Goal: Task Accomplishment & Management: Complete application form

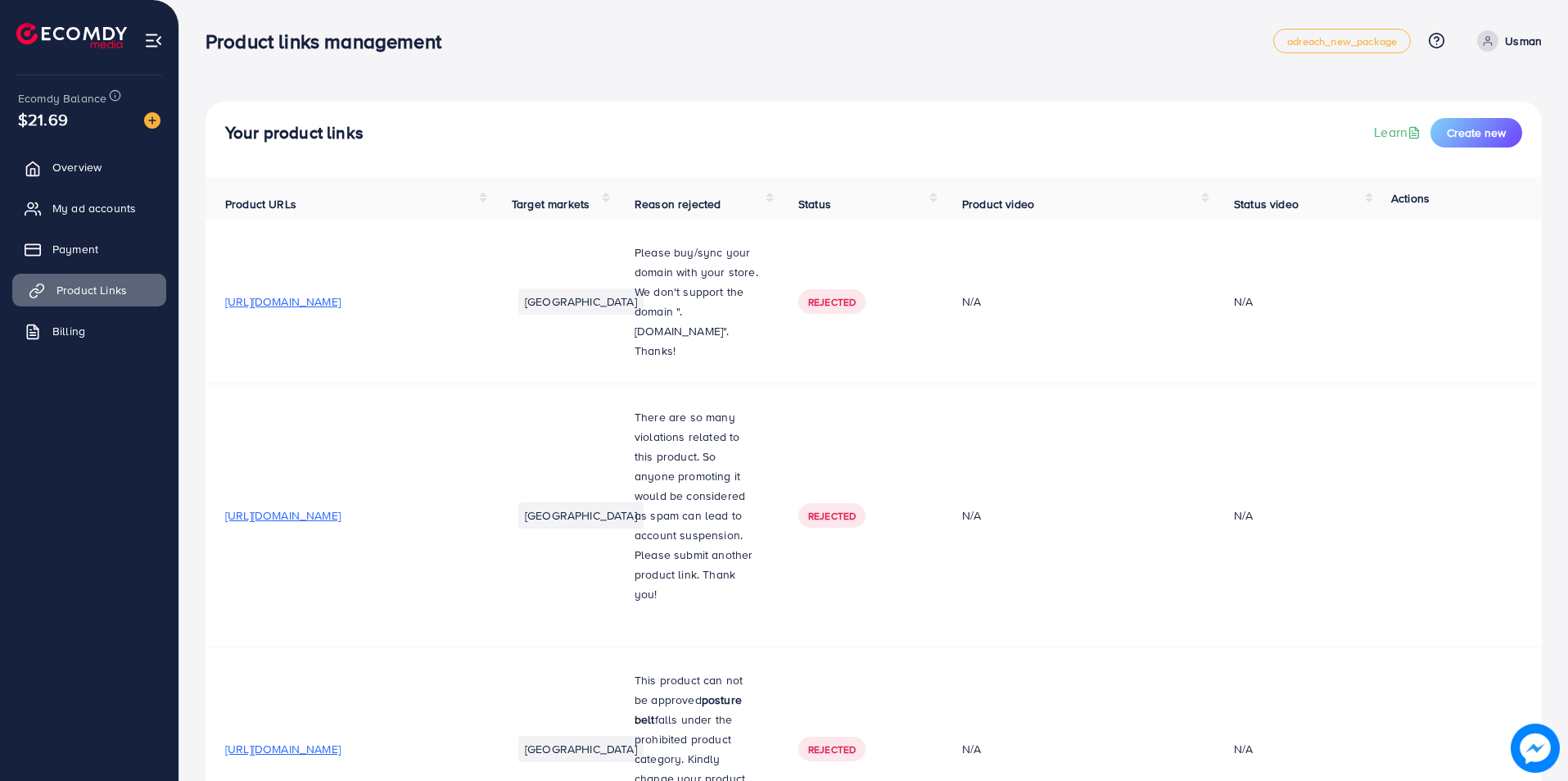
click at [134, 295] on link "Product Links" at bounding box center [89, 289] width 154 height 32
click at [1483, 132] on span "Create new" at bounding box center [1476, 133] width 59 height 16
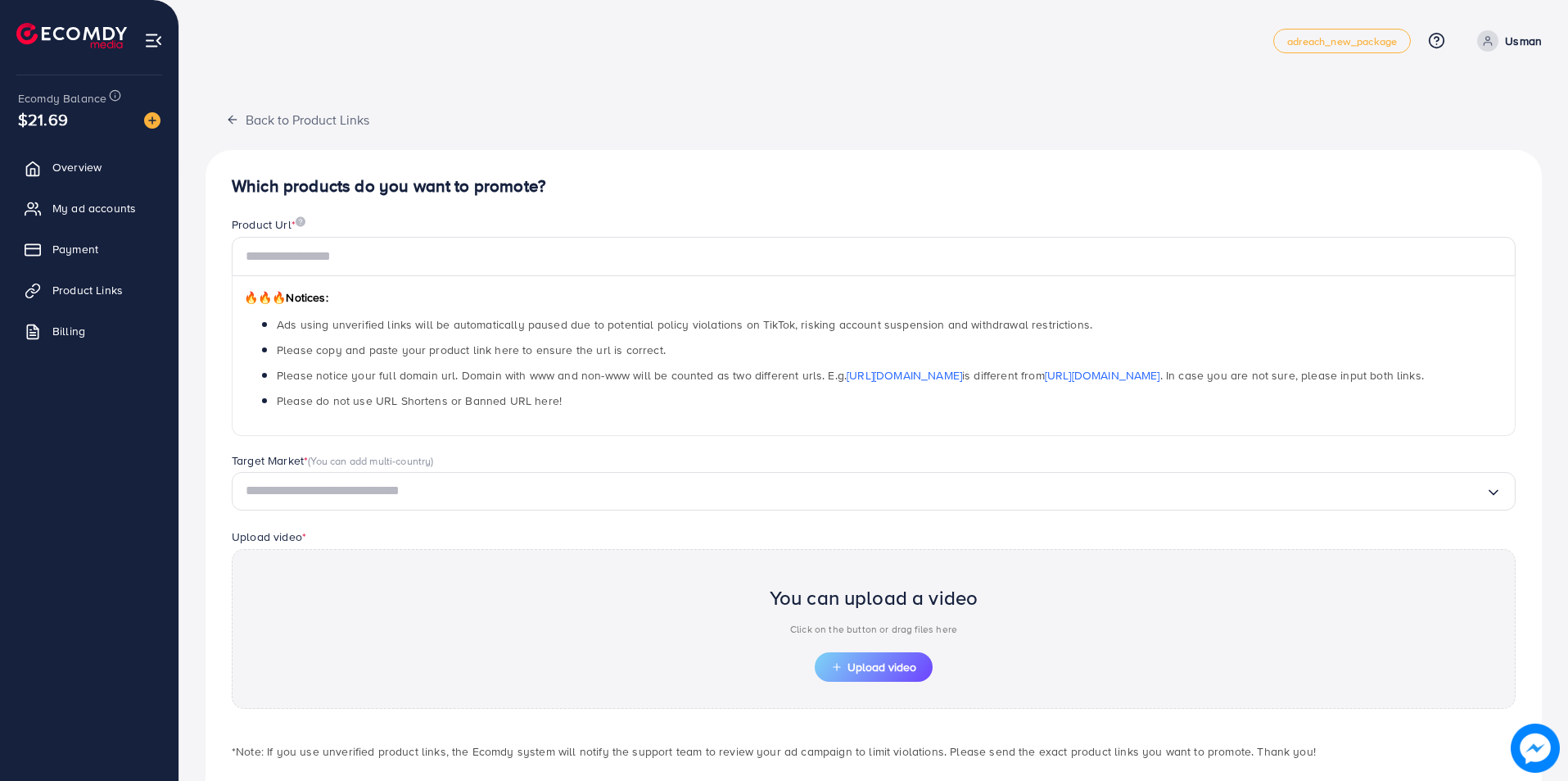
click at [288, 281] on div "🔥🔥🔥 Notices: Ads using unverified links will be automatically paused due to pot…" at bounding box center [873, 356] width 1284 height 160
click at [309, 260] on input "text" at bounding box center [873, 256] width 1284 height 40
paste input "**********"
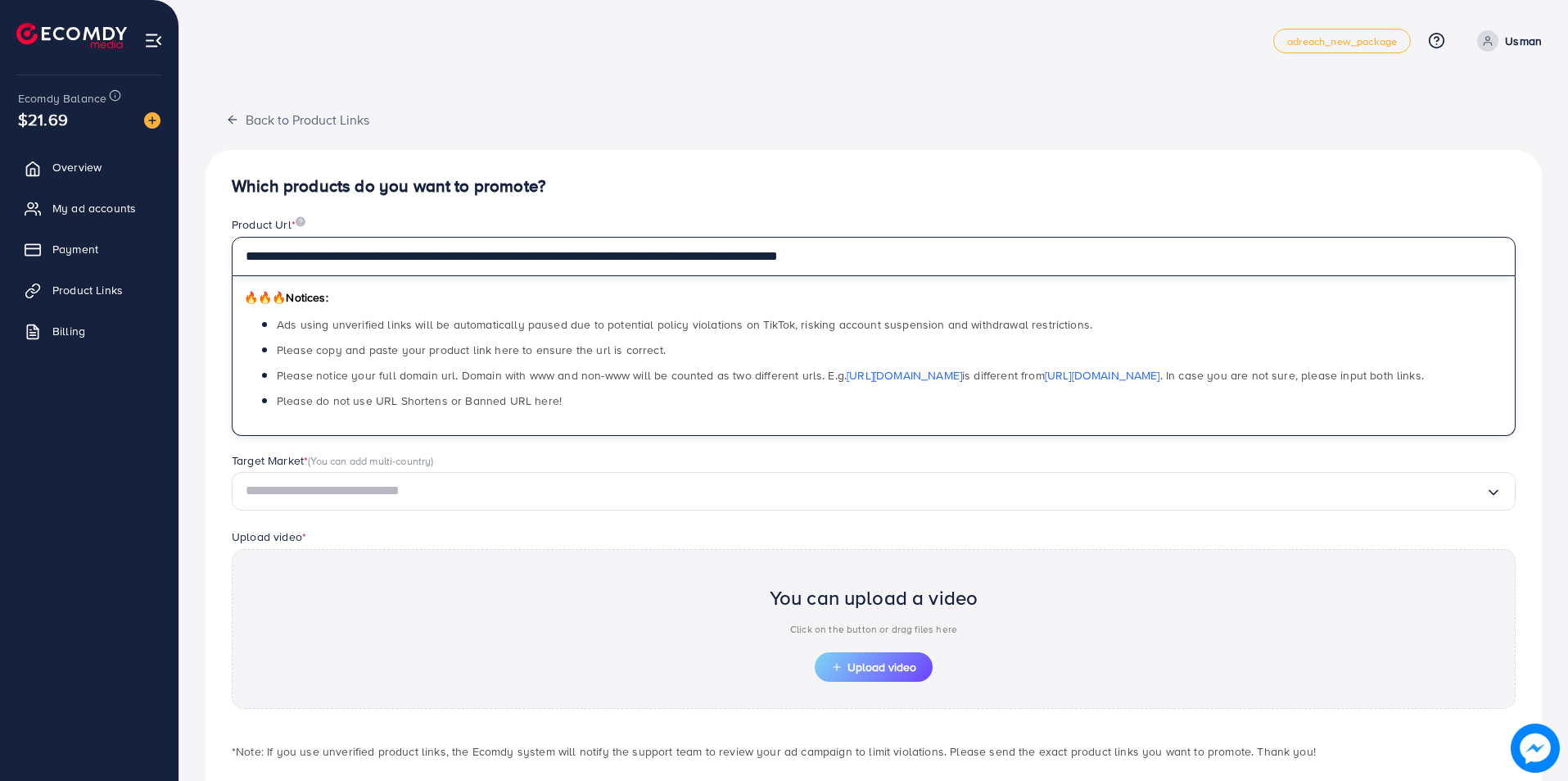
type input "**********"
click at [293, 502] on input "Search for option" at bounding box center [865, 491] width 1240 height 25
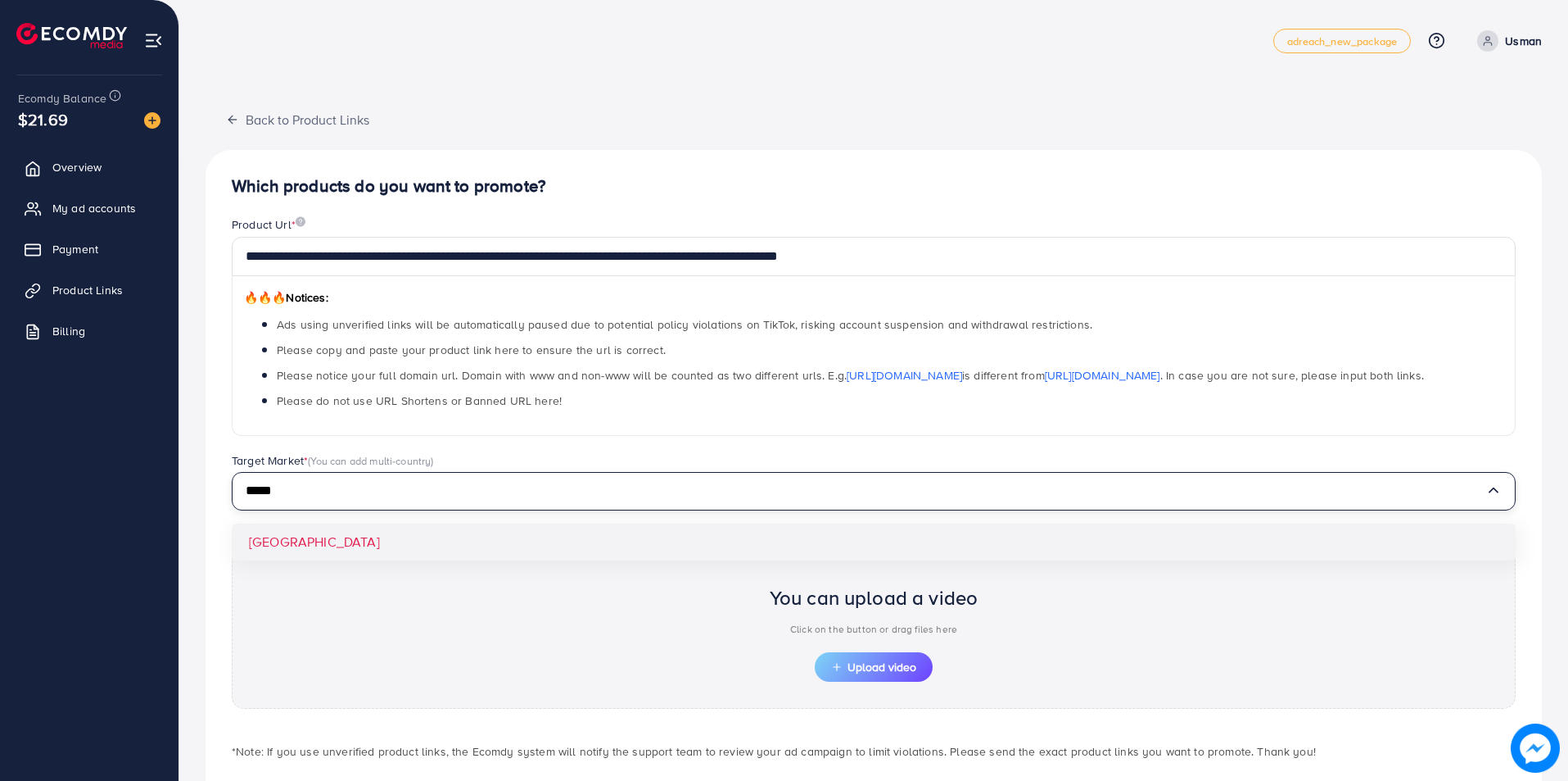
type input "*****"
click at [273, 533] on div "**********" at bounding box center [873, 493] width 1336 height 687
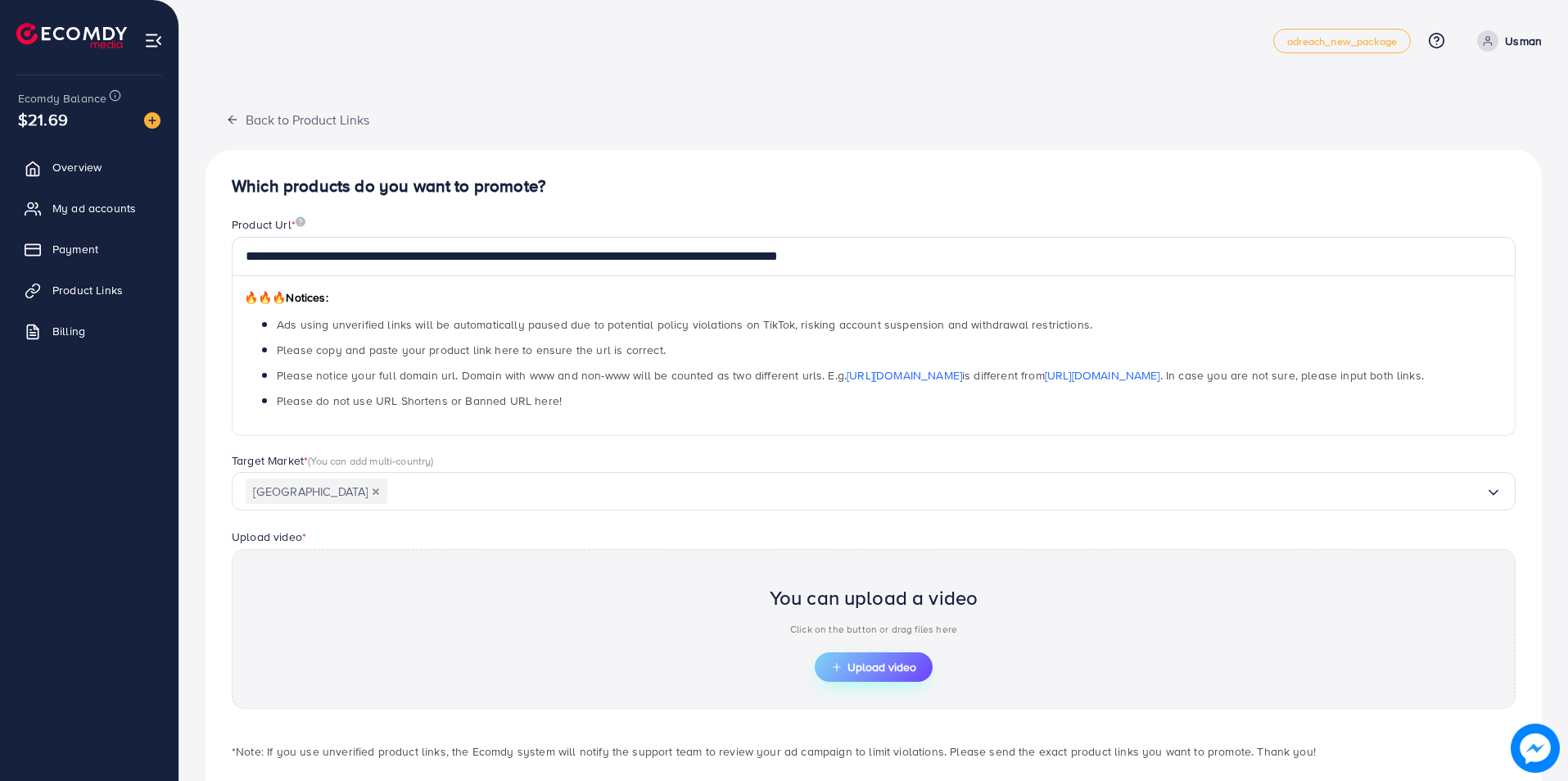
click at [907, 675] on button "Upload video" at bounding box center [873, 666] width 118 height 30
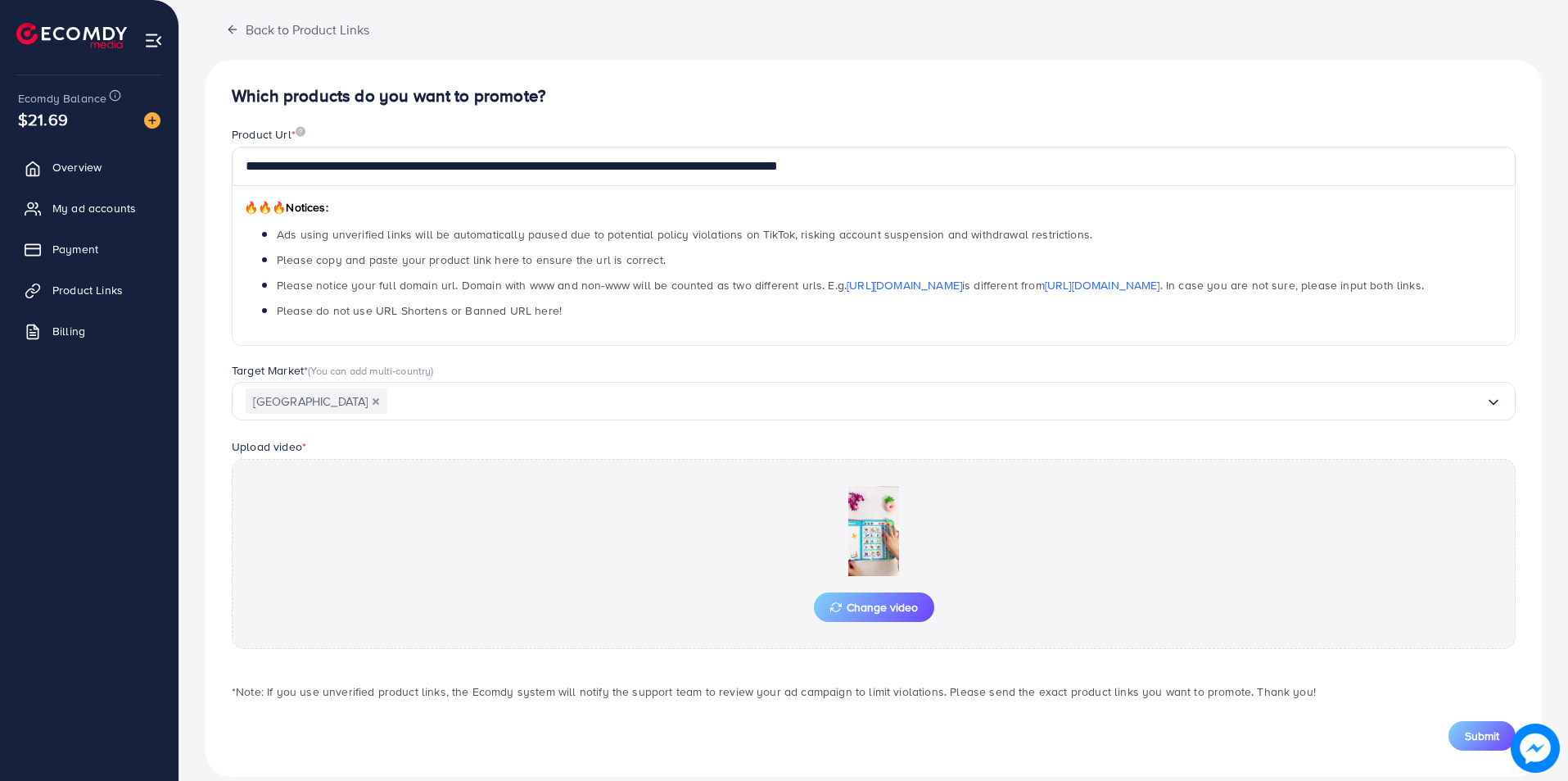
scroll to position [112, 0]
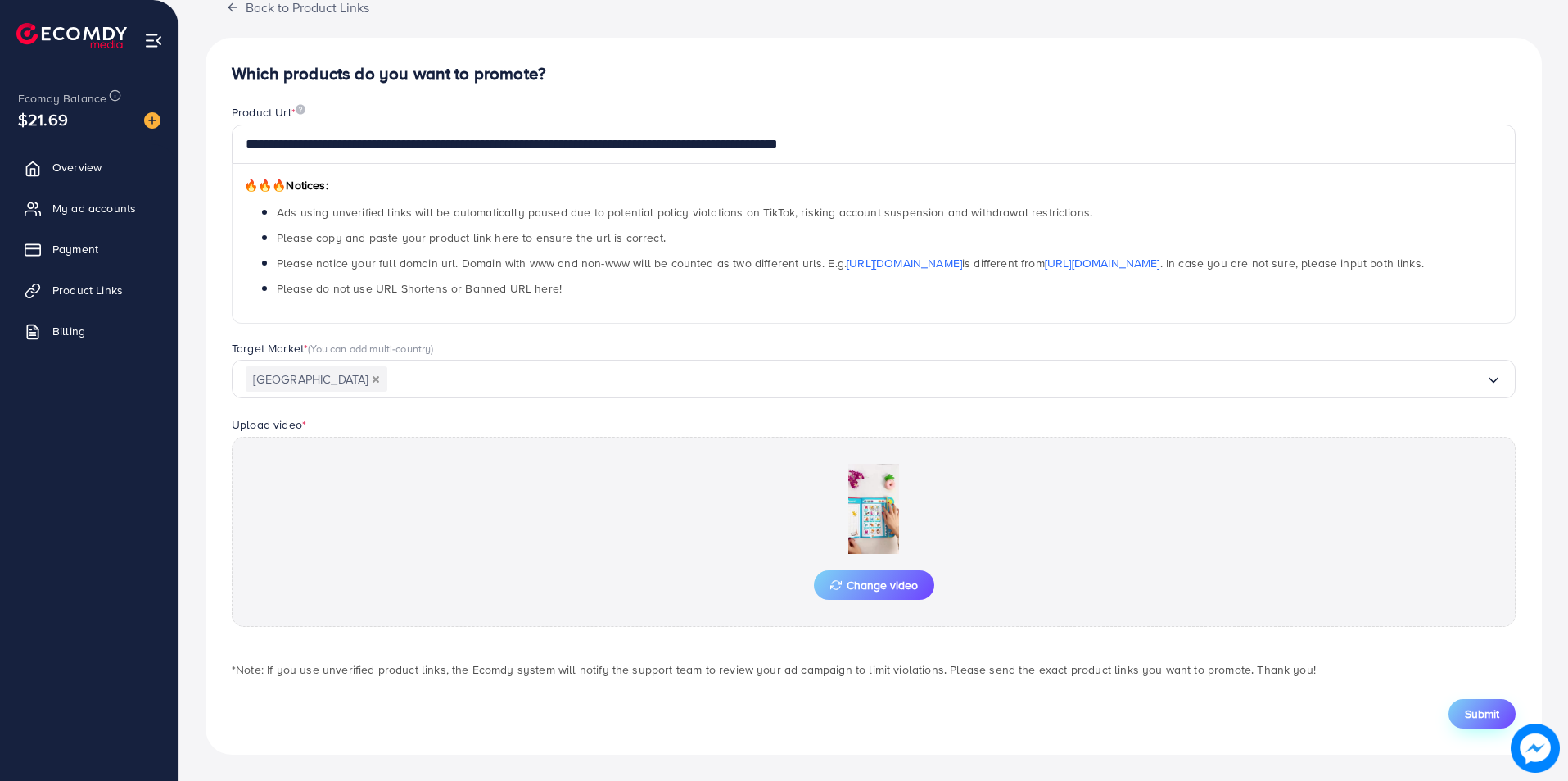
click at [1496, 721] on span "Submit" at bounding box center [1482, 714] width 34 height 16
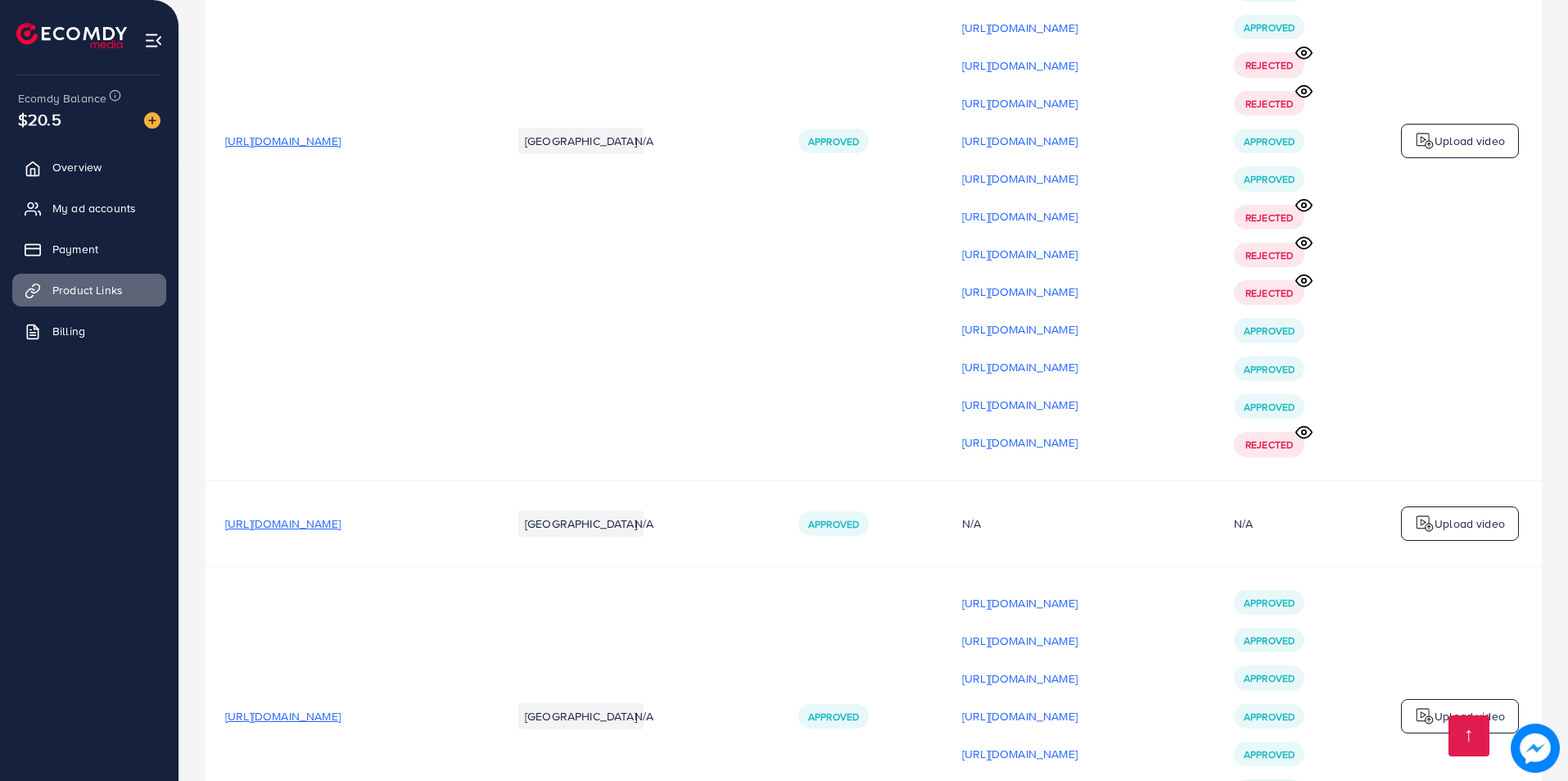
scroll to position [19126, 0]
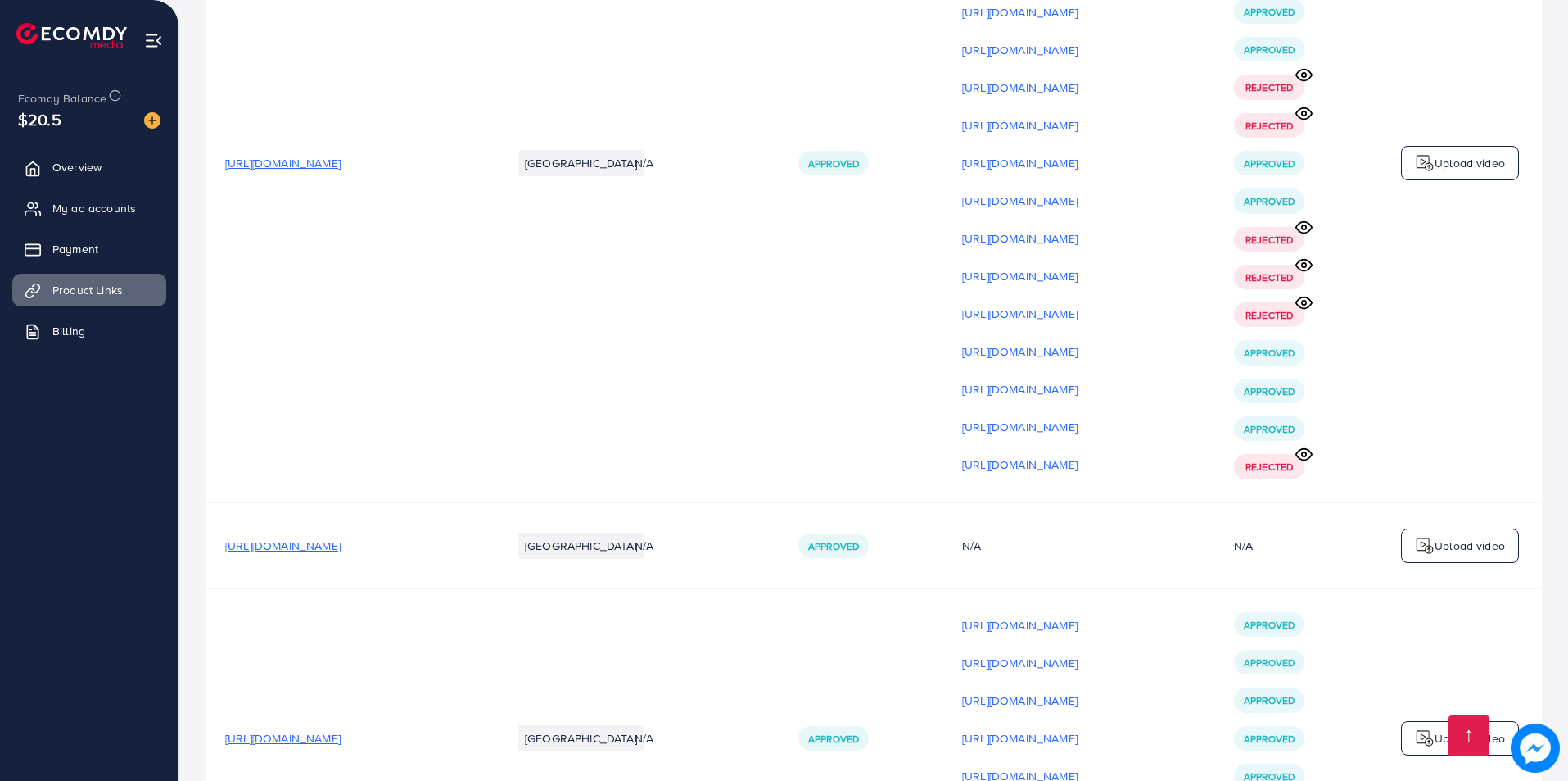
click at [1069, 455] on p "[URL][DOMAIN_NAME]" at bounding box center [1020, 465] width 116 height 20
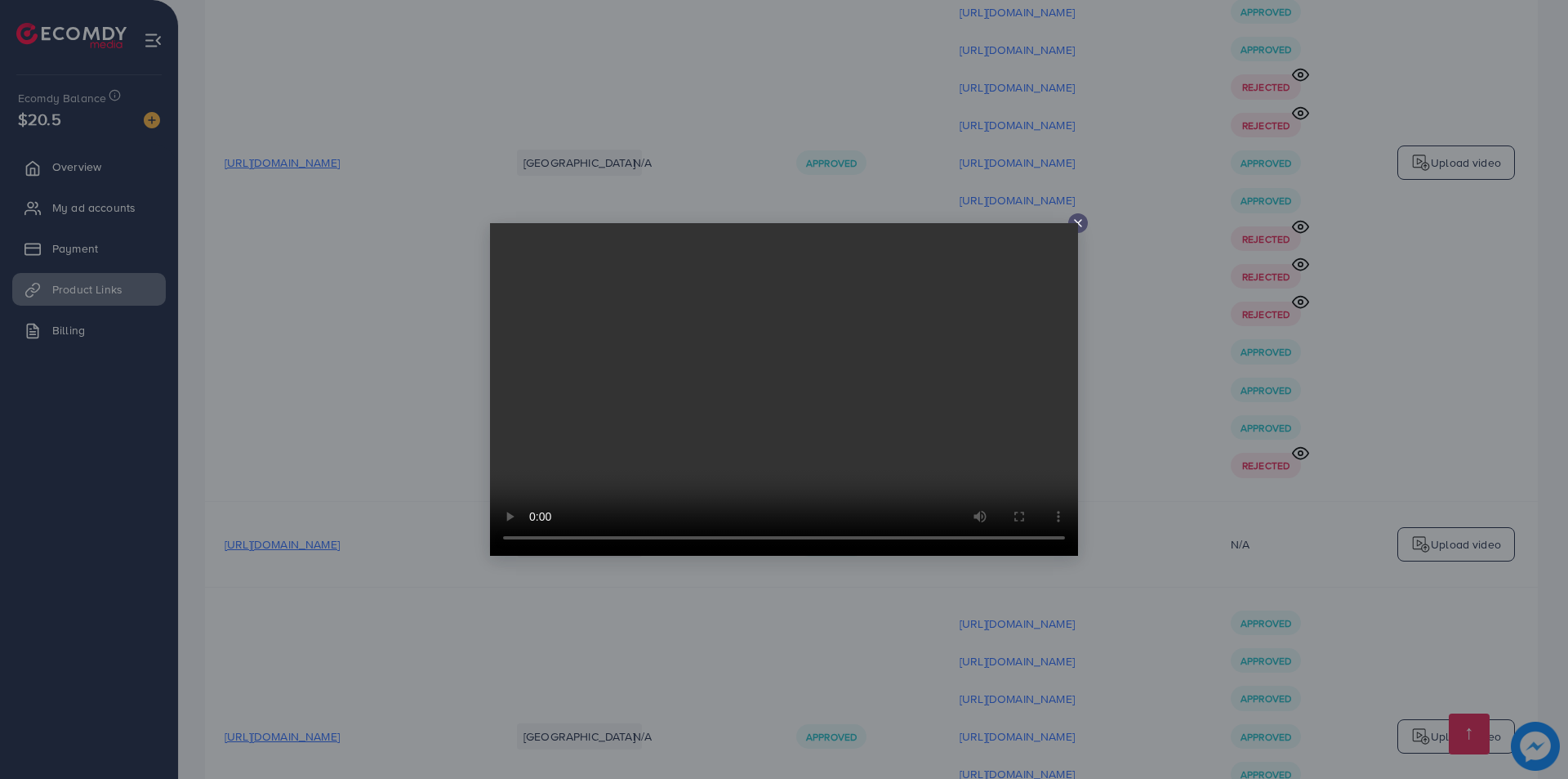
click at [1153, 290] on div at bounding box center [784, 389] width 1568 height 779
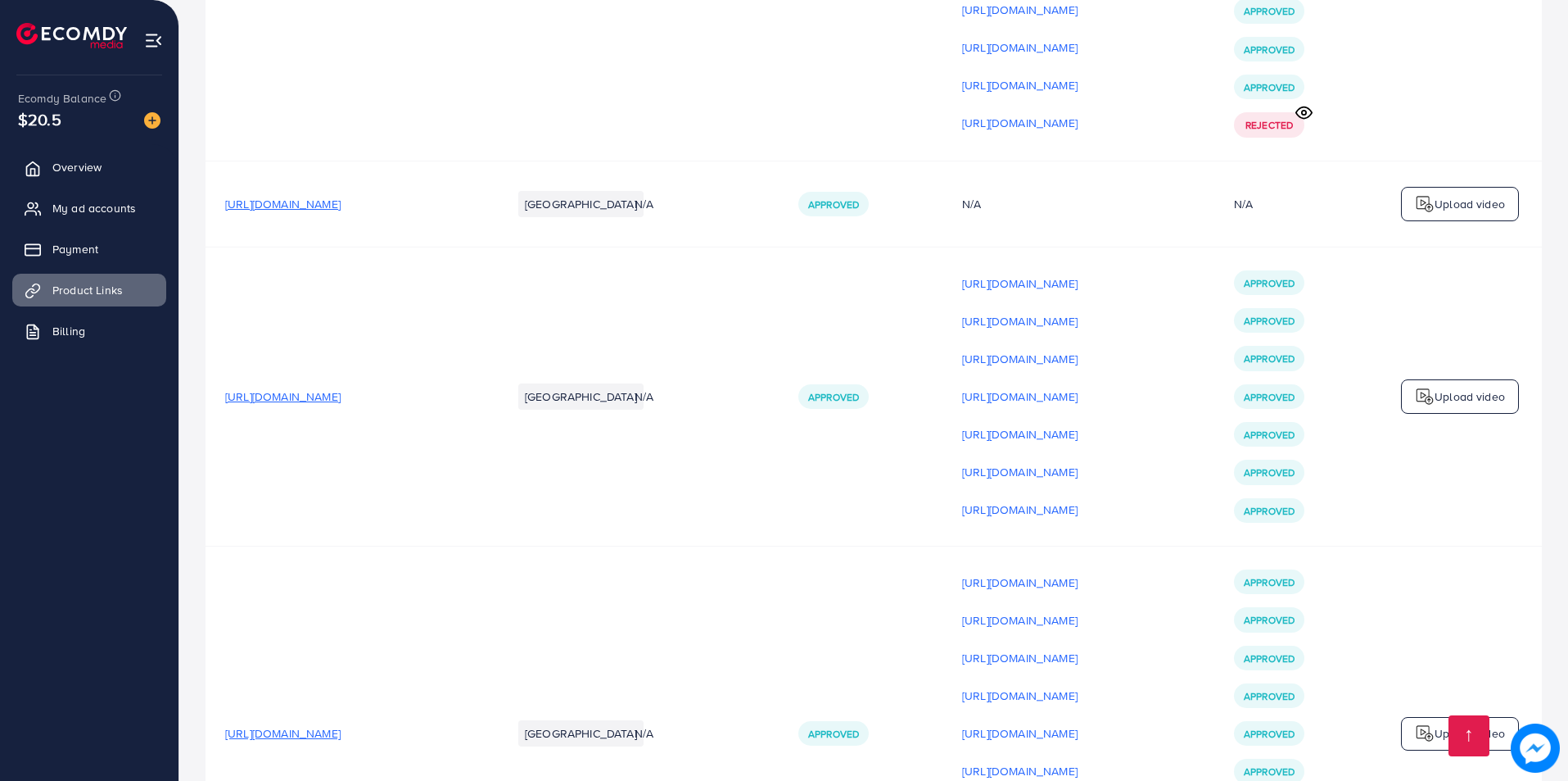
scroll to position [19531, 0]
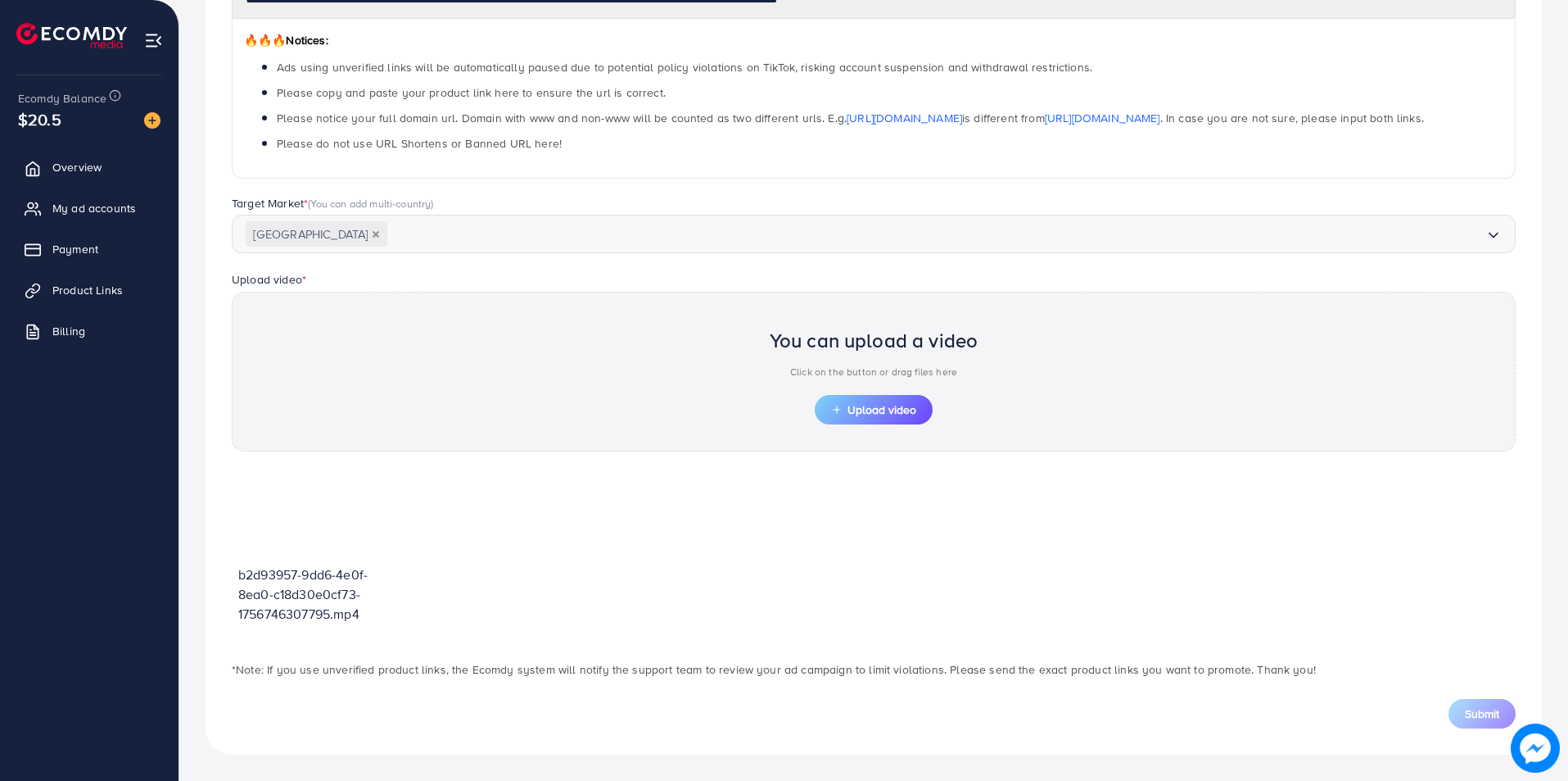
scroll to position [257, 0]
click at [879, 397] on button "Upload video" at bounding box center [873, 409] width 118 height 30
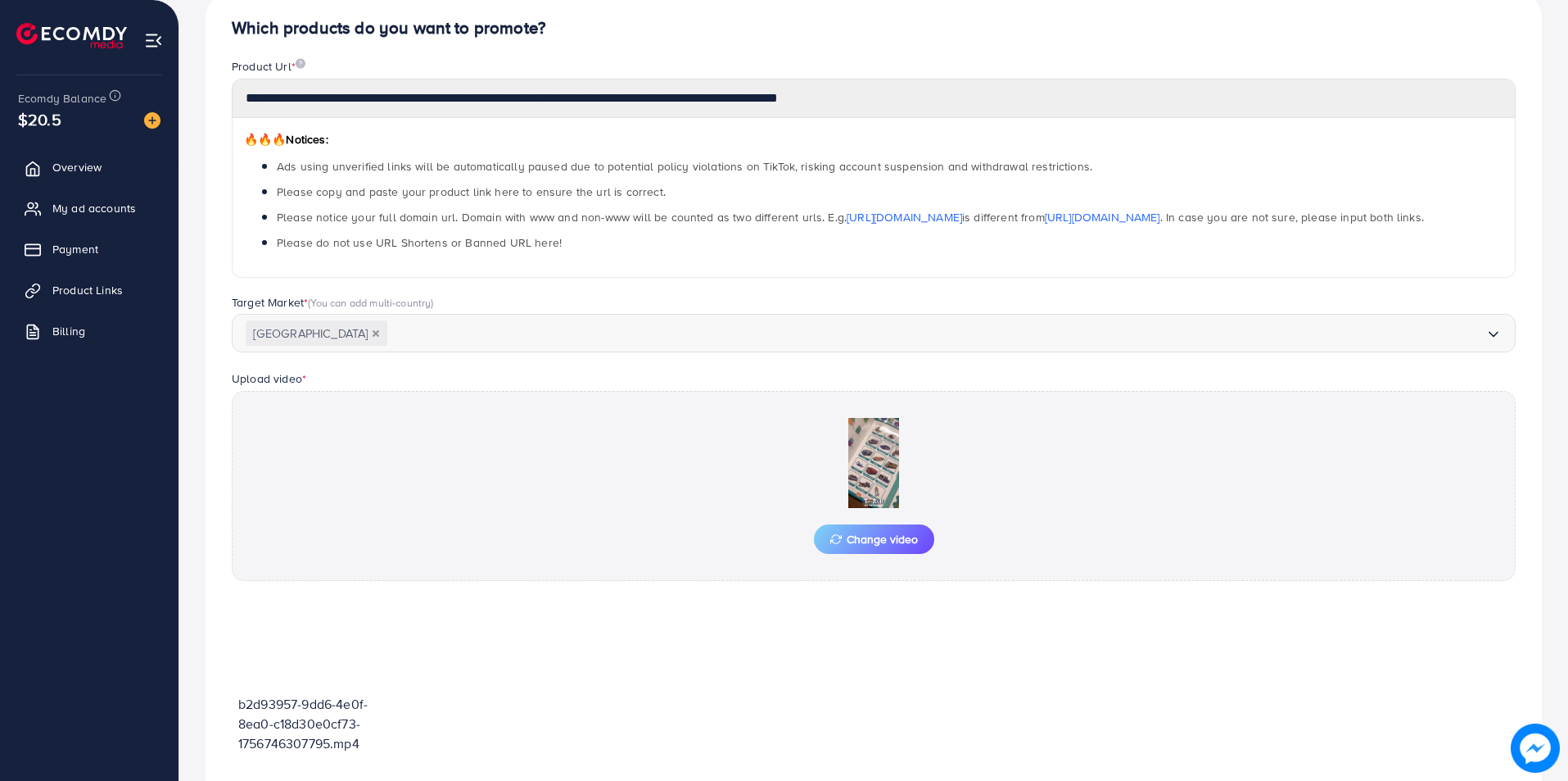
scroll to position [263, 0]
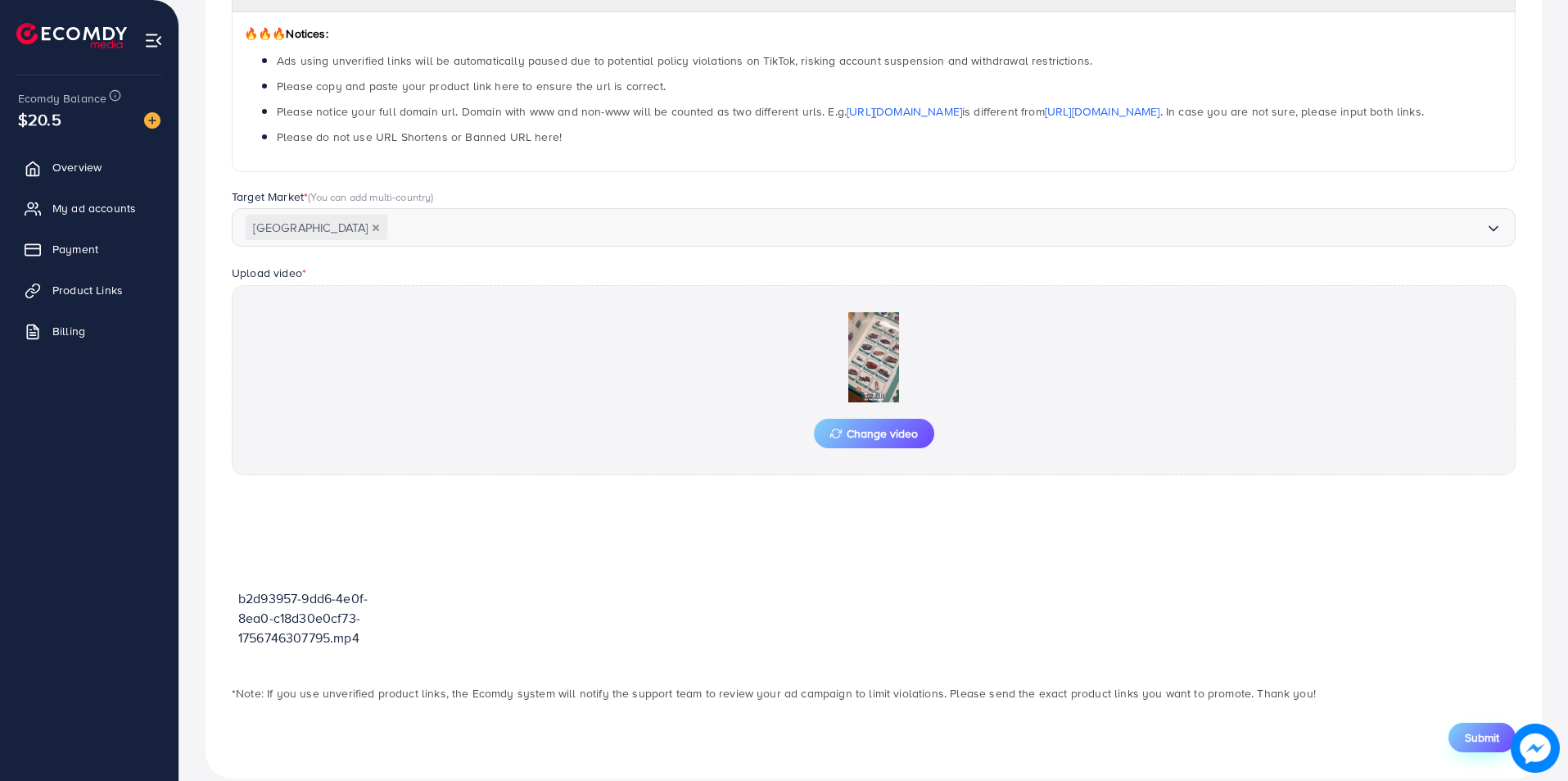
click at [1476, 729] on span "Submit" at bounding box center [1482, 737] width 34 height 16
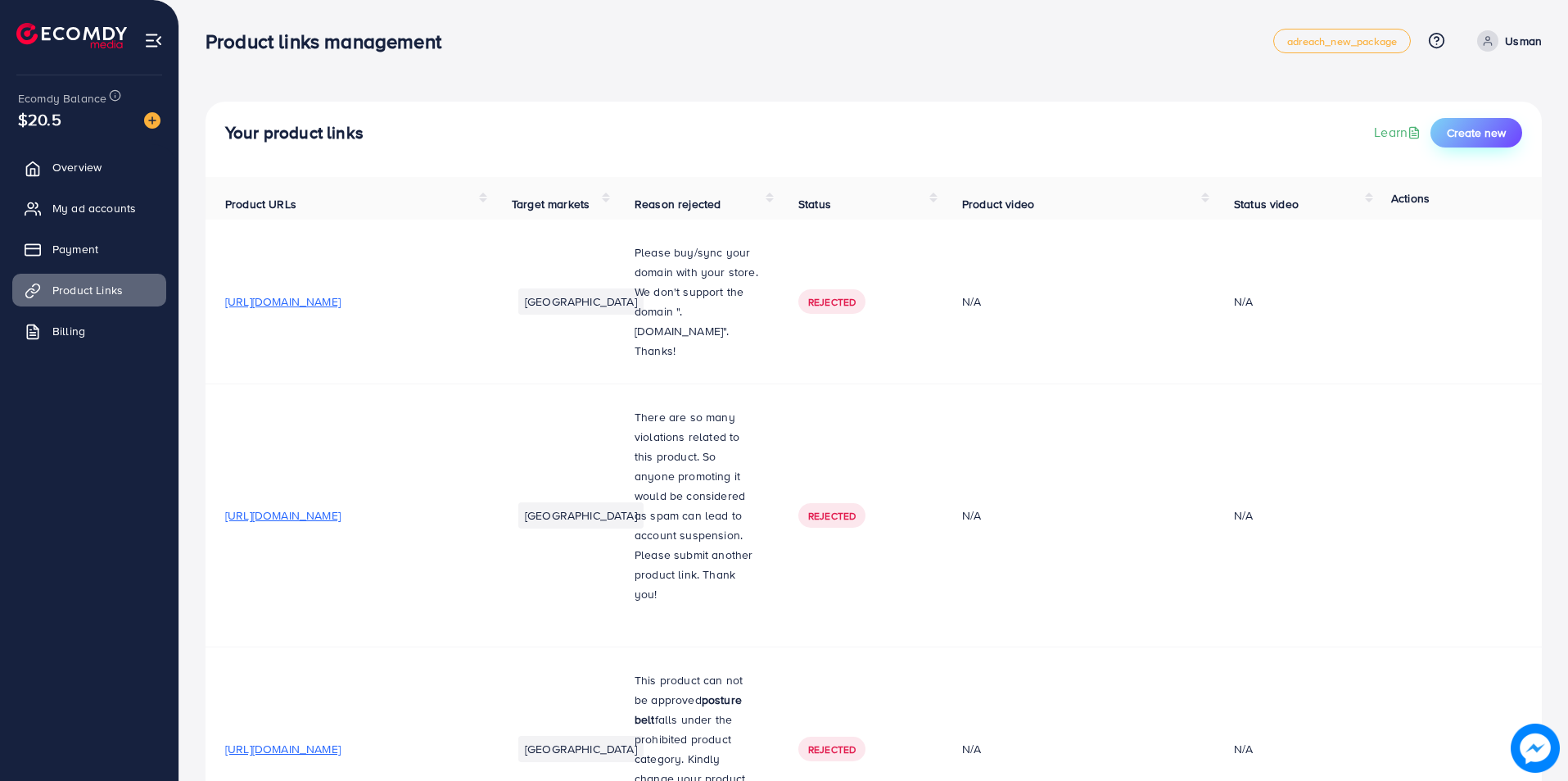
click at [1511, 131] on button "Create new" at bounding box center [1476, 132] width 92 height 30
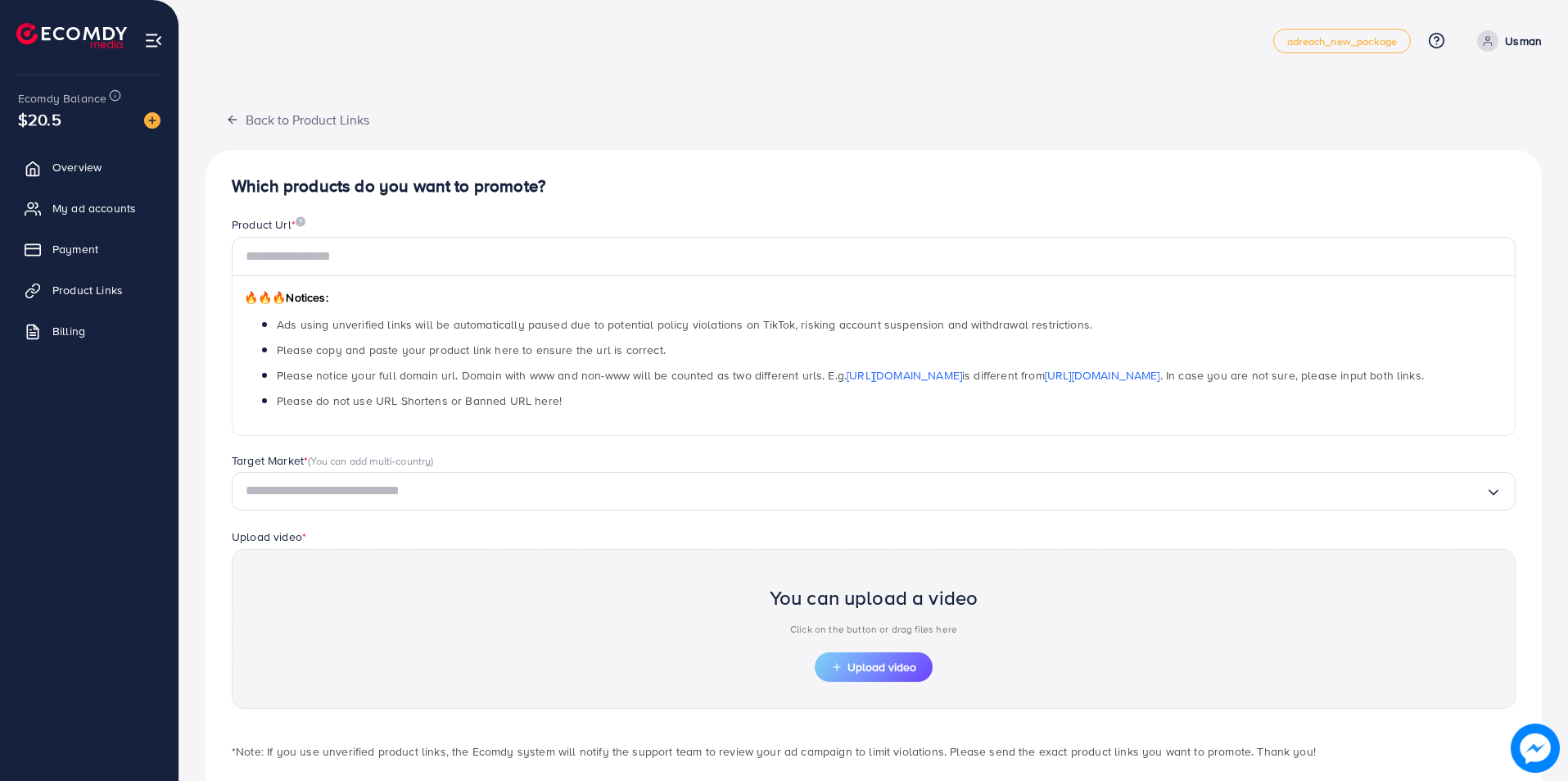
drag, startPoint x: 86, startPoint y: 287, endPoint x: 144, endPoint y: 361, distance: 94.0
click at [86, 288] on span "Product Links" at bounding box center [87, 290] width 70 height 16
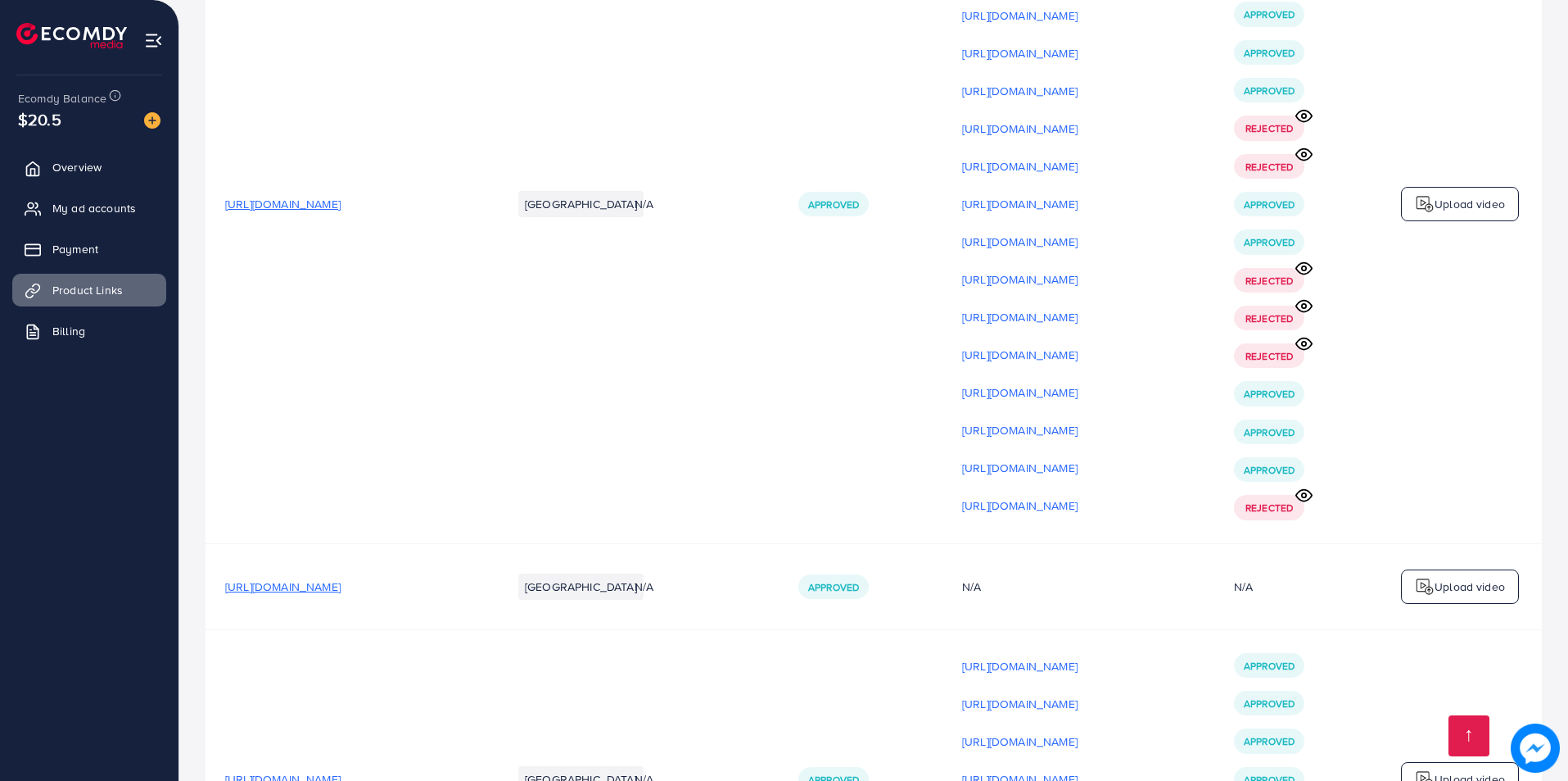
scroll to position [19555, 0]
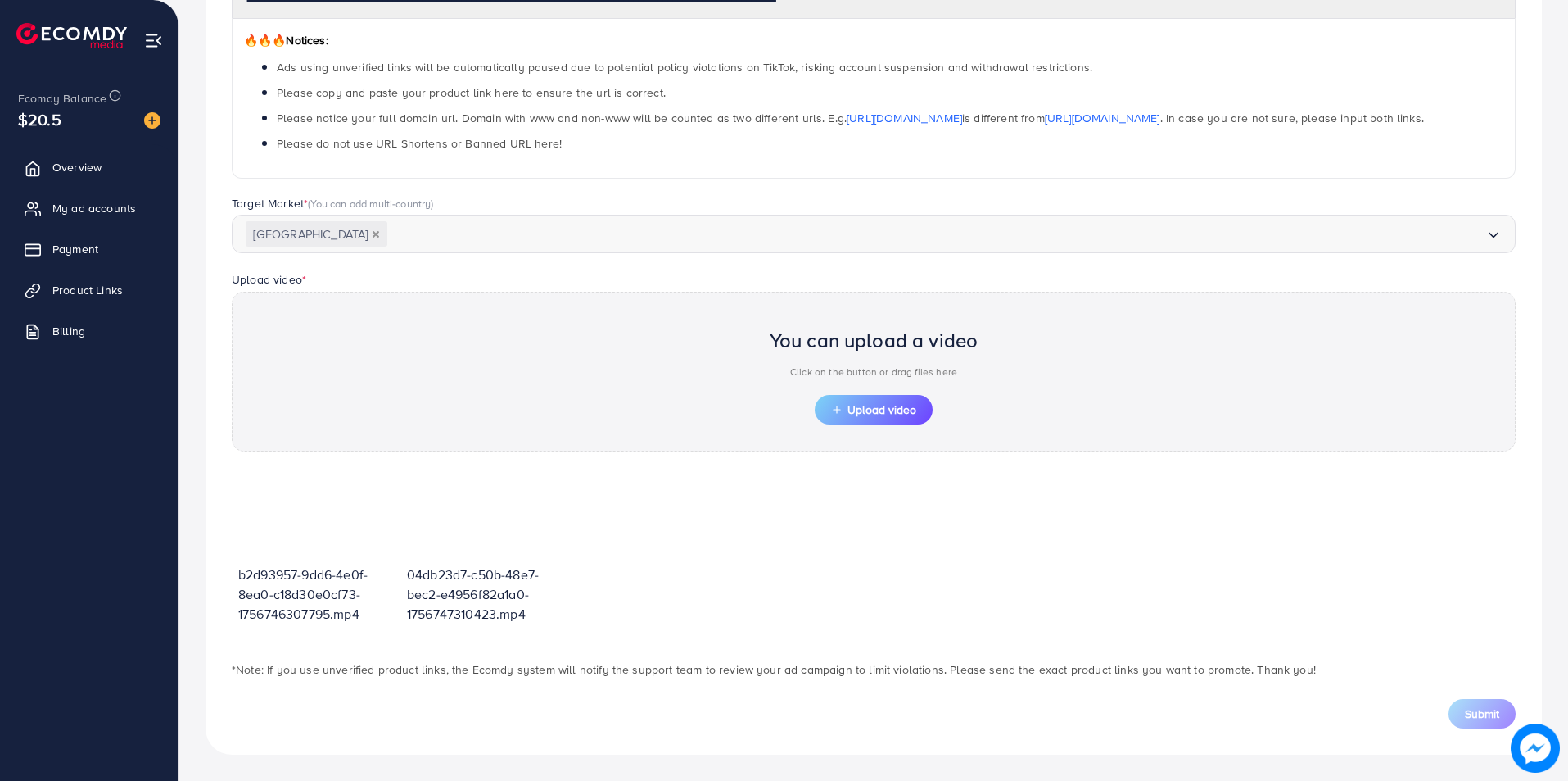
scroll to position [257, 0]
click at [887, 419] on button "Upload video" at bounding box center [873, 409] width 118 height 30
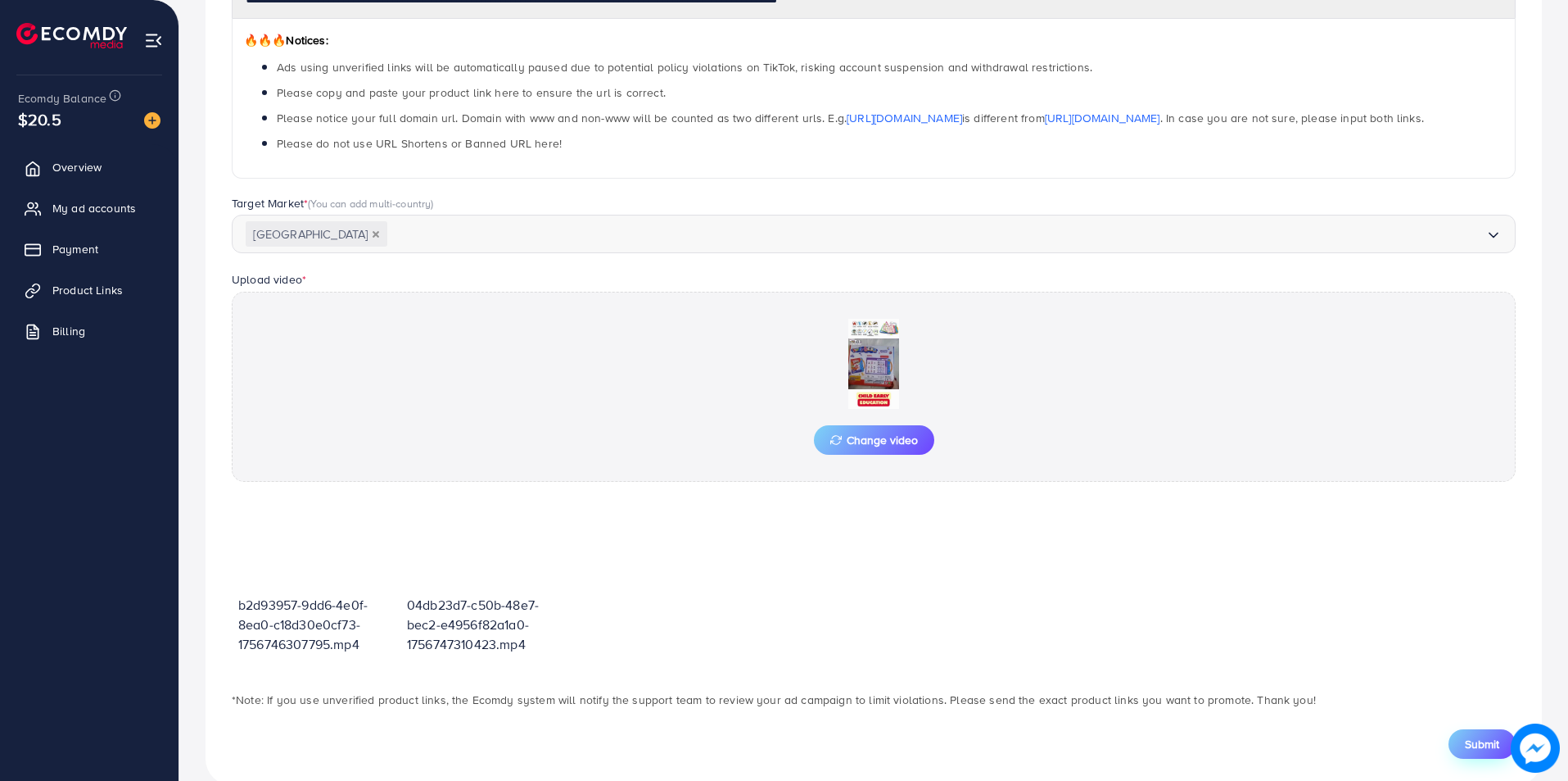
click at [1485, 741] on span "Submit" at bounding box center [1482, 743] width 34 height 16
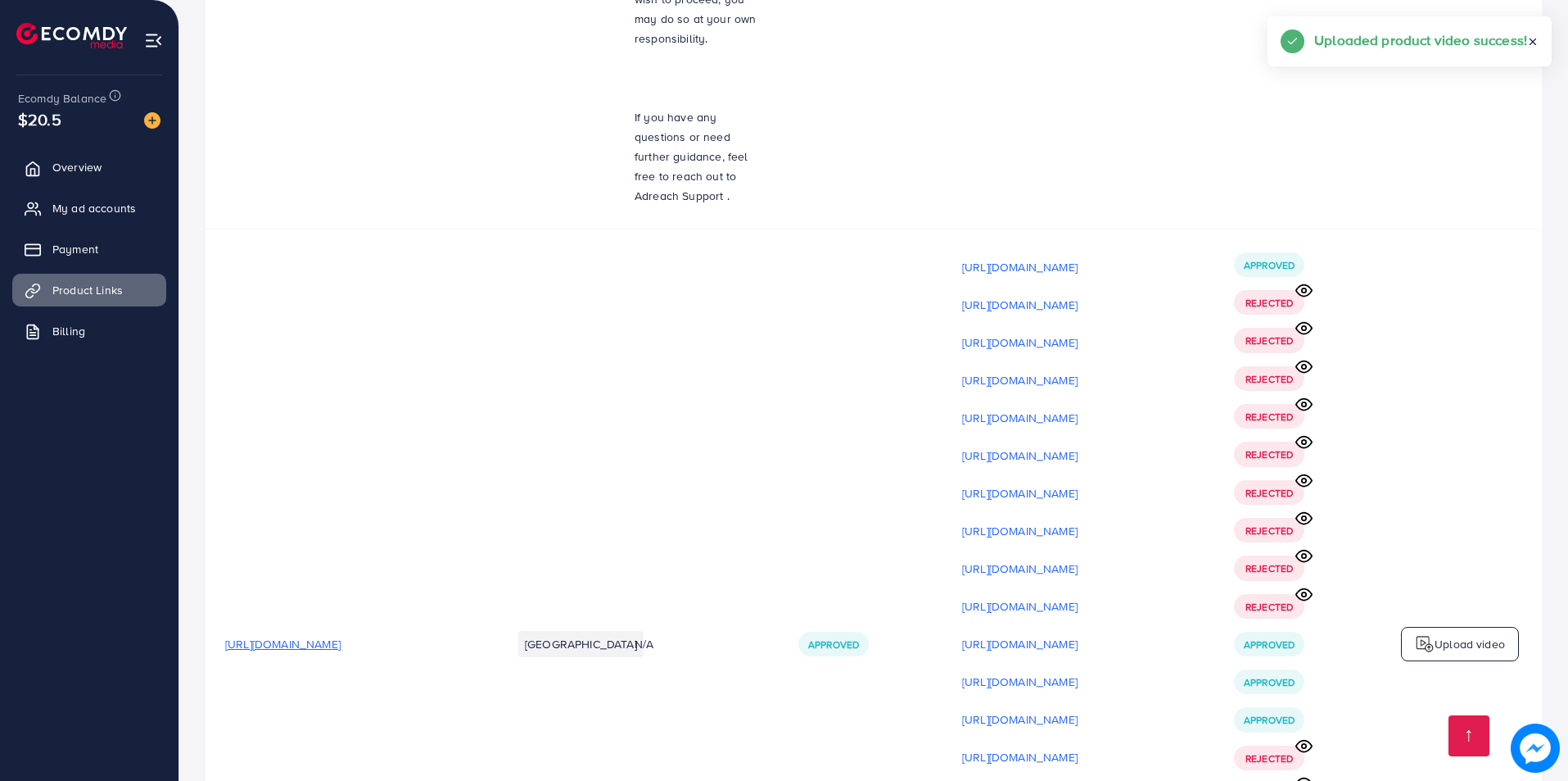
scroll to position [19593, 0]
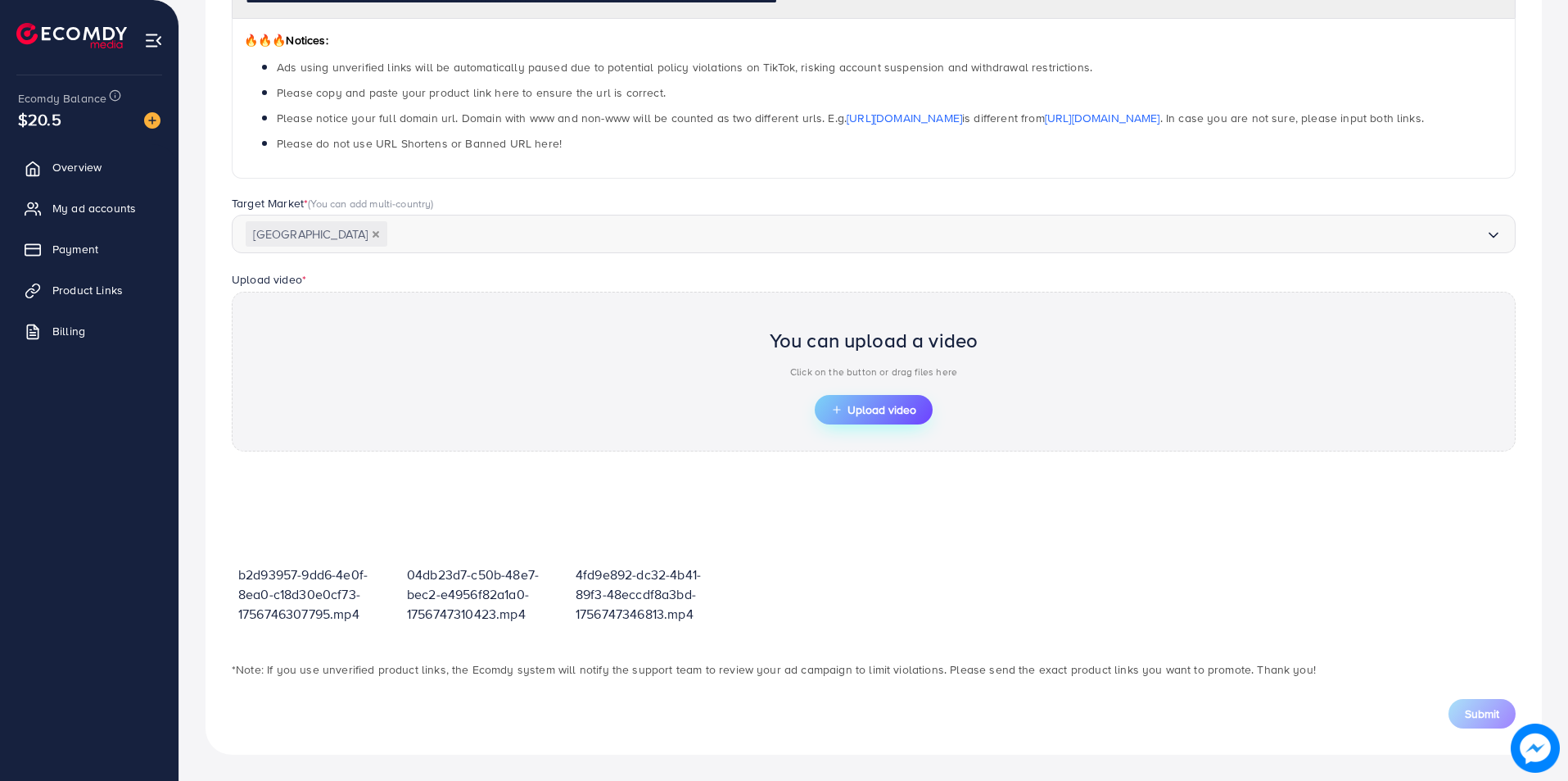
click at [845, 402] on button "Upload video" at bounding box center [873, 409] width 118 height 30
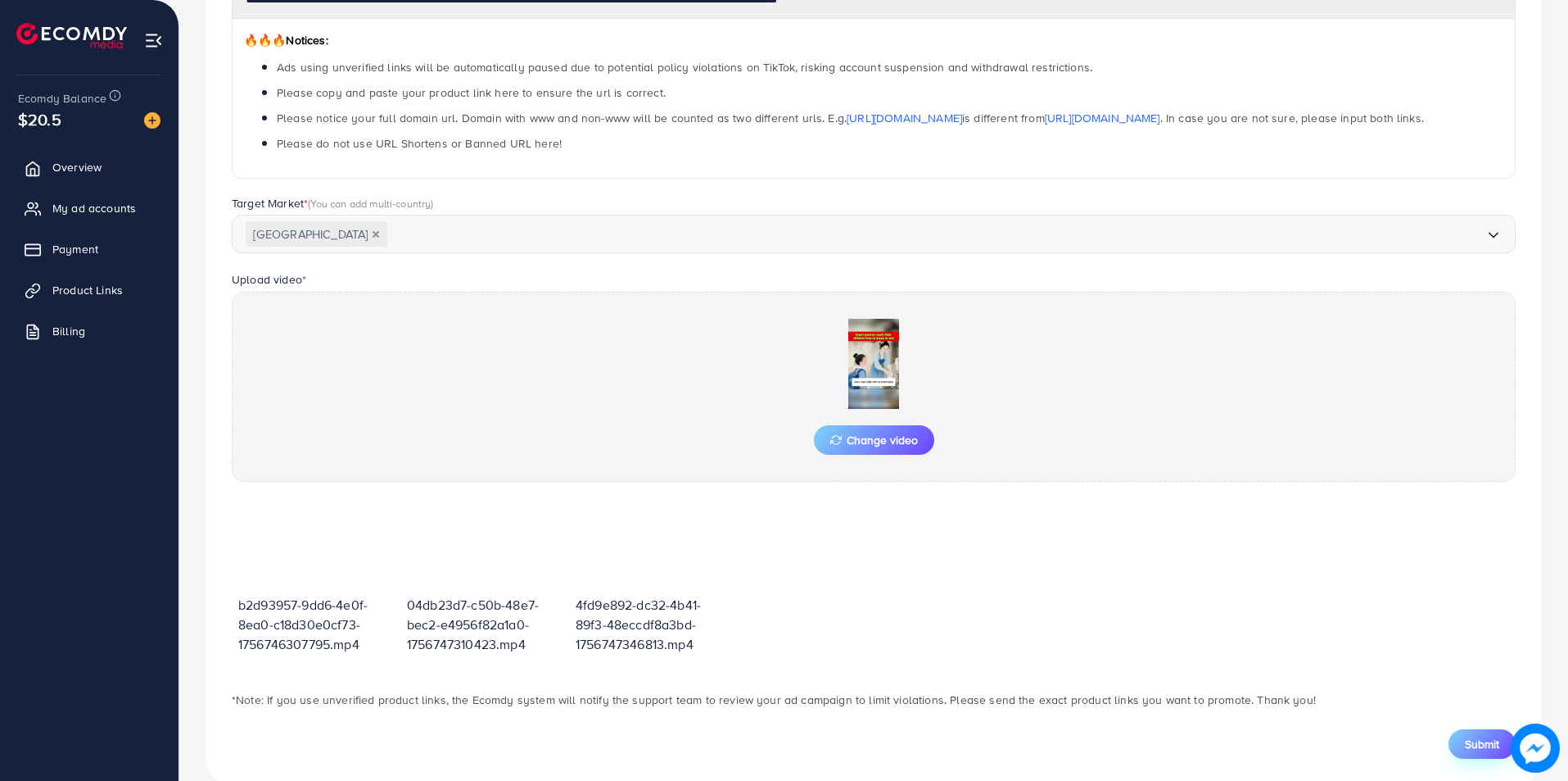
click at [1474, 733] on button "Submit" at bounding box center [1482, 743] width 67 height 30
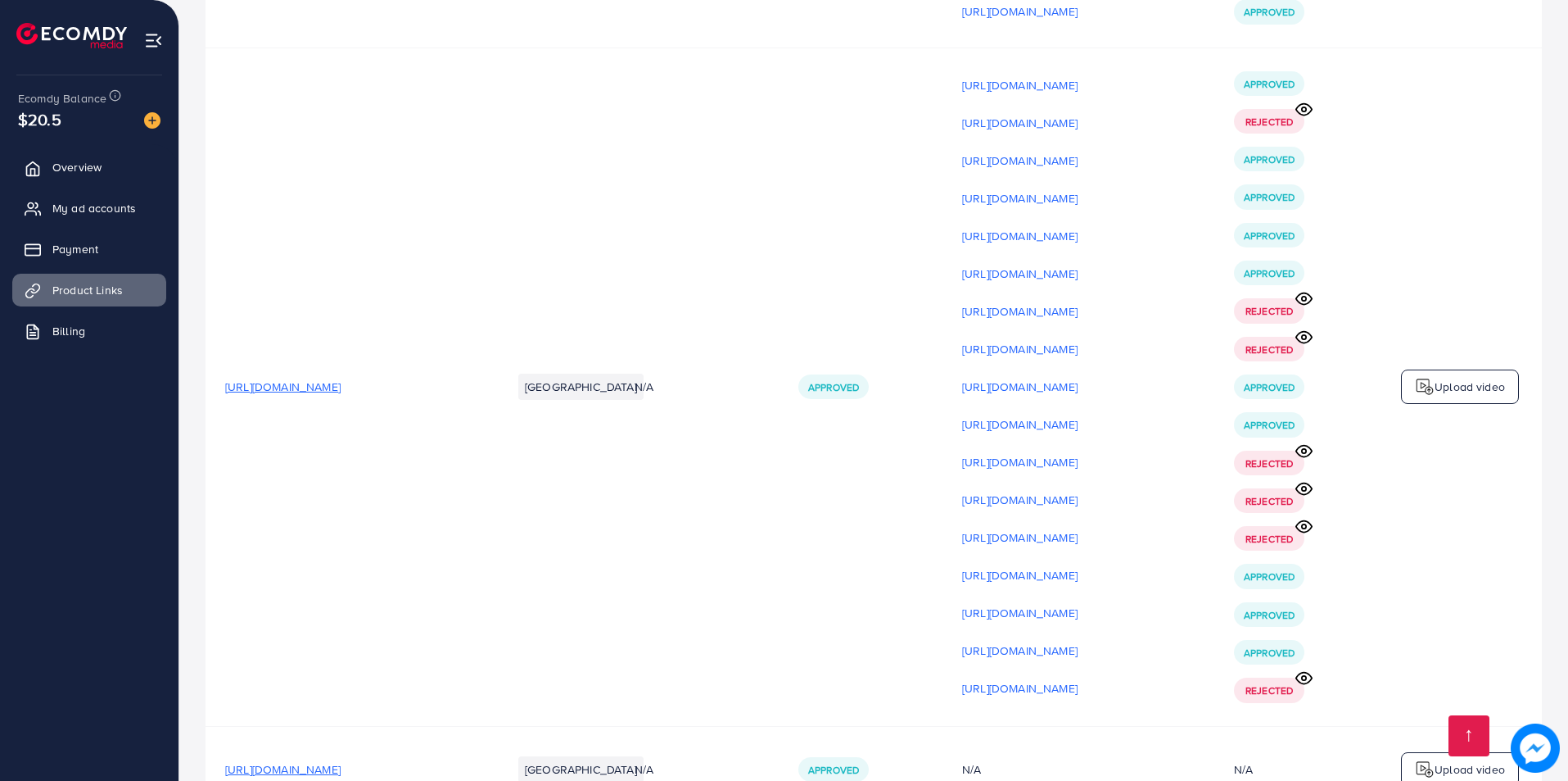
scroll to position [19630, 0]
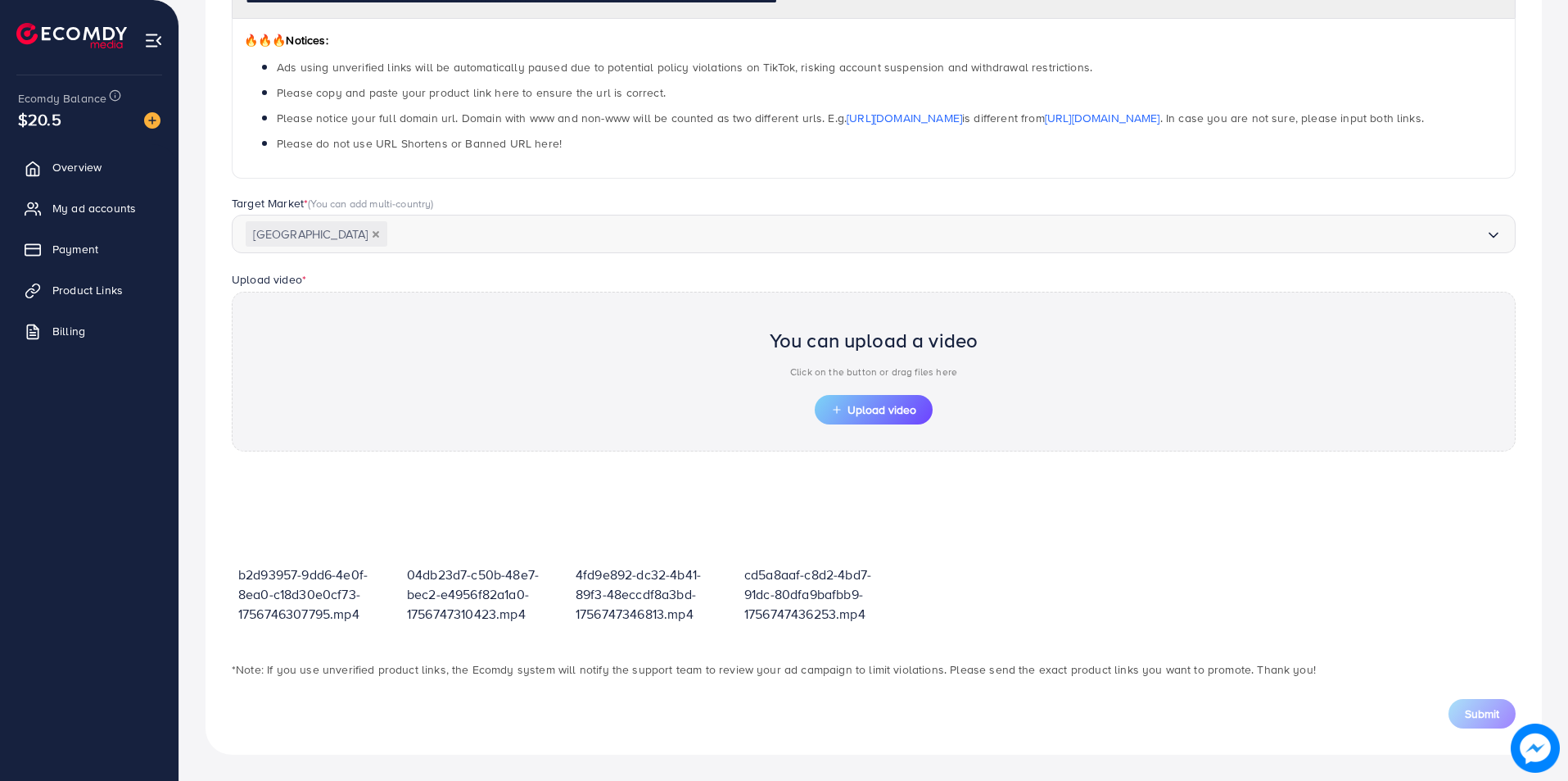
scroll to position [257, 0]
click at [864, 409] on span "Upload video" at bounding box center [873, 409] width 85 height 12
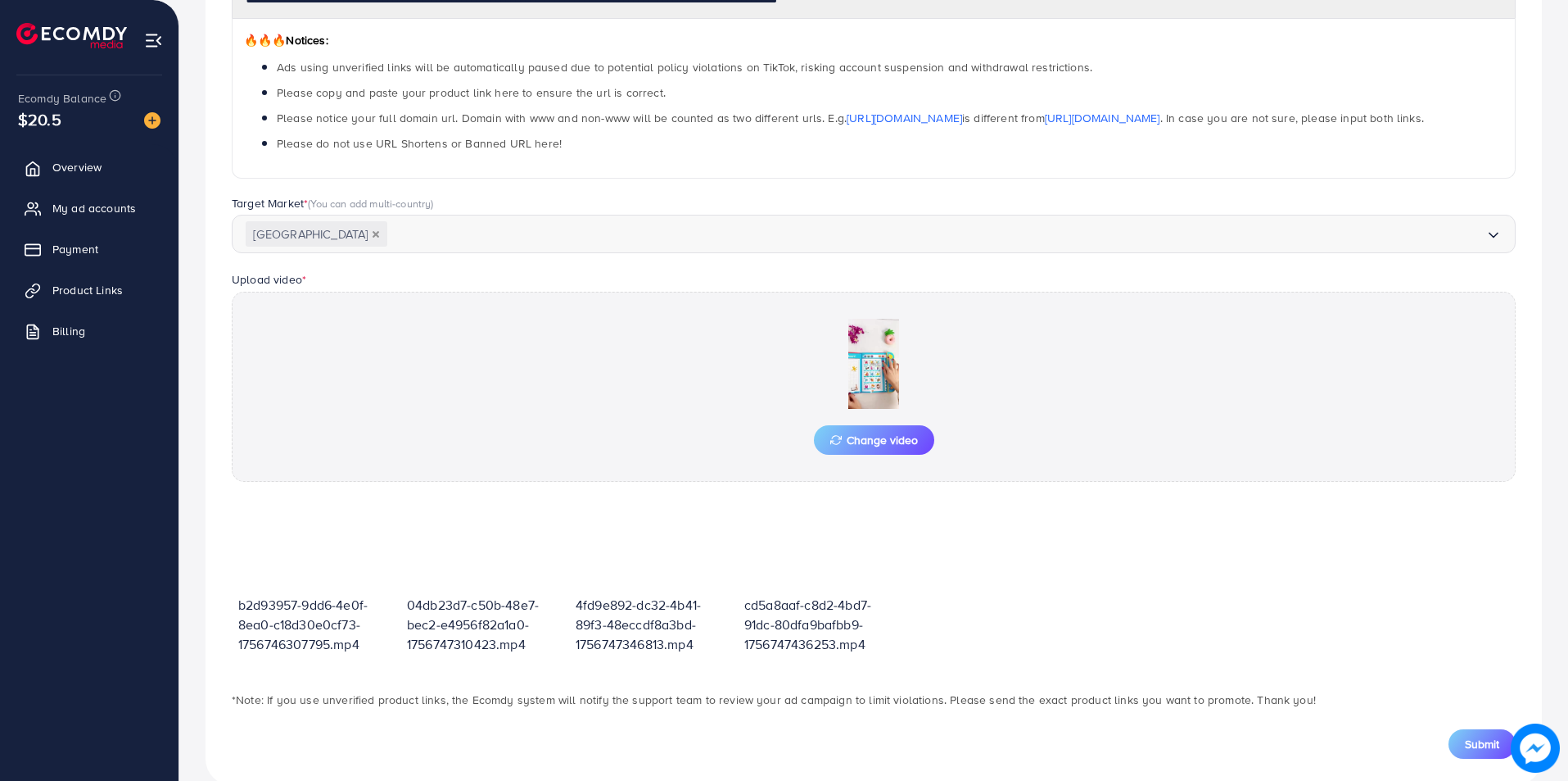
drag, startPoint x: 1473, startPoint y: 751, endPoint x: 1462, endPoint y: 760, distance: 14.2
click at [1473, 751] on span "Submit" at bounding box center [1482, 743] width 34 height 16
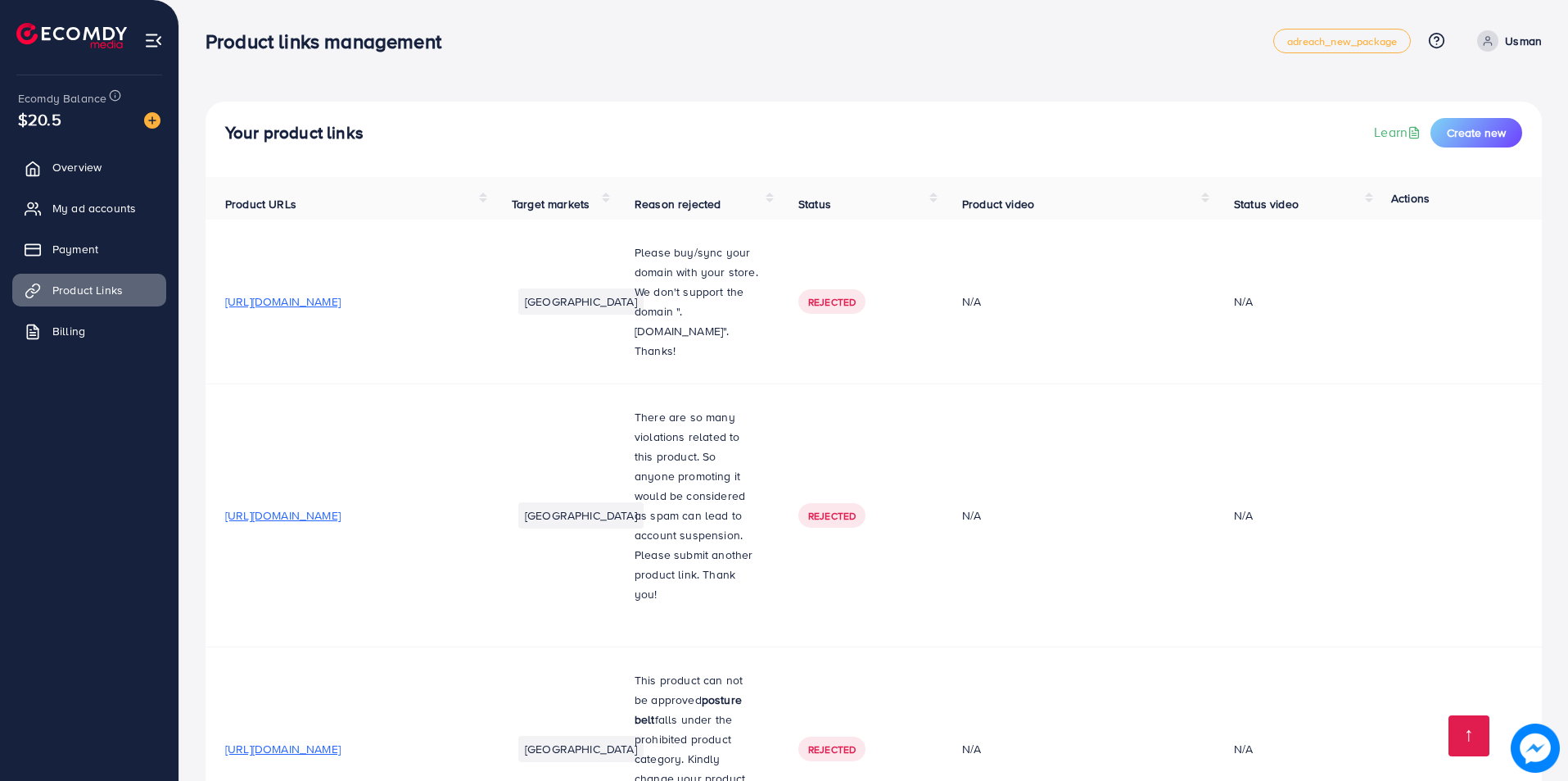
scroll to position [19668, 0]
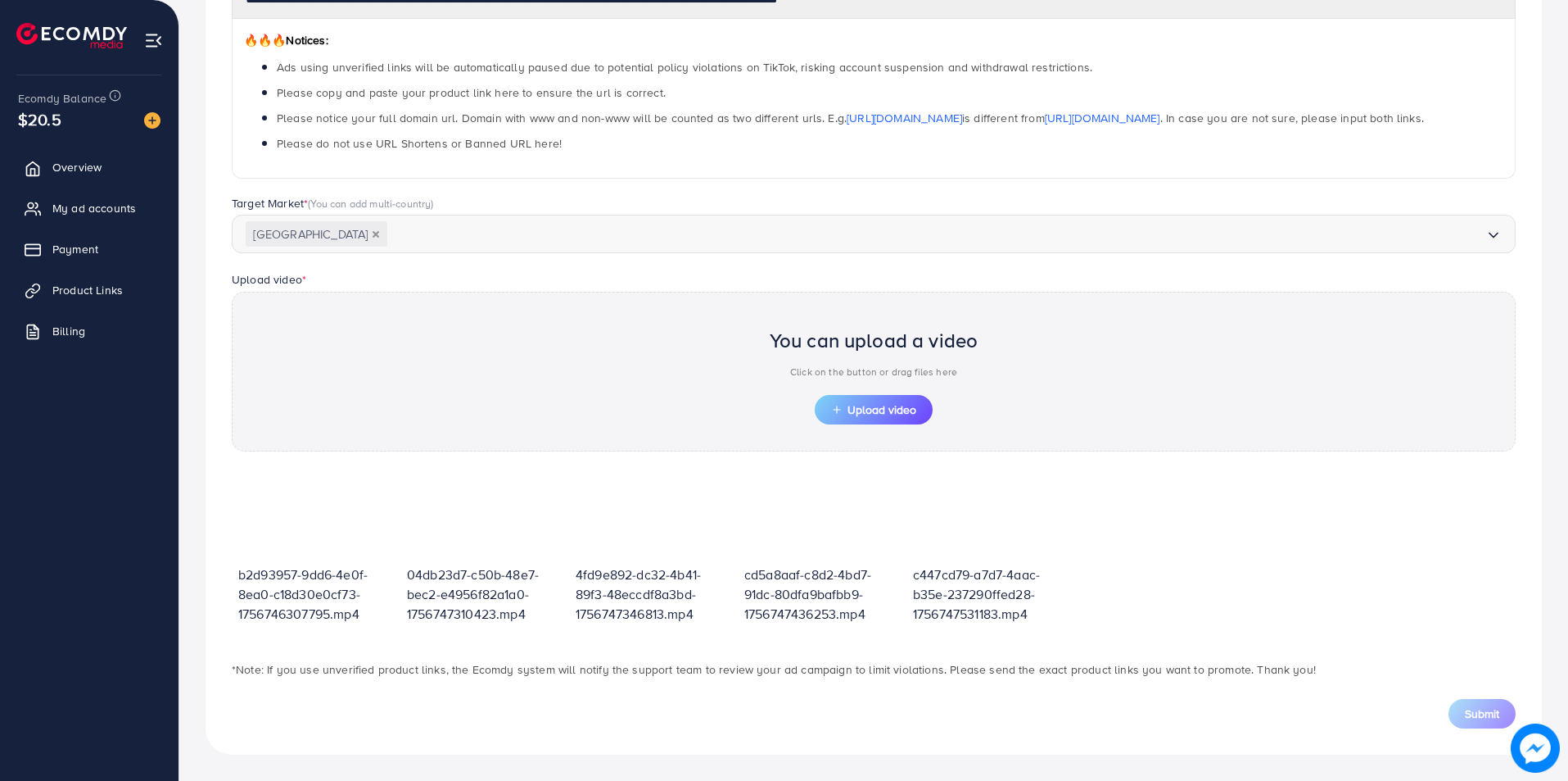
scroll to position [257, 0]
click at [864, 404] on span "Upload video" at bounding box center [873, 409] width 85 height 12
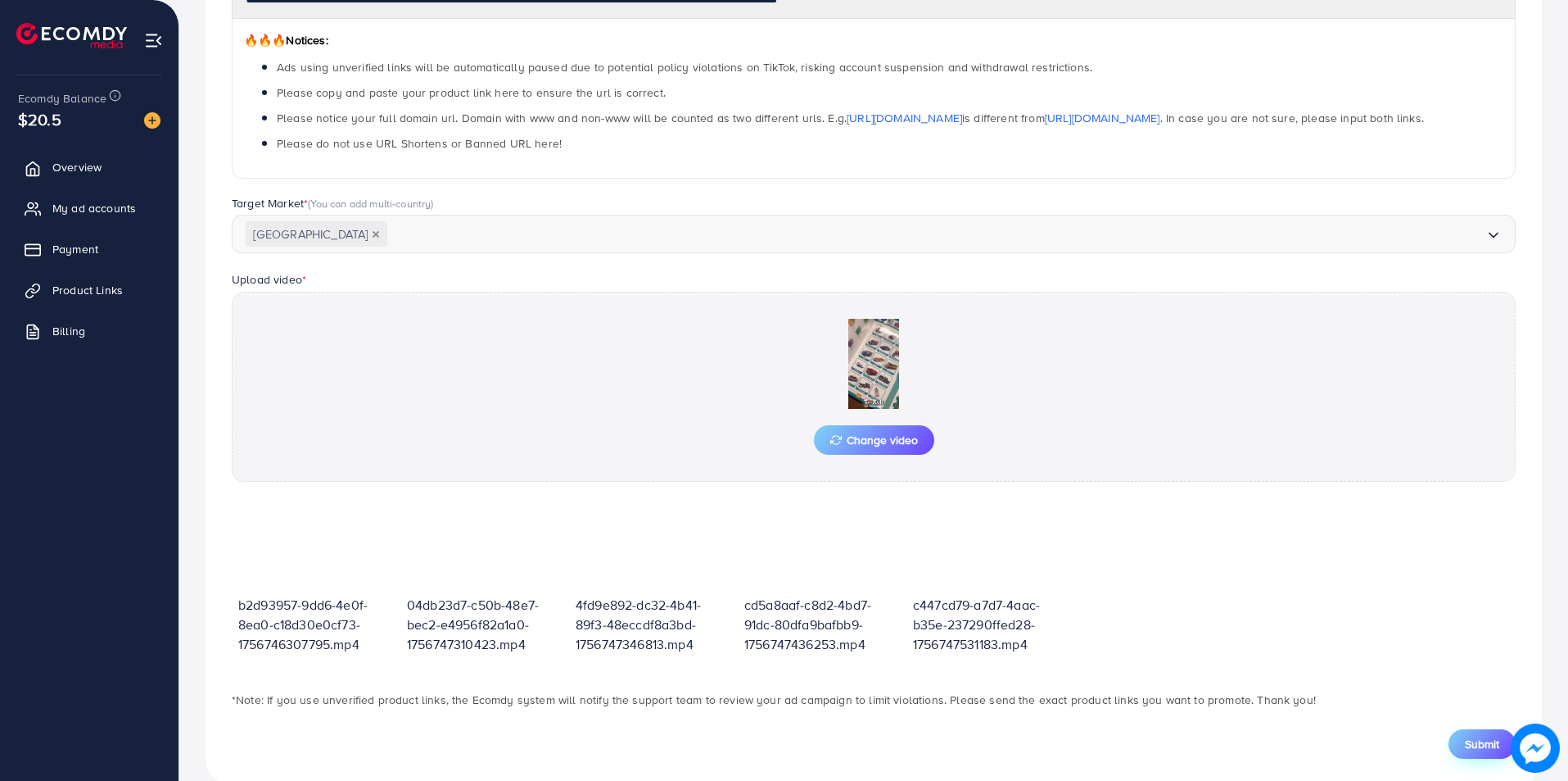
click at [1475, 745] on span "Submit" at bounding box center [1482, 743] width 34 height 16
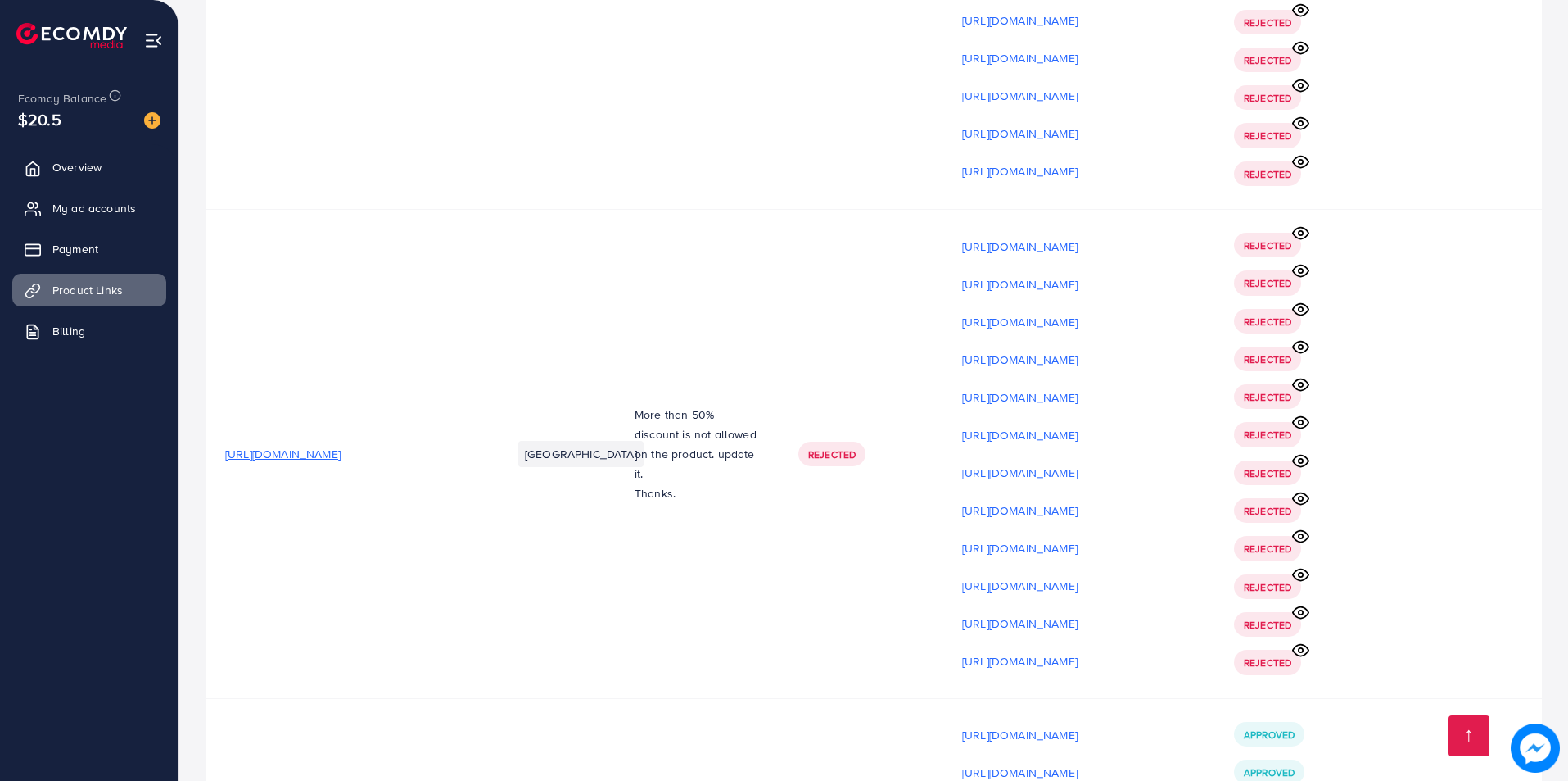
scroll to position [19707, 0]
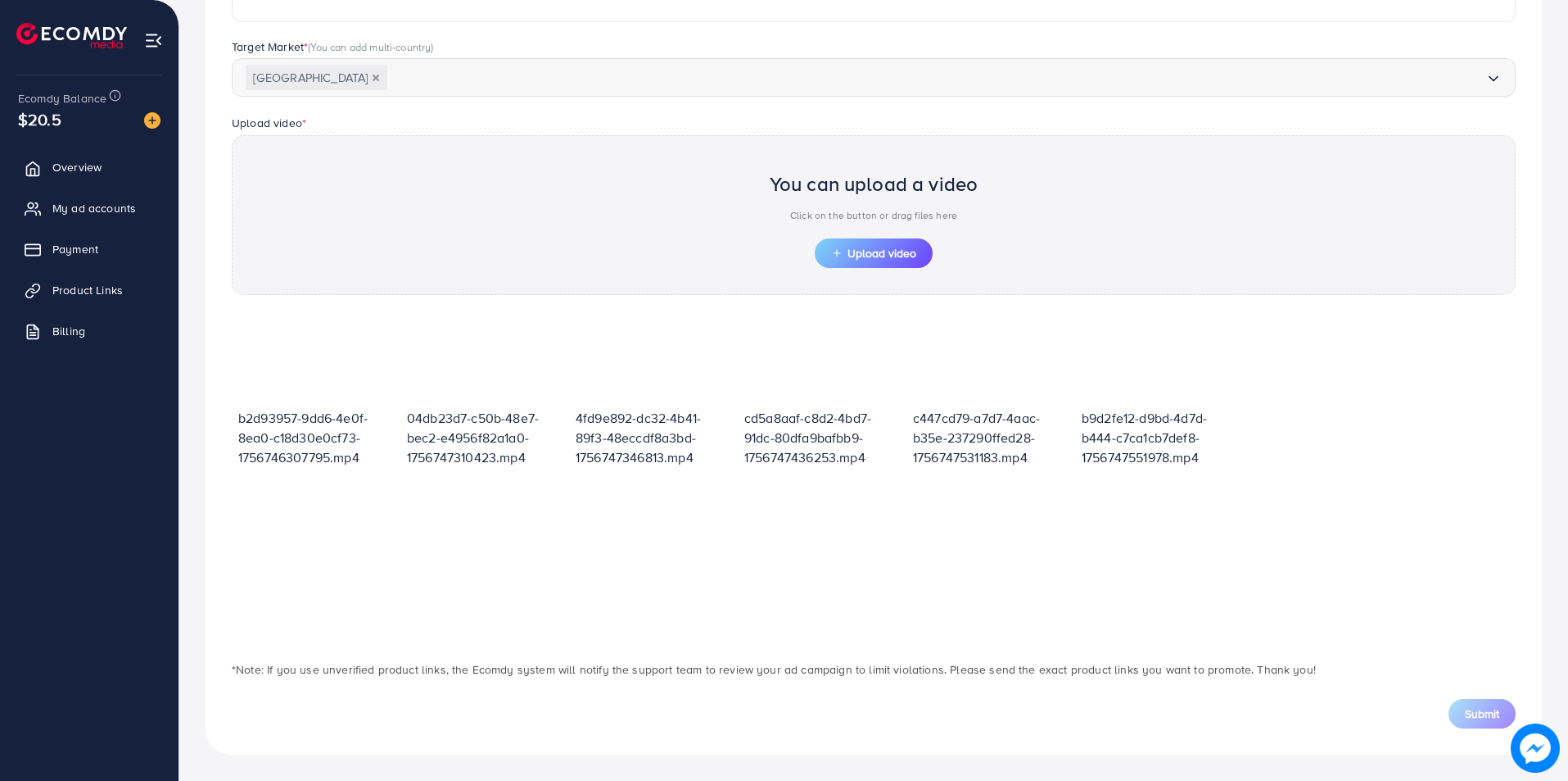
scroll to position [413, 0]
click at [873, 254] on span "Upload video" at bounding box center [873, 253] width 85 height 12
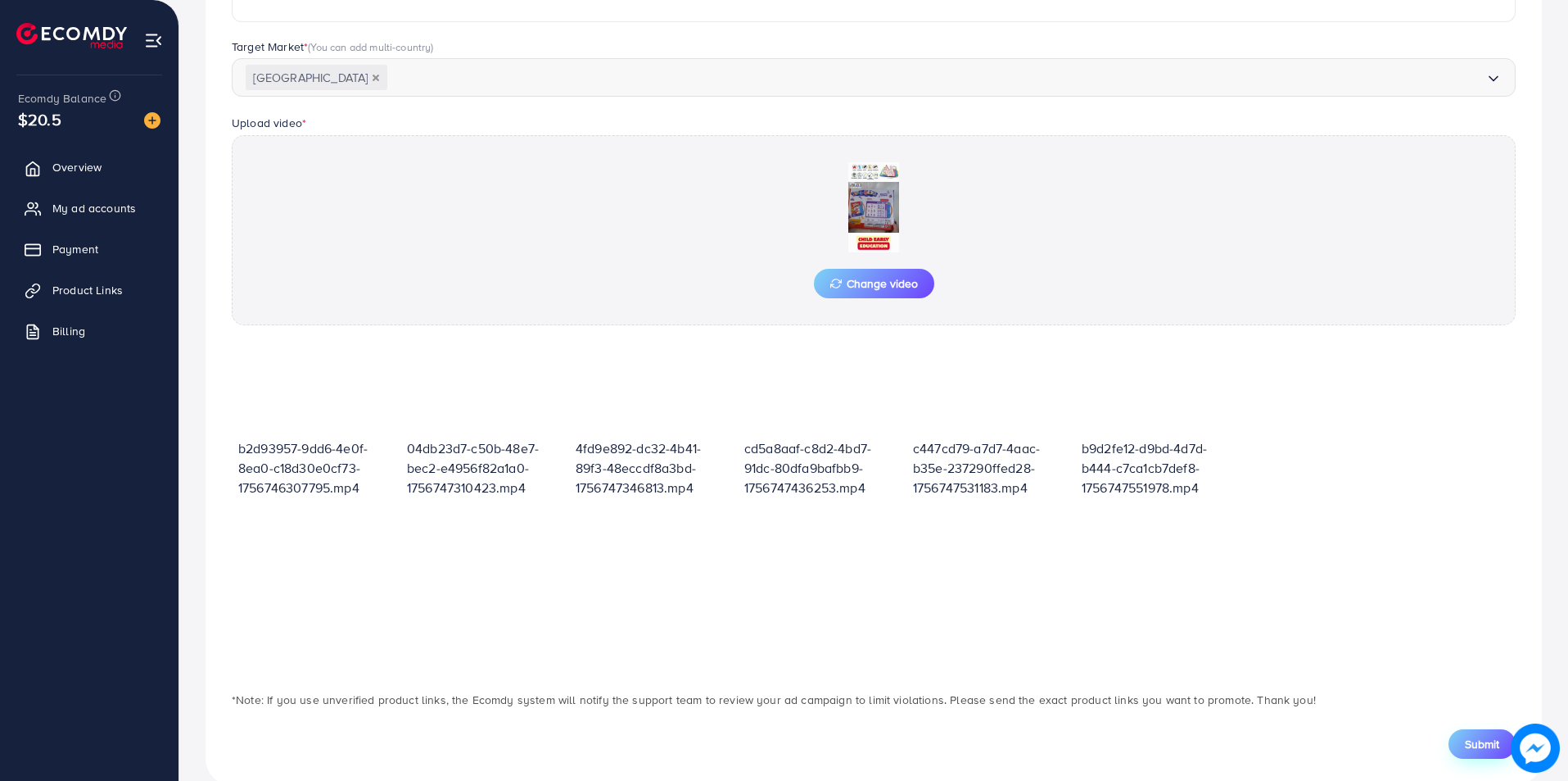
click at [1495, 741] on span "Submit" at bounding box center [1482, 743] width 34 height 16
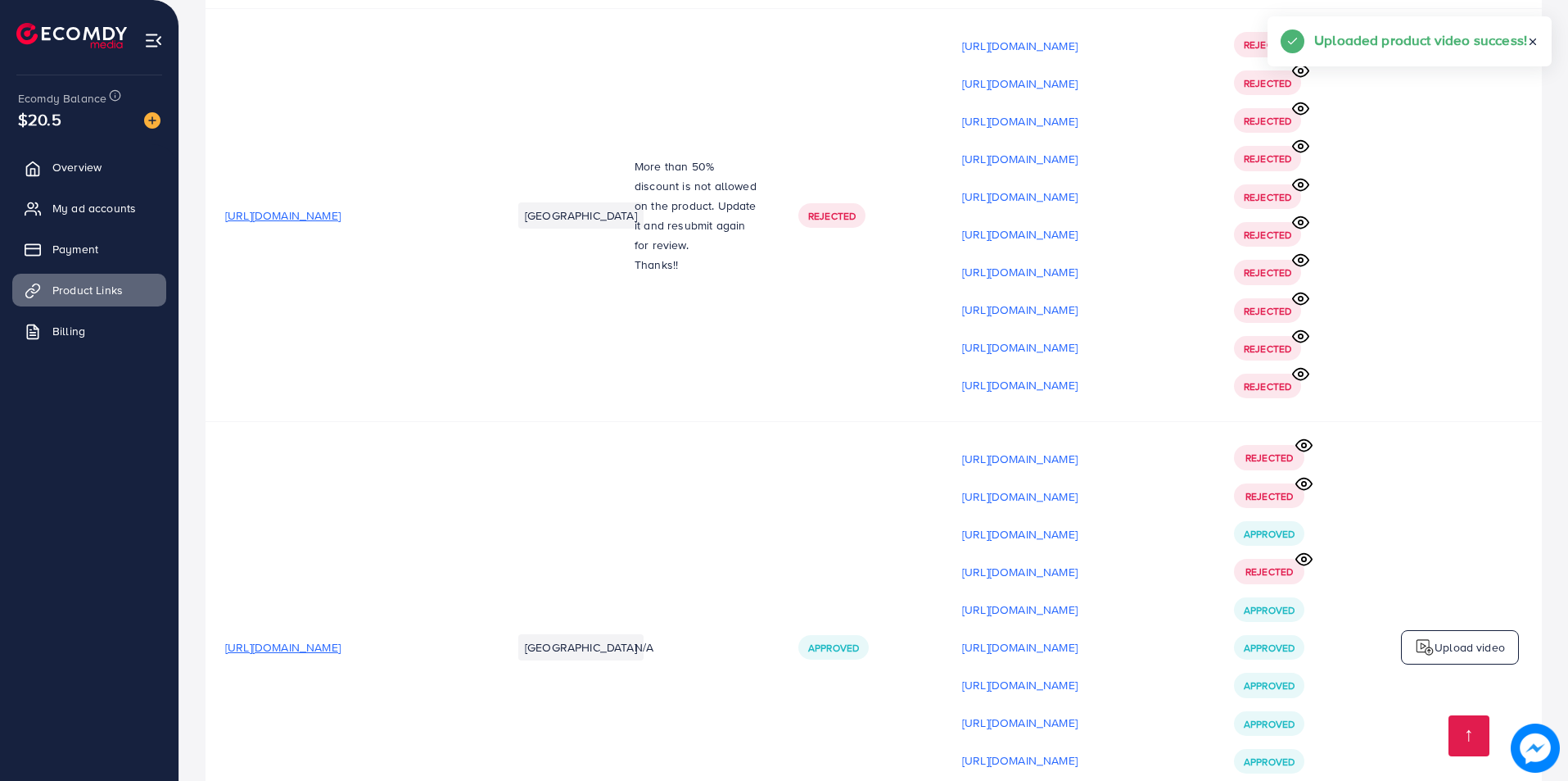
scroll to position [19744, 0]
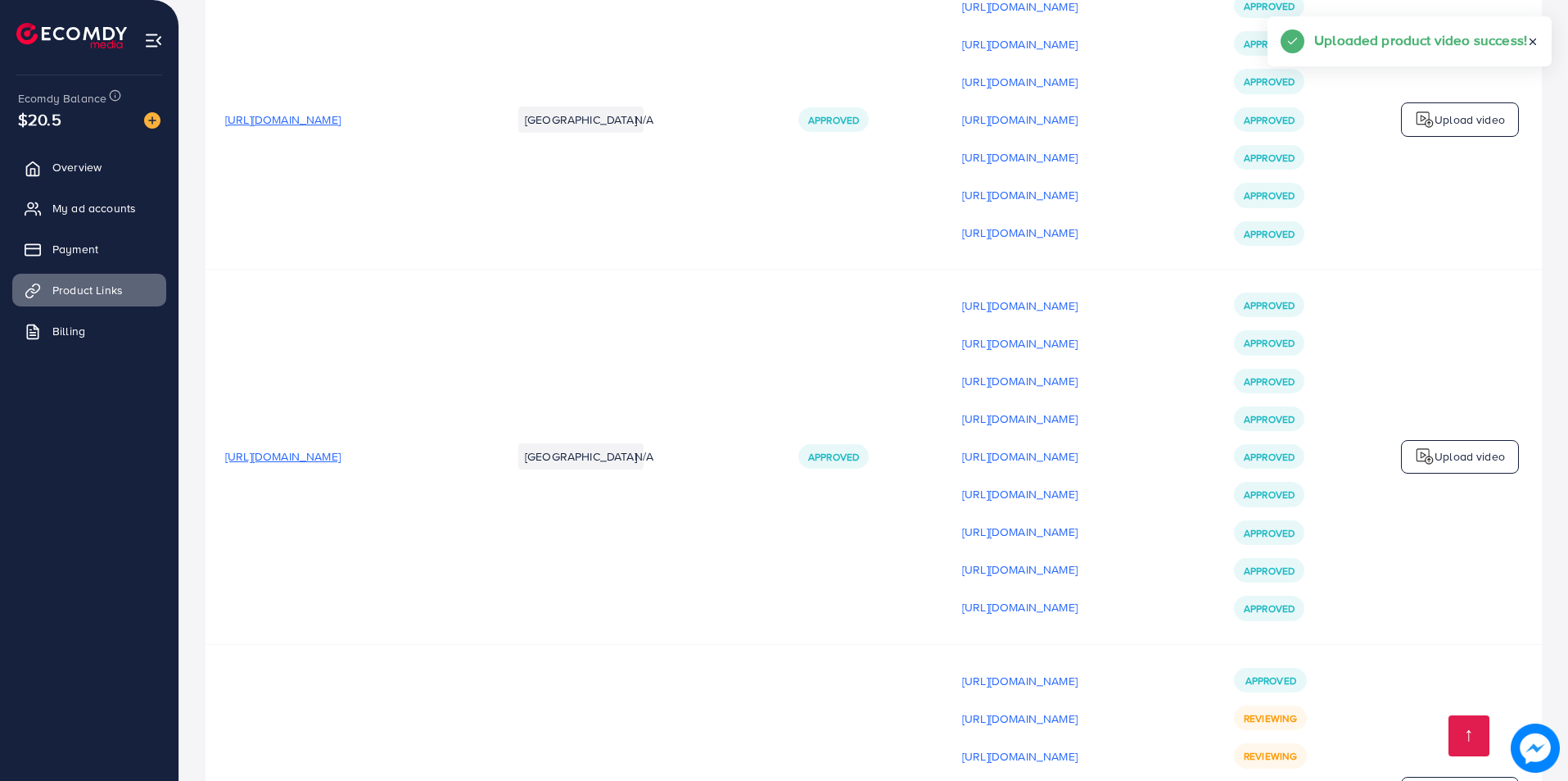
click at [1473, 780] on p "Upload video" at bounding box center [1470, 794] width 70 height 20
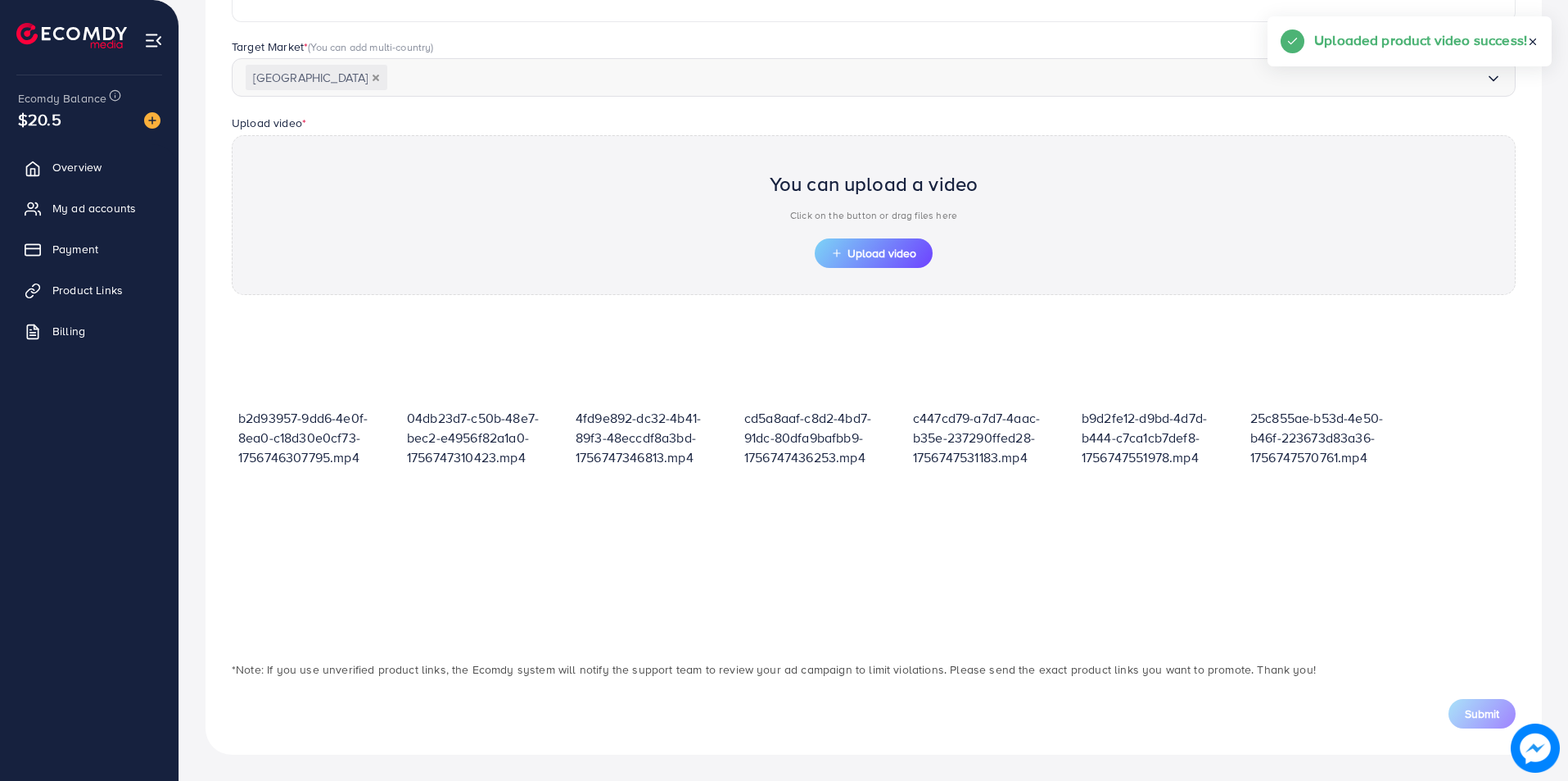
scroll to position [413, 0]
click at [896, 244] on button "Upload video" at bounding box center [873, 253] width 118 height 30
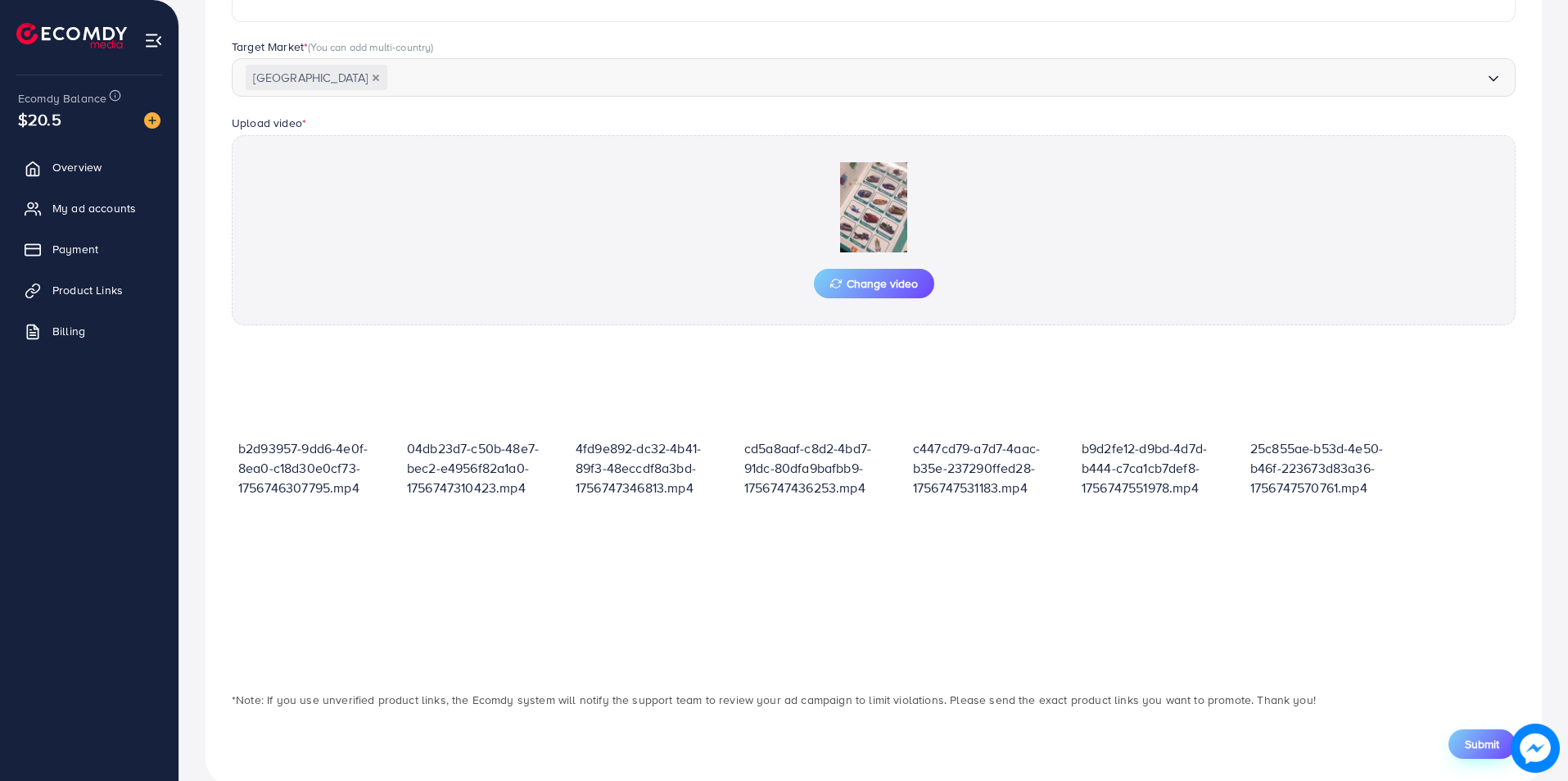
click at [1488, 739] on span "Submit" at bounding box center [1482, 743] width 34 height 16
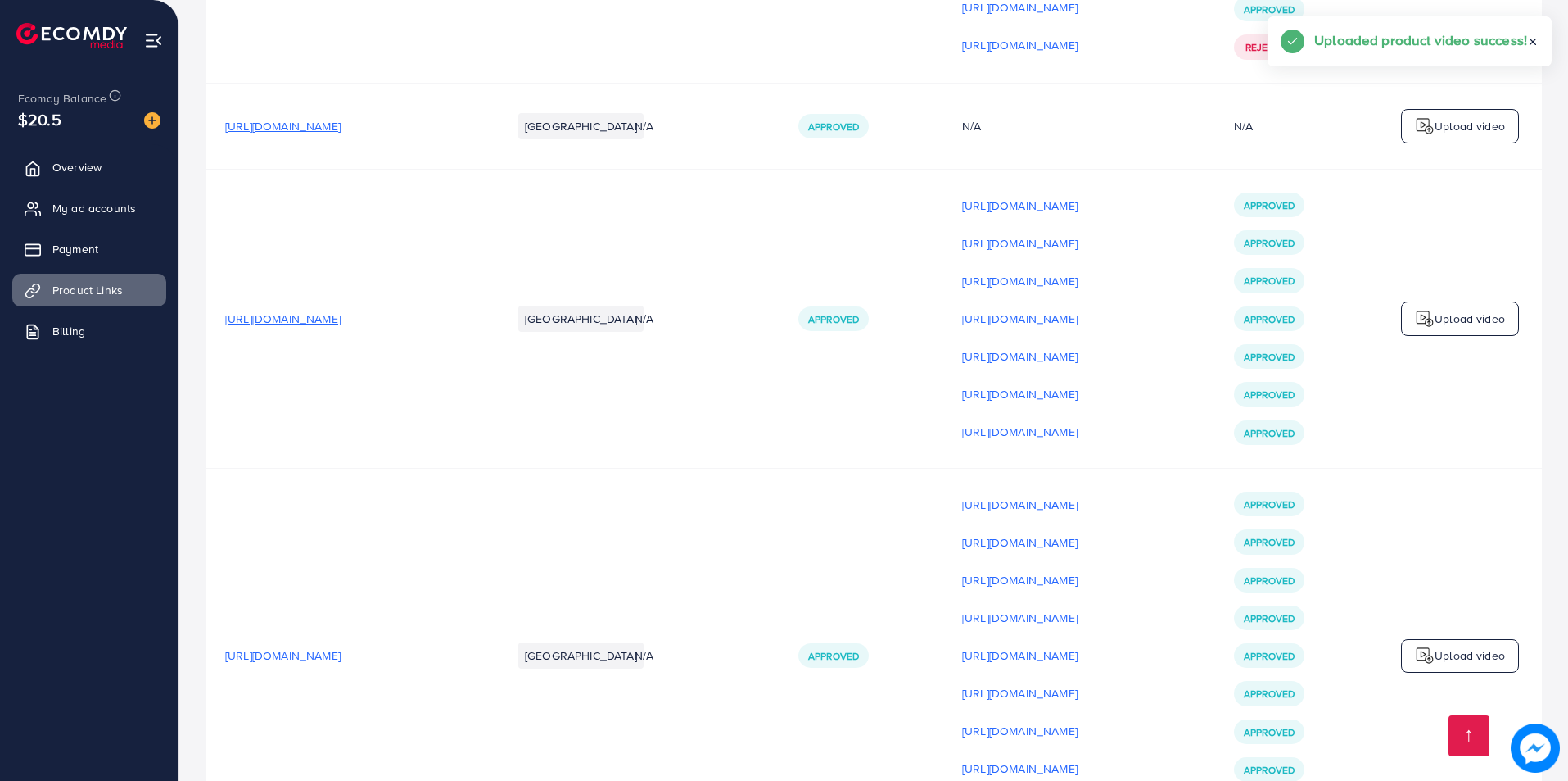
scroll to position [19782, 0]
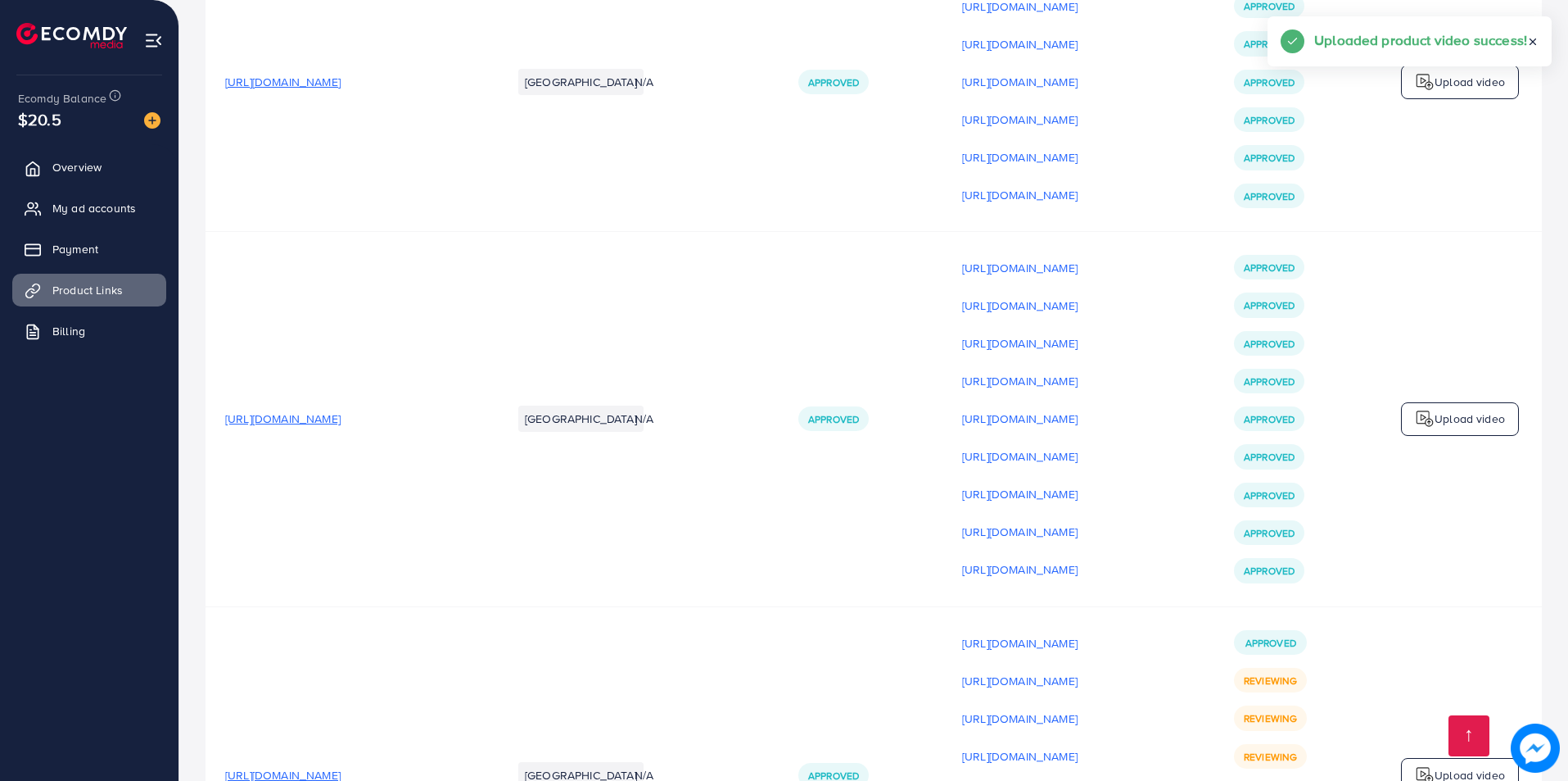
click at [1437, 765] on p "Upload video" at bounding box center [1470, 775] width 70 height 20
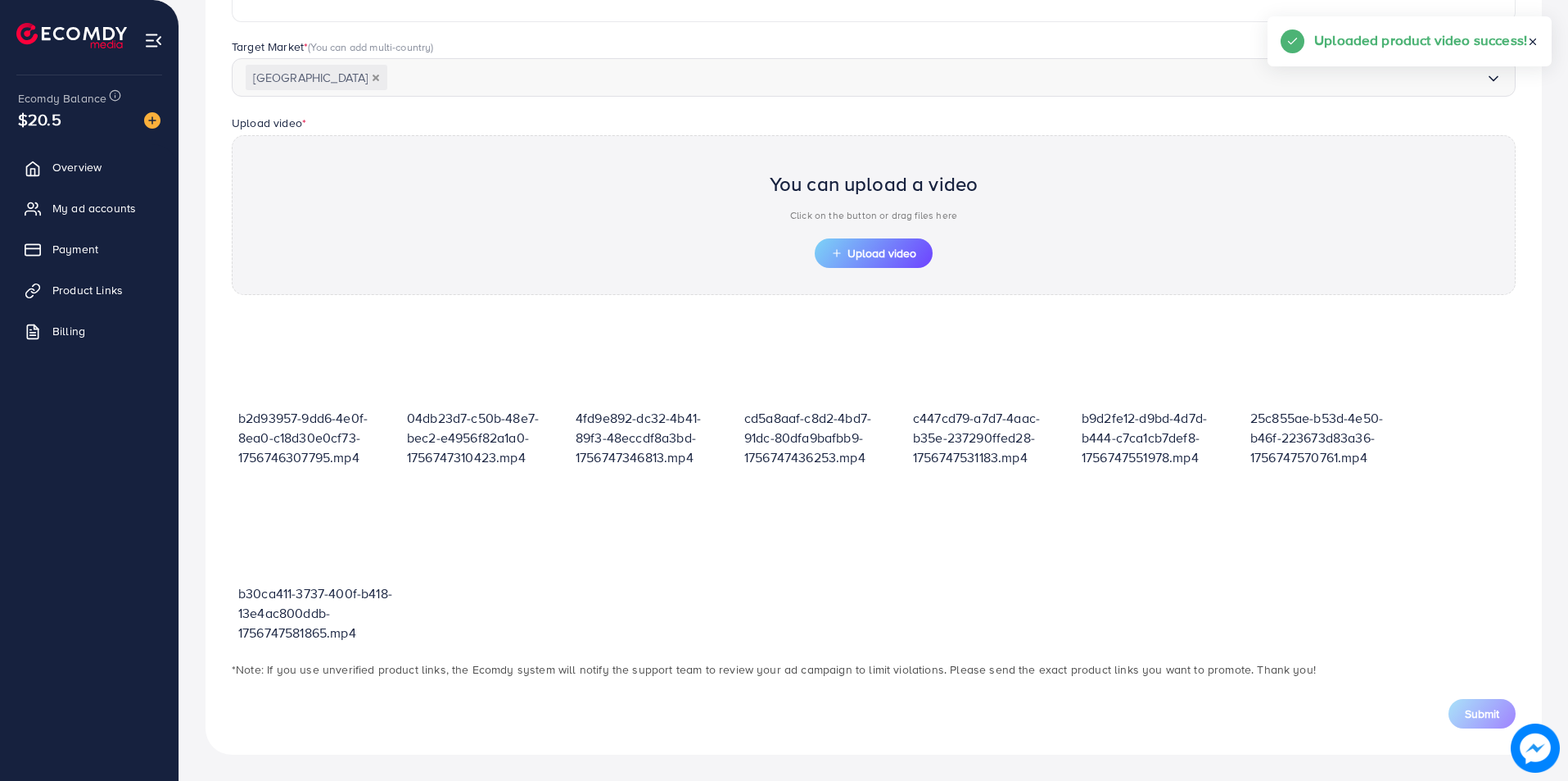
scroll to position [413, 0]
click at [897, 257] on span "Upload video" at bounding box center [873, 253] width 85 height 12
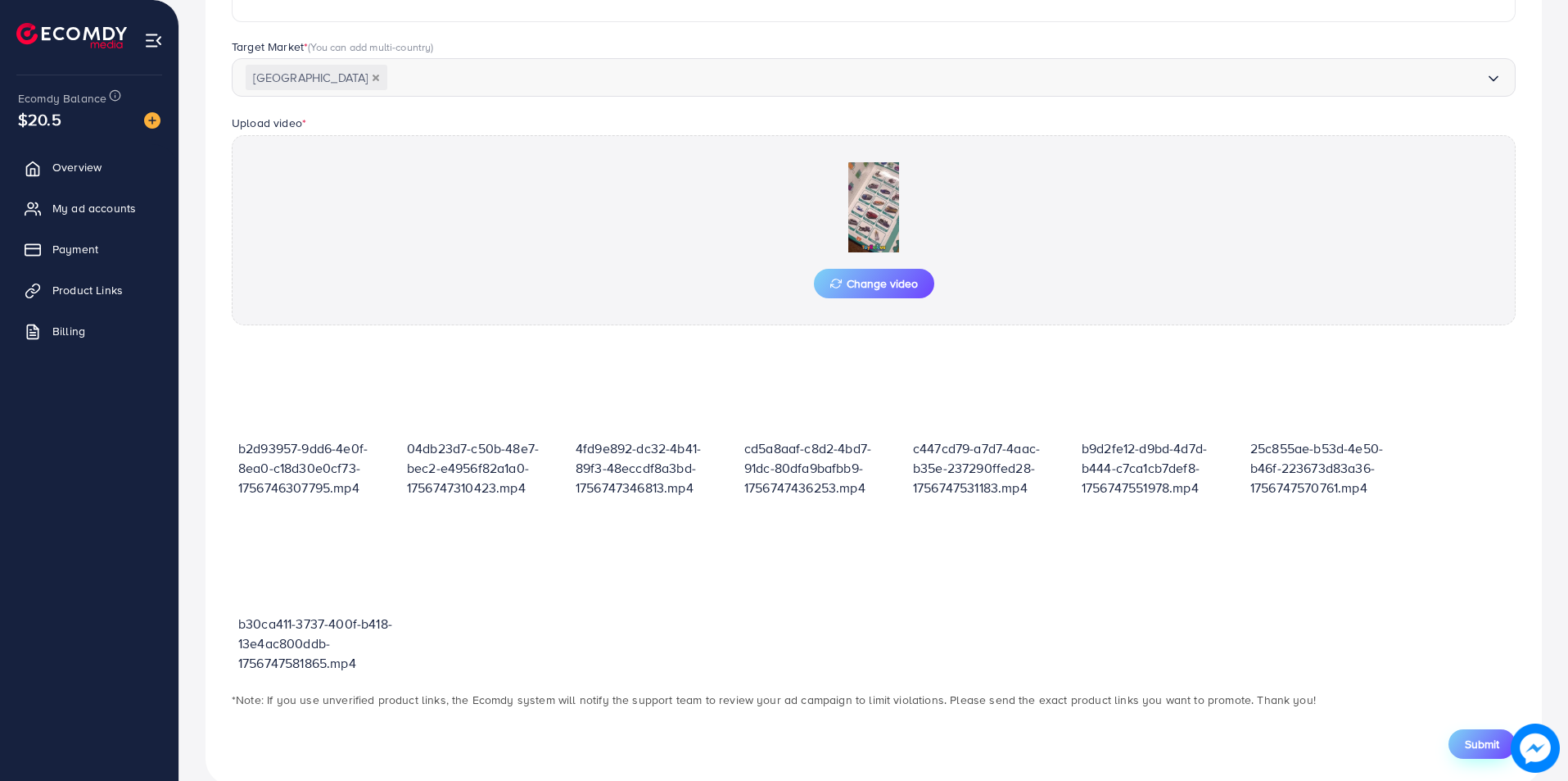
click at [1482, 751] on span "Submit" at bounding box center [1482, 743] width 34 height 16
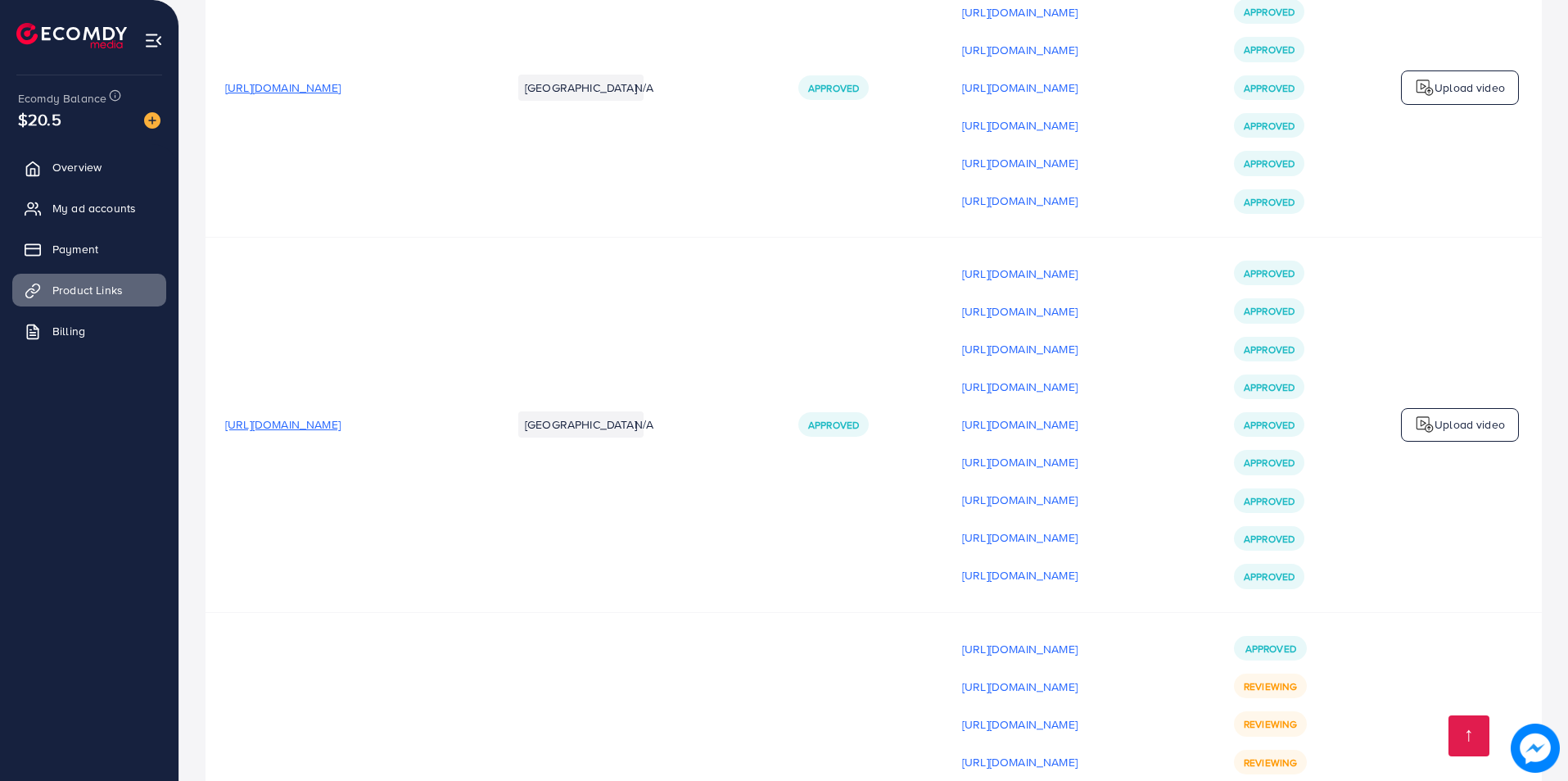
scroll to position [19820, 0]
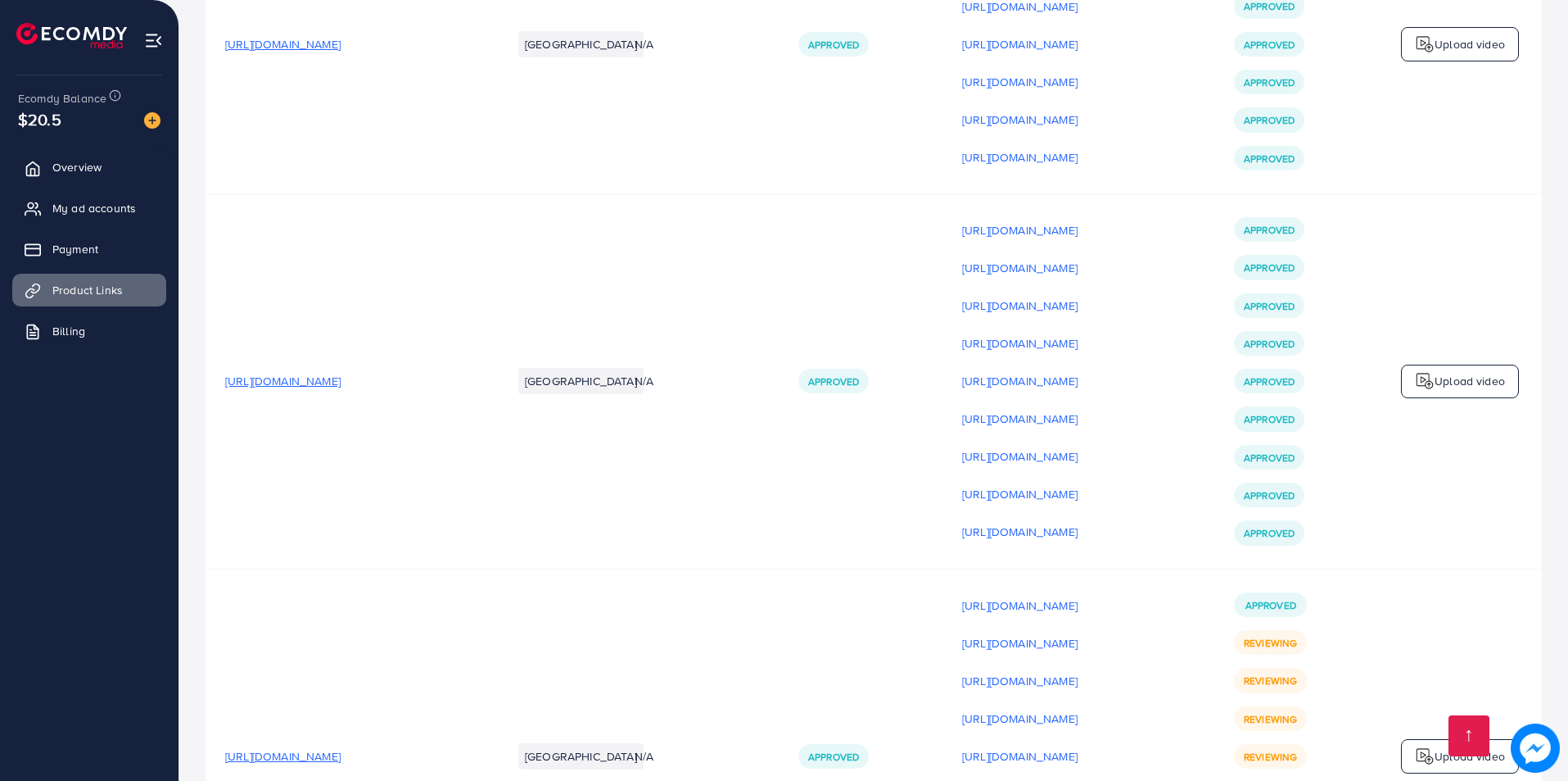
click at [1457, 746] on p "Upload video" at bounding box center [1470, 756] width 70 height 20
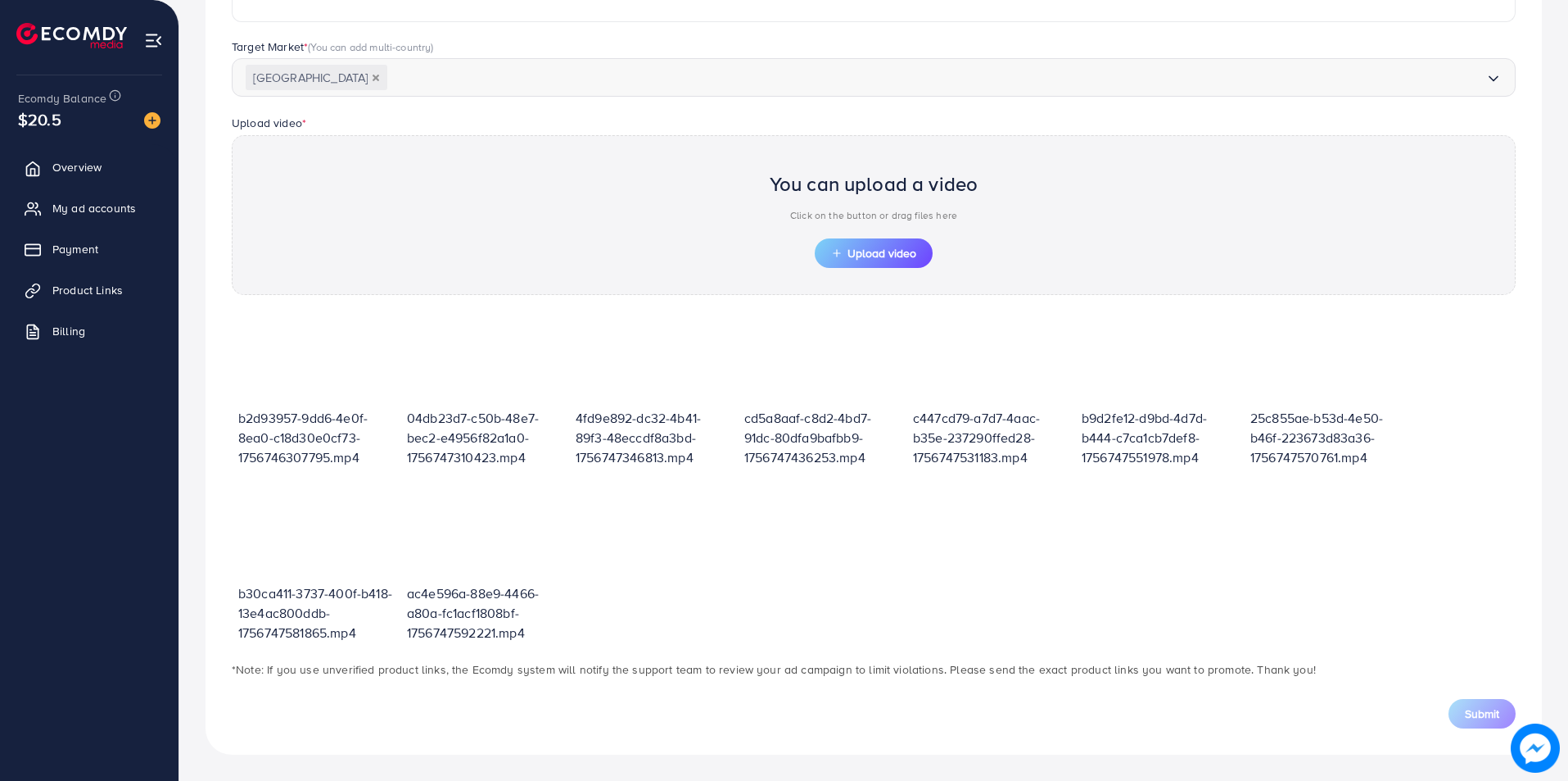
scroll to position [413, 0]
click at [869, 257] on span "Upload video" at bounding box center [873, 253] width 85 height 12
click at [841, 256] on icon "button" at bounding box center [837, 253] width 12 height 12
click at [875, 247] on span "Upload video" at bounding box center [873, 253] width 85 height 12
click at [111, 292] on span "Product Links" at bounding box center [92, 290] width 70 height 16
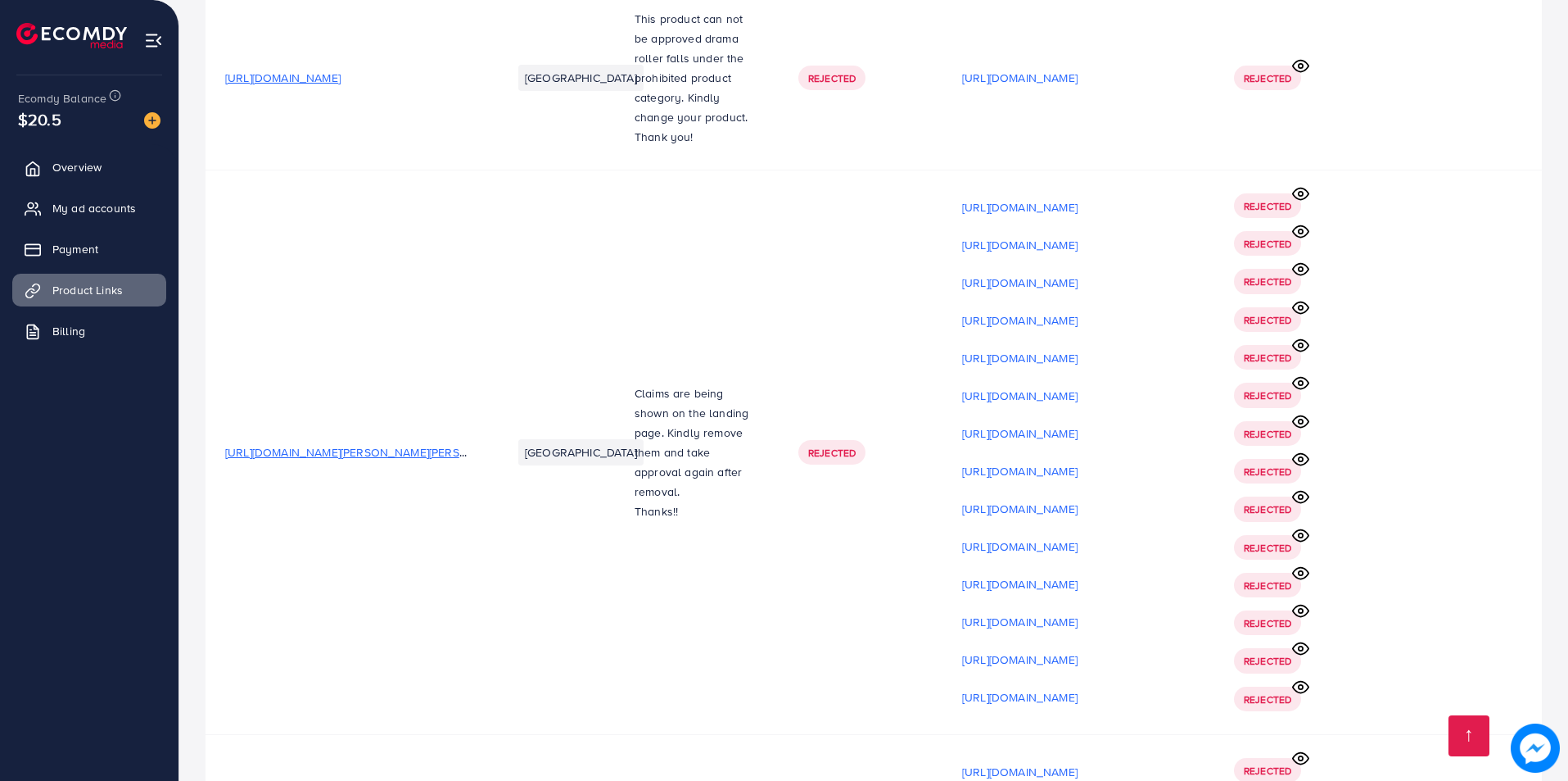
scroll to position [19820, 0]
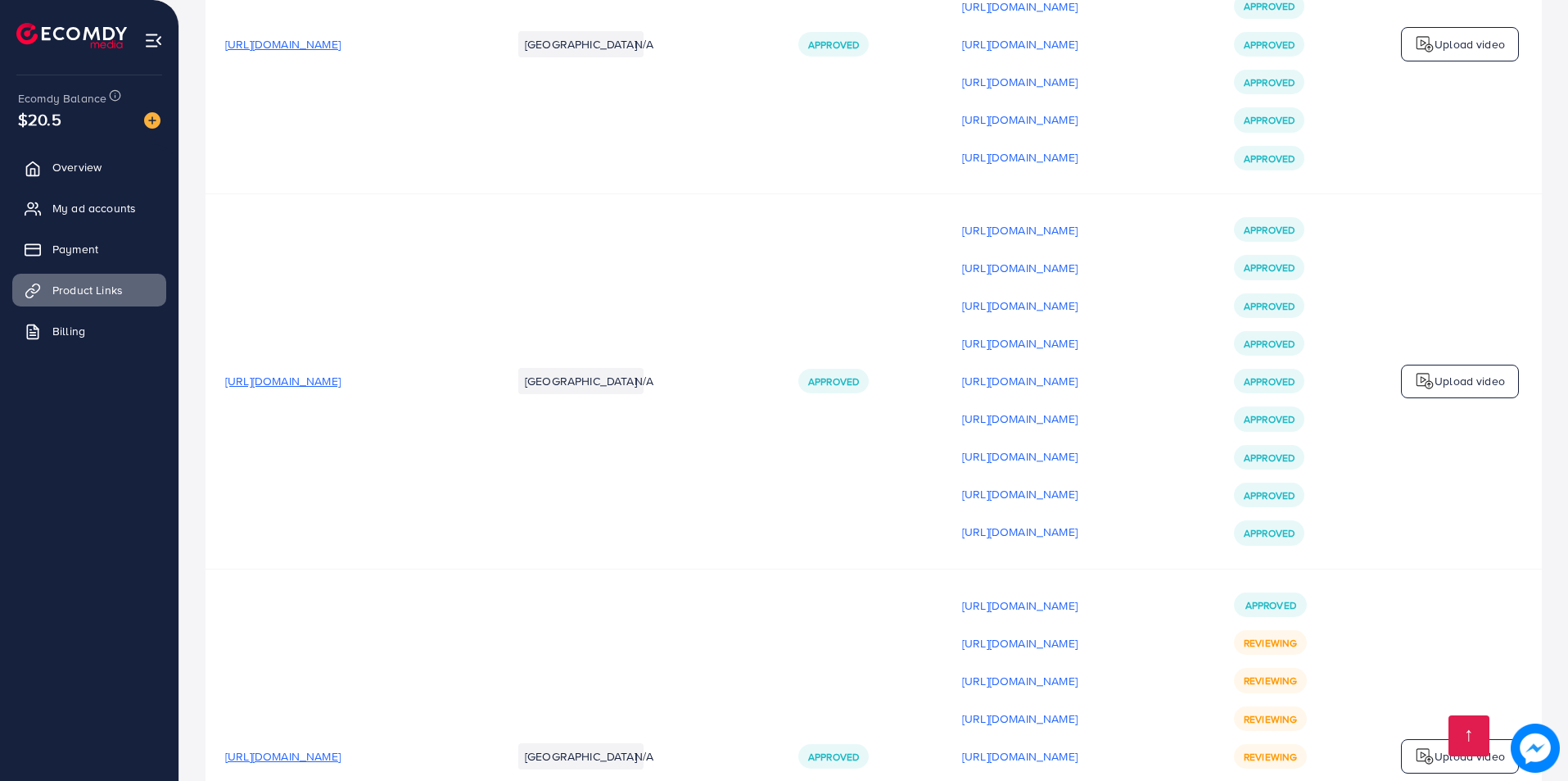
click at [1446, 746] on p "Upload video" at bounding box center [1470, 756] width 70 height 20
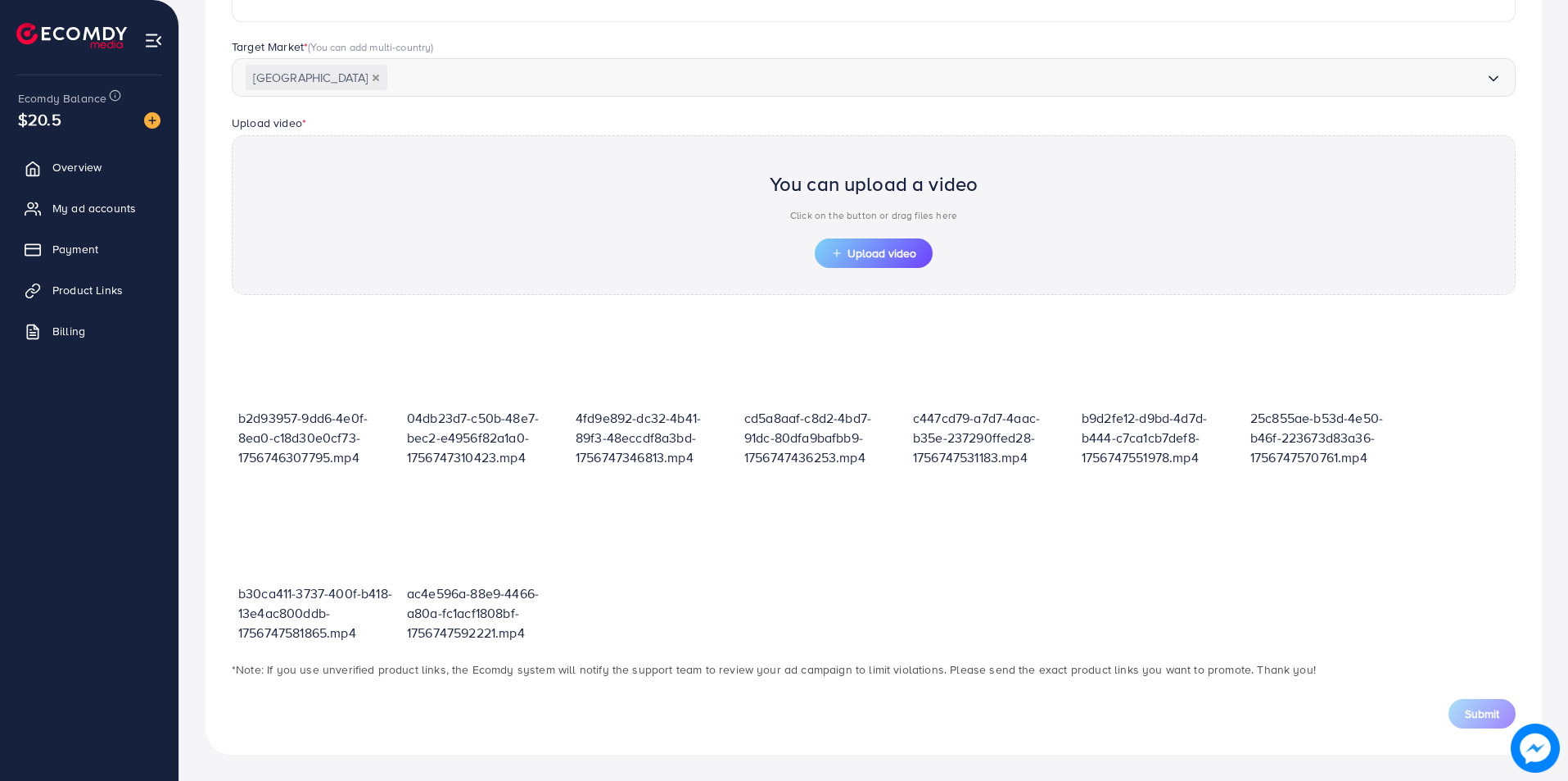
scroll to position [413, 0]
click at [894, 253] on span "Upload video" at bounding box center [873, 253] width 85 height 12
click at [871, 255] on span "Upload video" at bounding box center [873, 253] width 85 height 12
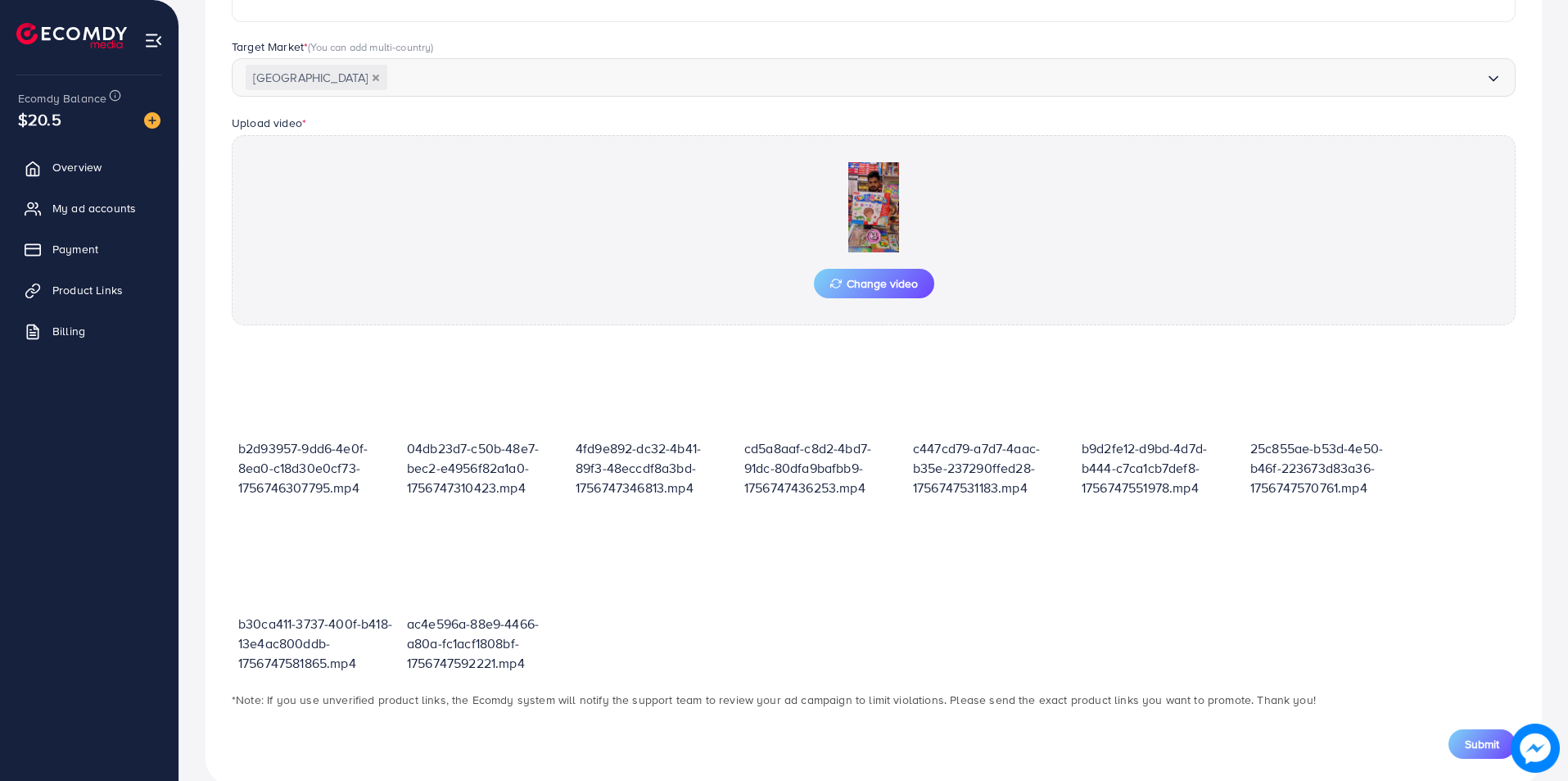
click at [1493, 761] on div "**********" at bounding box center [873, 261] width 1336 height 1049
click at [1482, 757] on button "Submit" at bounding box center [1482, 743] width 67 height 30
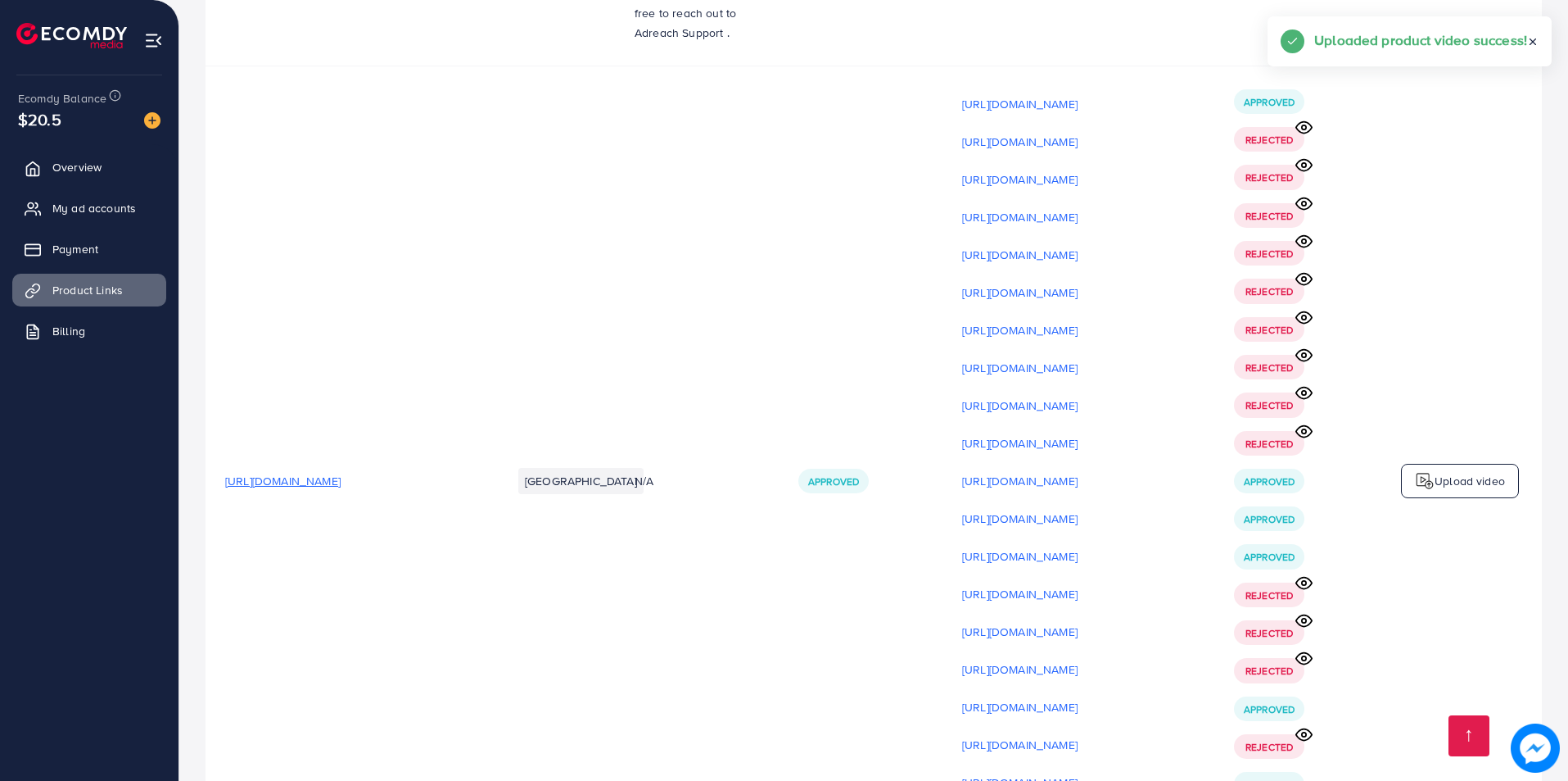
scroll to position [19858, 0]
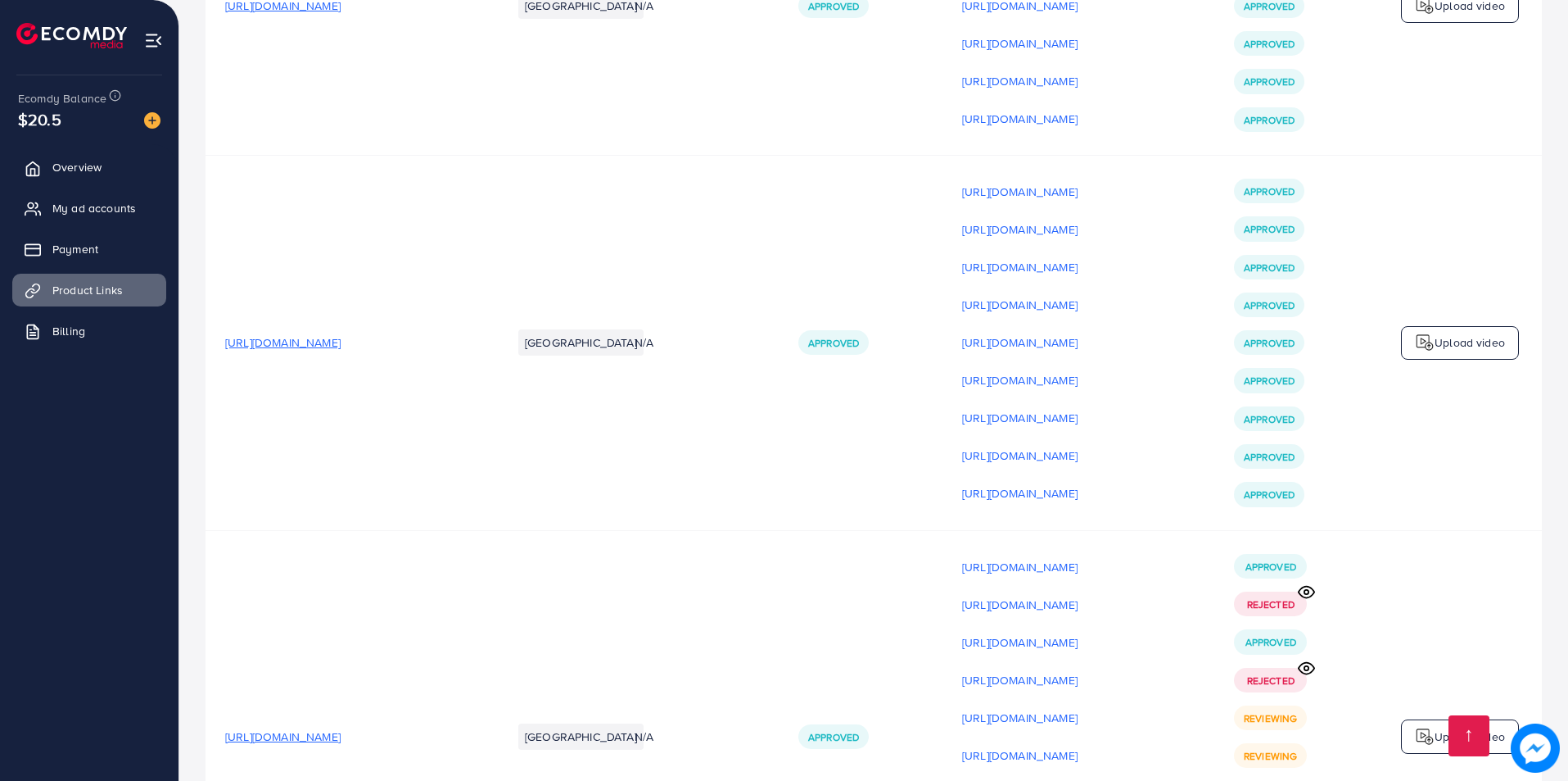
click at [1431, 719] on div "Upload video" at bounding box center [1459, 736] width 118 height 34
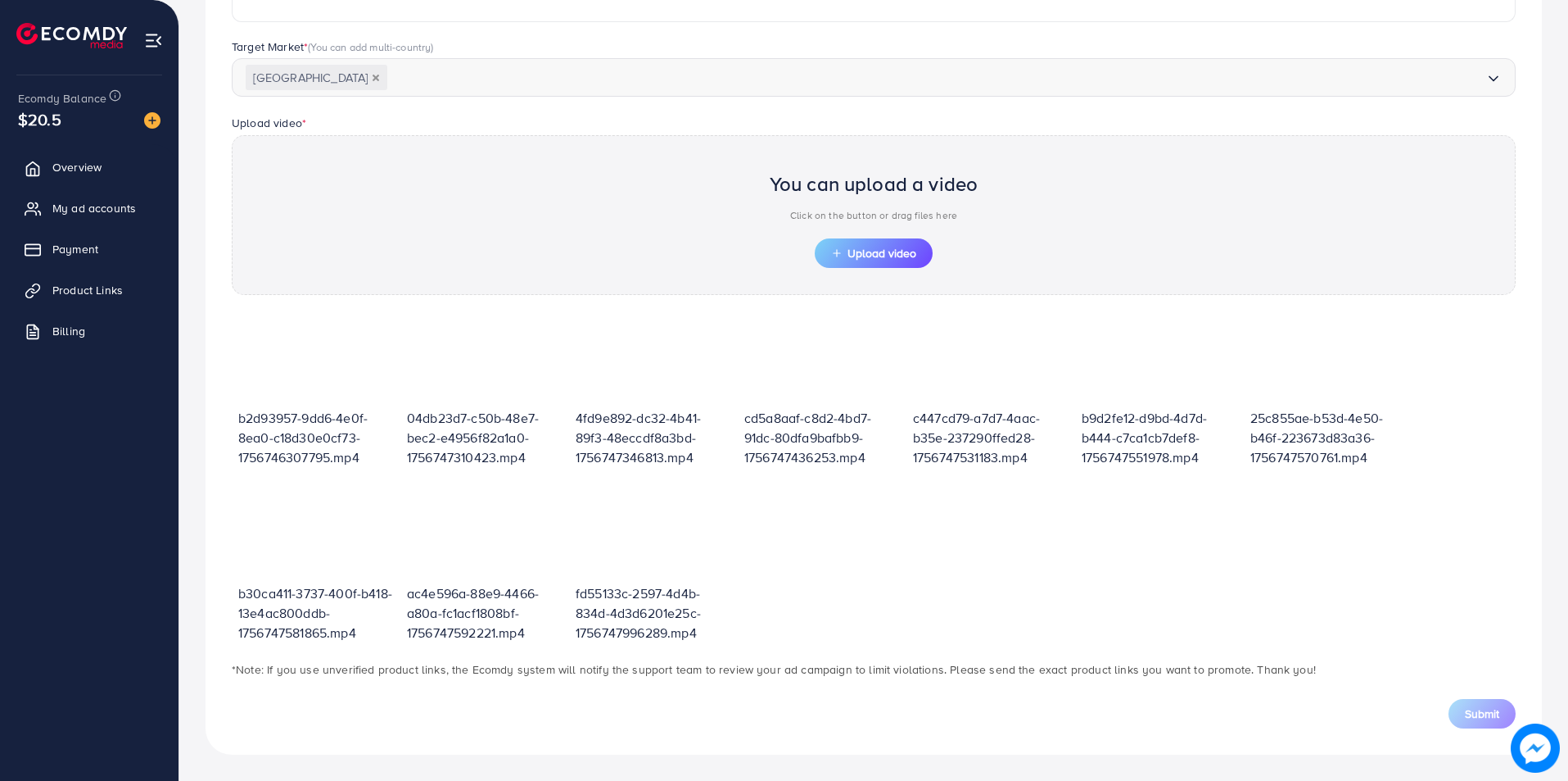
scroll to position [413, 0]
click at [884, 254] on span "Upload video" at bounding box center [873, 253] width 85 height 12
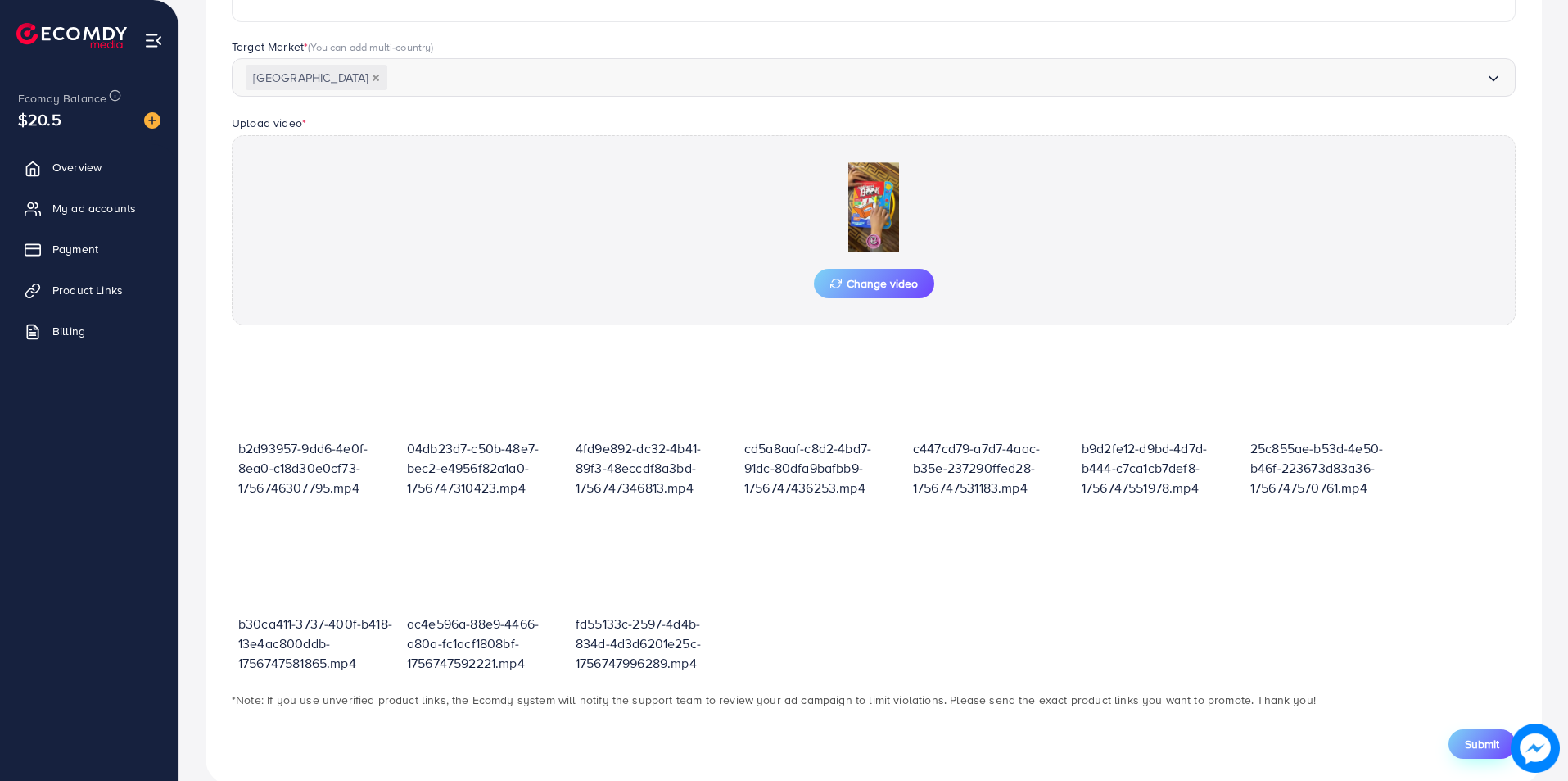
drag, startPoint x: 1492, startPoint y: 744, endPoint x: 1475, endPoint y: 753, distance: 19.2
click at [1492, 744] on span "Submit" at bounding box center [1482, 743] width 34 height 16
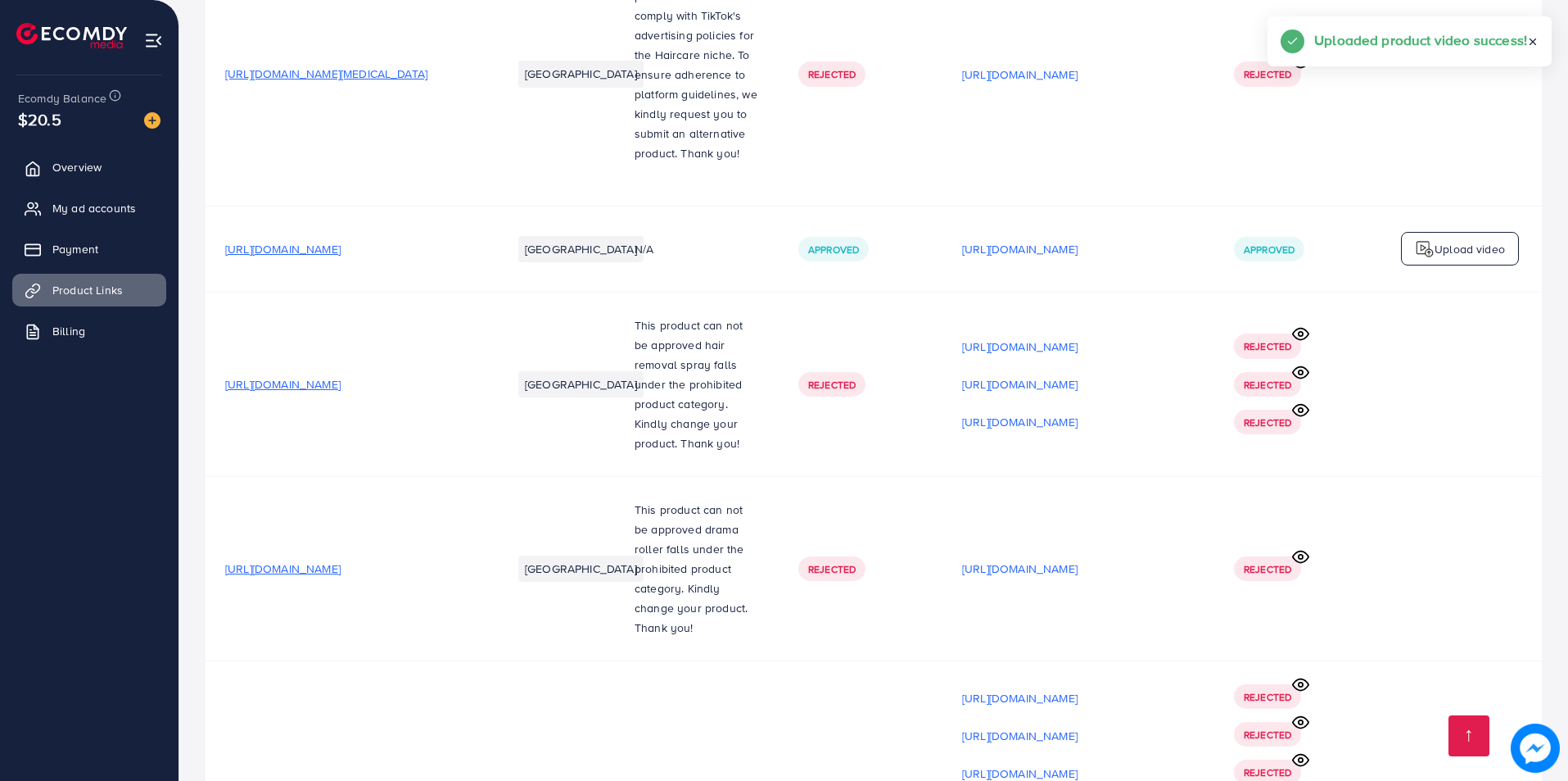
scroll to position [19896, 0]
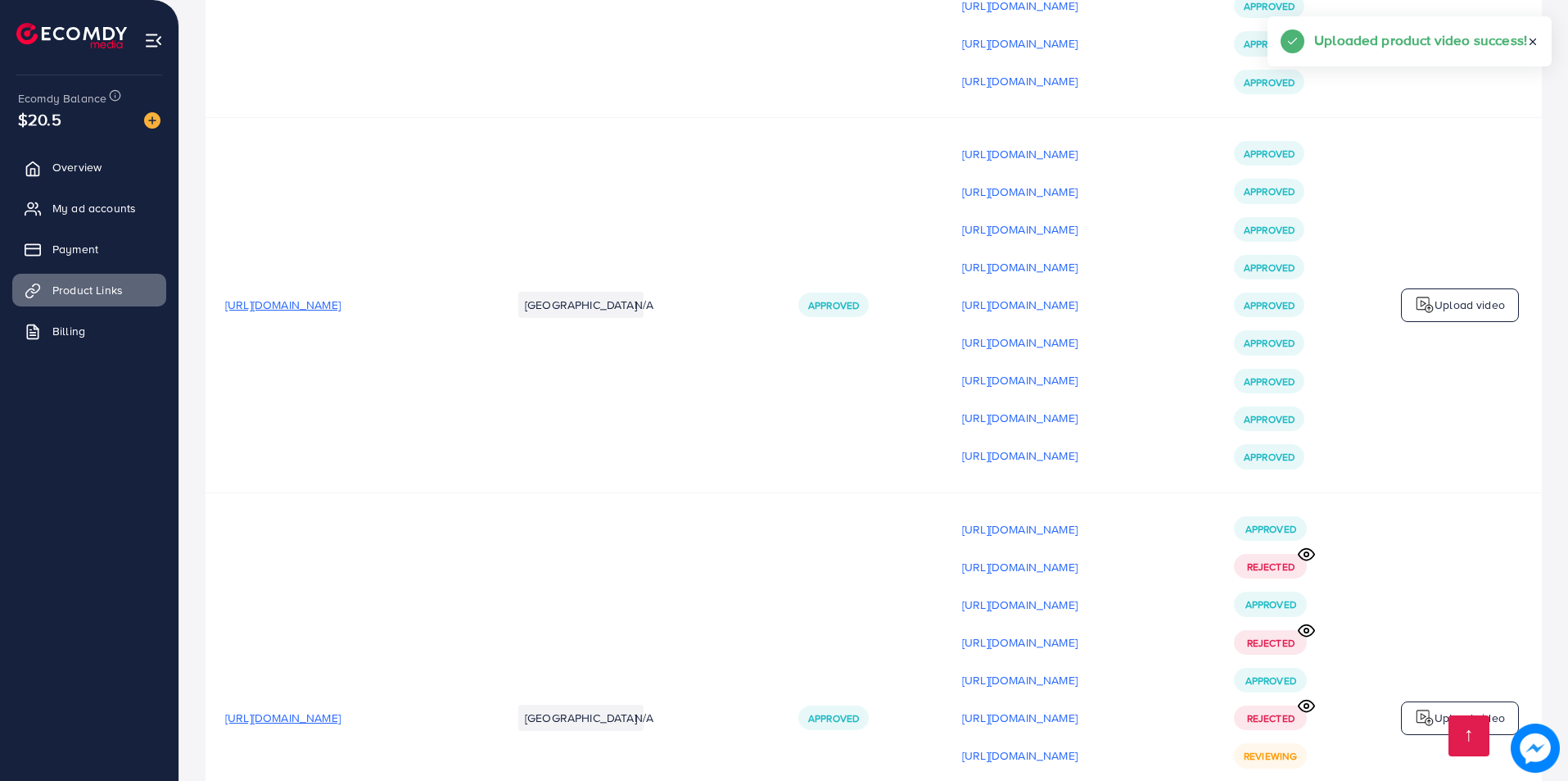
click at [1472, 707] on p "Upload video" at bounding box center [1470, 717] width 70 height 20
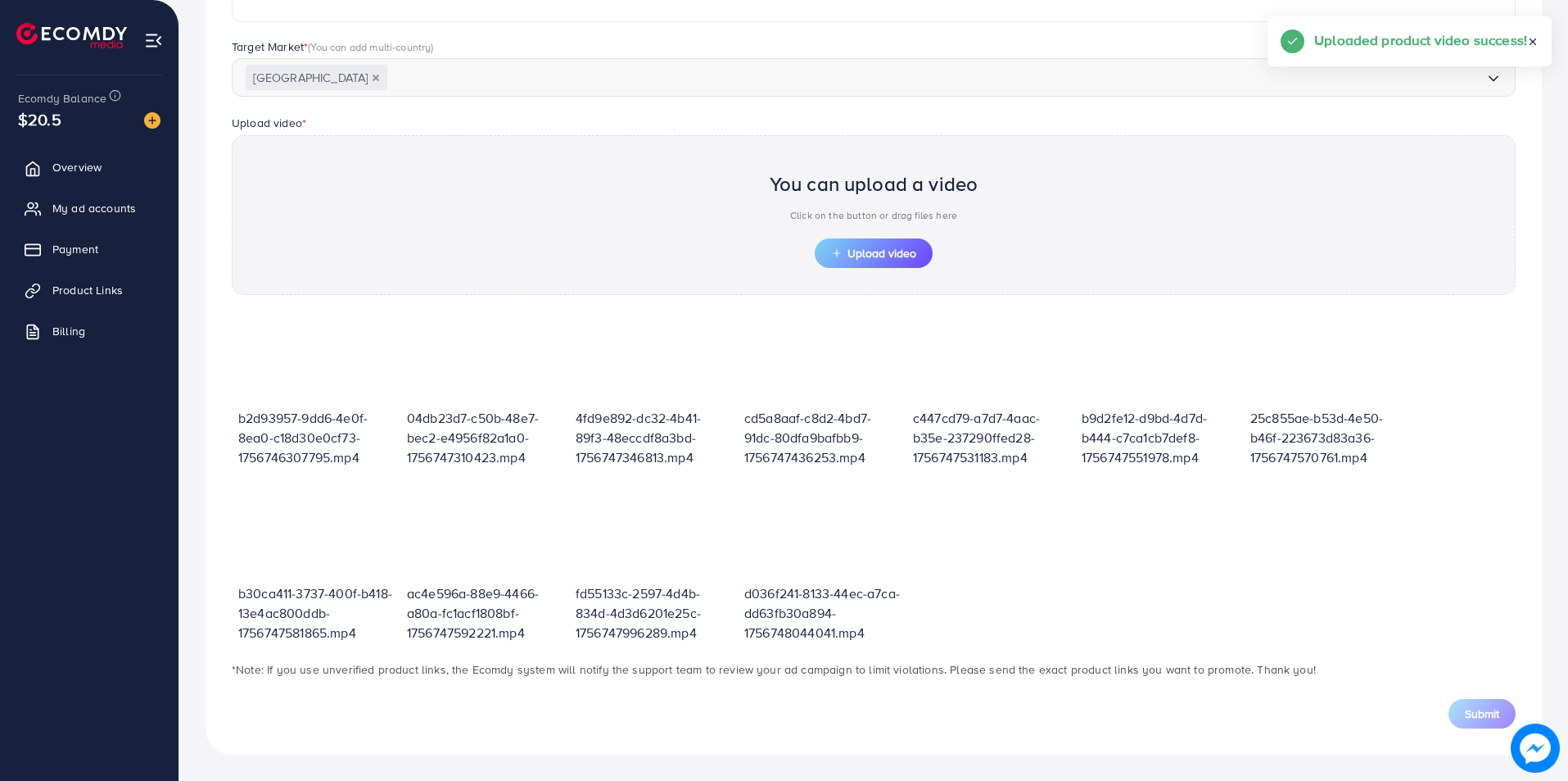
scroll to position [413, 0]
click at [899, 247] on span "Upload video" at bounding box center [873, 253] width 85 height 12
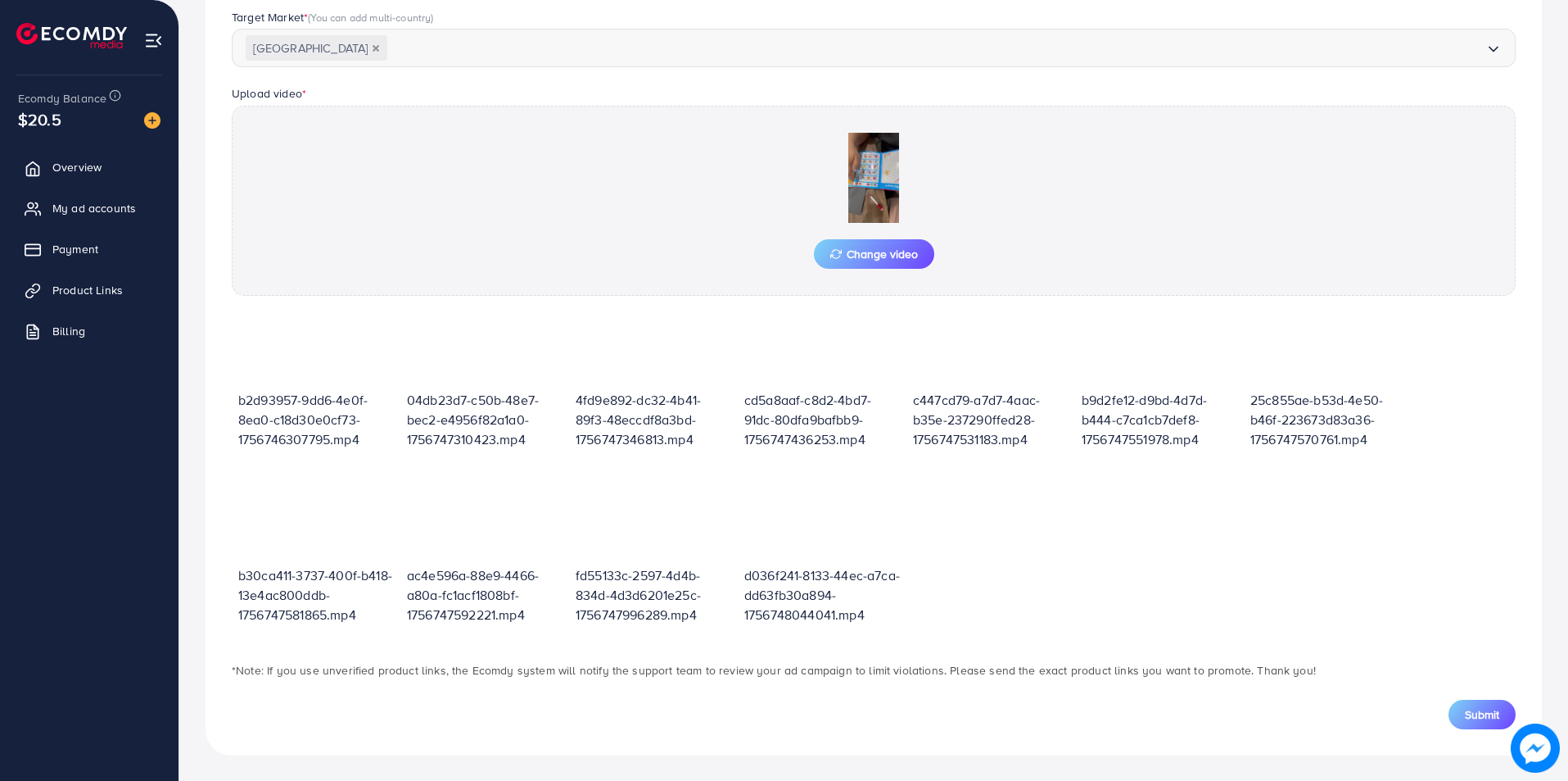
scroll to position [444, 0]
drag, startPoint x: 1481, startPoint y: 712, endPoint x: 1472, endPoint y: 716, distance: 9.8
click at [1481, 712] on span "Submit" at bounding box center [1482, 714] width 34 height 16
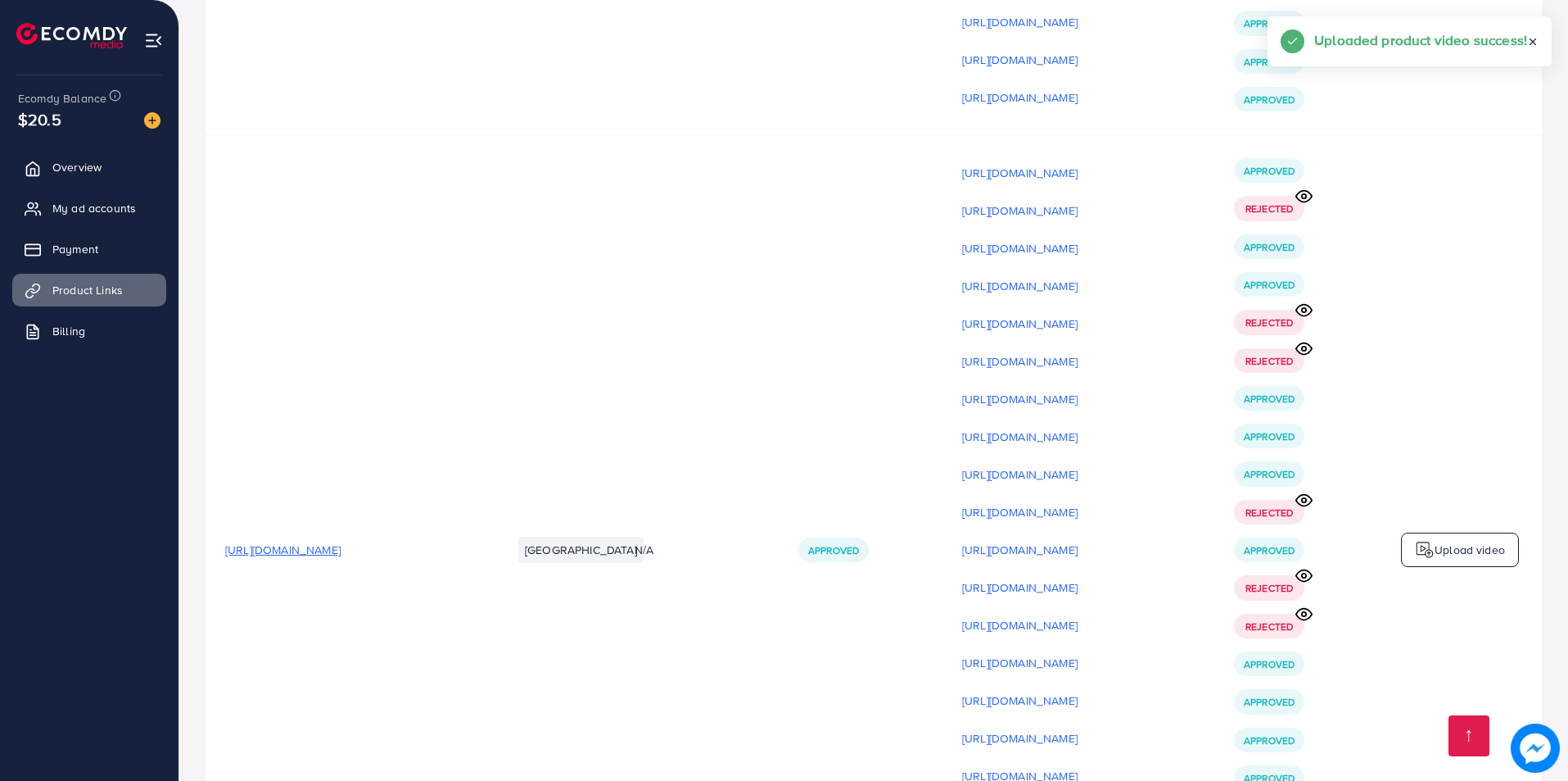
scroll to position [19934, 0]
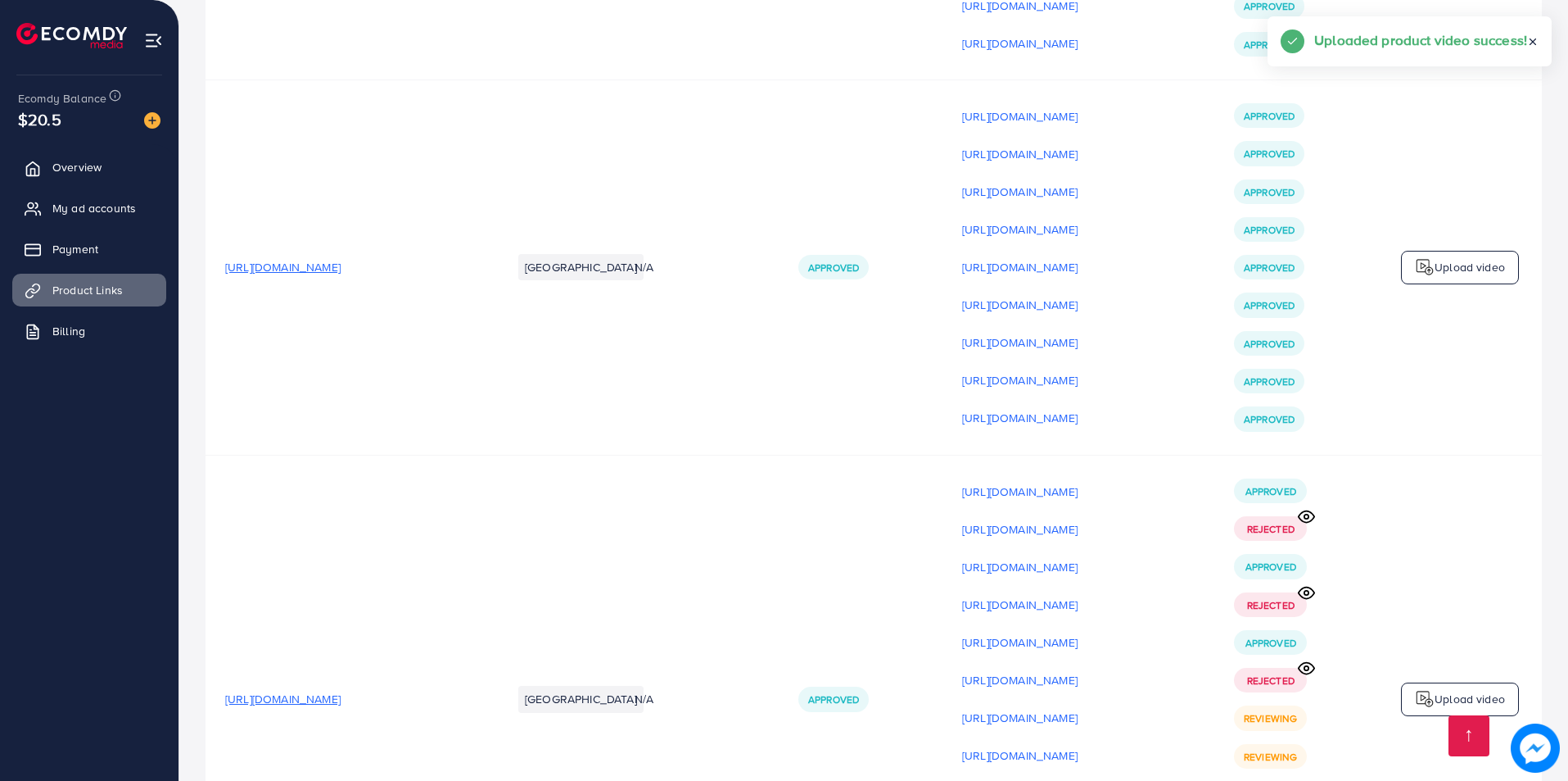
click at [1450, 688] on p "Upload video" at bounding box center [1470, 698] width 70 height 20
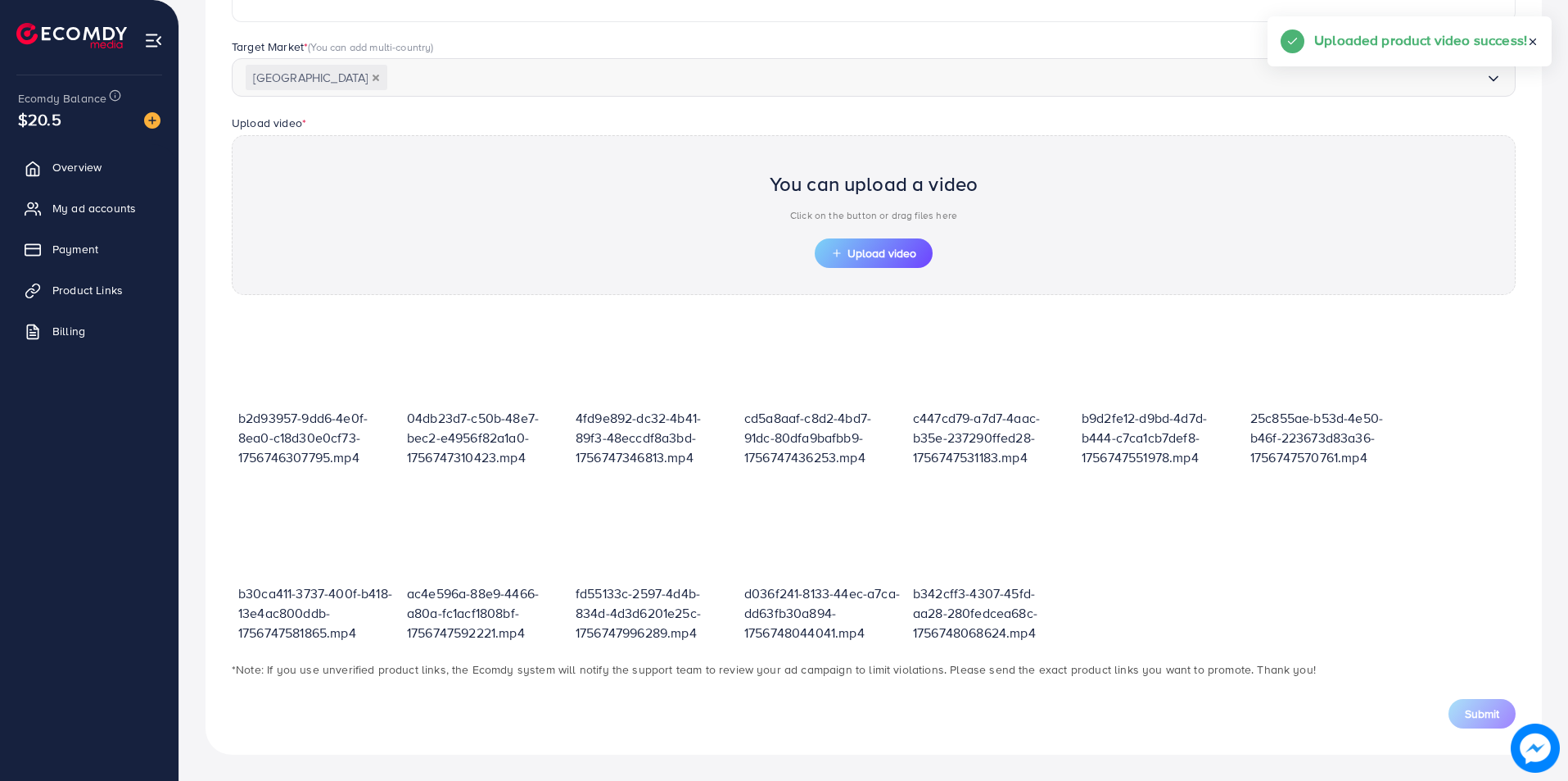
scroll to position [413, 0]
click at [891, 247] on span "Upload video" at bounding box center [873, 253] width 85 height 12
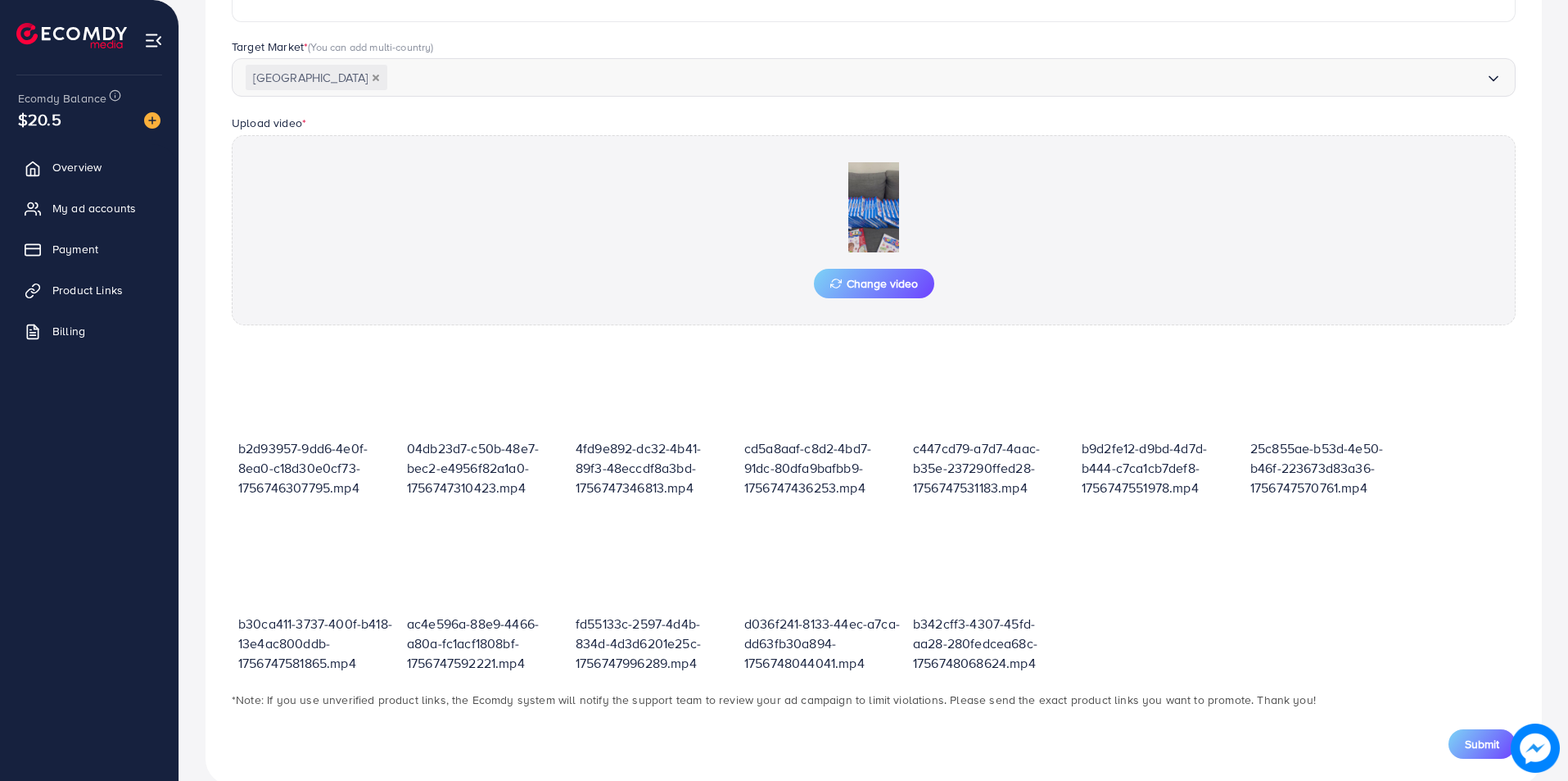
drag, startPoint x: 1464, startPoint y: 741, endPoint x: 1454, endPoint y: 743, distance: 10.2
click at [1464, 741] on button "Submit" at bounding box center [1482, 743] width 67 height 30
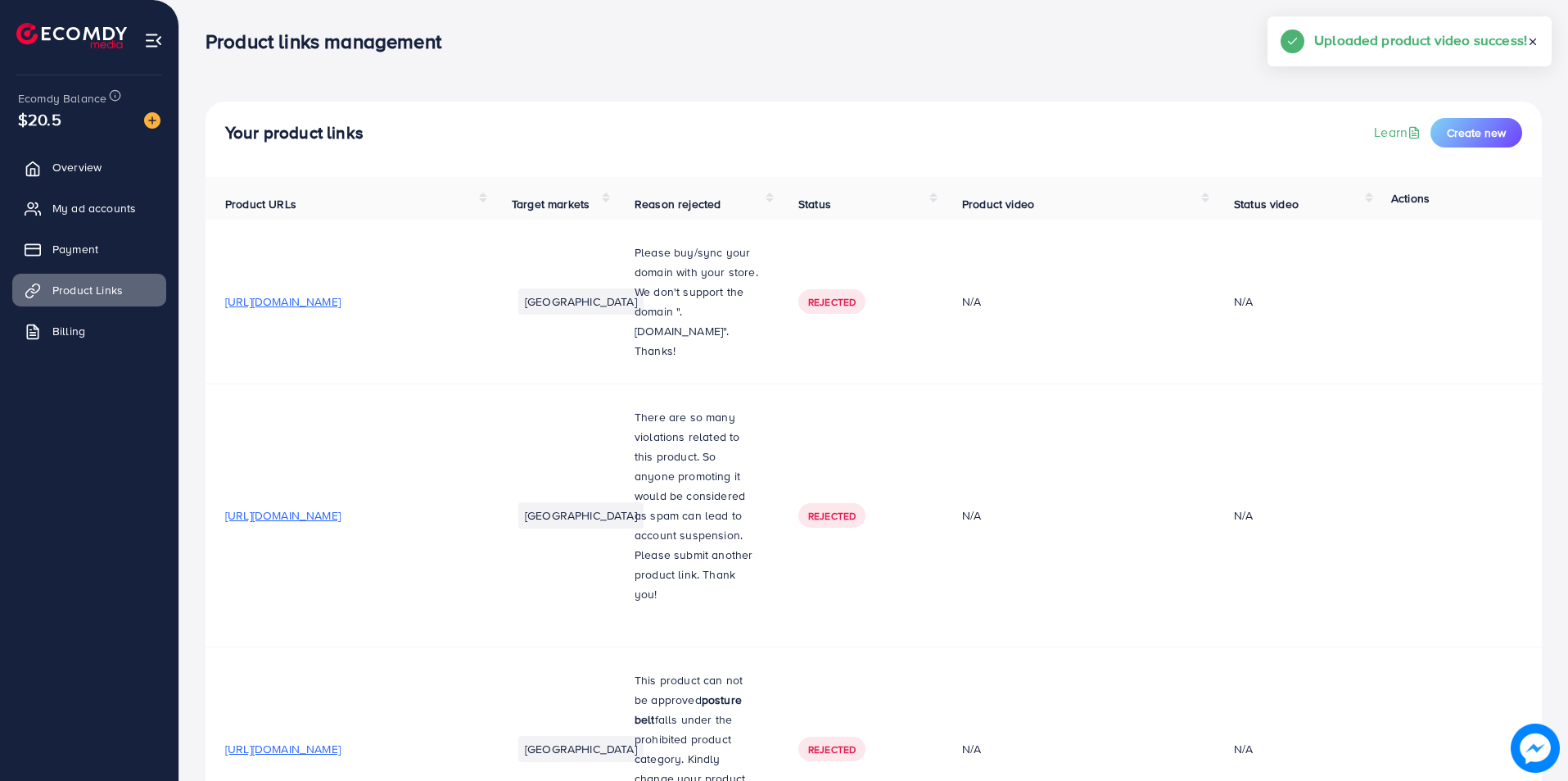
drag, startPoint x: 1567, startPoint y: 5, endPoint x: 1552, endPoint y: 485, distance: 480.2
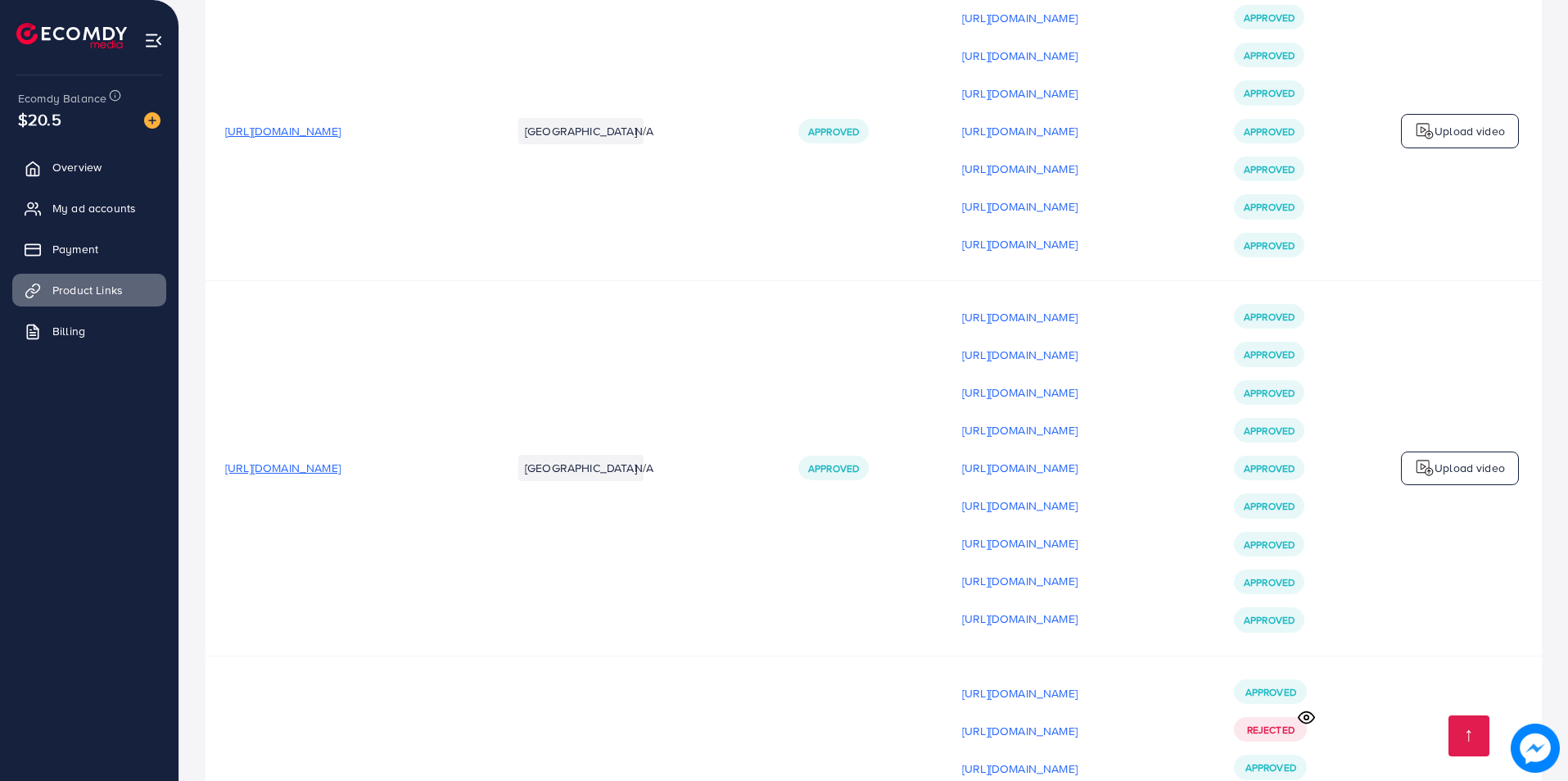
scroll to position [19972, 0]
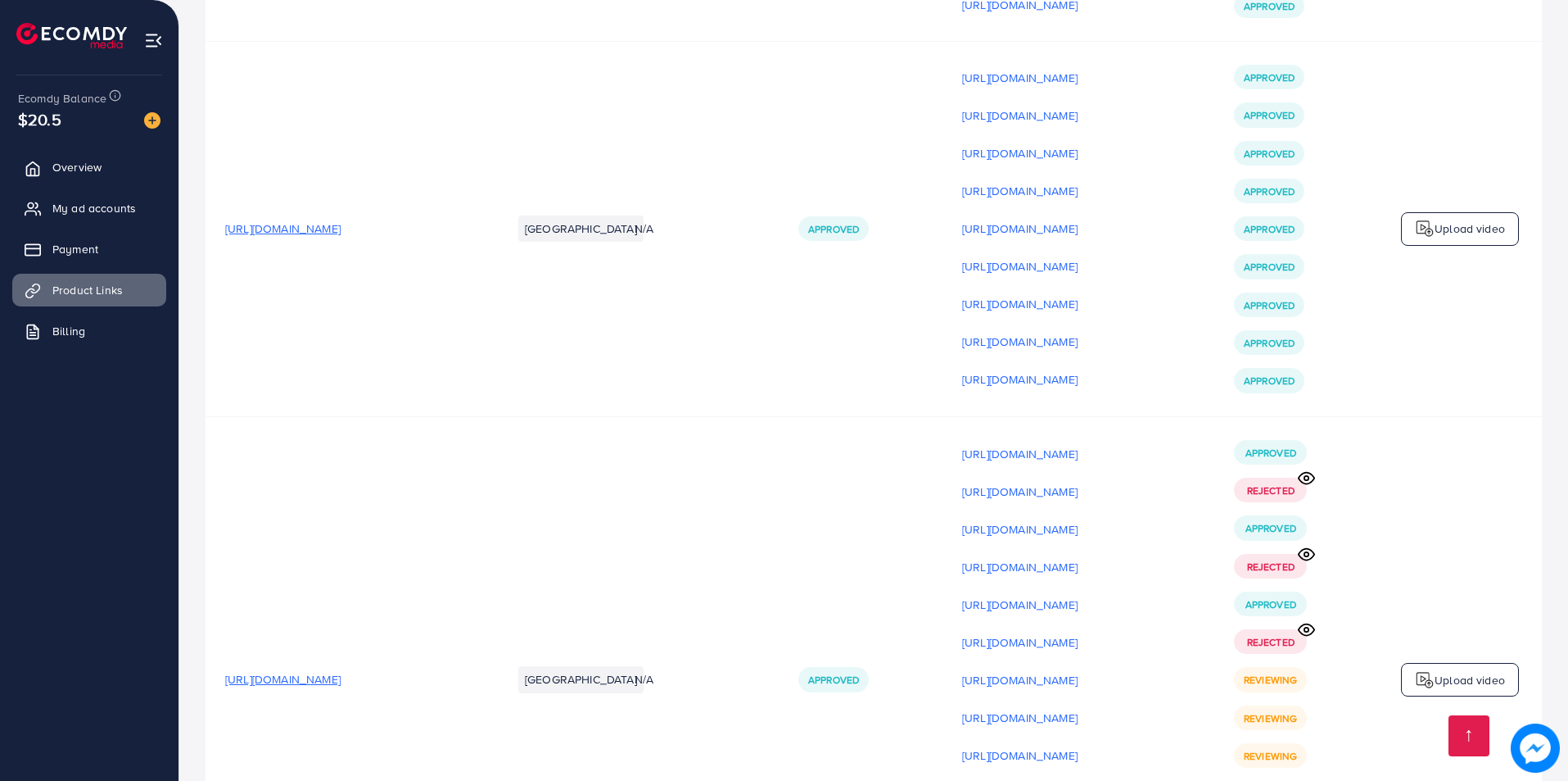
click at [1464, 670] on p "Upload video" at bounding box center [1470, 679] width 70 height 20
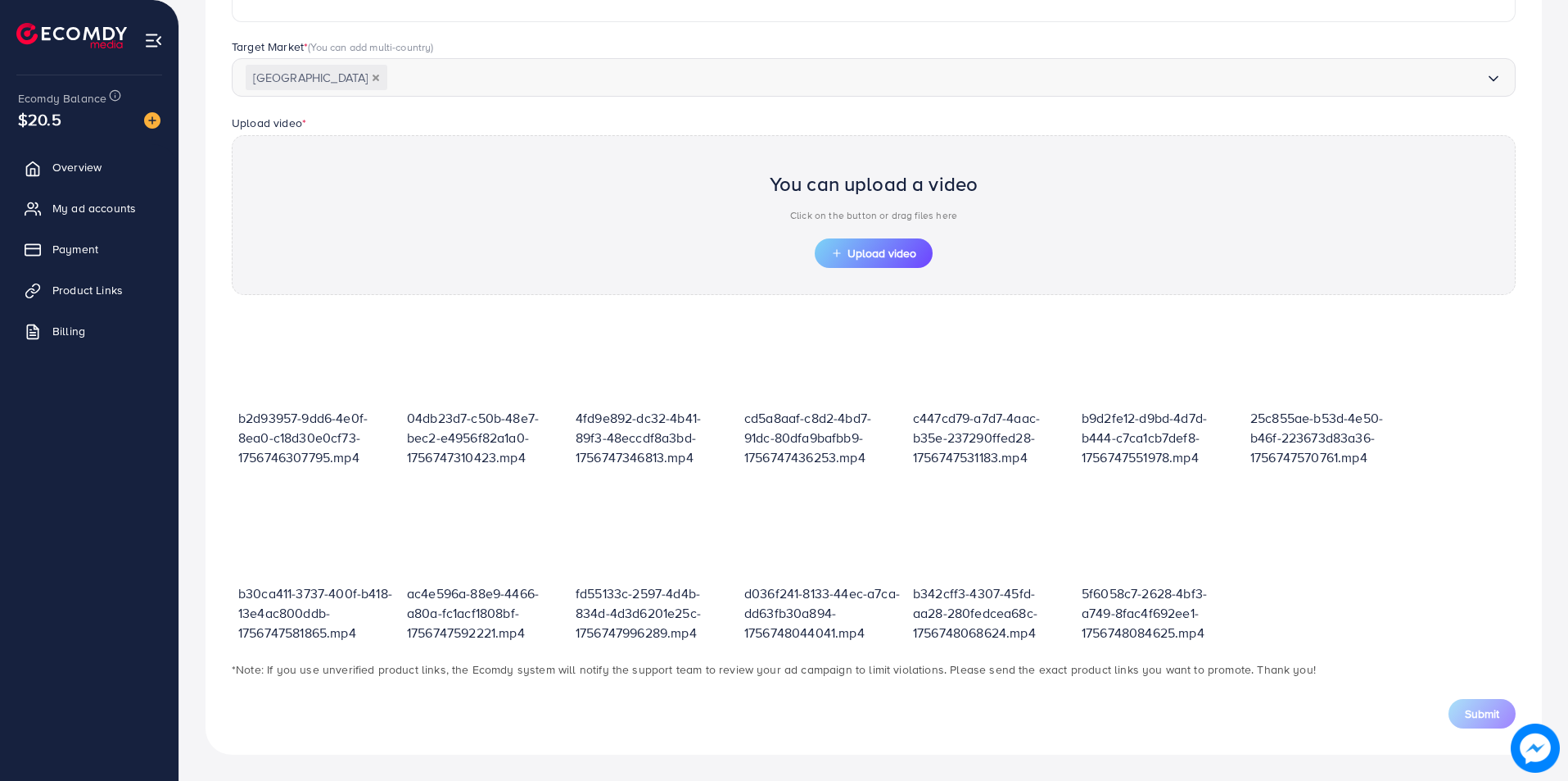
scroll to position [413, 0]
click at [878, 254] on span "Upload video" at bounding box center [873, 253] width 85 height 12
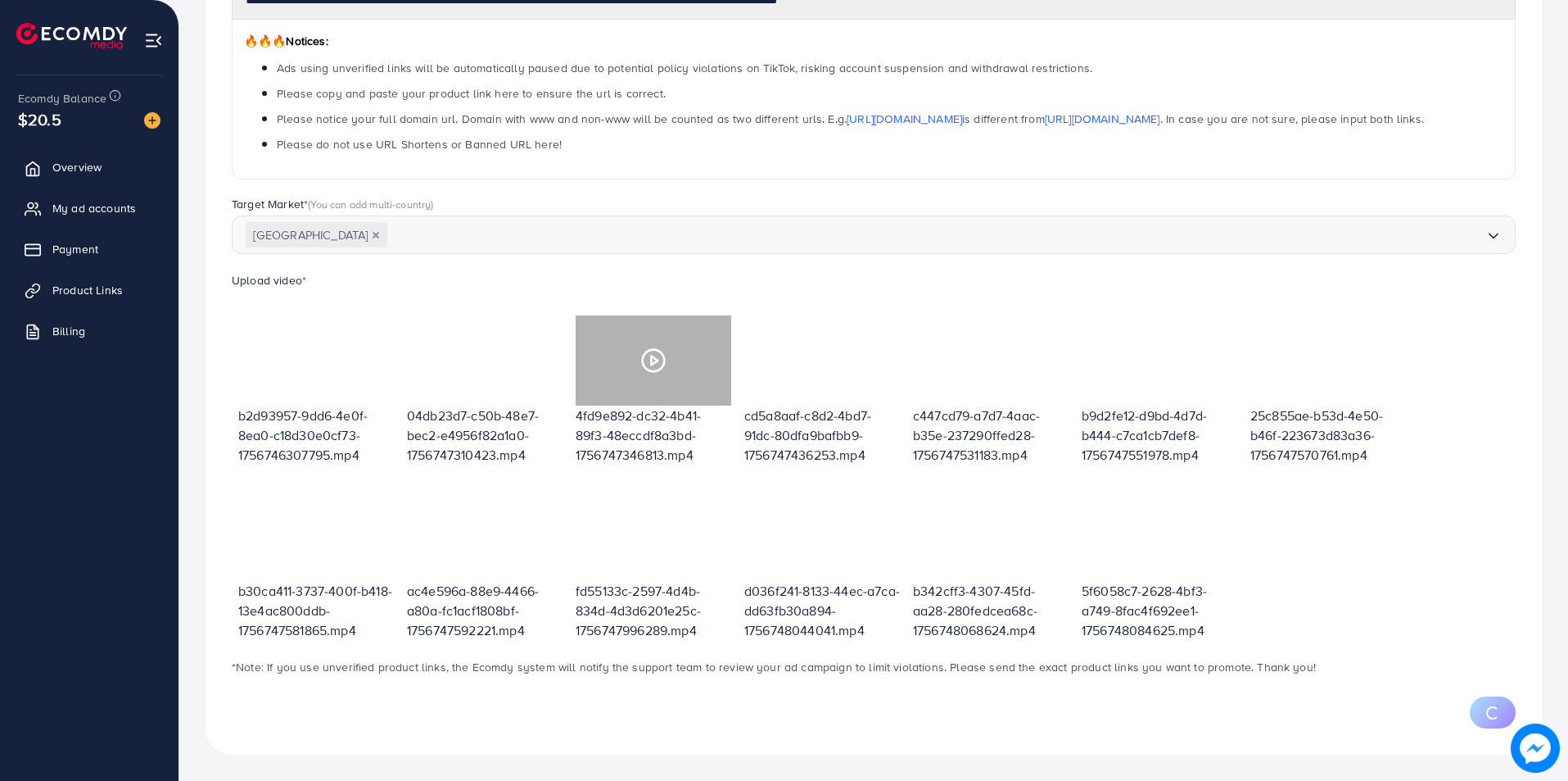
scroll to position [335, 0]
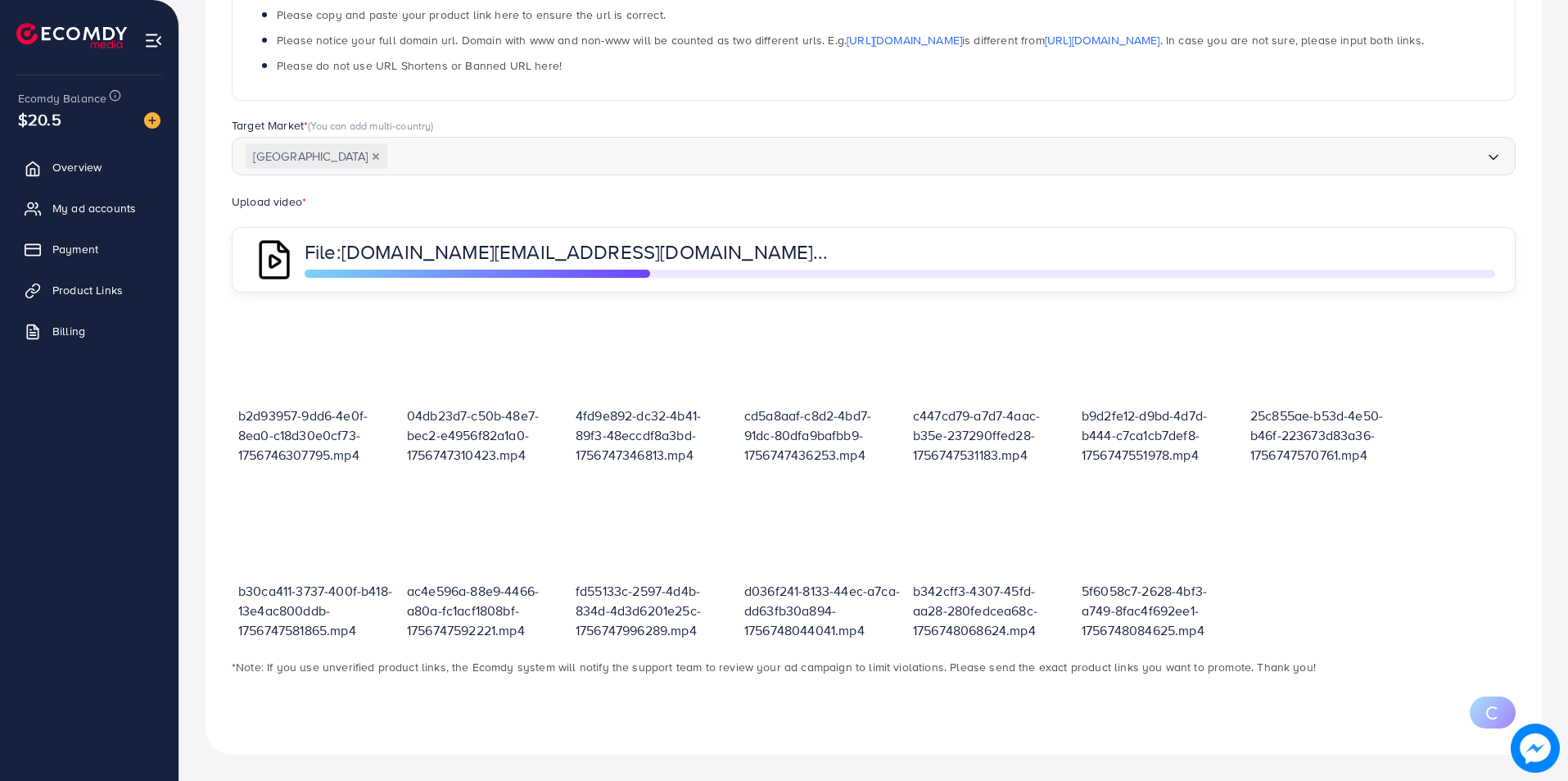
click at [1428, 762] on div "**********" at bounding box center [874, 222] width 1389 height 1115
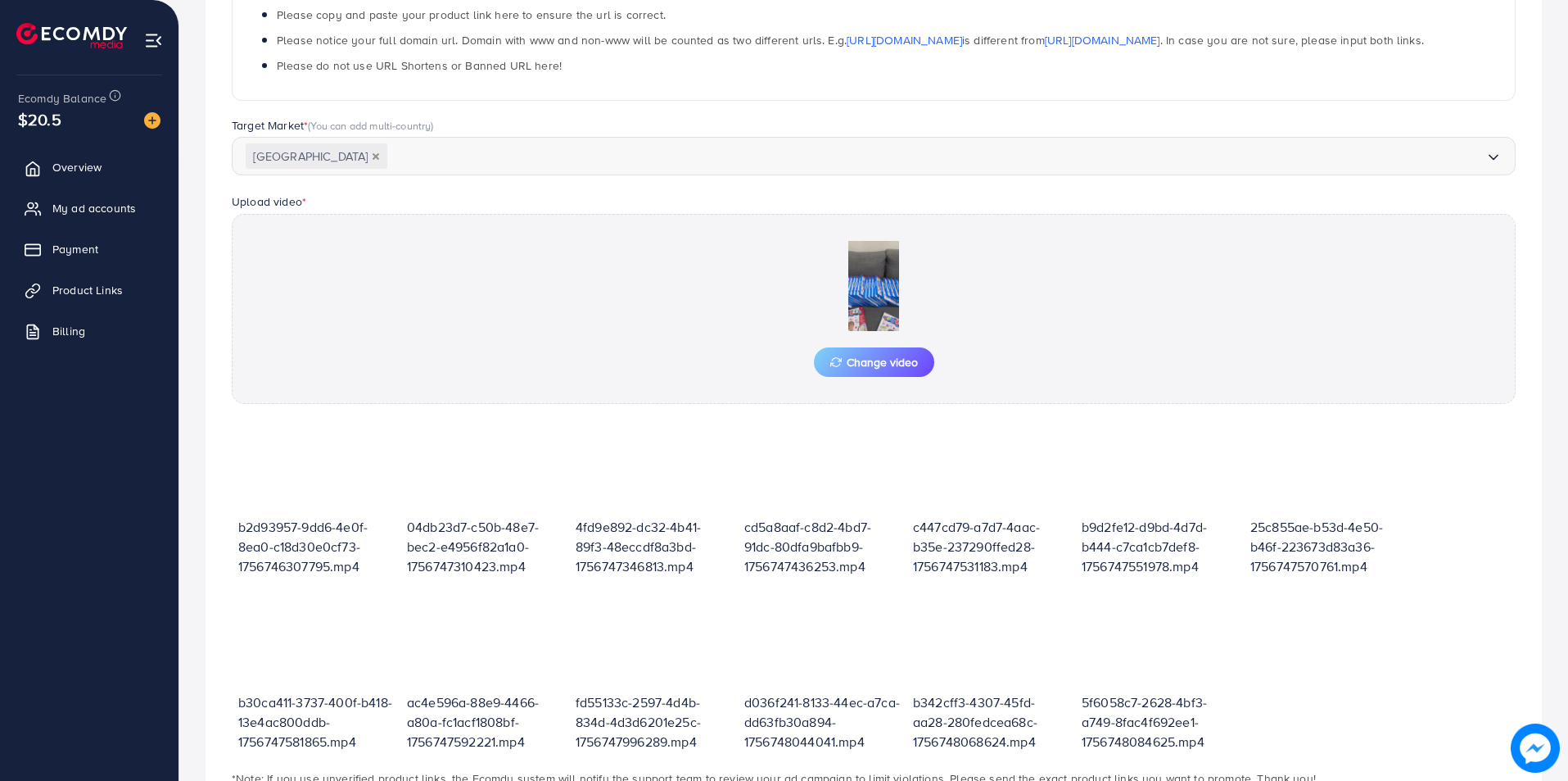
scroll to position [413, 0]
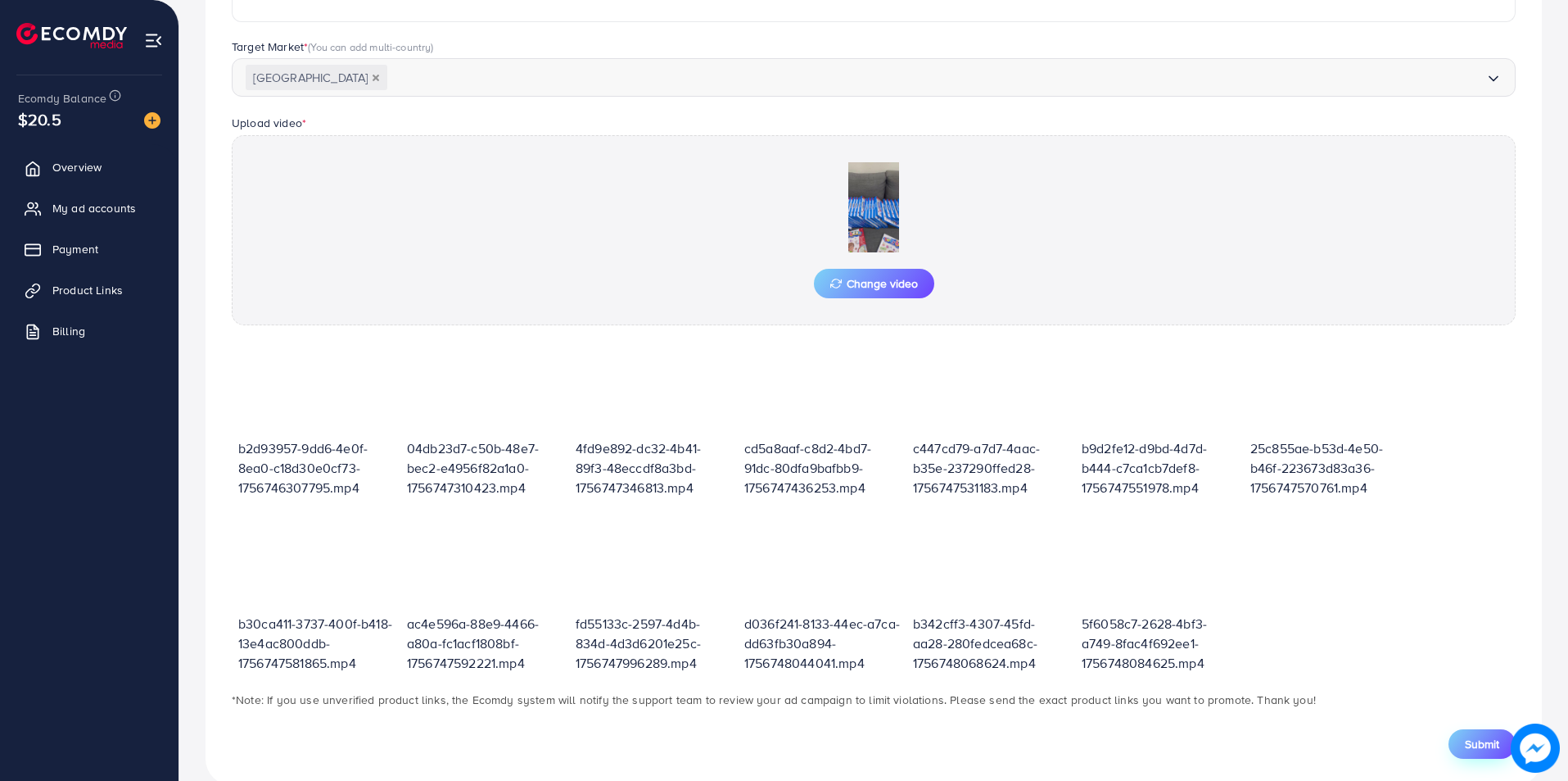
click at [1493, 744] on span "Submit" at bounding box center [1482, 743] width 34 height 16
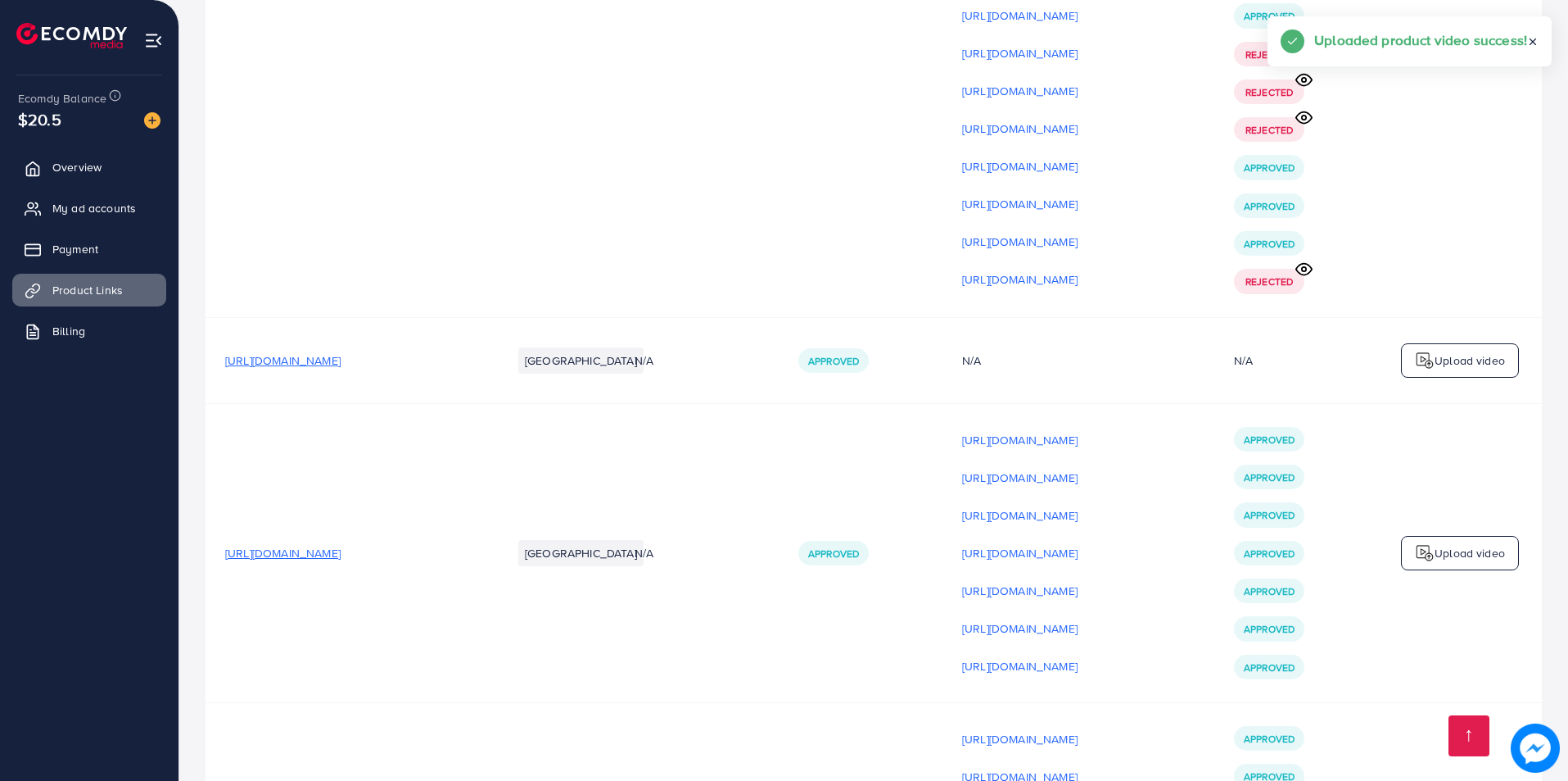
scroll to position [20009, 0]
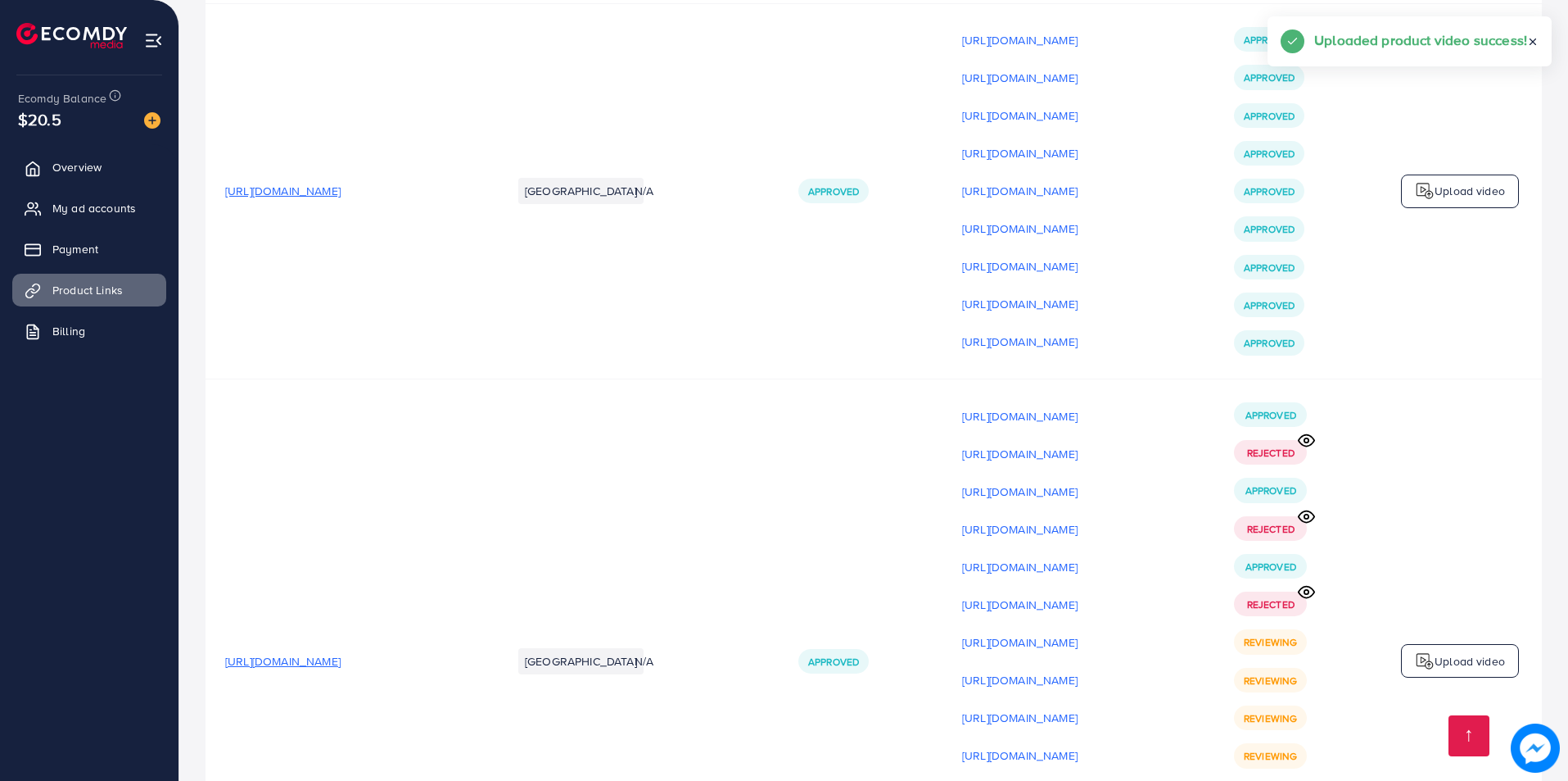
click at [1456, 652] on p "Upload video" at bounding box center [1470, 661] width 70 height 20
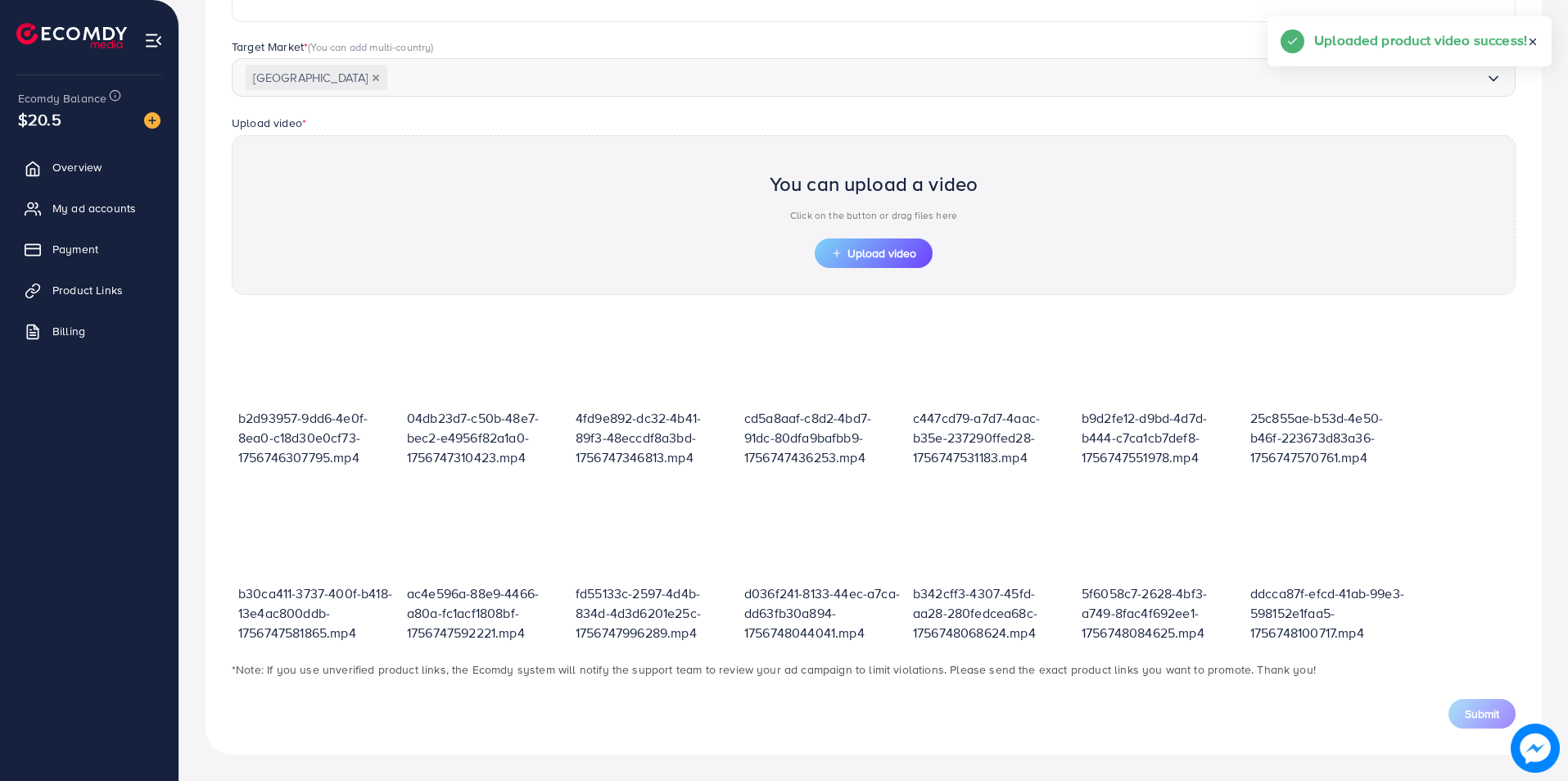
scroll to position [413, 0]
click at [908, 247] on span "Upload video" at bounding box center [873, 253] width 85 height 12
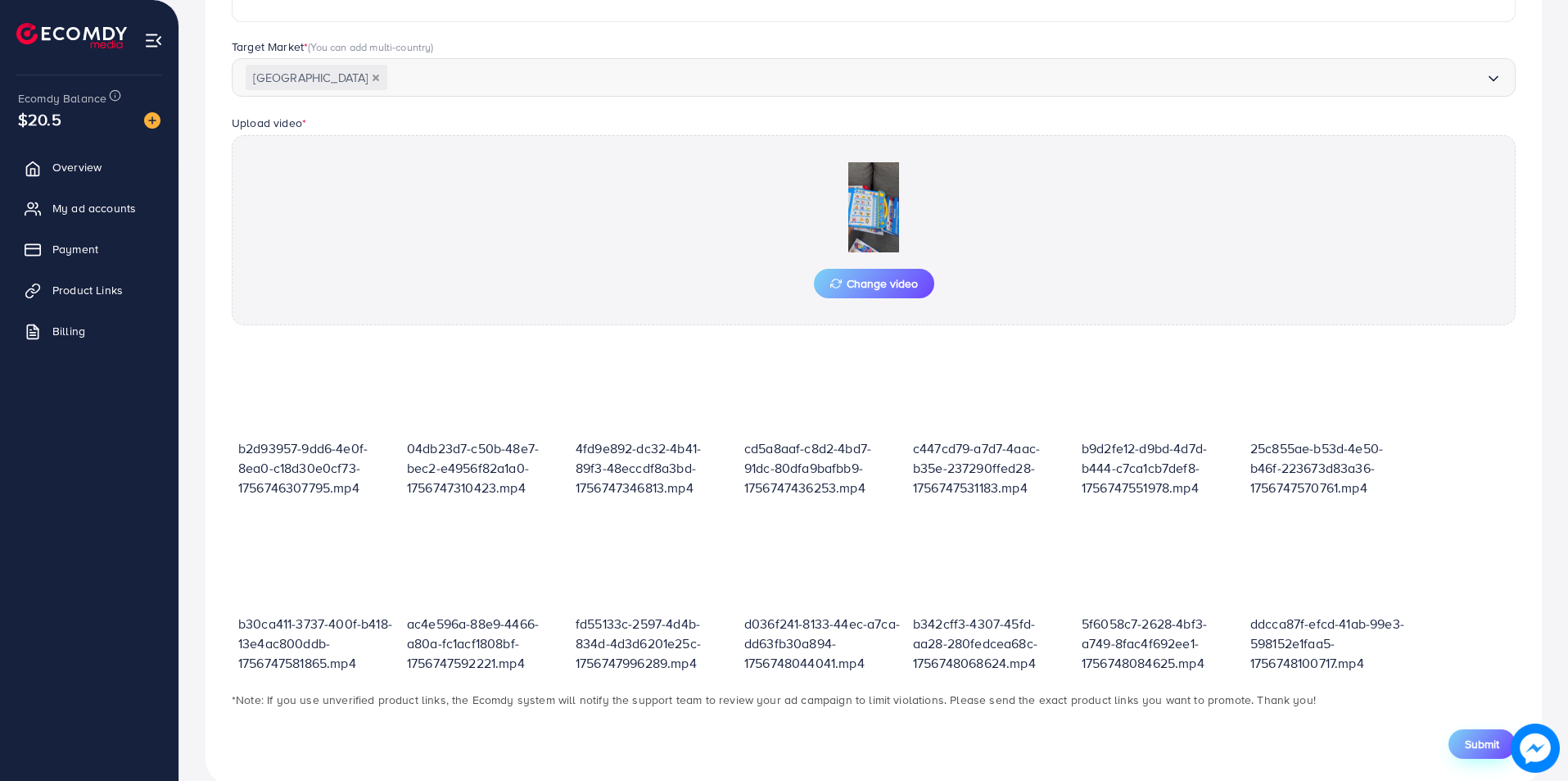
click at [1482, 753] on button "Submit" at bounding box center [1482, 743] width 67 height 30
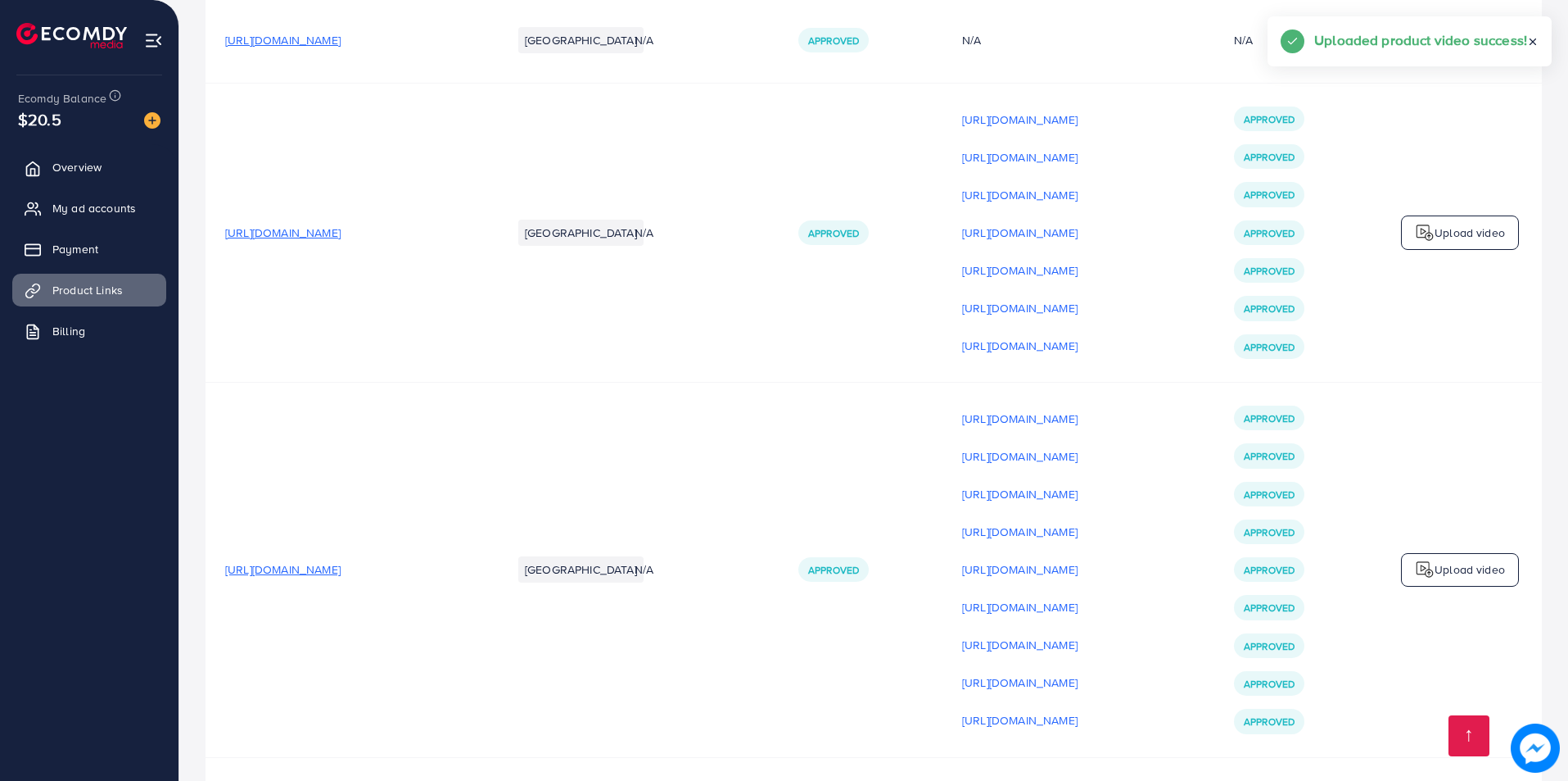
scroll to position [20047, 0]
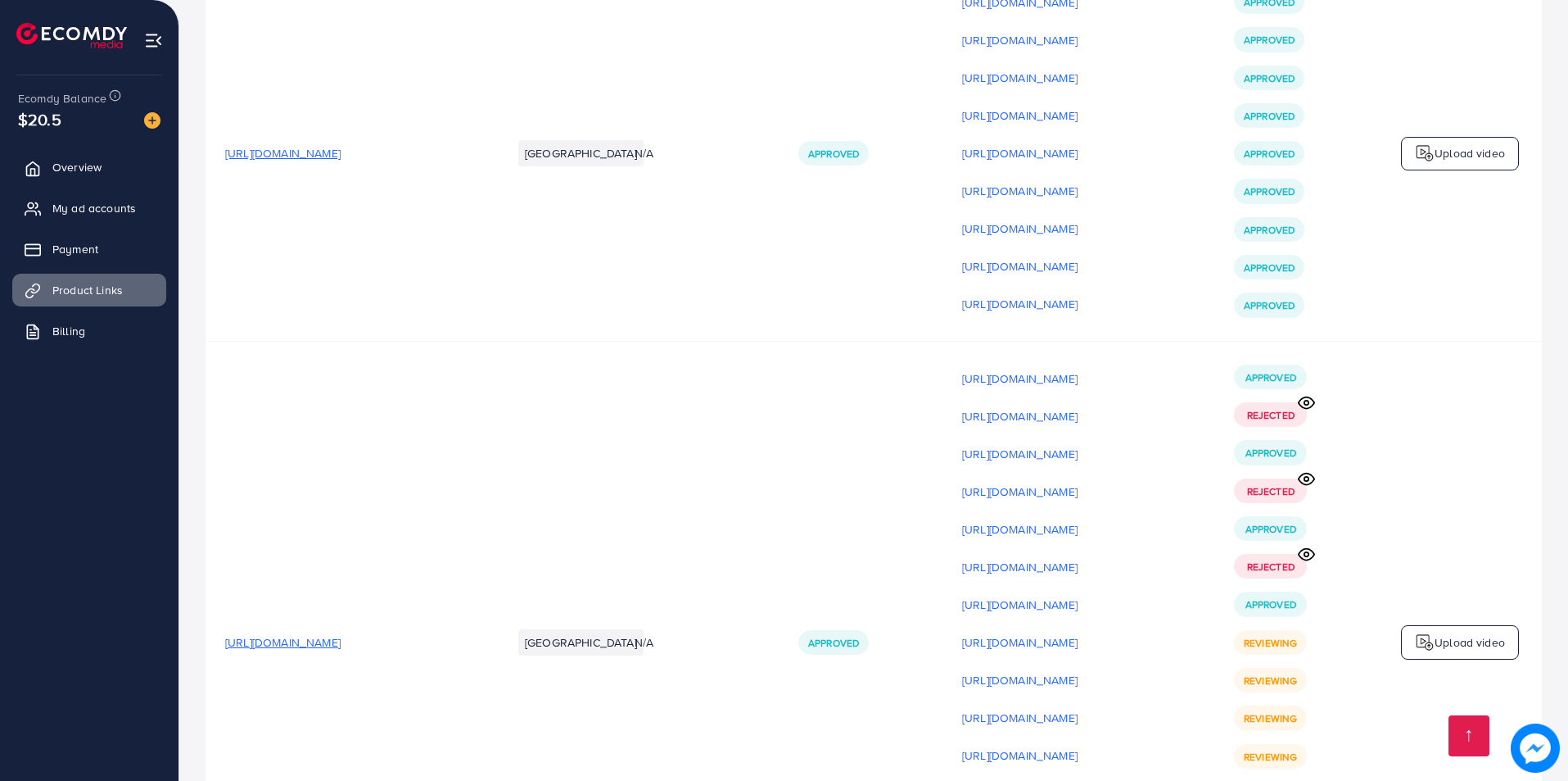
click at [1425, 633] on img at bounding box center [1425, 643] width 20 height 20
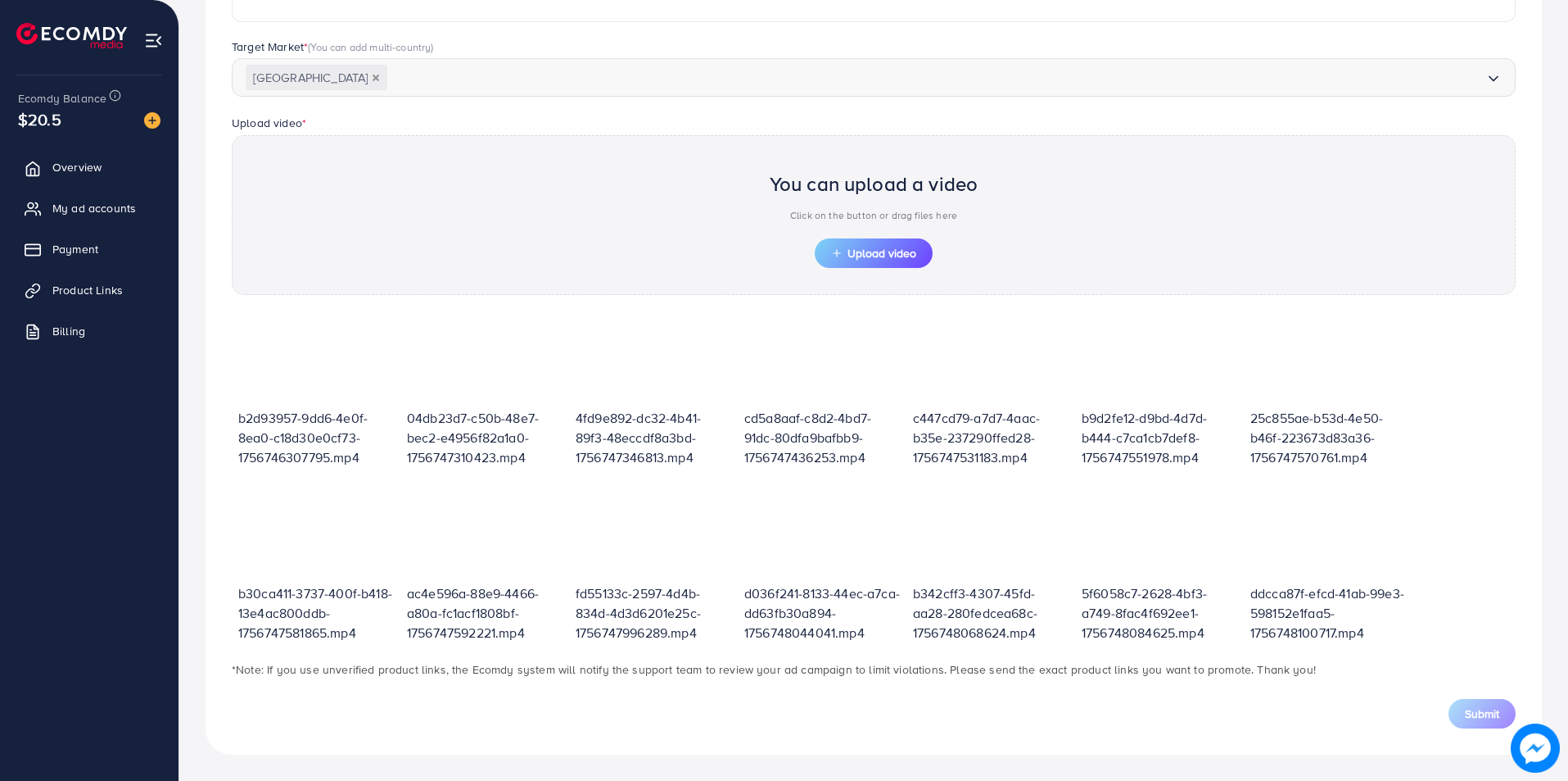
scroll to position [413, 0]
click at [912, 259] on span "Upload video" at bounding box center [873, 253] width 85 height 12
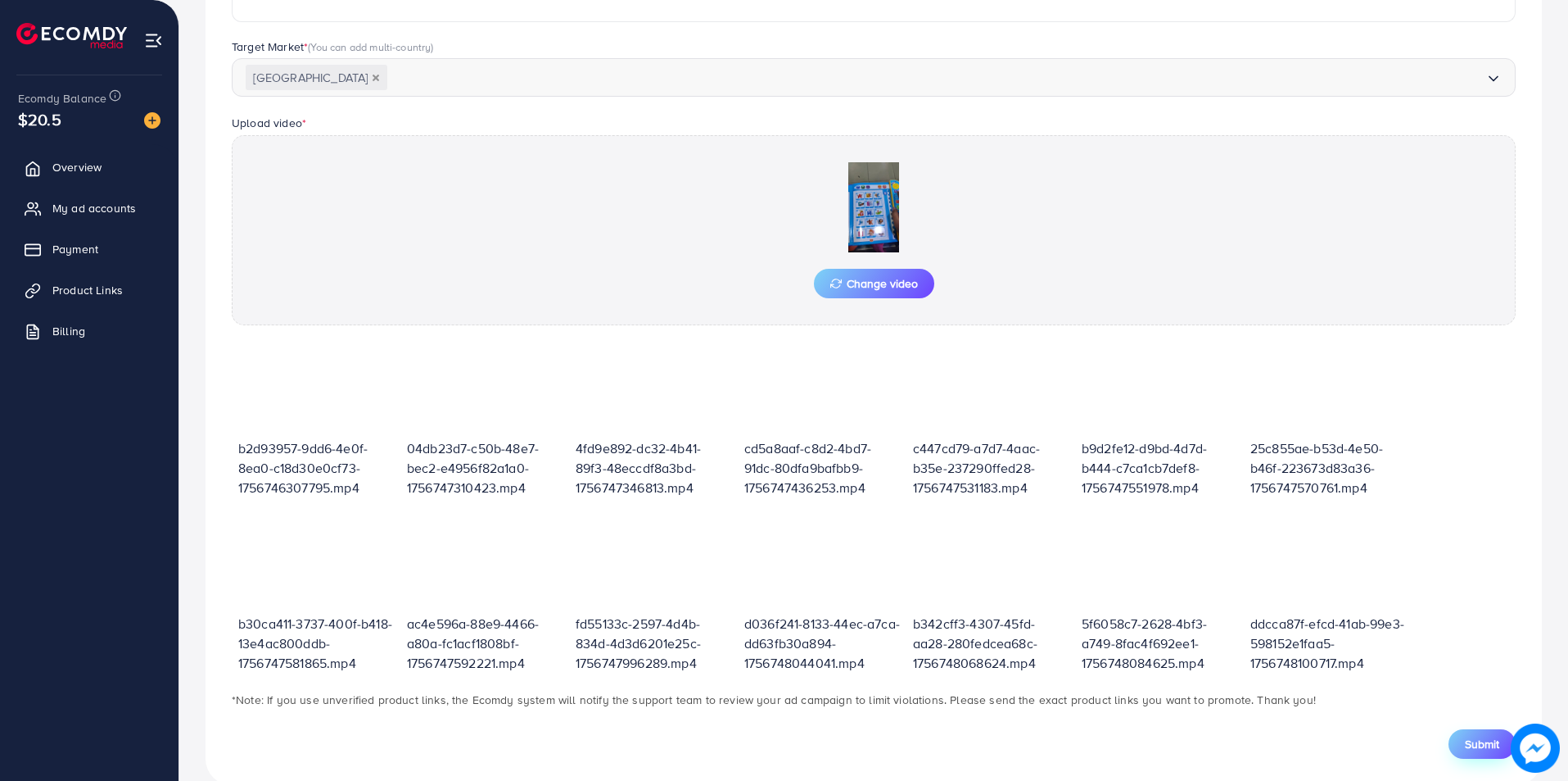
click at [1487, 734] on button "Submit" at bounding box center [1482, 743] width 67 height 30
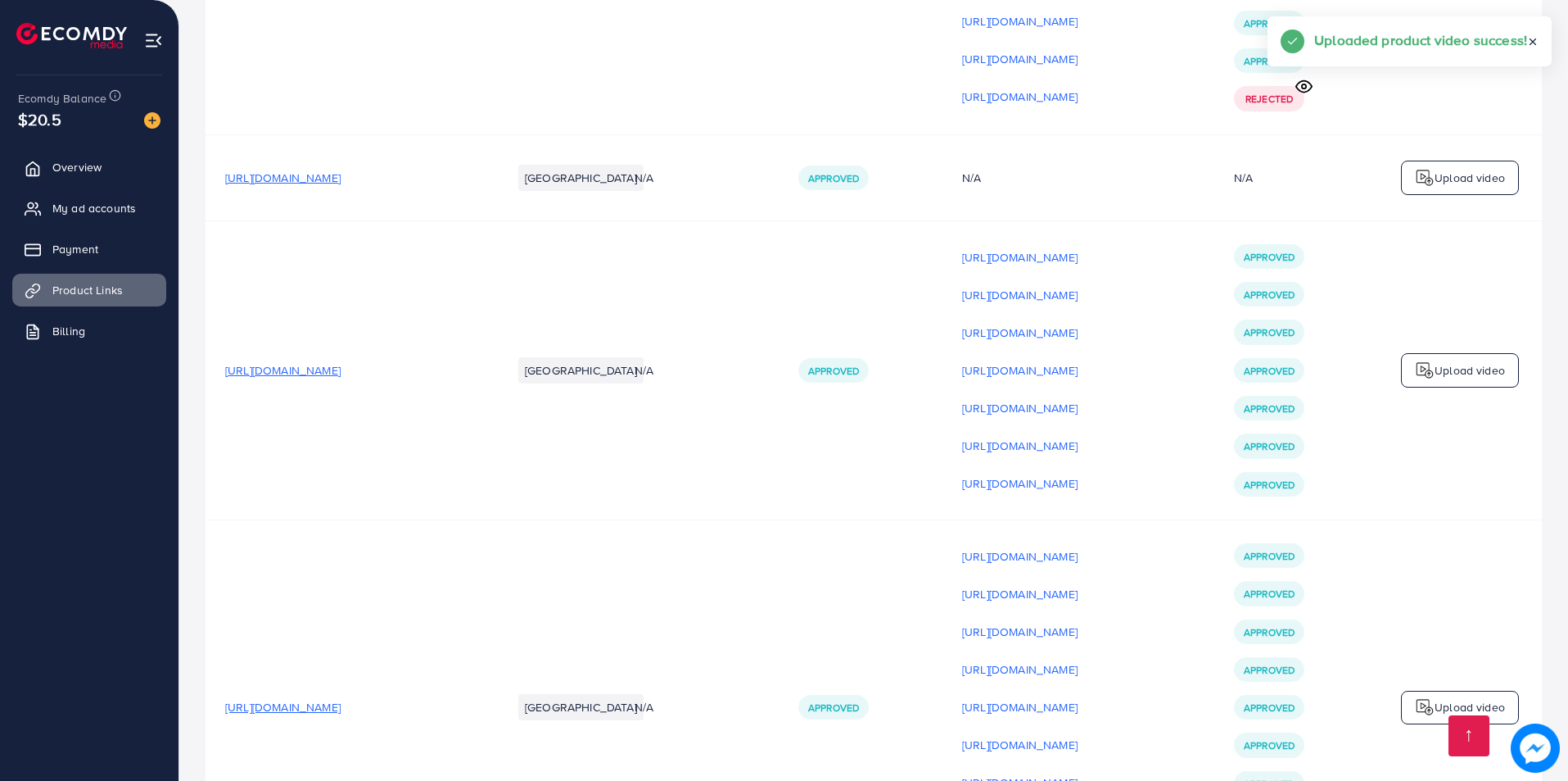
scroll to position [19473, 0]
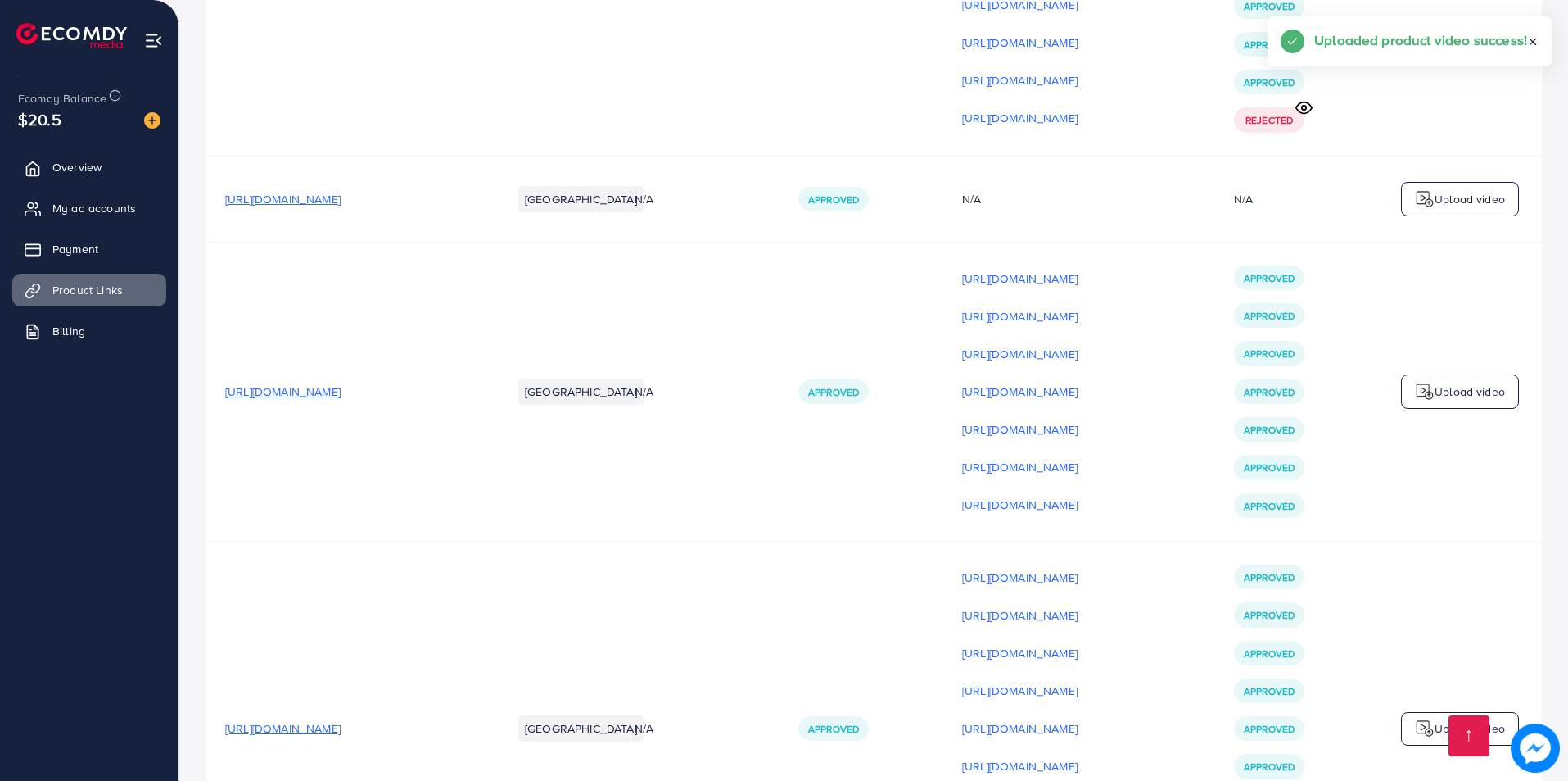
click at [1445, 718] on p "Upload video" at bounding box center [1470, 728] width 70 height 20
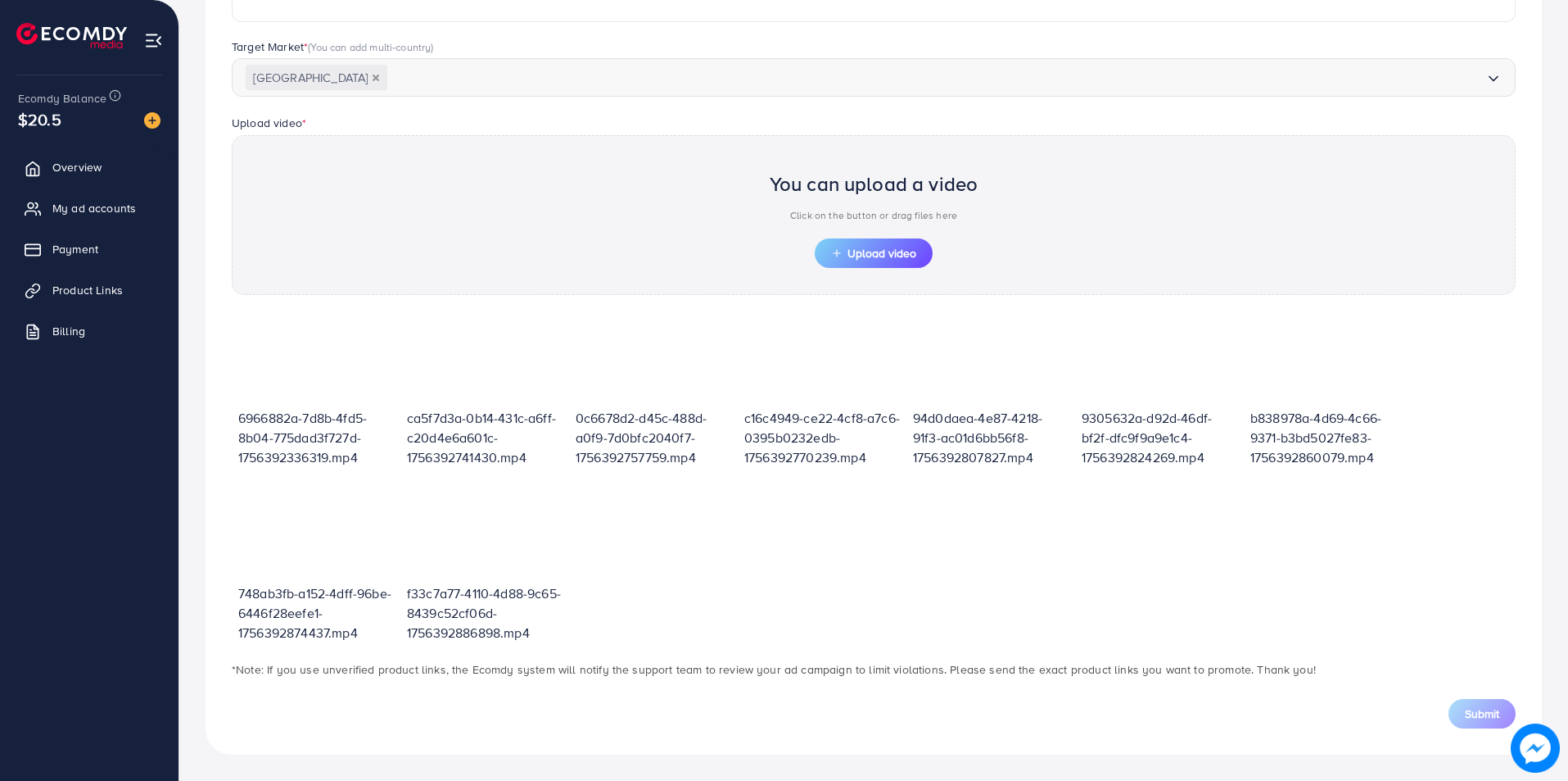
scroll to position [413, 0]
click at [84, 288] on span "Product Links" at bounding box center [92, 290] width 70 height 16
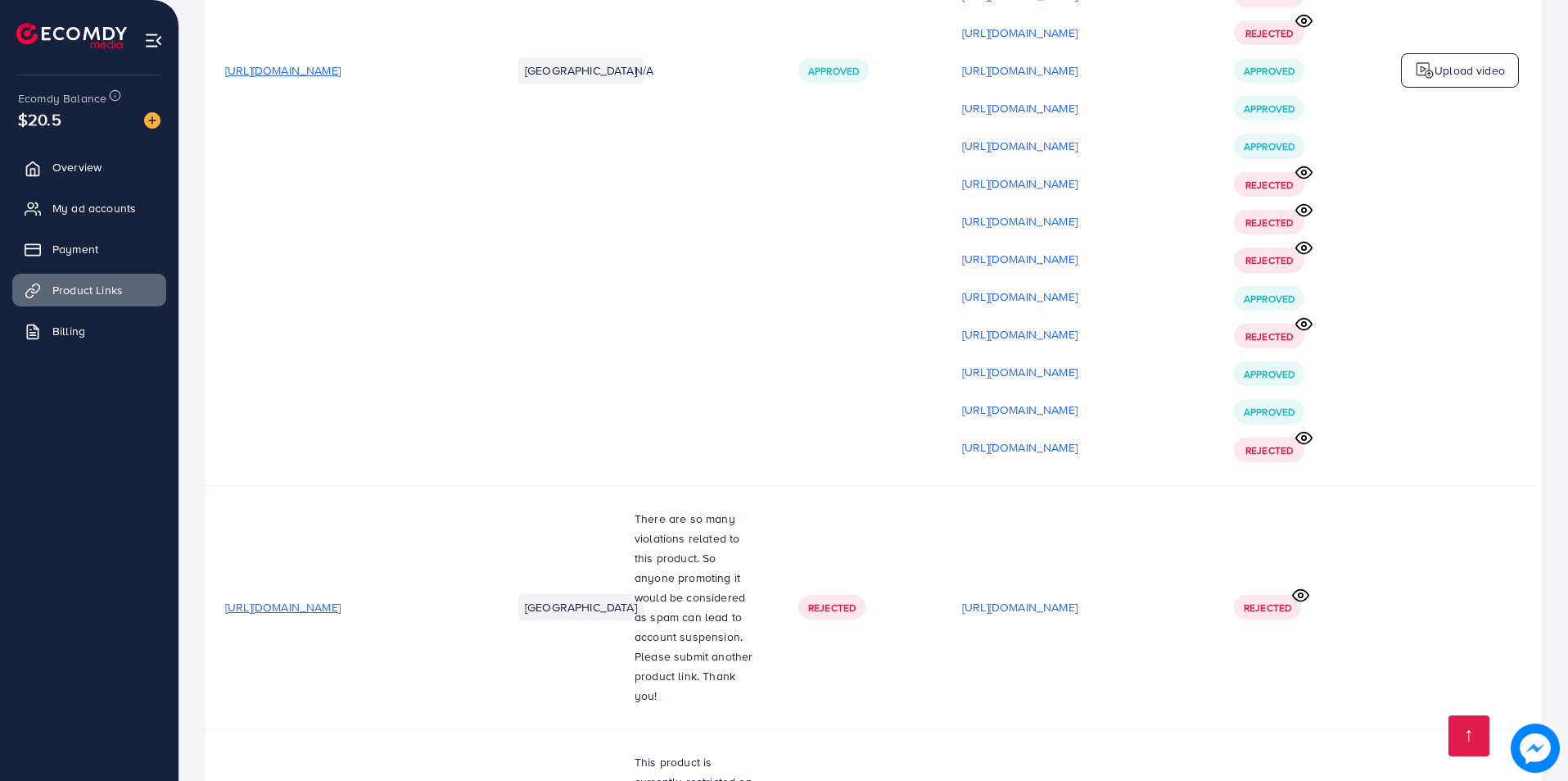
scroll to position [20085, 0]
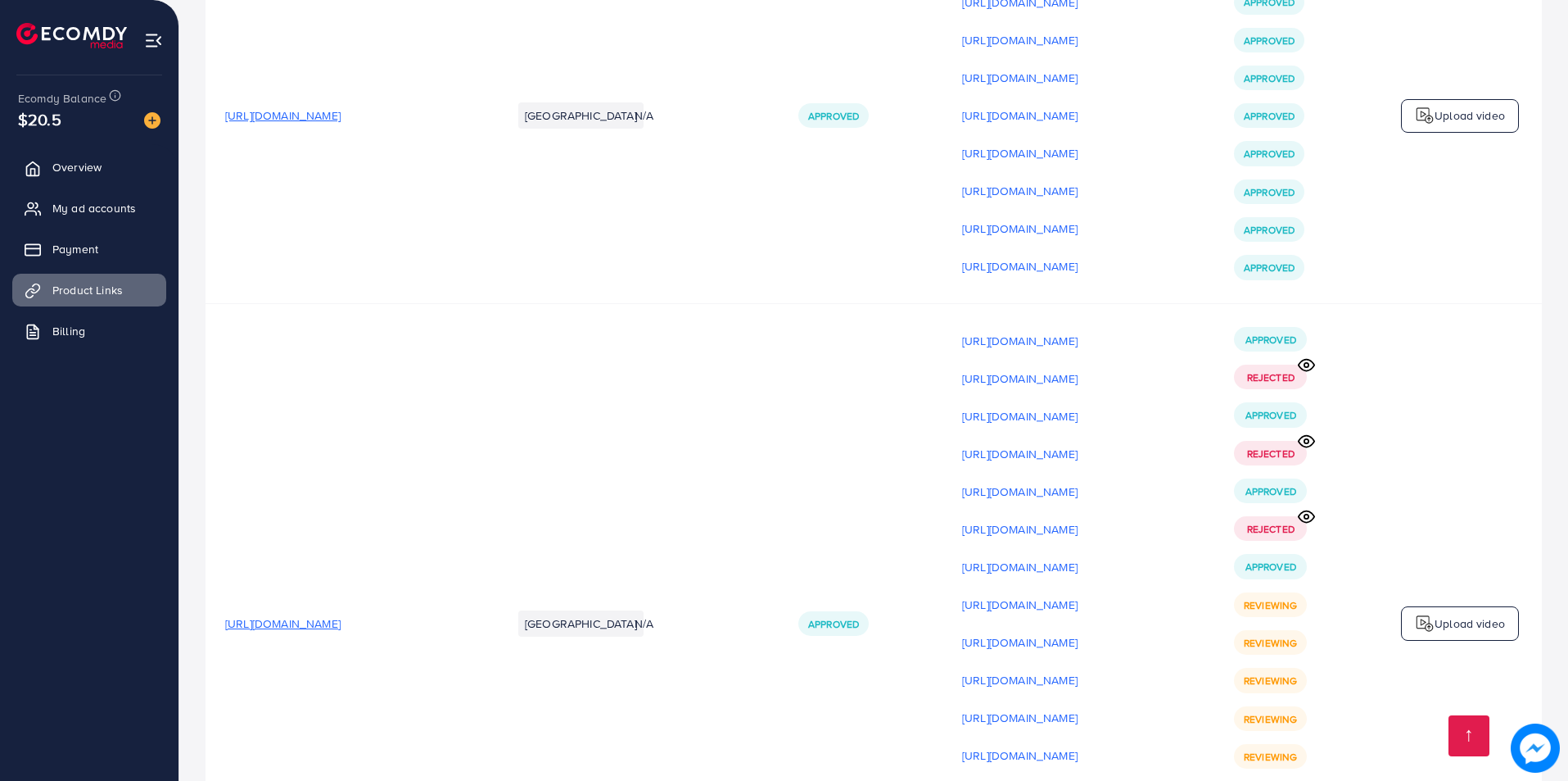
click at [1450, 614] on p "Upload video" at bounding box center [1470, 624] width 70 height 20
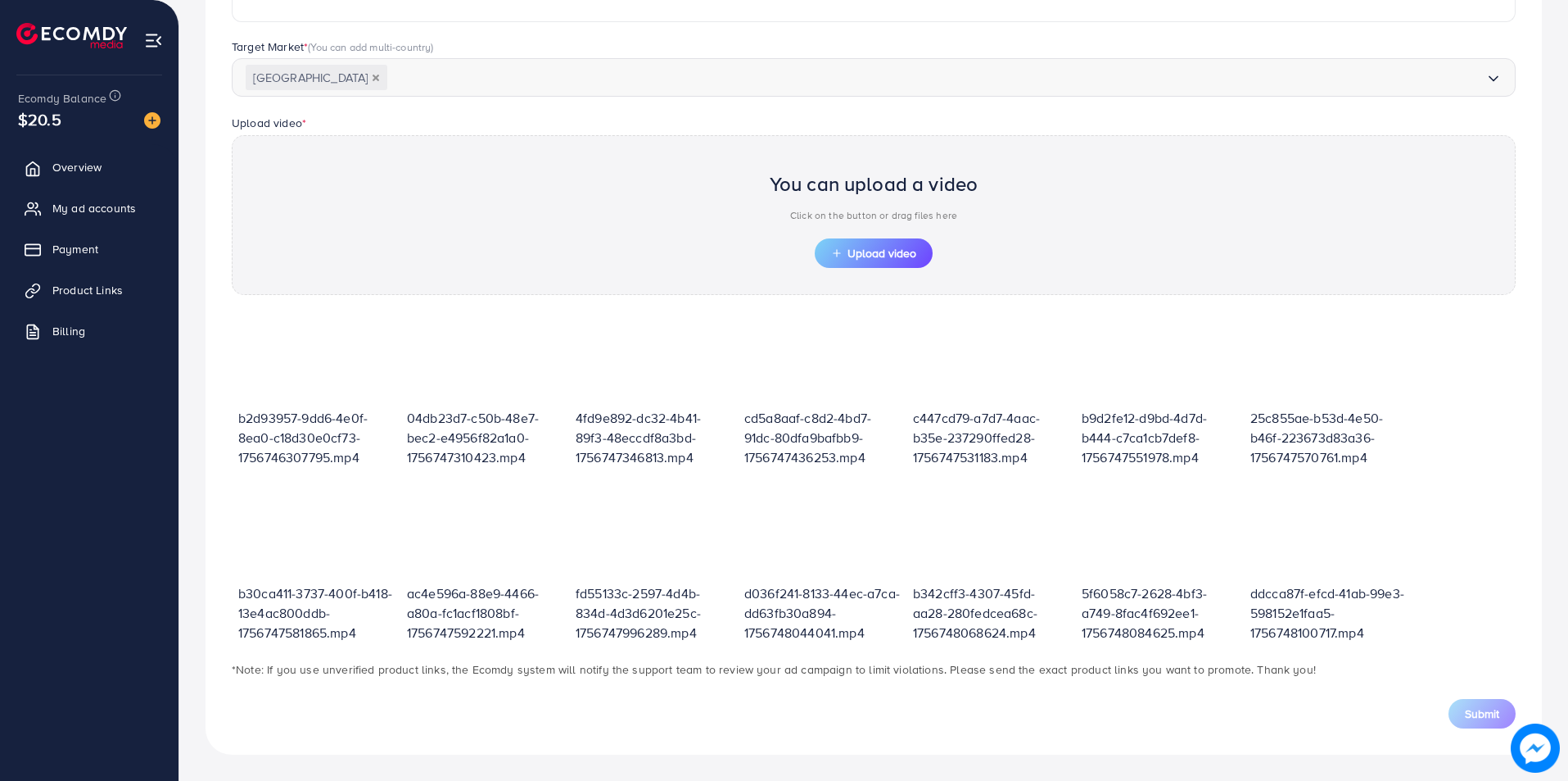
scroll to position [413, 0]
click at [879, 250] on span "Upload video" at bounding box center [873, 253] width 85 height 12
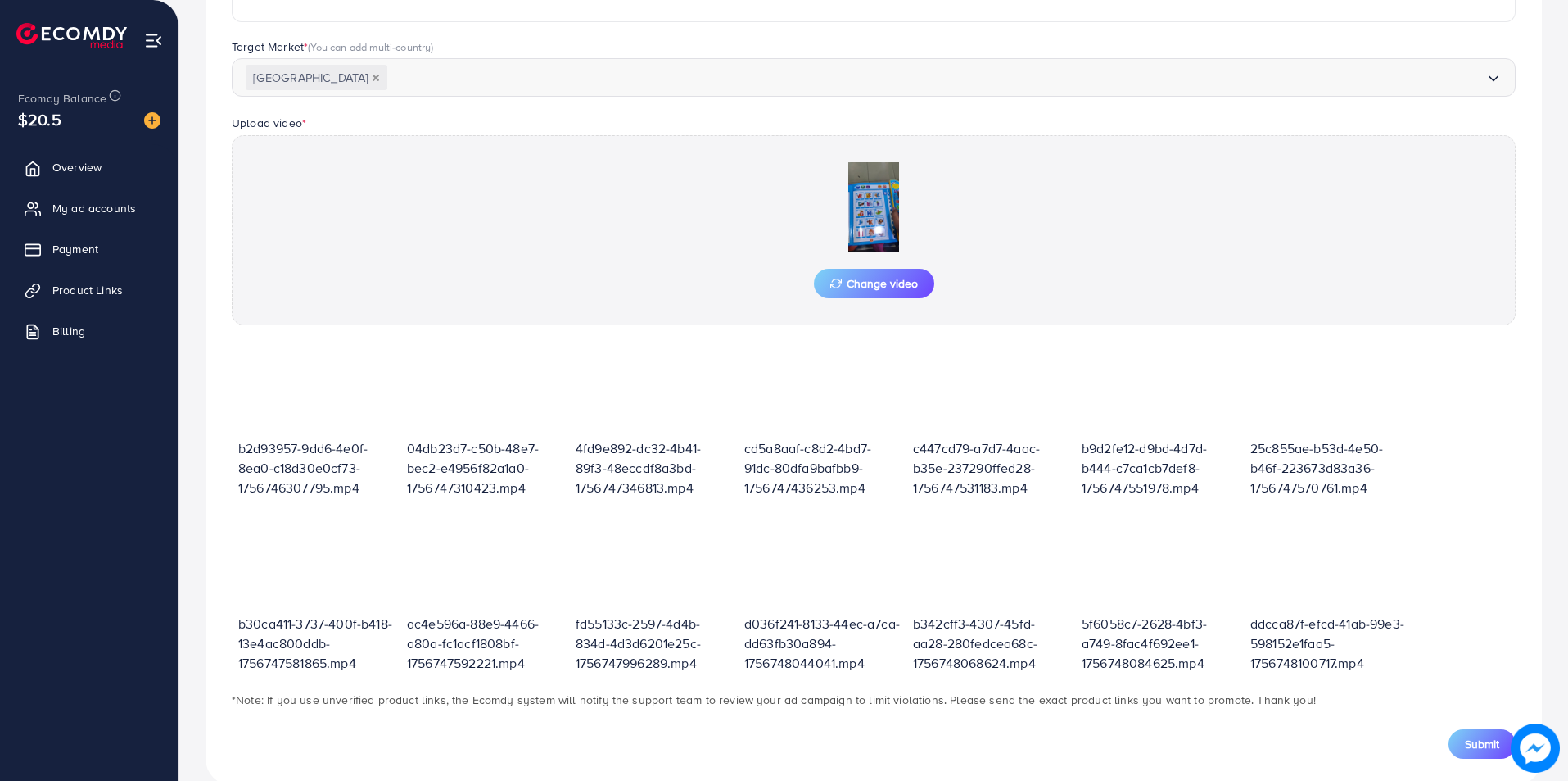
click at [1464, 746] on button "Submit" at bounding box center [1482, 743] width 67 height 30
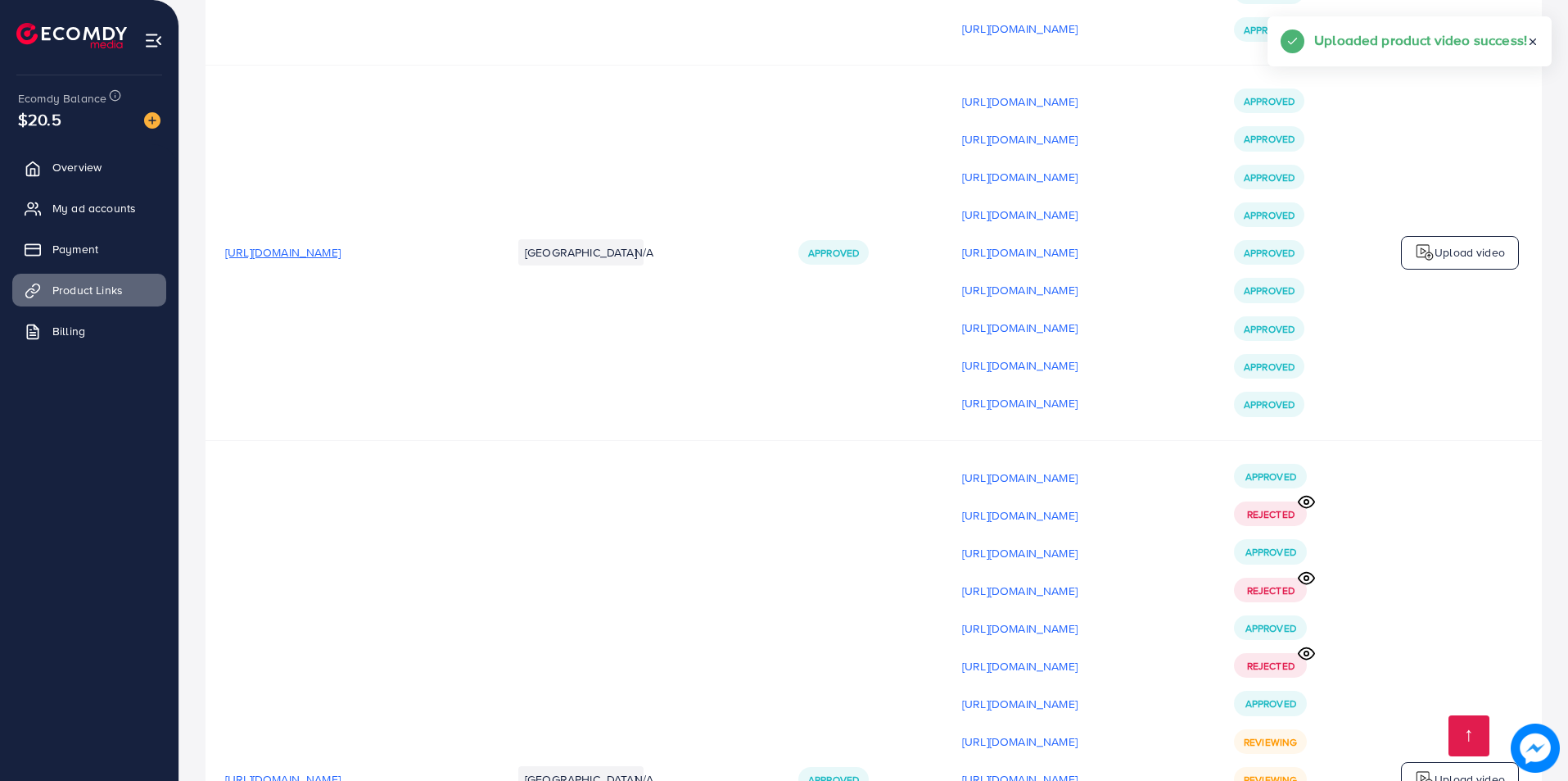
click at [1442, 769] on p "Upload video" at bounding box center [1470, 779] width 70 height 20
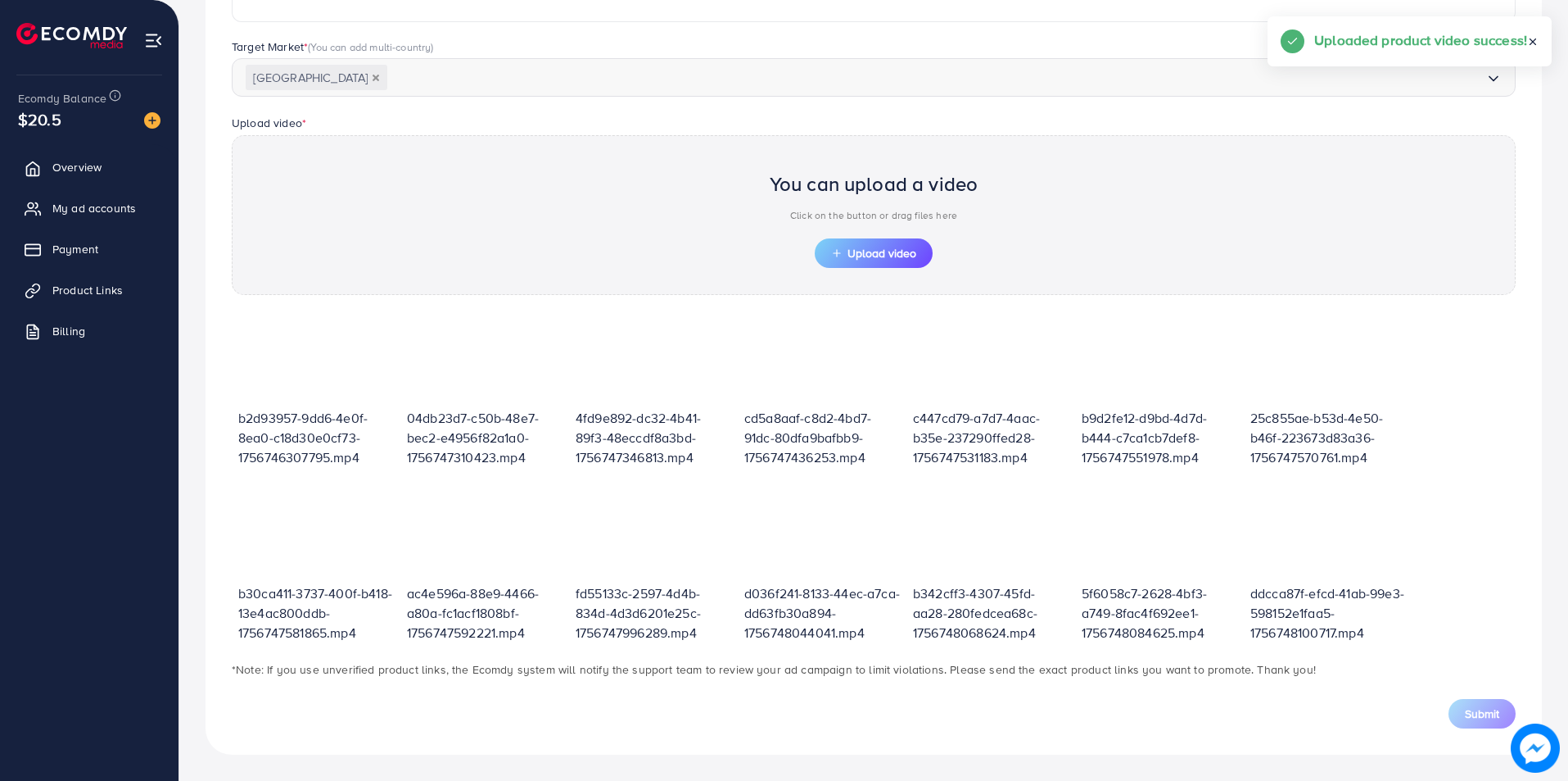
scroll to position [413, 0]
click at [911, 249] on span "Upload video" at bounding box center [873, 253] width 85 height 12
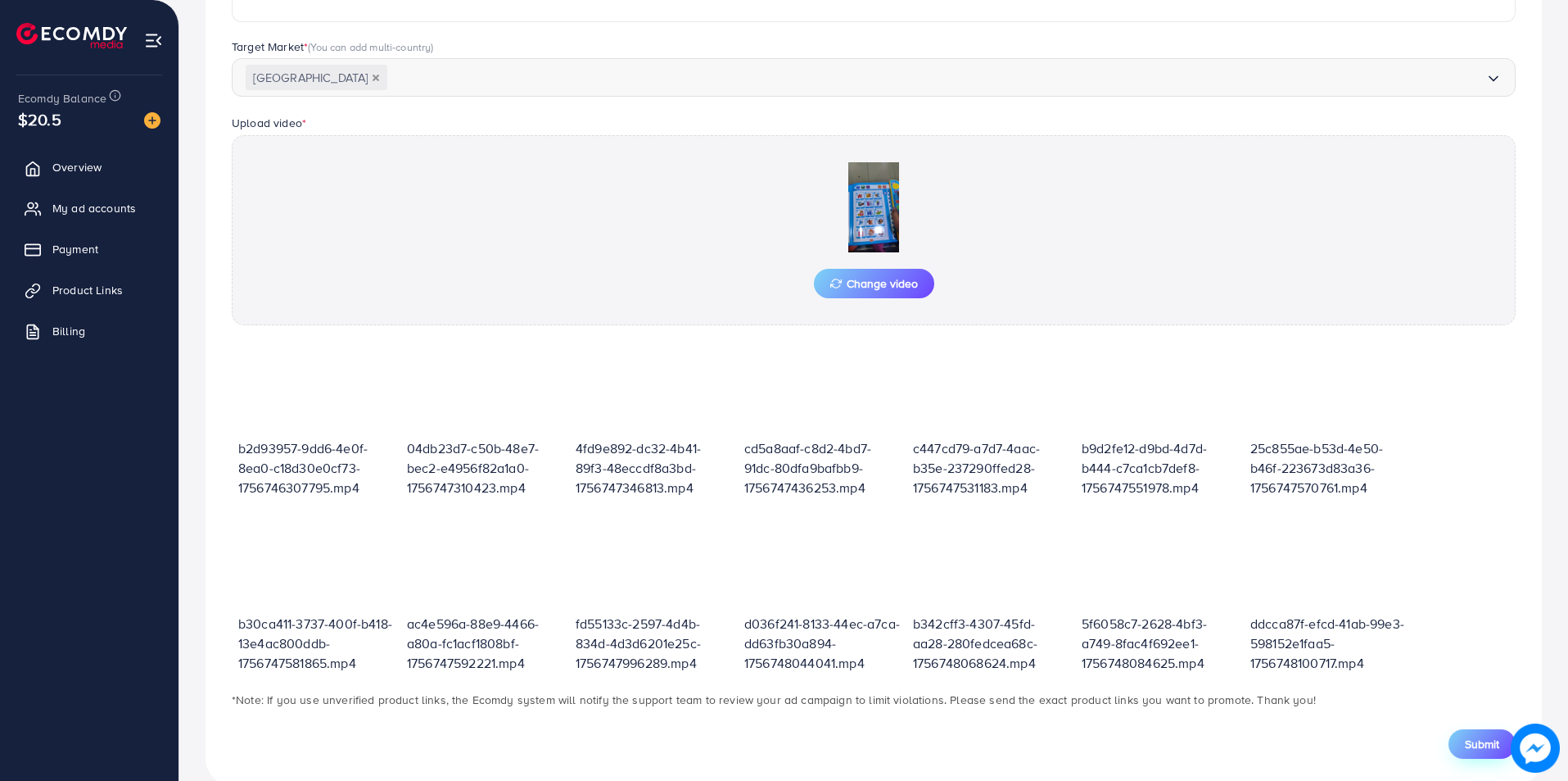
click at [1466, 750] on span "Submit" at bounding box center [1482, 743] width 34 height 16
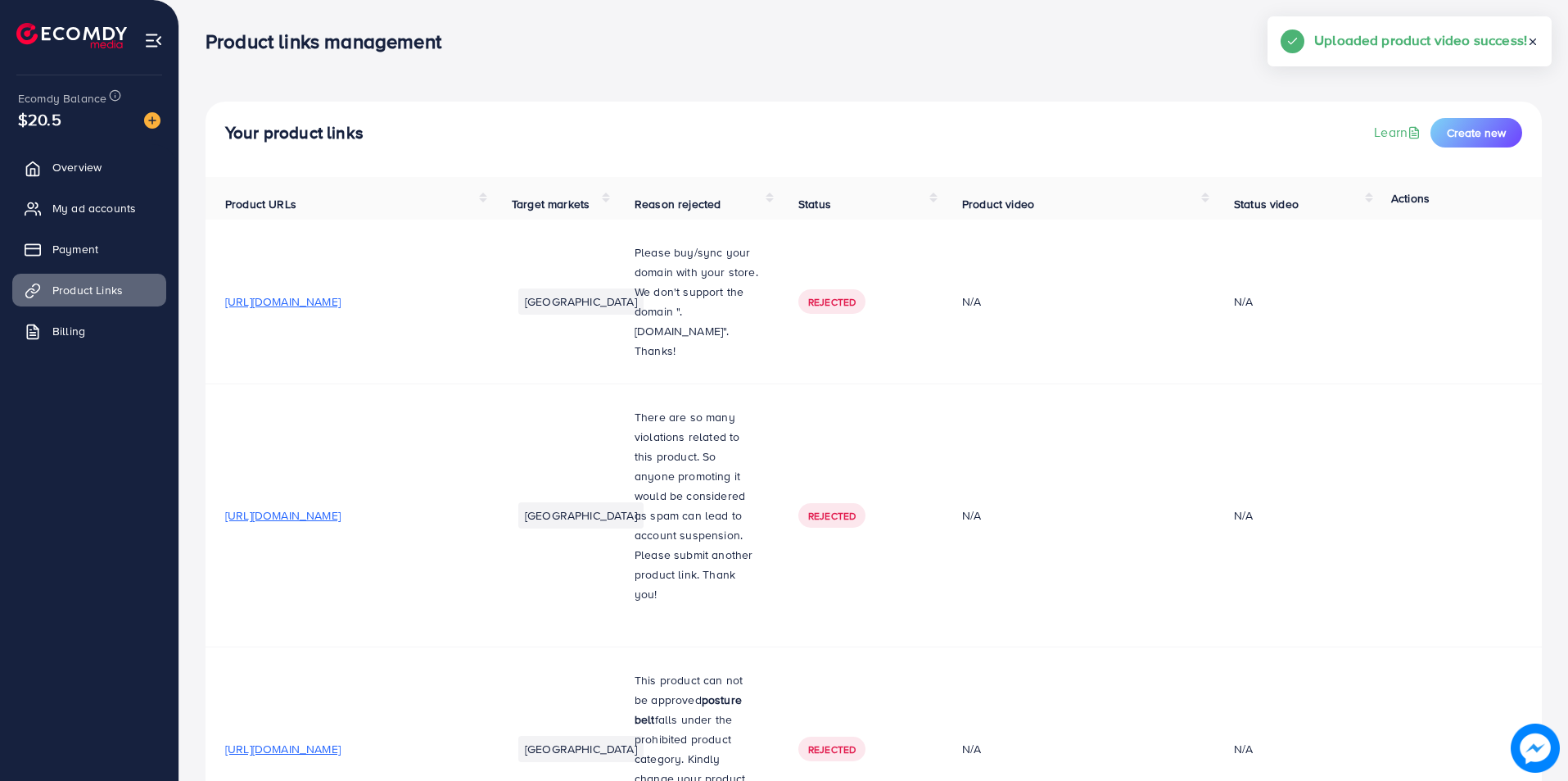
drag, startPoint x: 1567, startPoint y: 25, endPoint x: 1564, endPoint y: 228, distance: 203.0
click at [1567, 394] on html "Product links management adreach_new_package Help Center Contact Support Plans …" at bounding box center [784, 390] width 1568 height 781
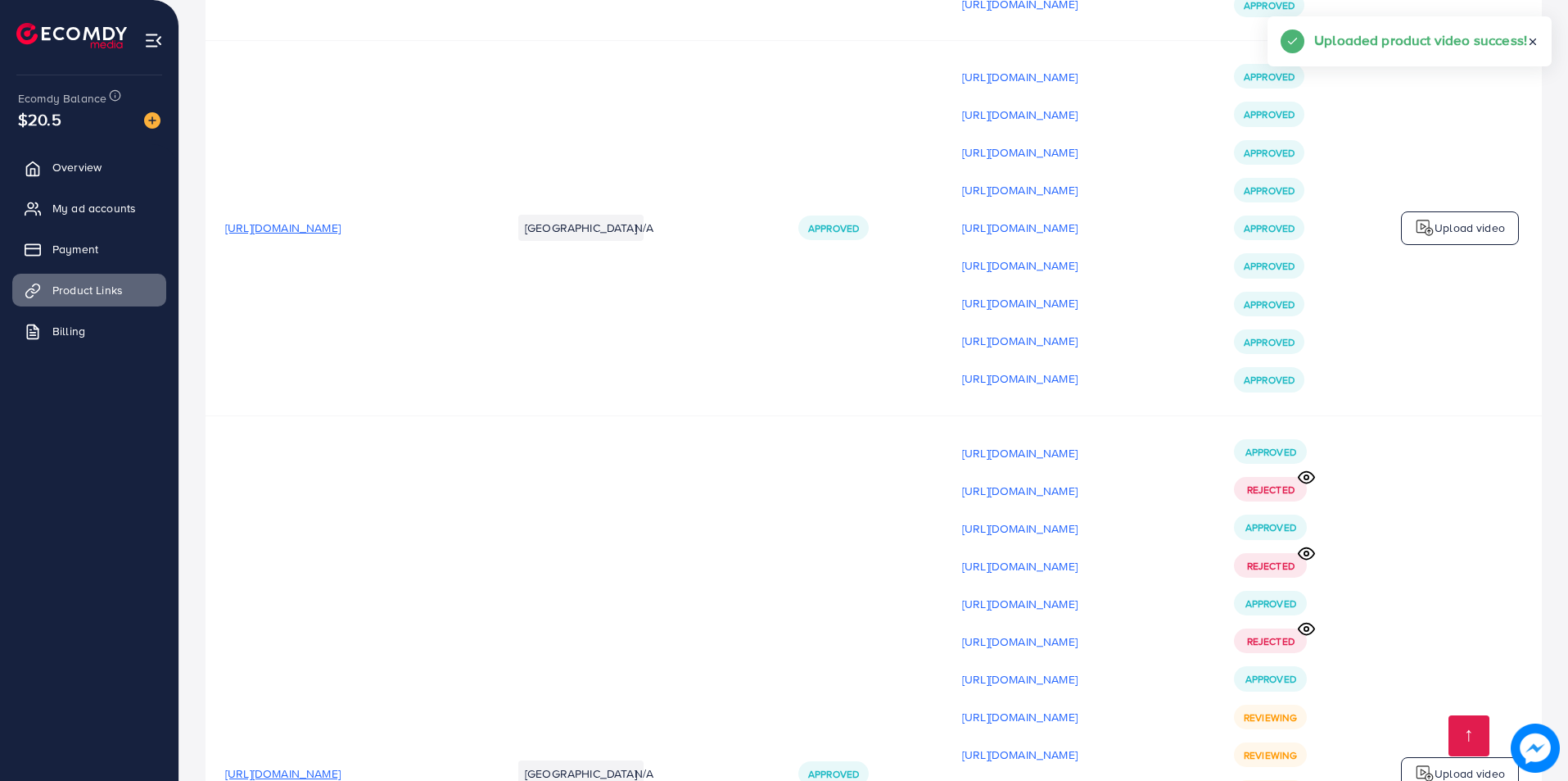
scroll to position [20159, 0]
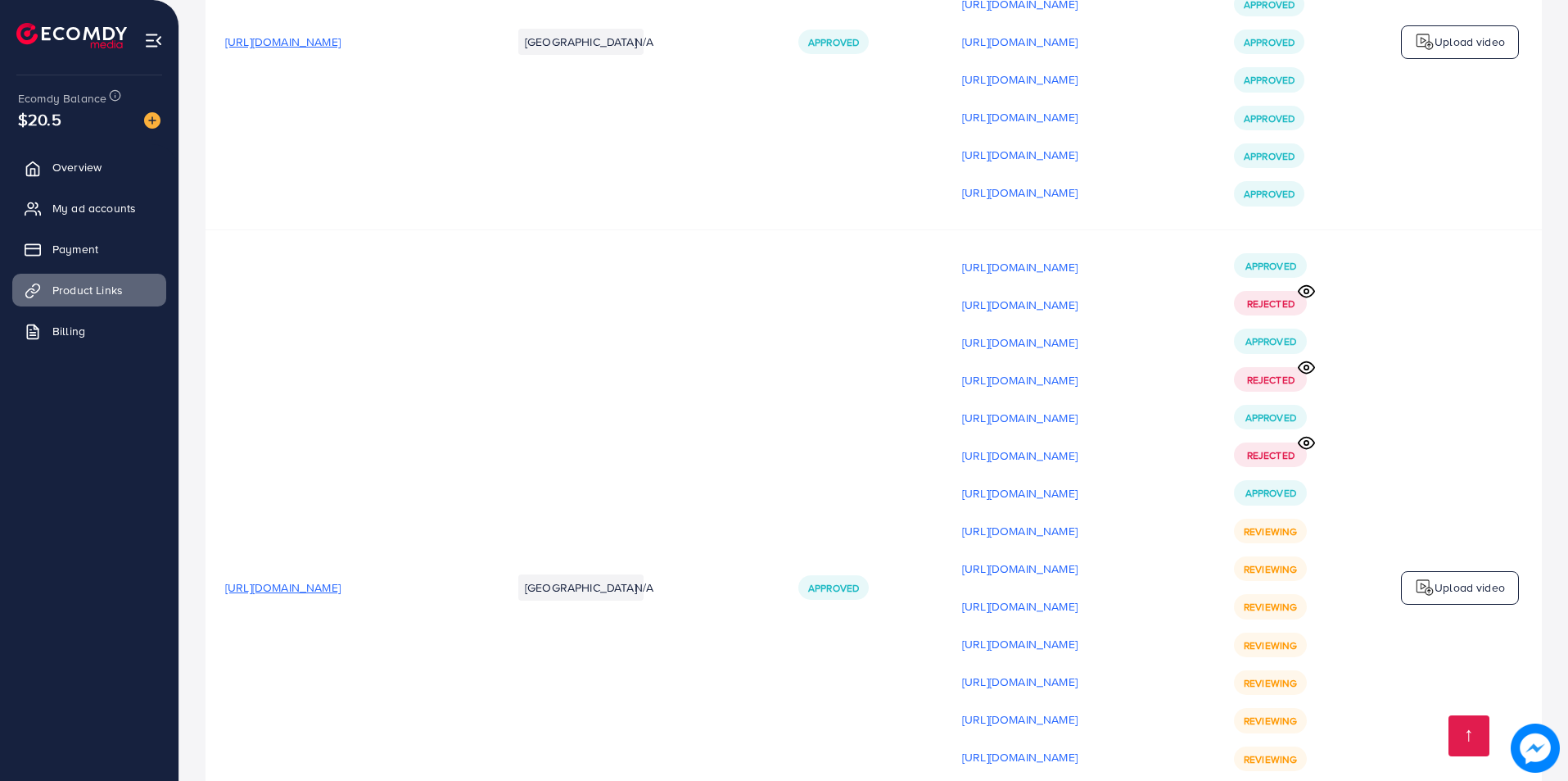
click at [1400, 669] on td "Upload video" at bounding box center [1460, 587] width 164 height 716
click at [1477, 578] on p "Upload video" at bounding box center [1470, 588] width 70 height 20
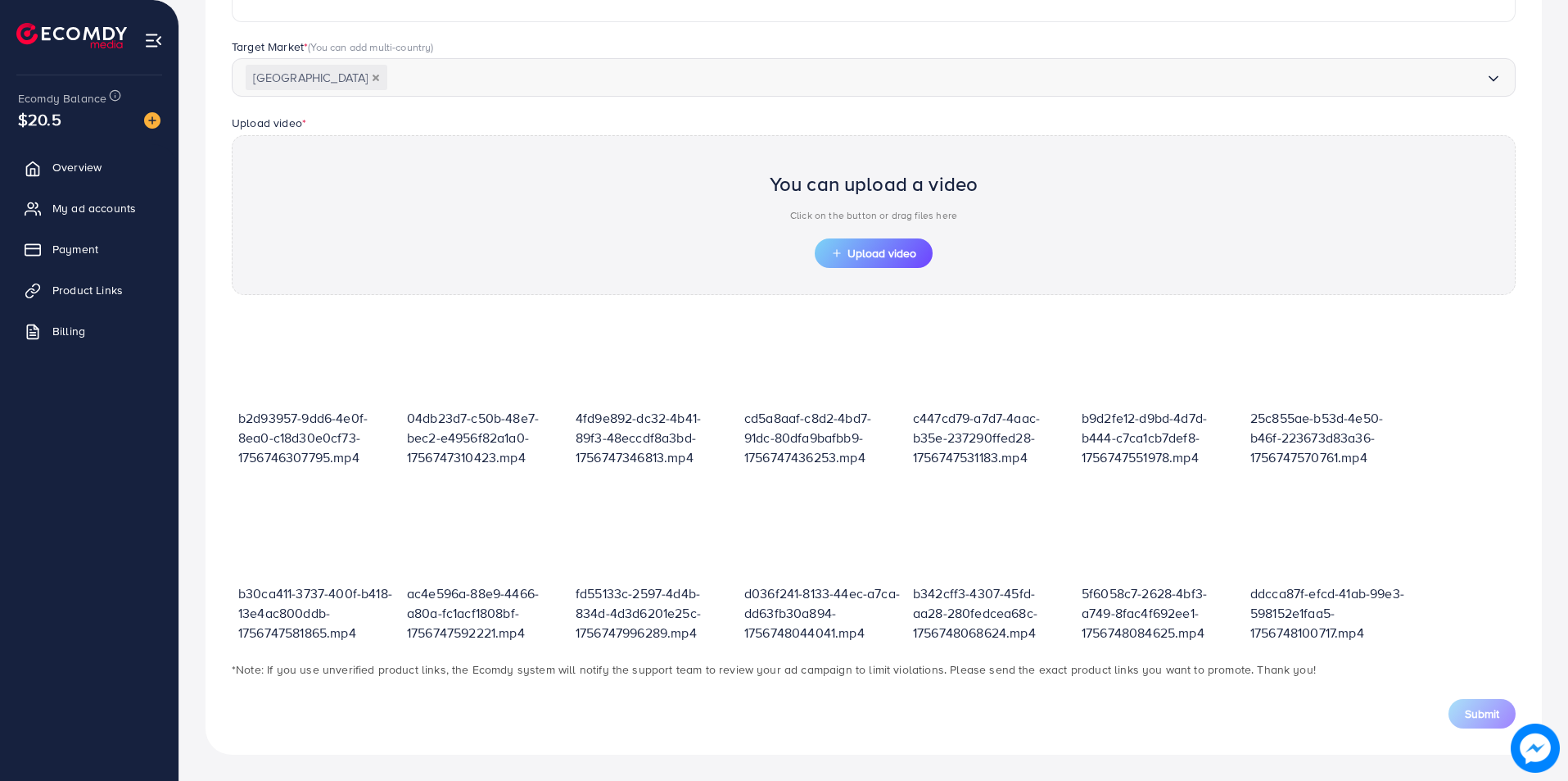
scroll to position [413, 0]
click at [844, 247] on div "You can upload a video Click on the button or drag files here Upload video" at bounding box center [873, 215] width 1284 height 160
click at [844, 248] on span "Upload video" at bounding box center [873, 253] width 85 height 12
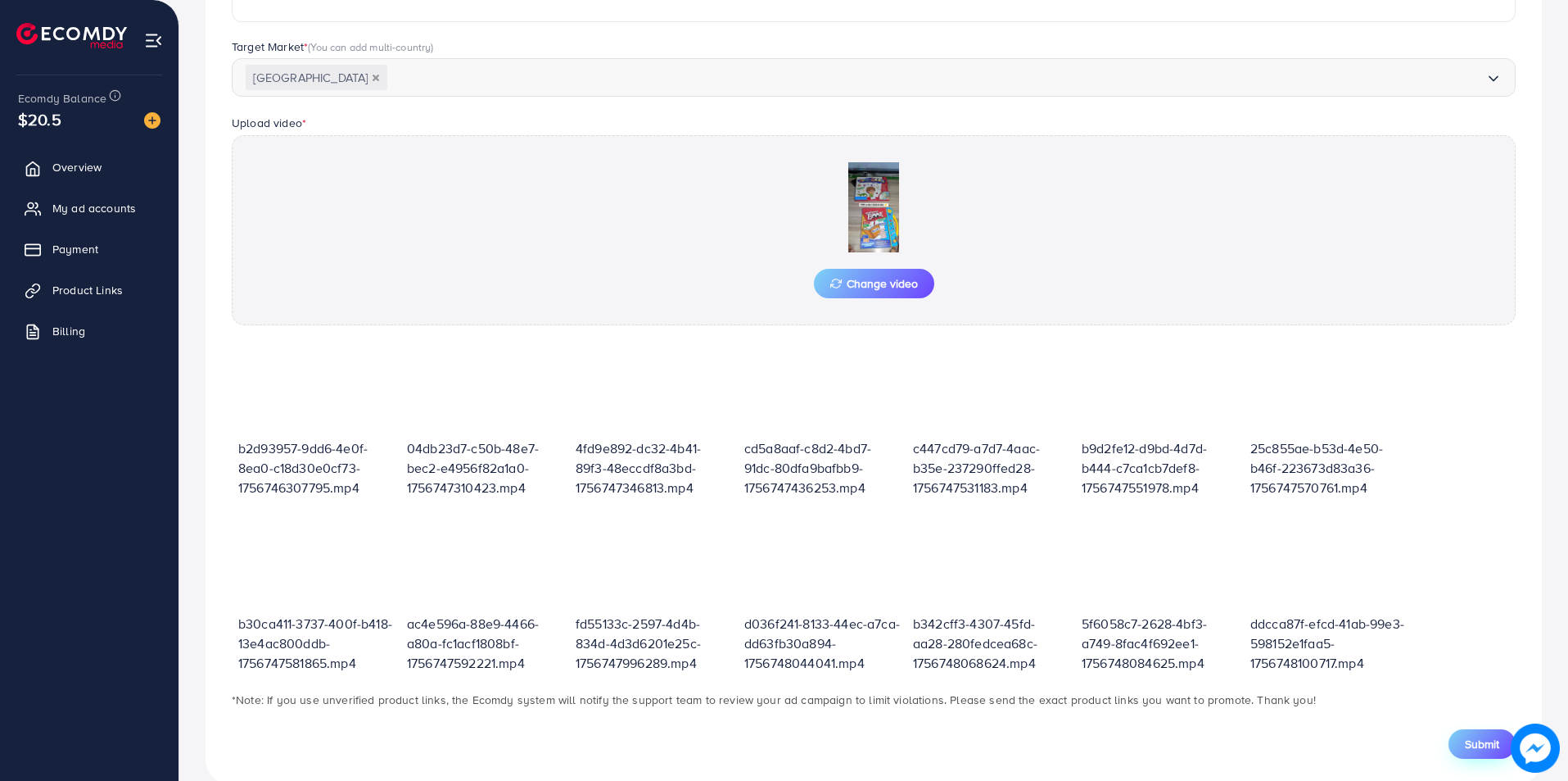
click at [1470, 746] on span "Submit" at bounding box center [1482, 743] width 34 height 16
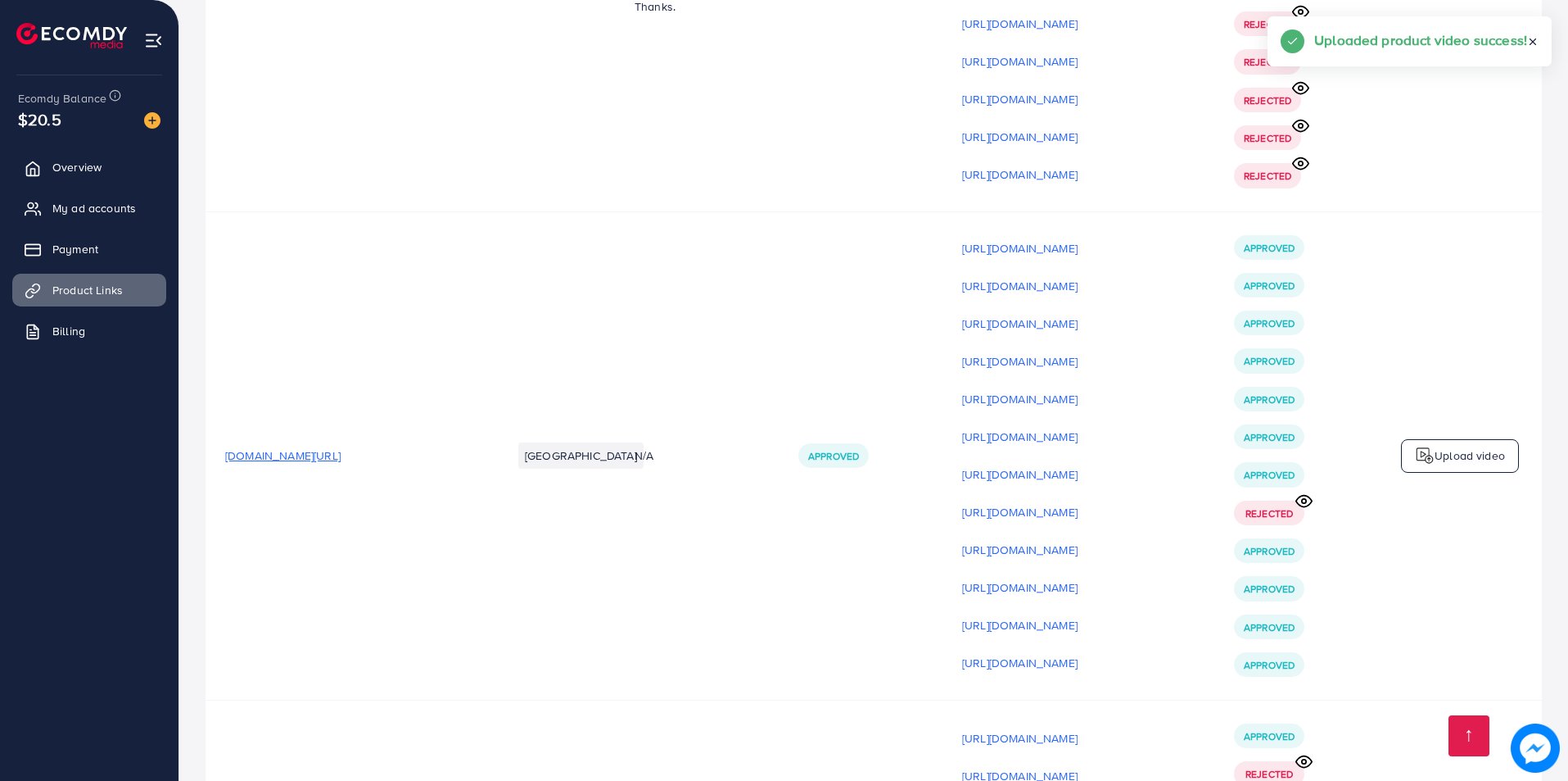
scroll to position [20199, 0]
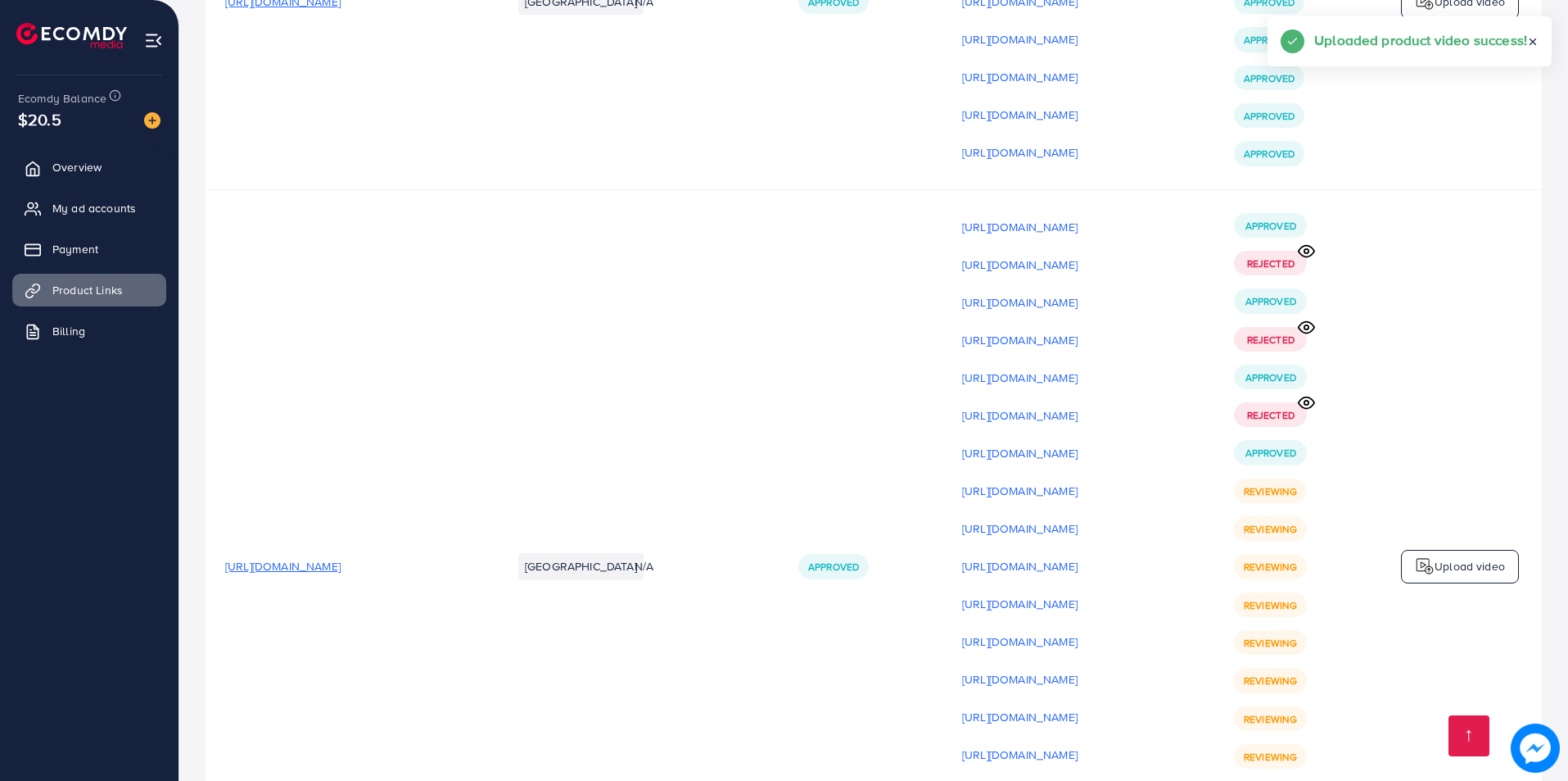
click at [1458, 556] on p "Upload video" at bounding box center [1470, 566] width 70 height 20
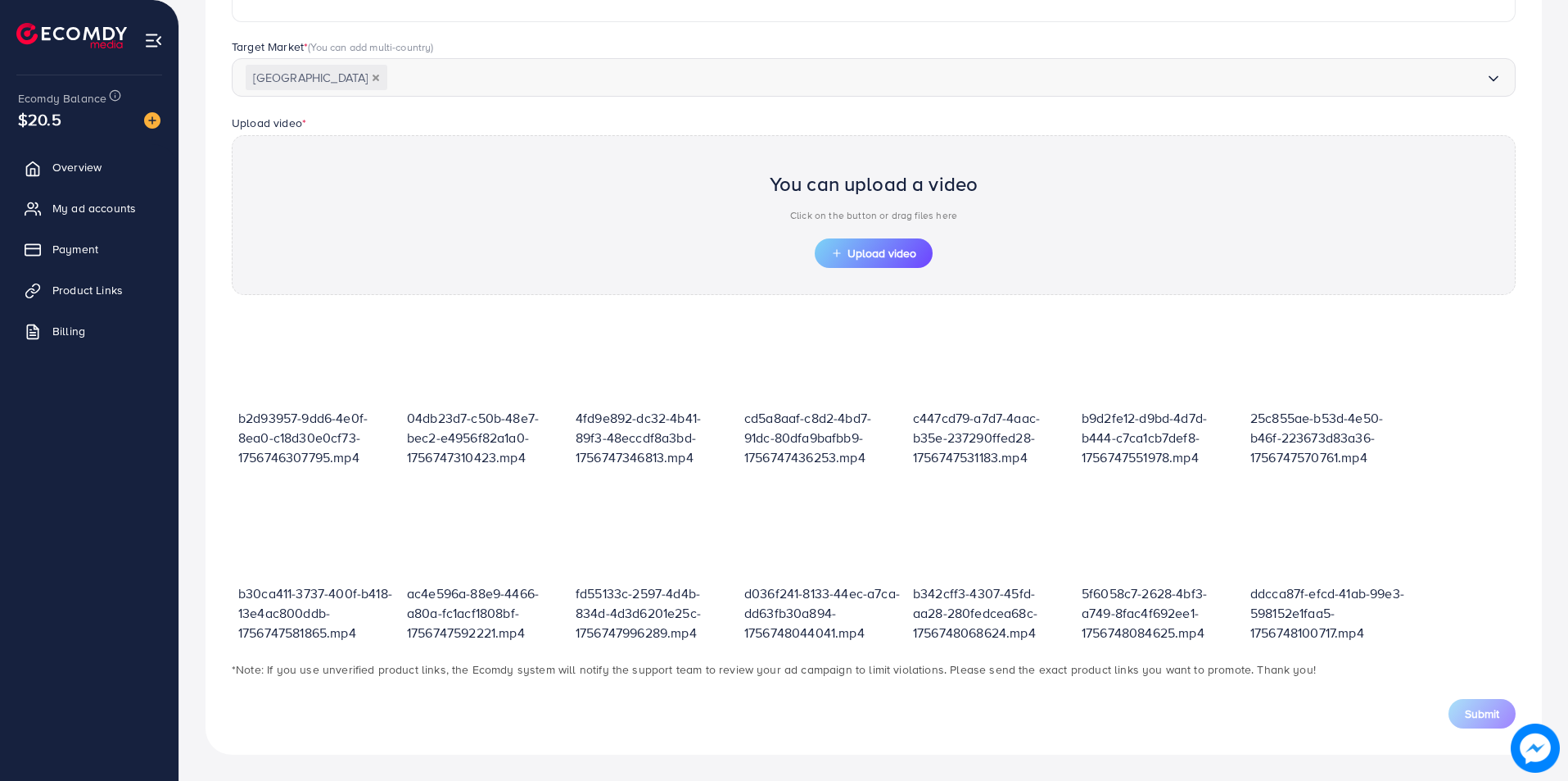
scroll to position [413, 0]
click at [881, 253] on span "Upload video" at bounding box center [873, 253] width 85 height 12
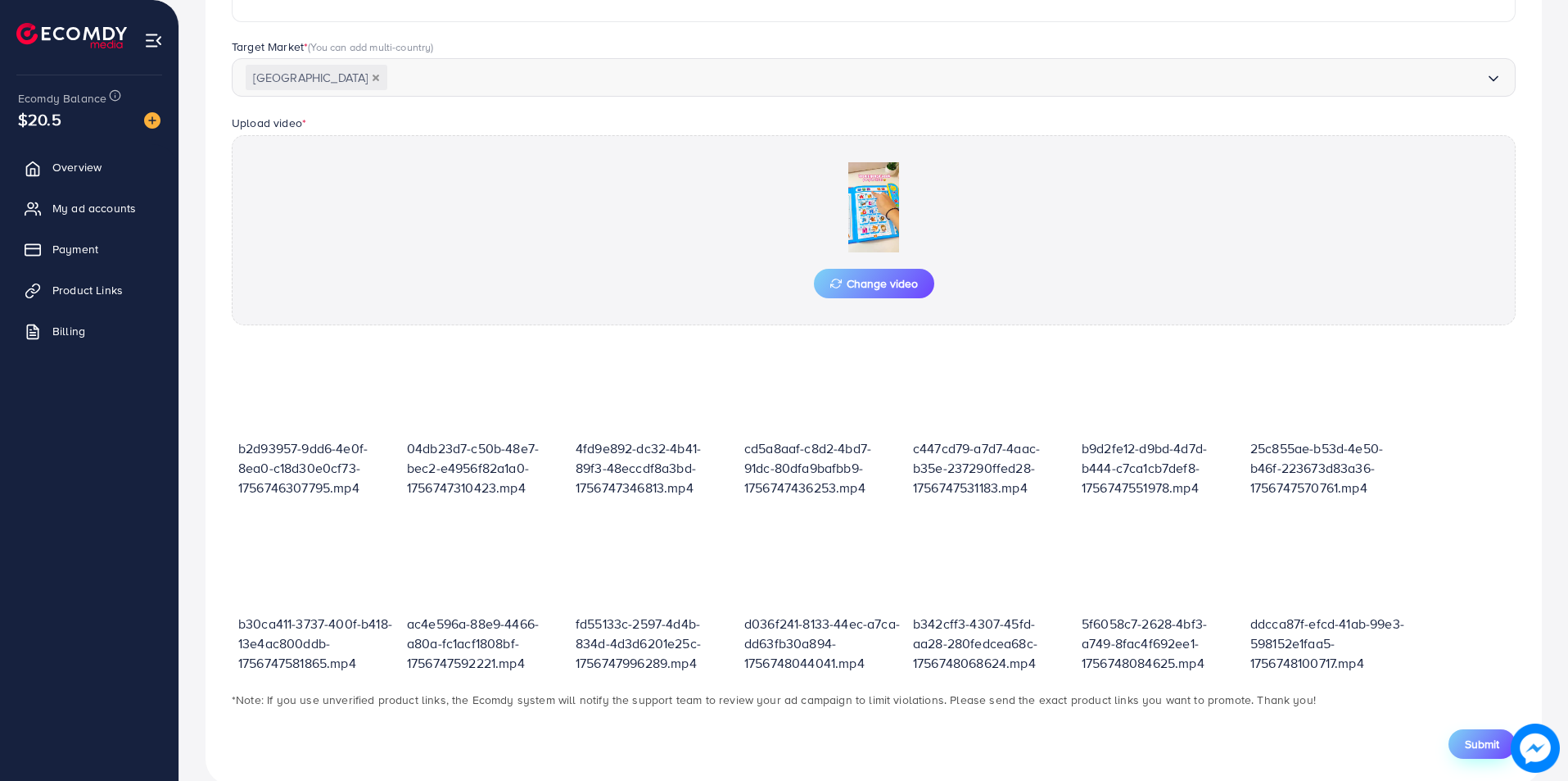
click at [1488, 750] on span "Submit" at bounding box center [1482, 743] width 34 height 16
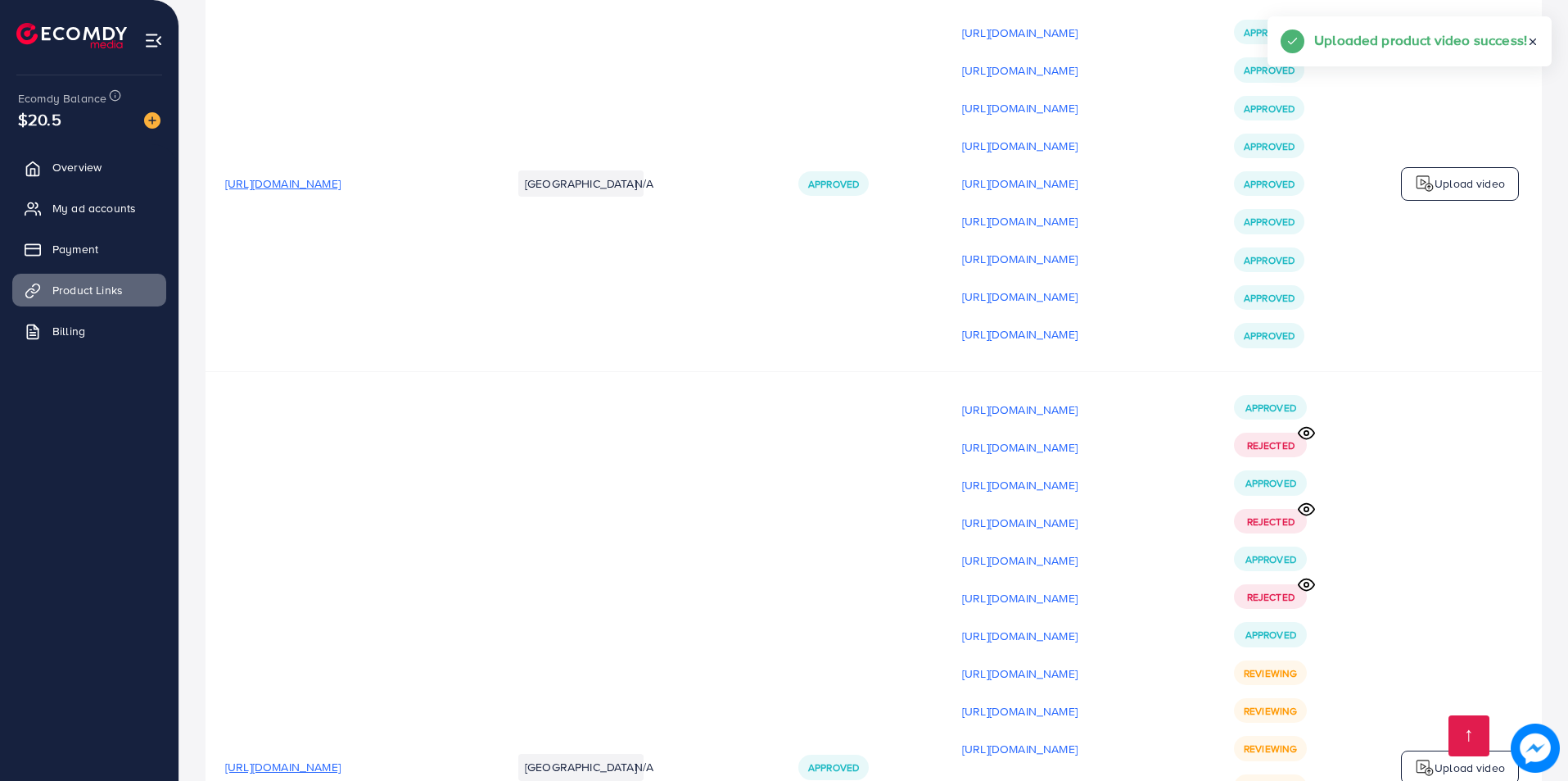
scroll to position [20238, 0]
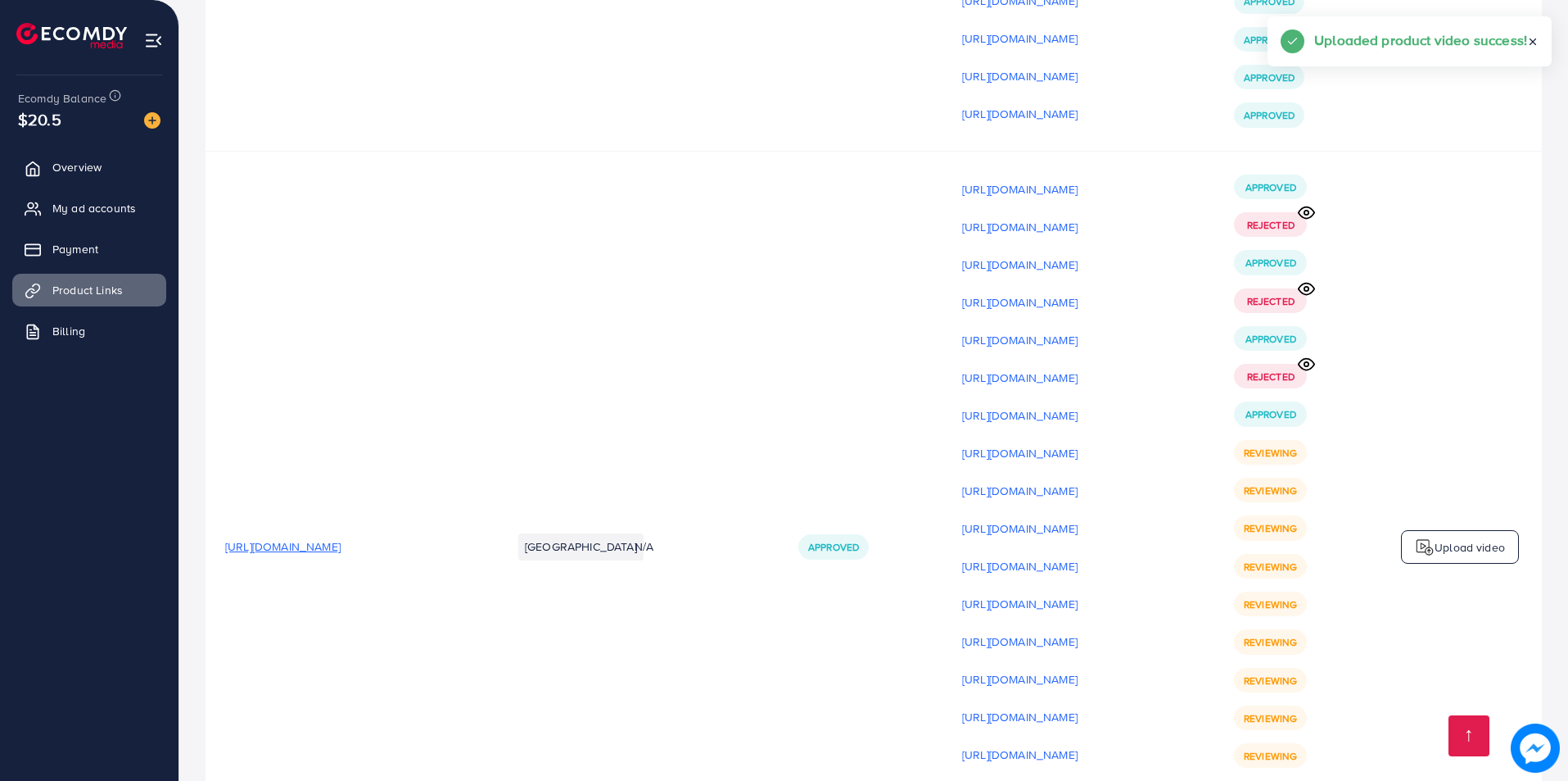
click at [1446, 537] on p "Upload video" at bounding box center [1470, 547] width 70 height 20
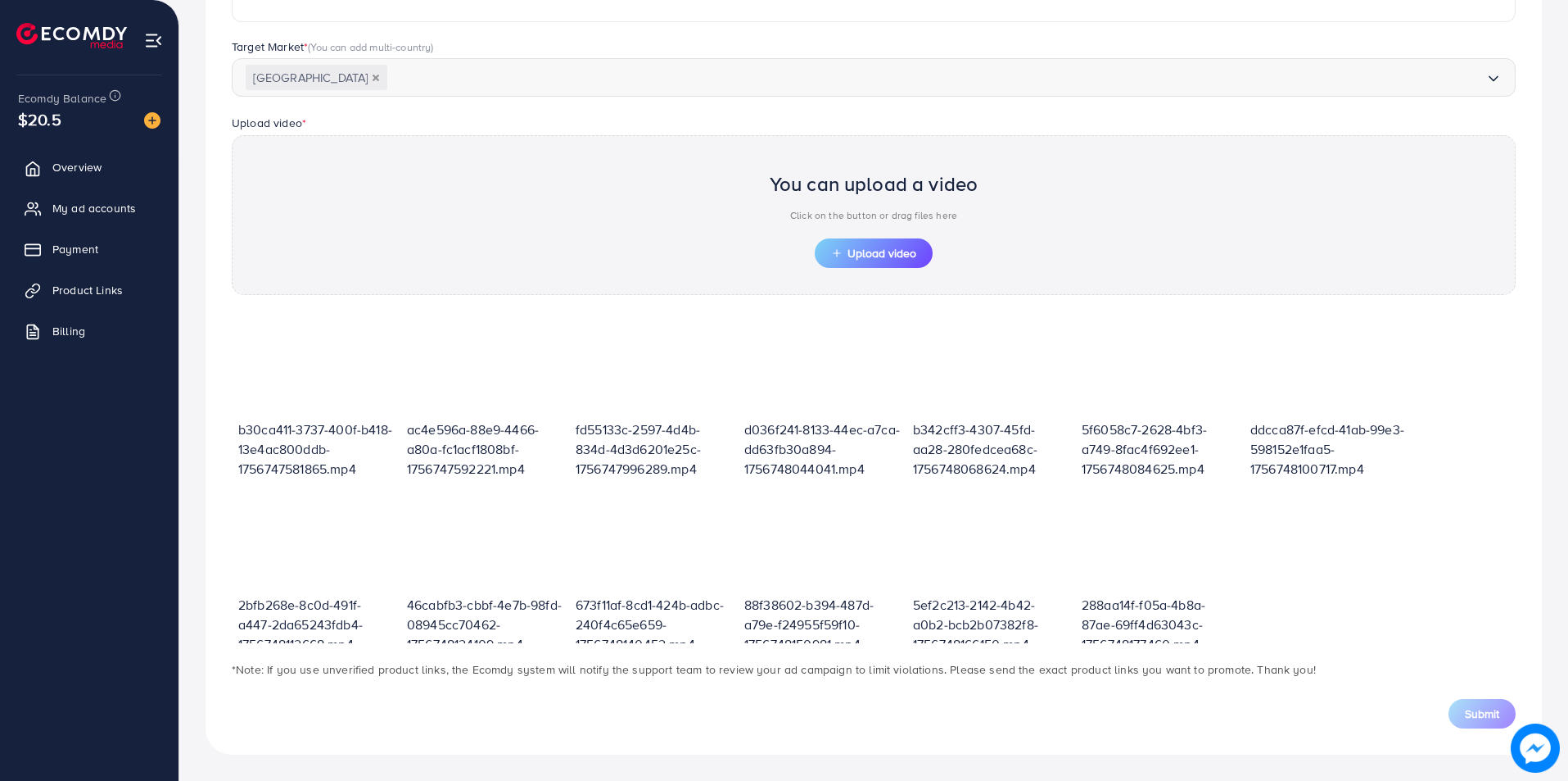
scroll to position [199, 0]
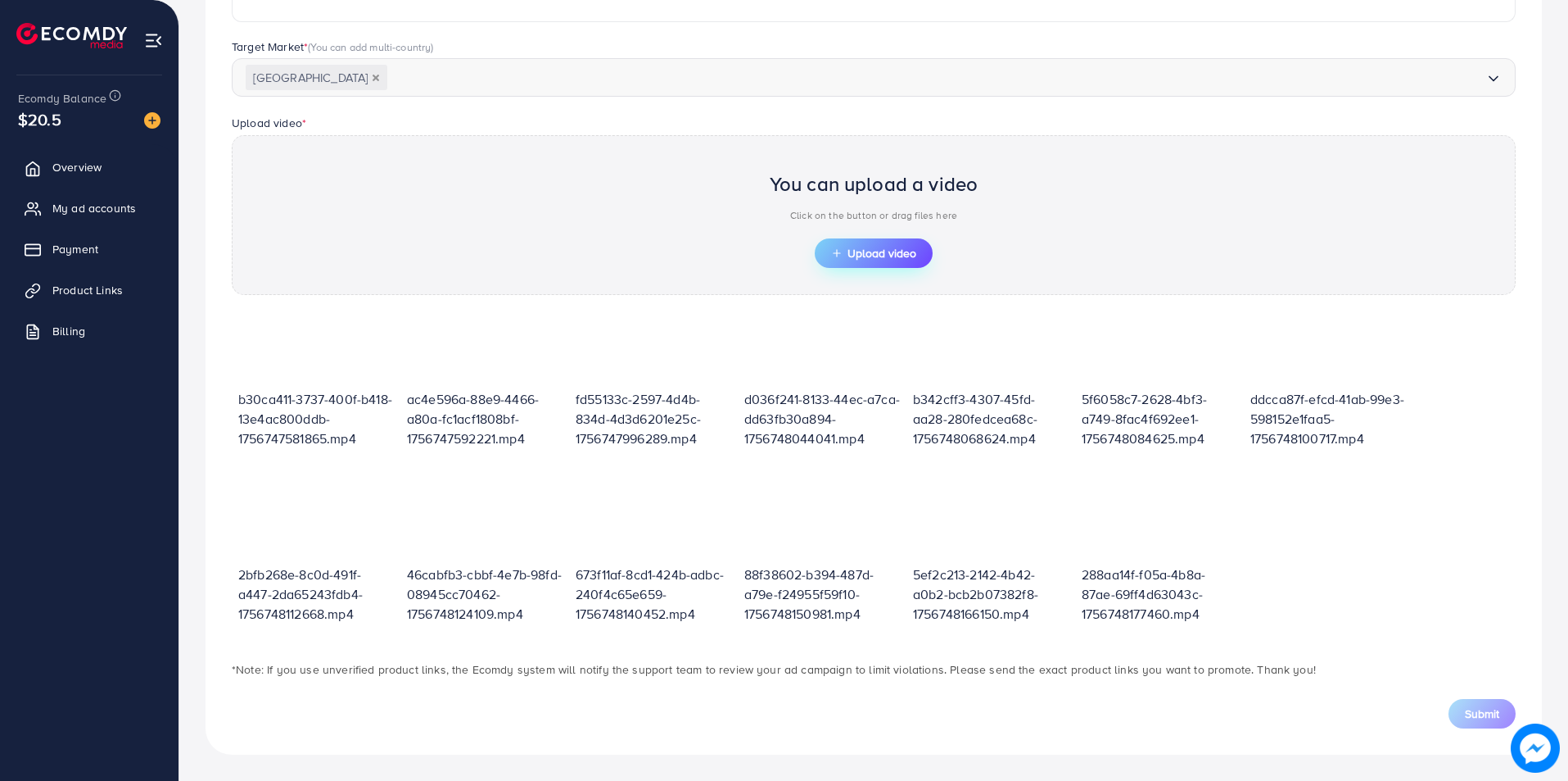
click at [890, 238] on button "Upload video" at bounding box center [873, 253] width 118 height 30
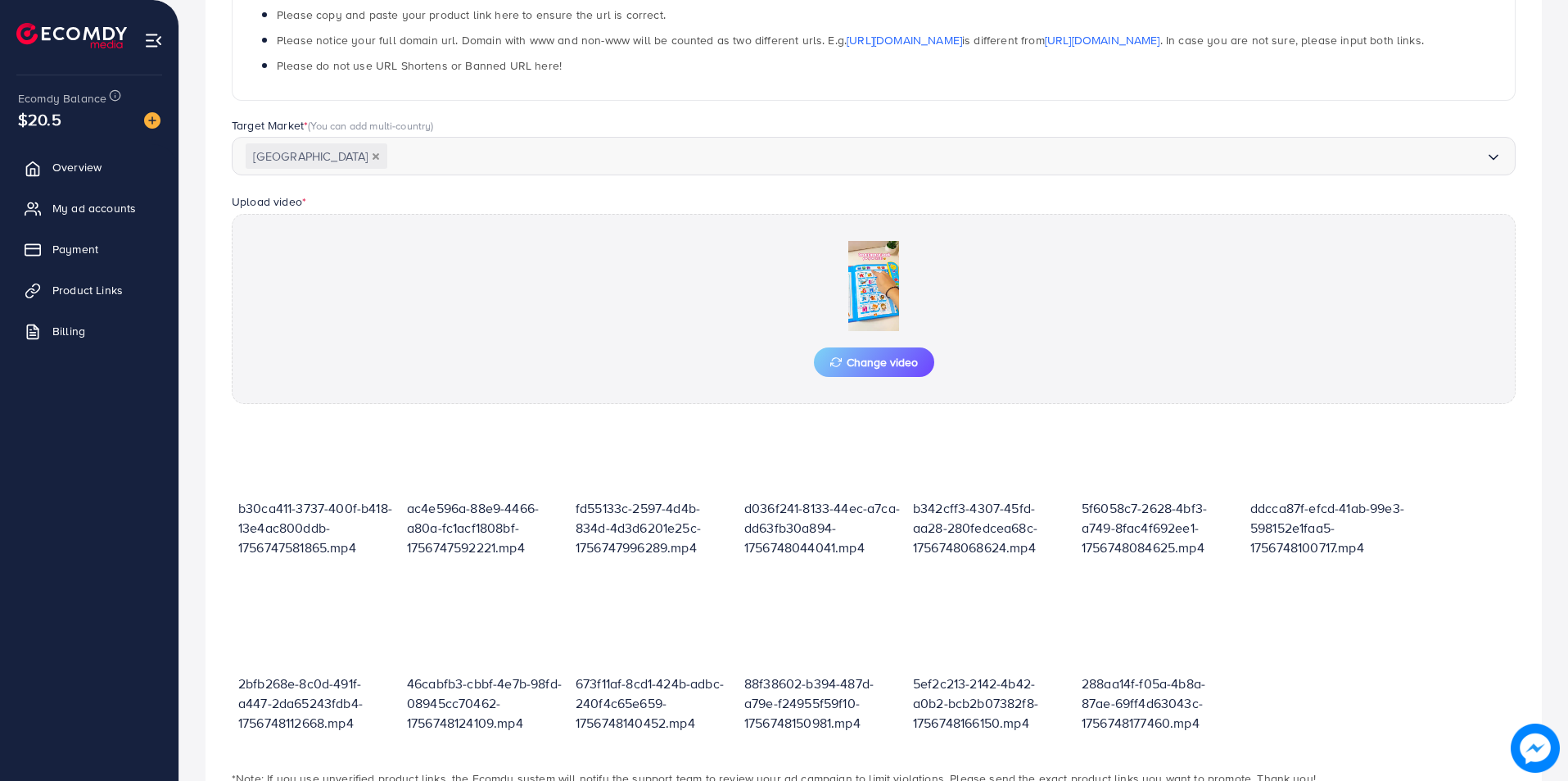
scroll to position [413, 0]
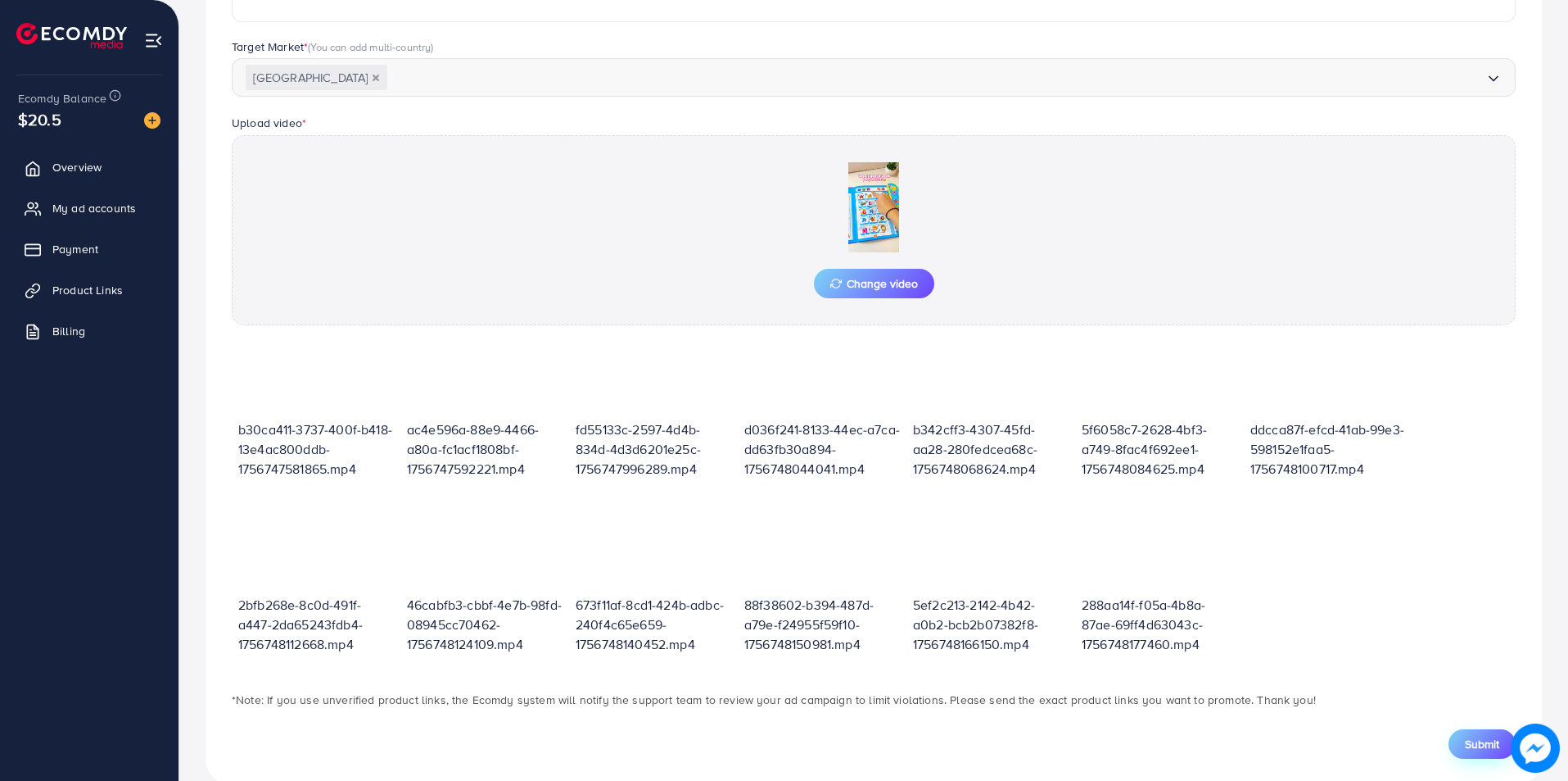
click at [1501, 743] on button "Submit" at bounding box center [1482, 743] width 67 height 30
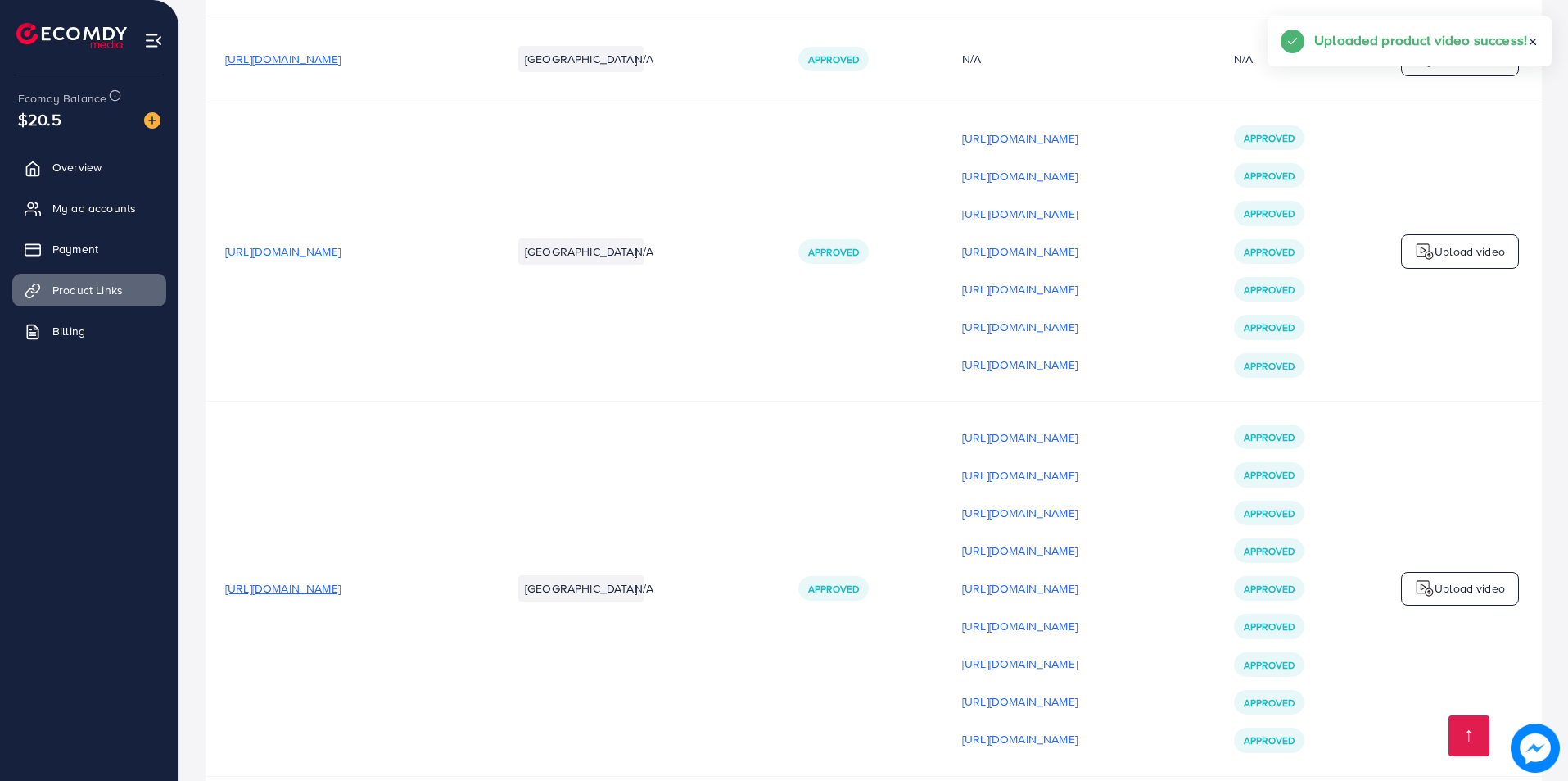
scroll to position [20209, 0]
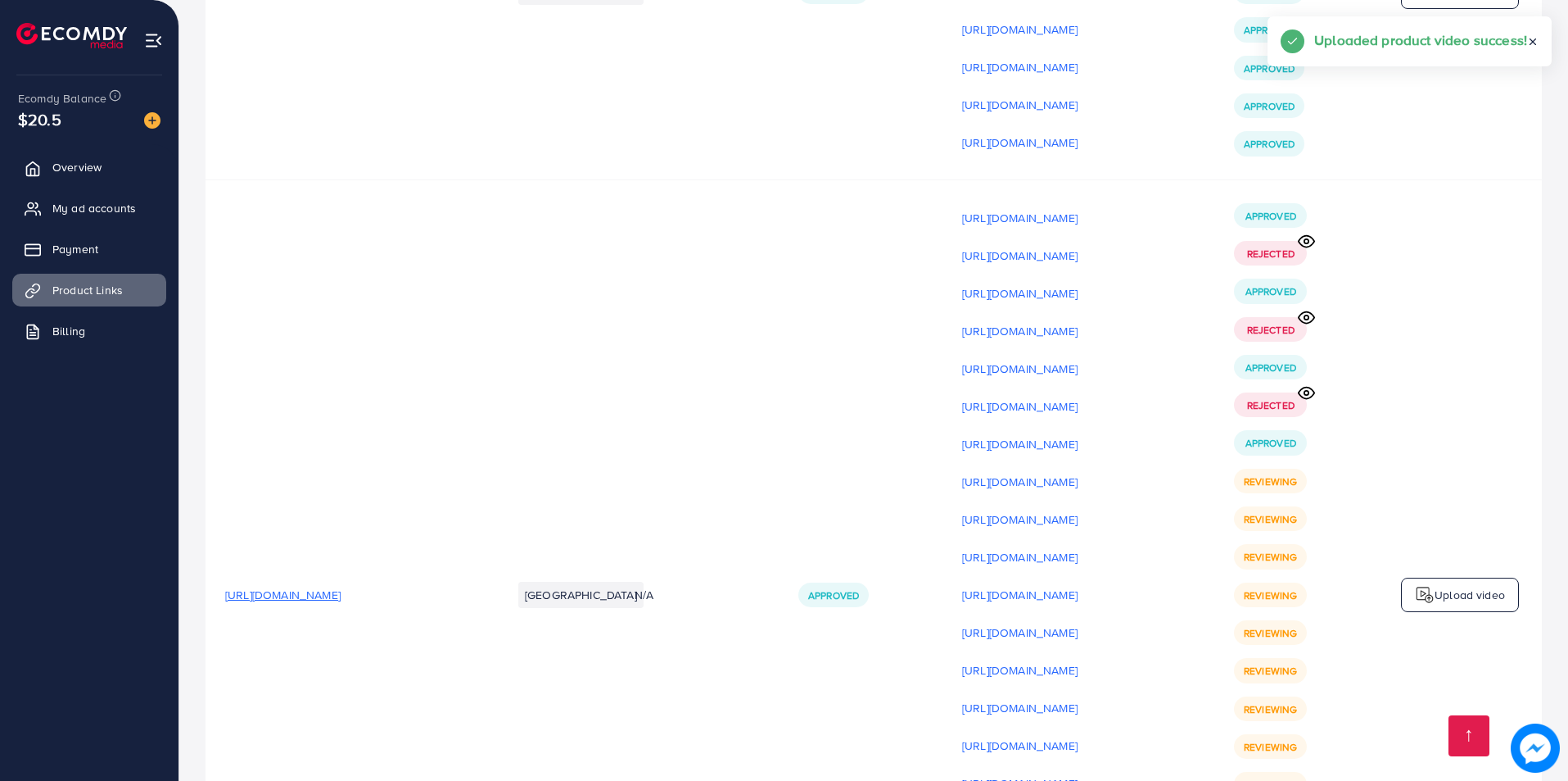
click at [1464, 585] on p "Upload video" at bounding box center [1470, 595] width 70 height 20
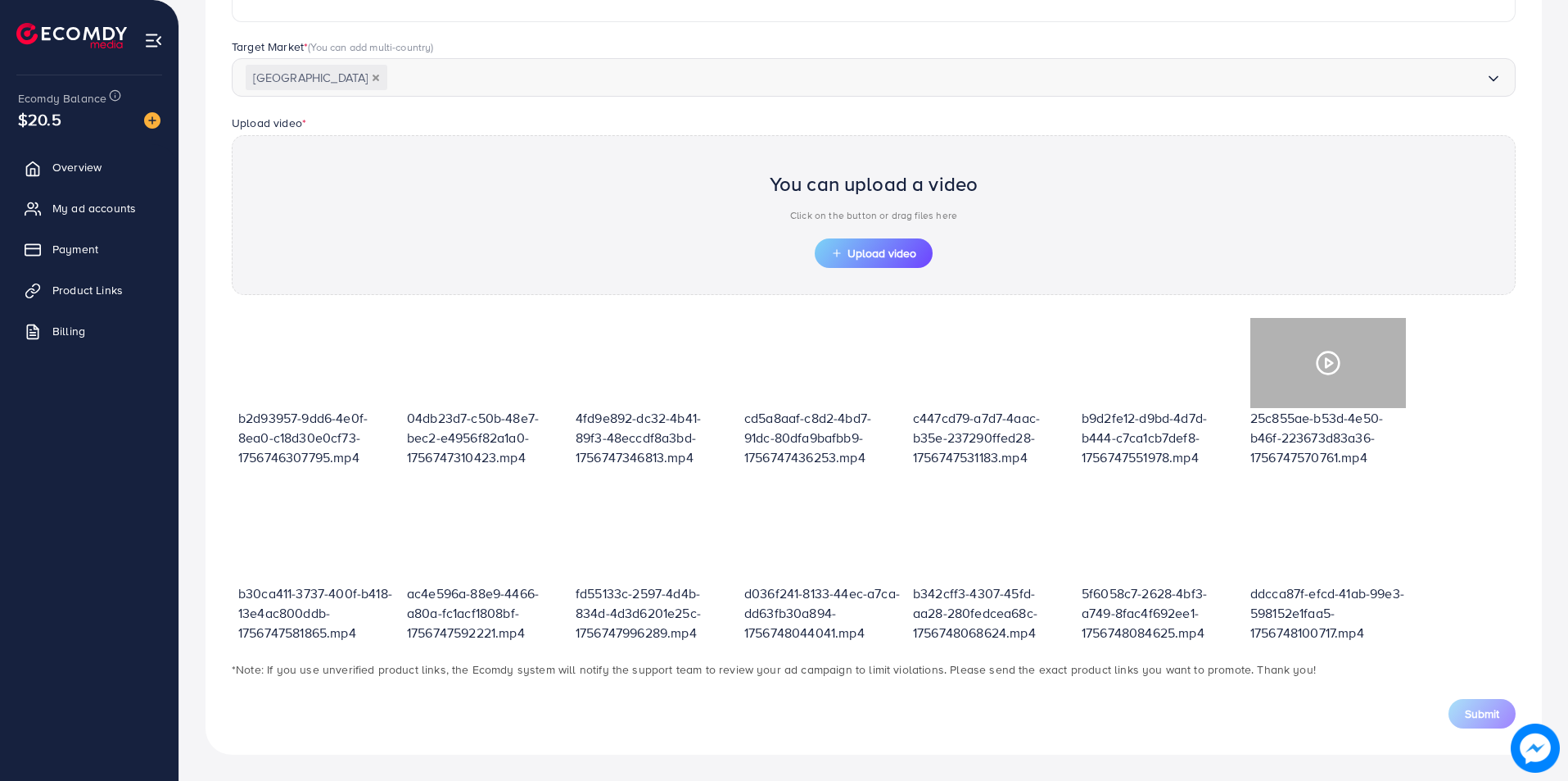
scroll to position [413, 0]
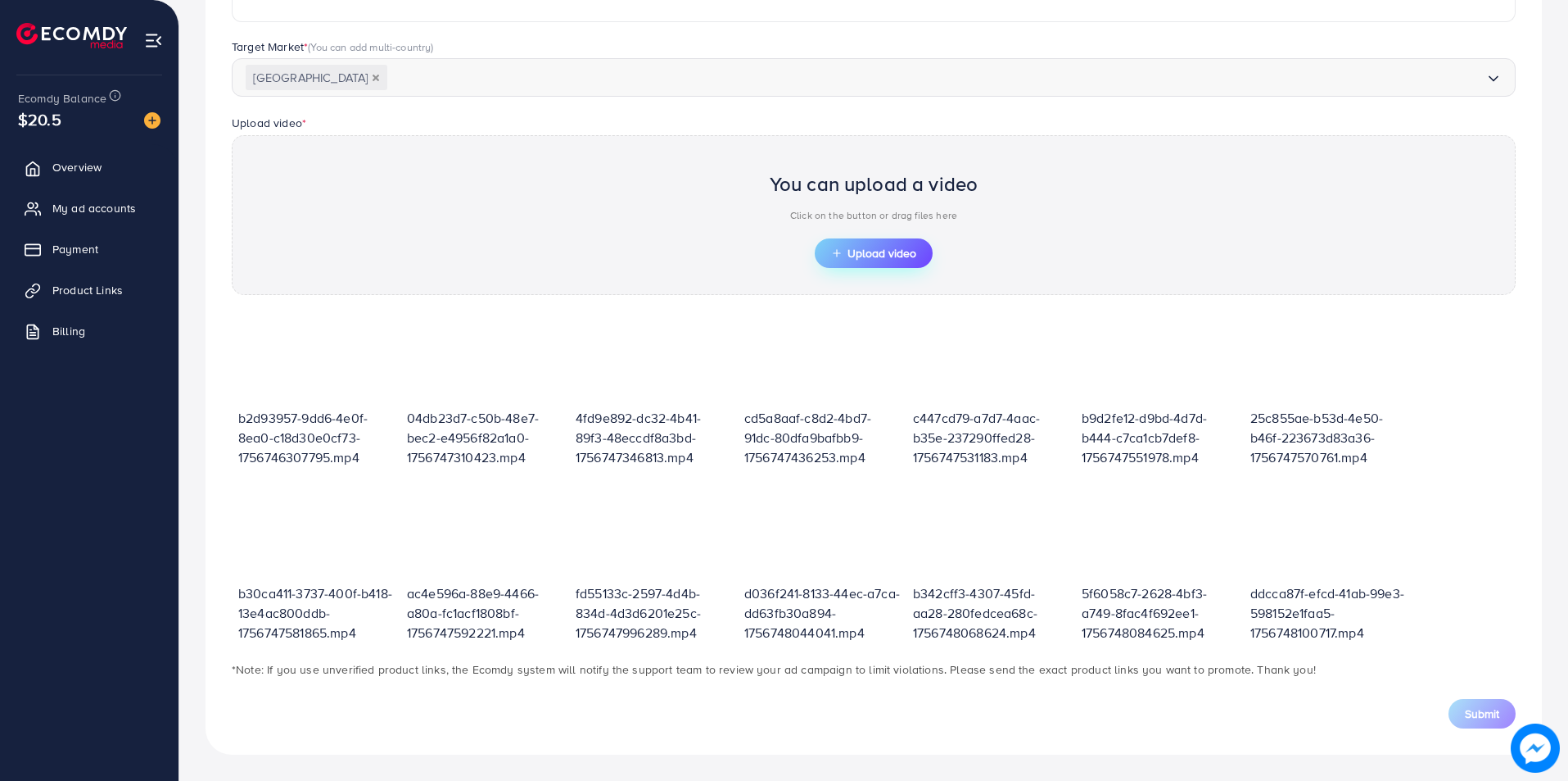
click at [887, 244] on button "Upload video" at bounding box center [873, 253] width 118 height 30
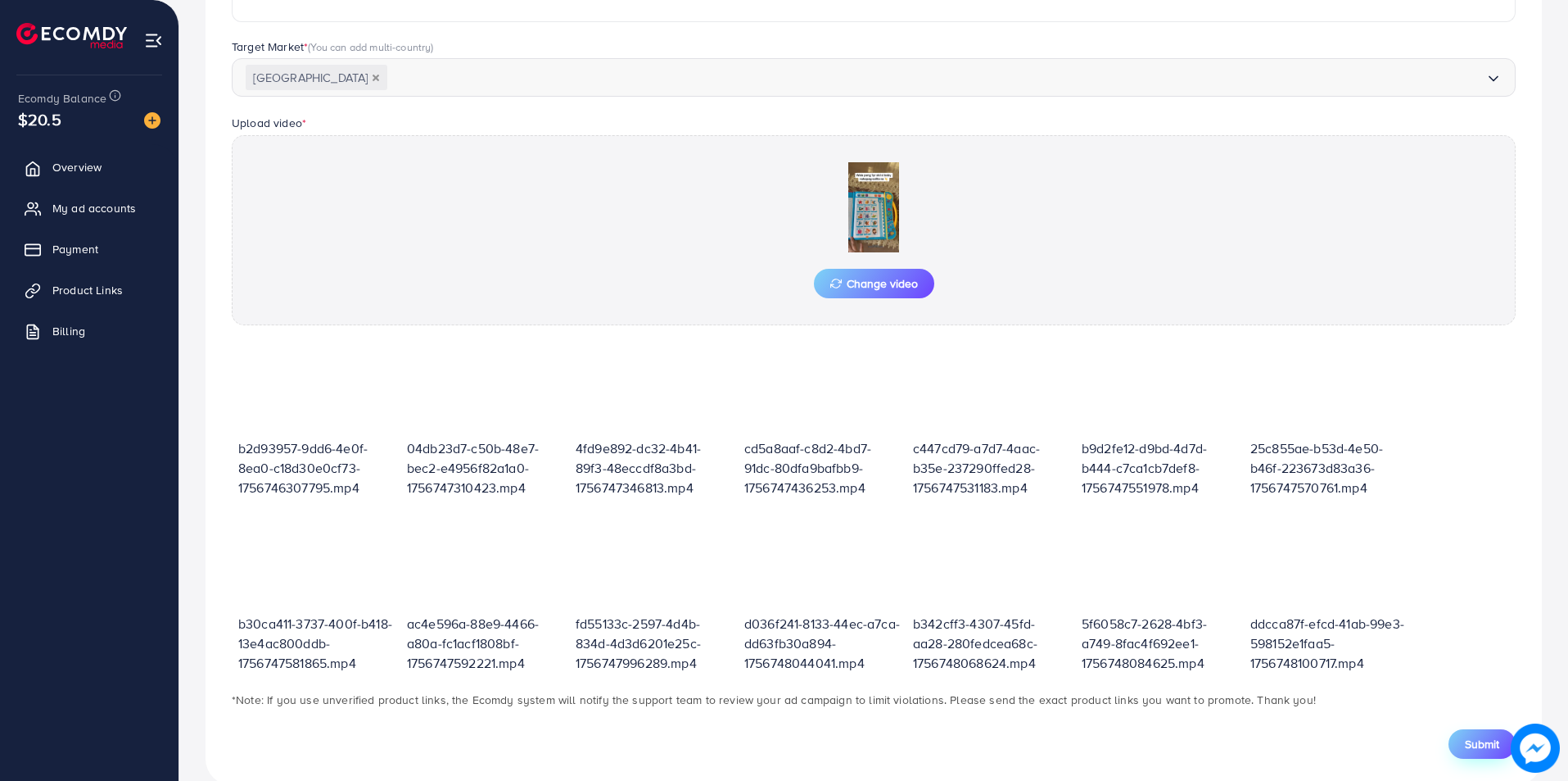
click at [1466, 753] on button "Submit" at bounding box center [1482, 743] width 67 height 30
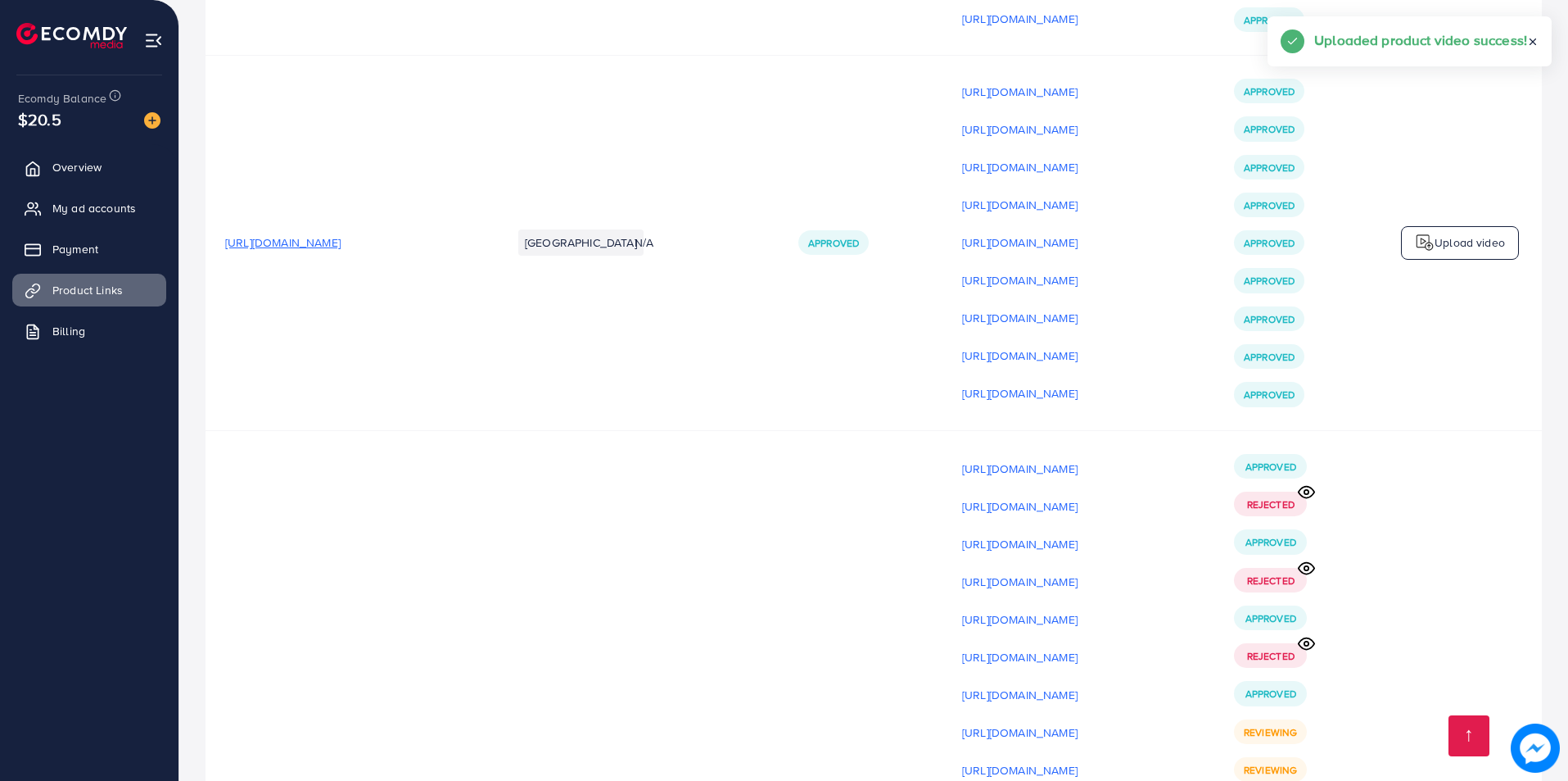
scroll to position [20313, 0]
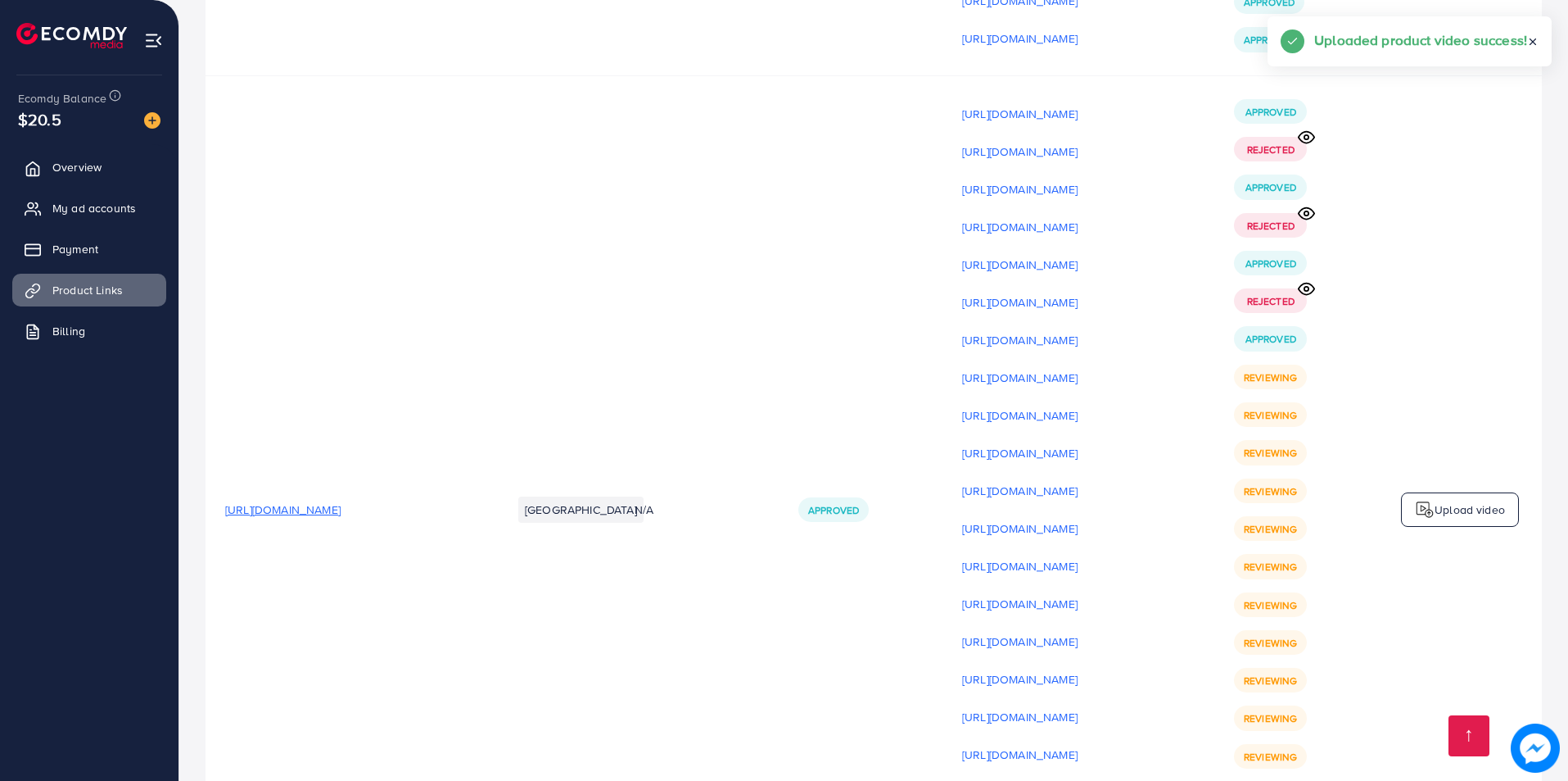
click at [1458, 500] on p "Upload video" at bounding box center [1470, 510] width 70 height 20
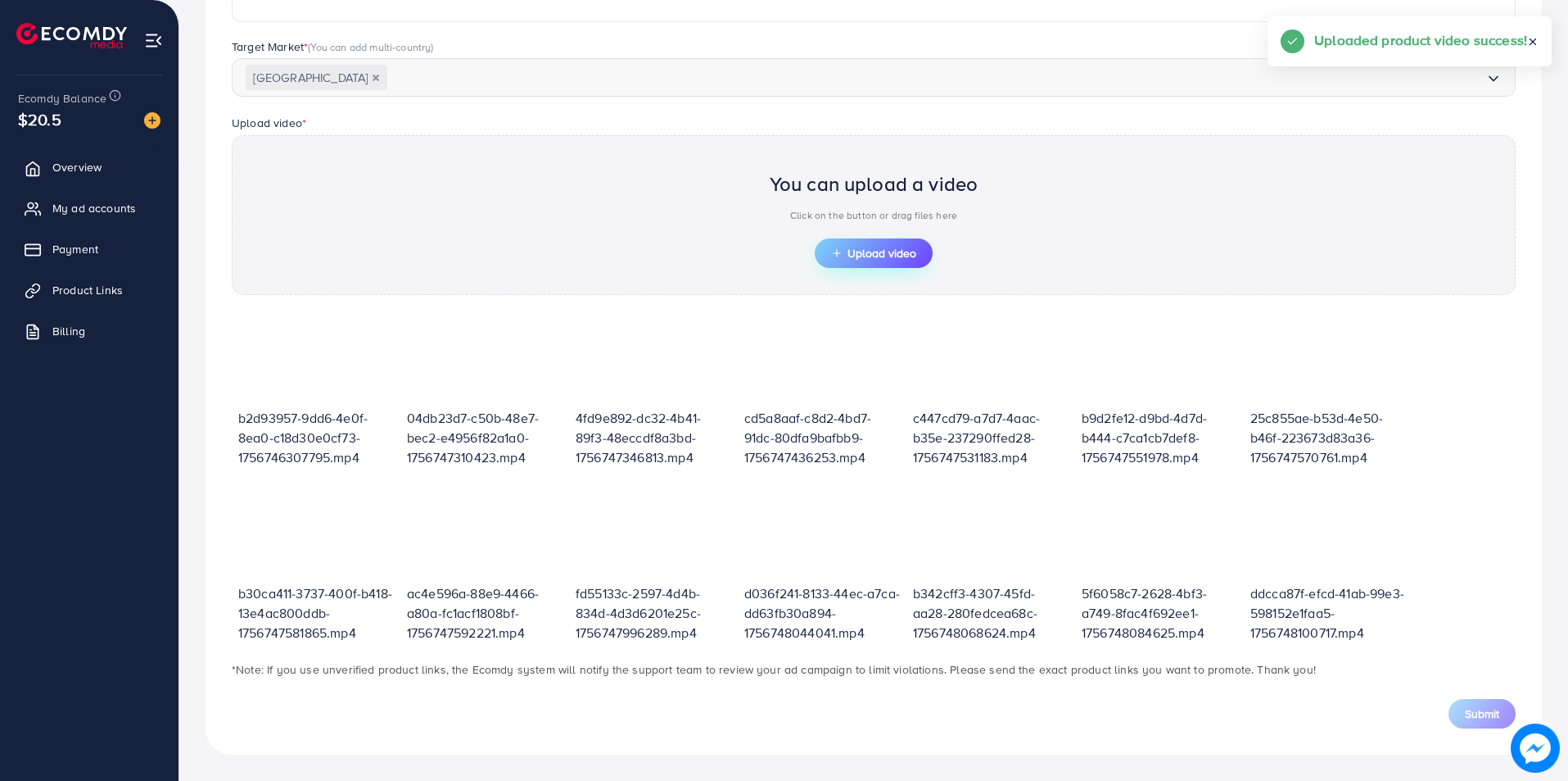
scroll to position [413, 0]
drag, startPoint x: 824, startPoint y: 243, endPoint x: 892, endPoint y: 282, distance: 78.4
click at [824, 243] on button "Upload video" at bounding box center [873, 253] width 118 height 30
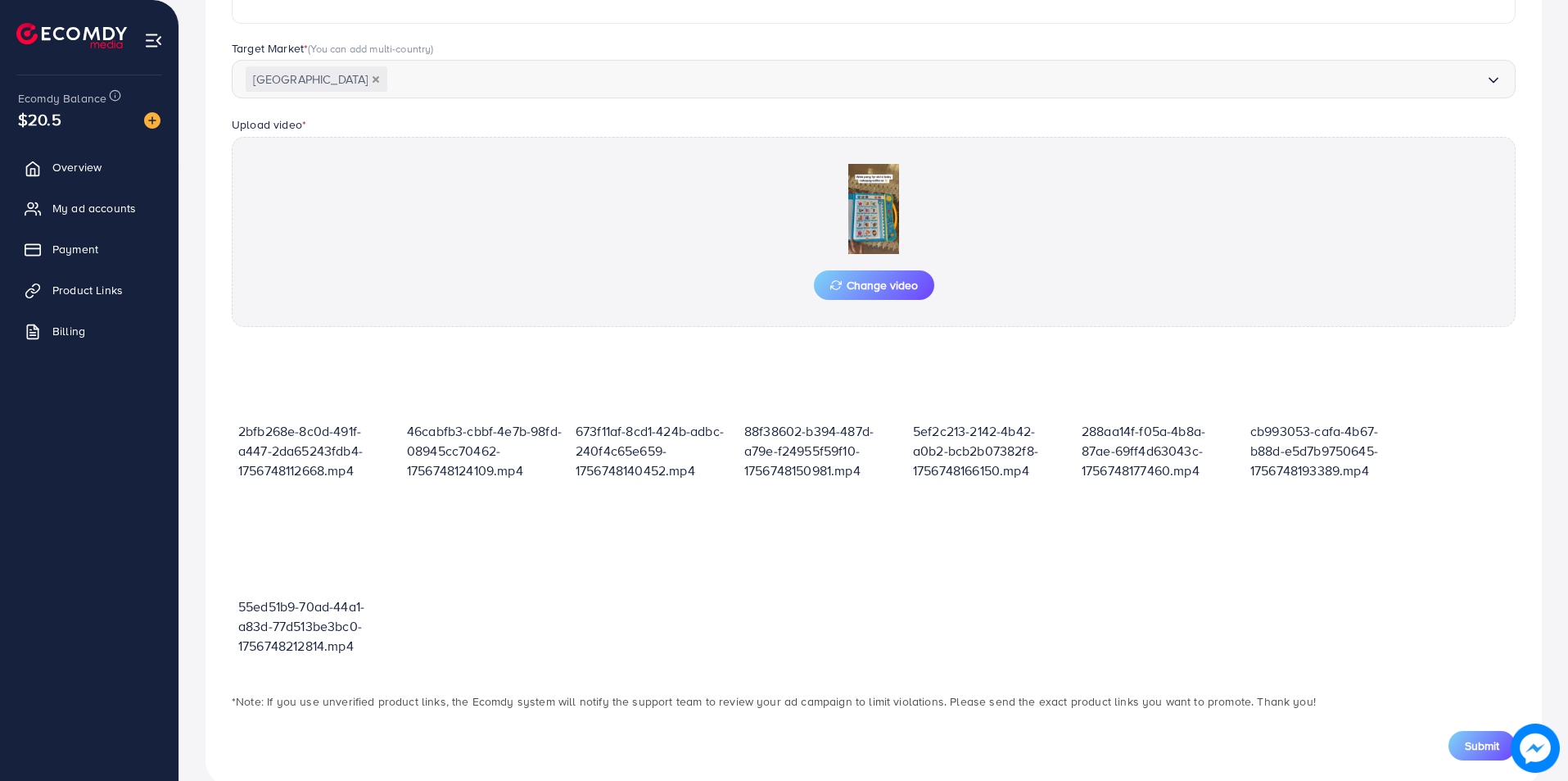
scroll to position [444, 0]
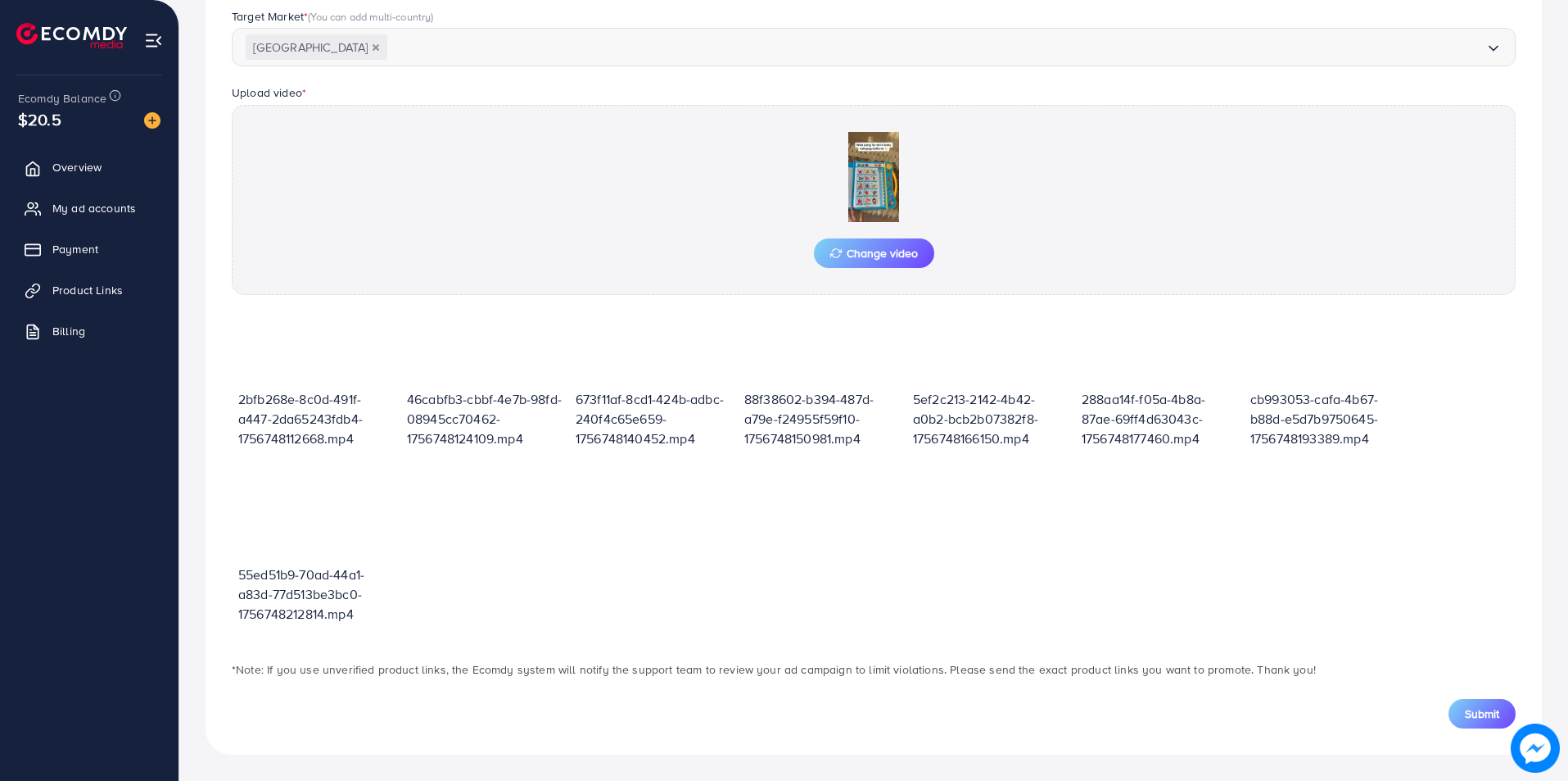
drag, startPoint x: 1469, startPoint y: 716, endPoint x: 1469, endPoint y: 736, distance: 20.0
click at [1469, 716] on span "Submit" at bounding box center [1482, 714] width 34 height 16
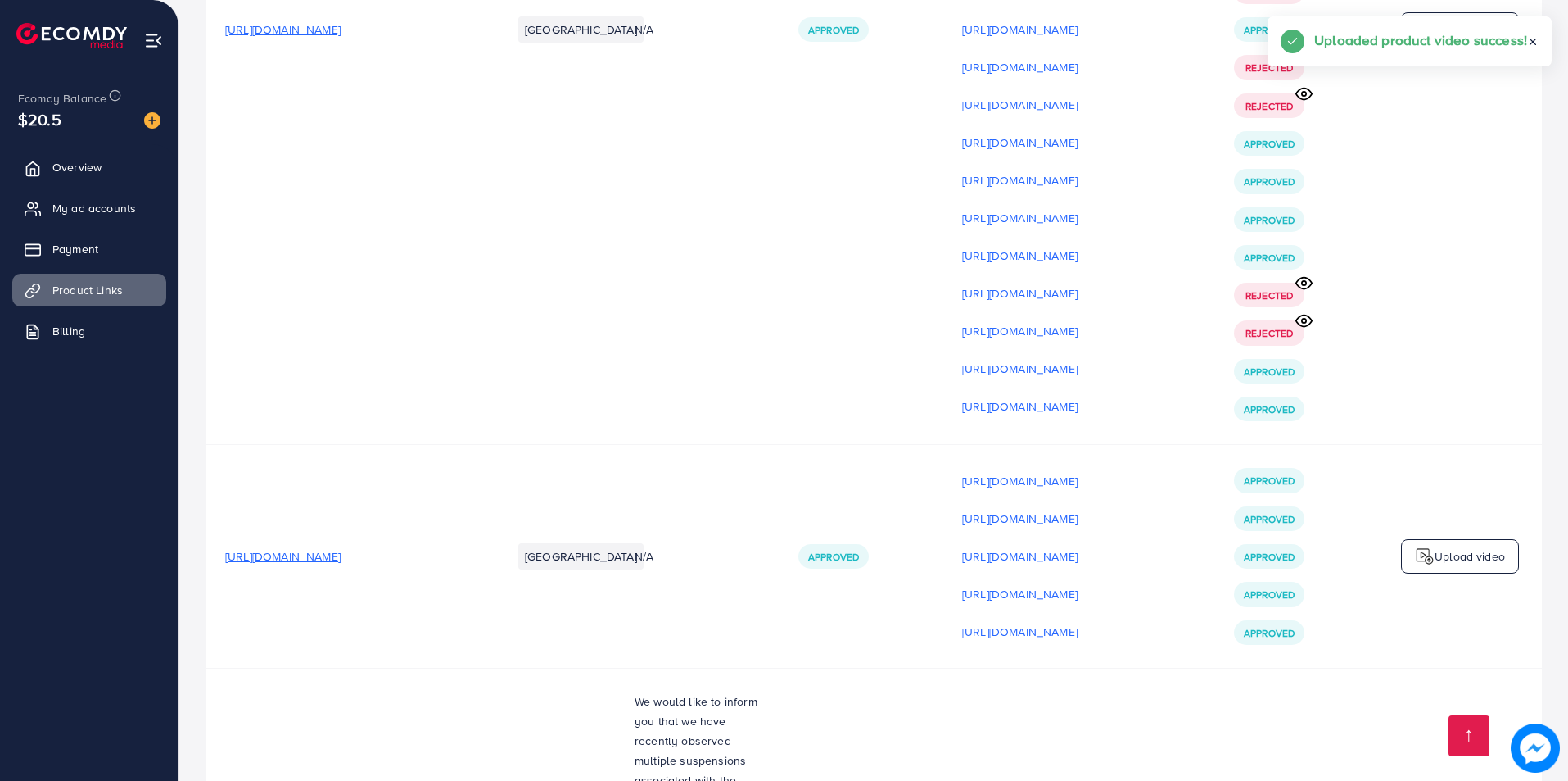
scroll to position [20351, 0]
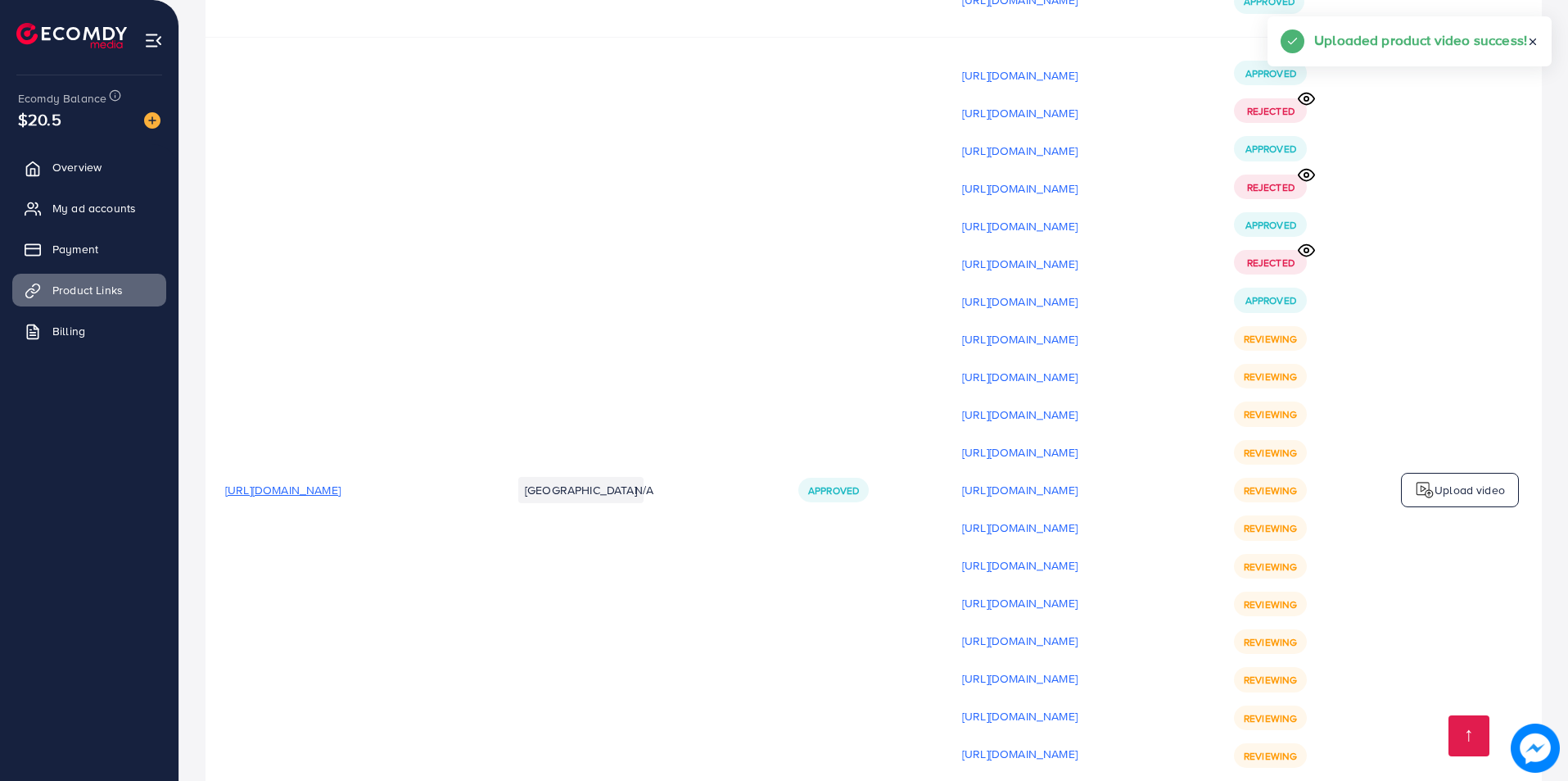
click at [1472, 480] on p "Upload video" at bounding box center [1470, 490] width 70 height 20
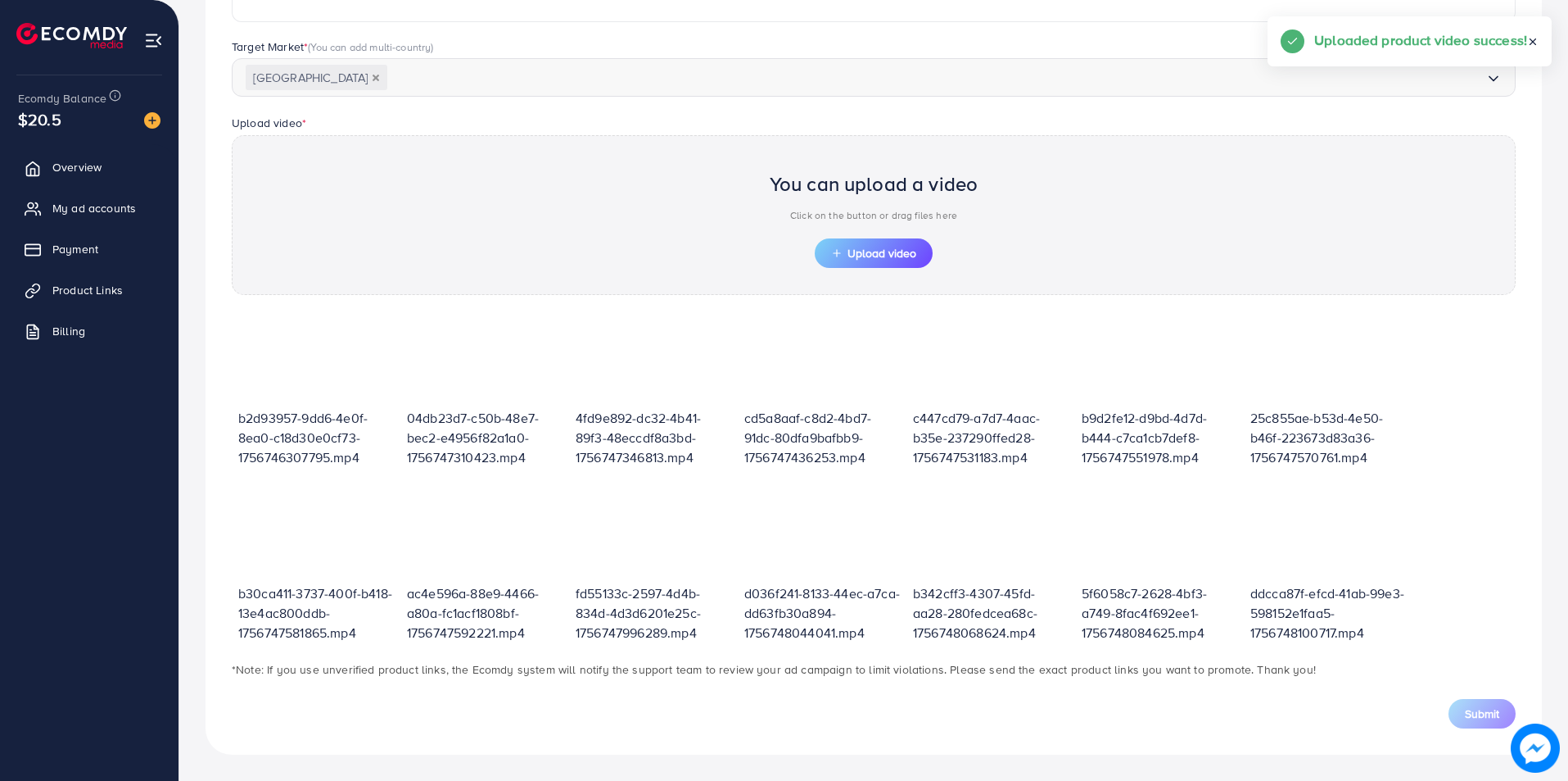
scroll to position [413, 0]
click at [855, 259] on span "Upload video" at bounding box center [873, 253] width 85 height 12
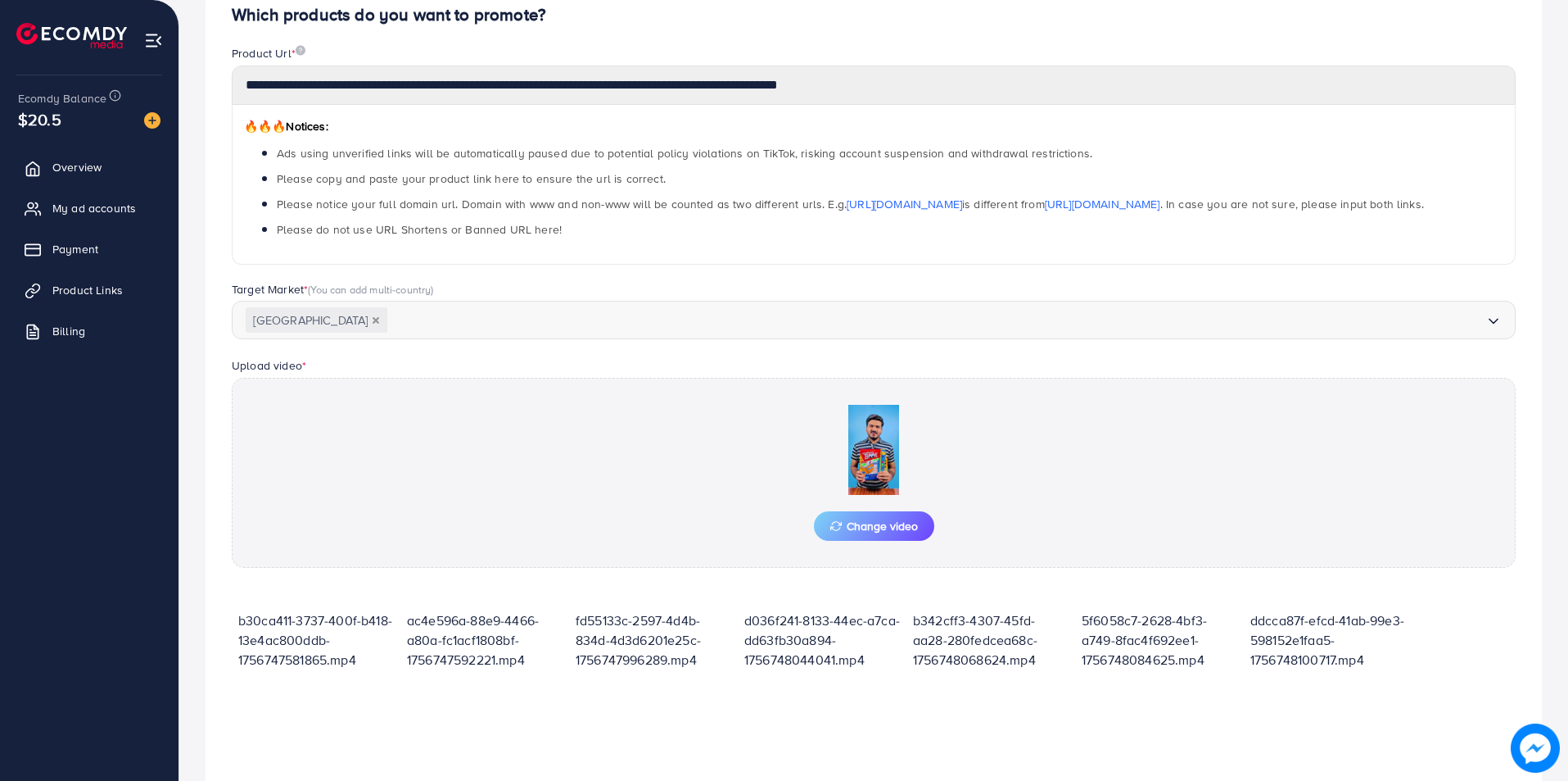
scroll to position [444, 0]
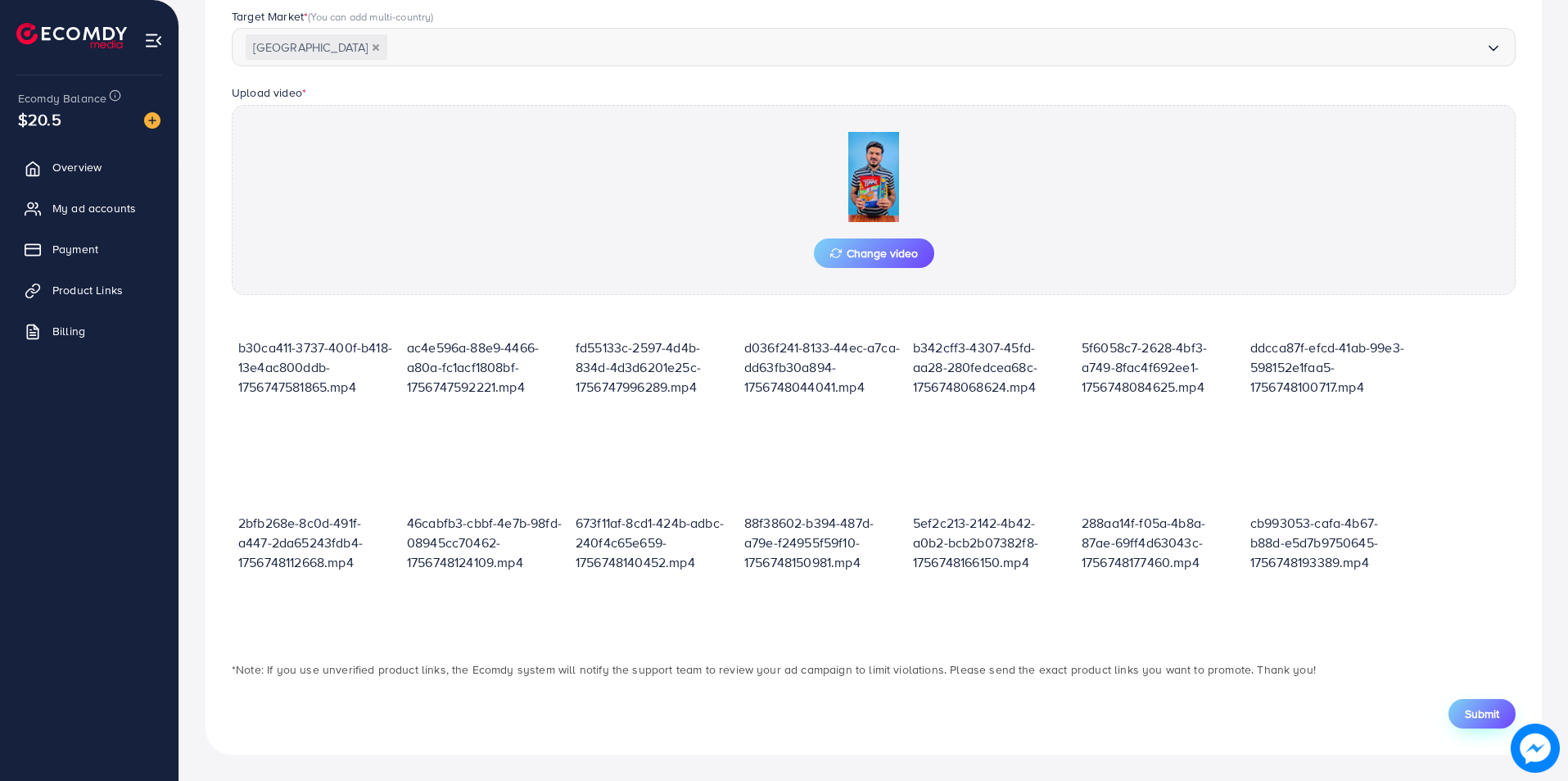
click at [1467, 717] on span "Submit" at bounding box center [1482, 714] width 34 height 16
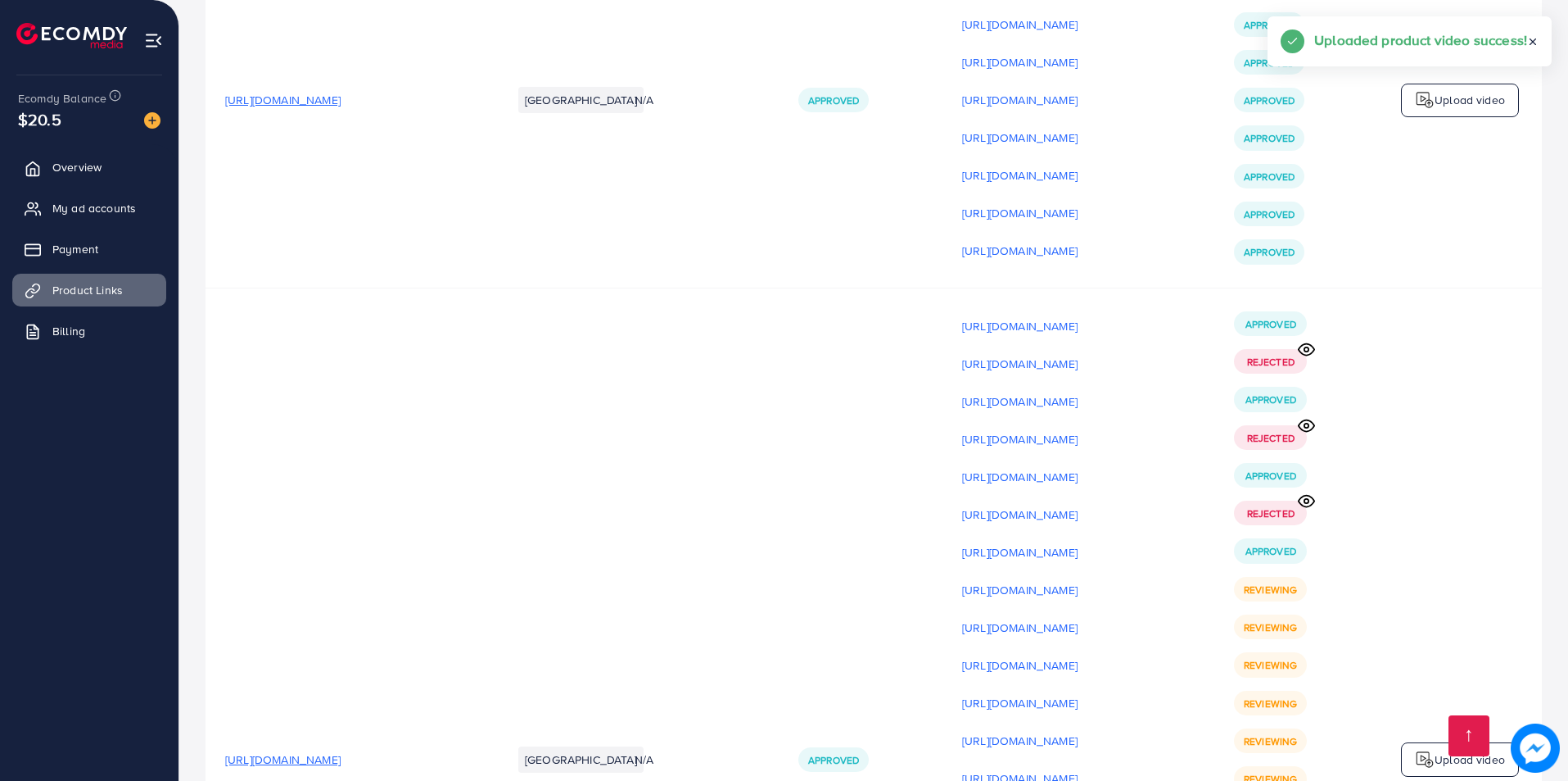
scroll to position [20389, 0]
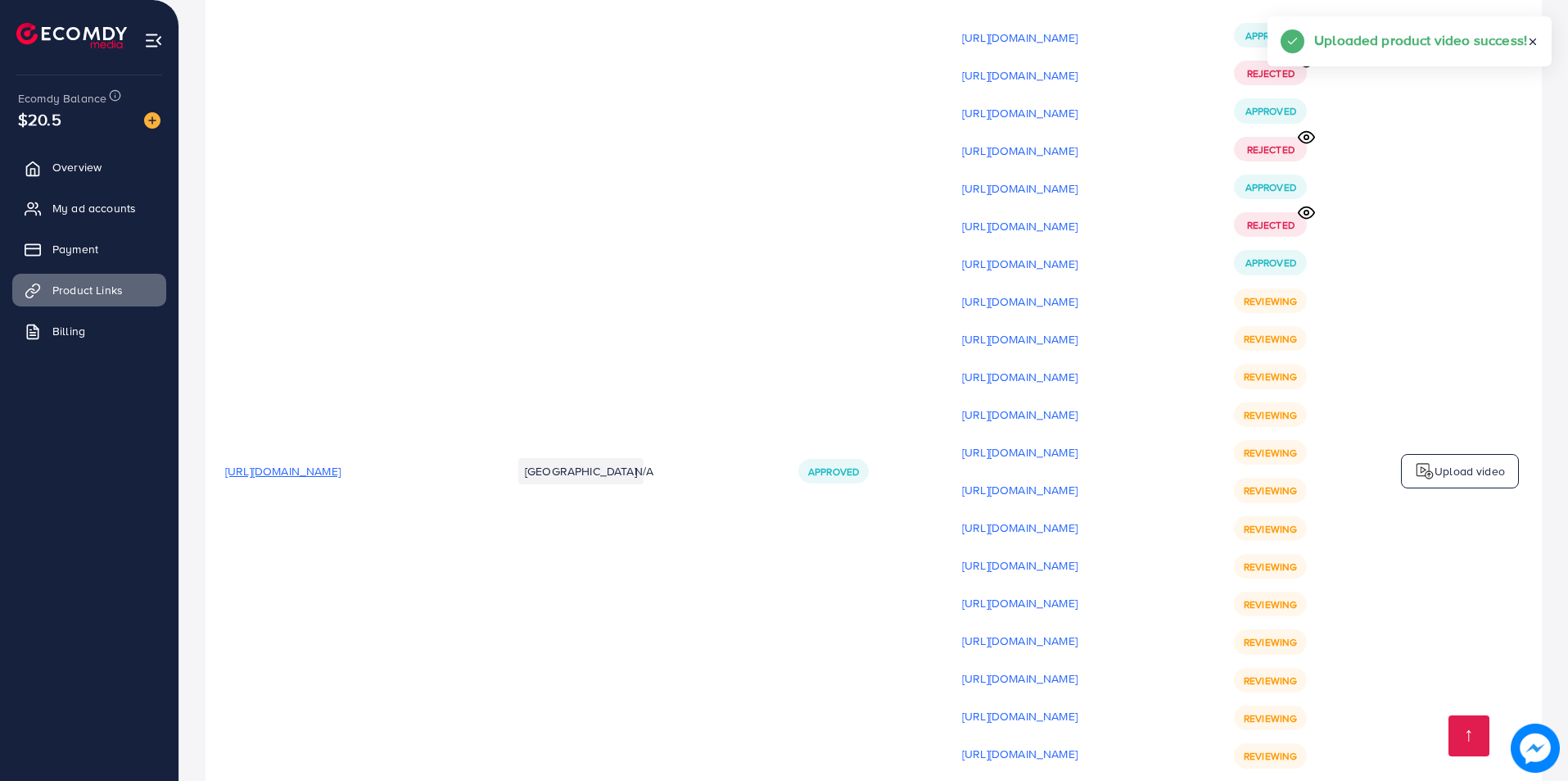
click at [1427, 461] on img at bounding box center [1425, 471] width 20 height 20
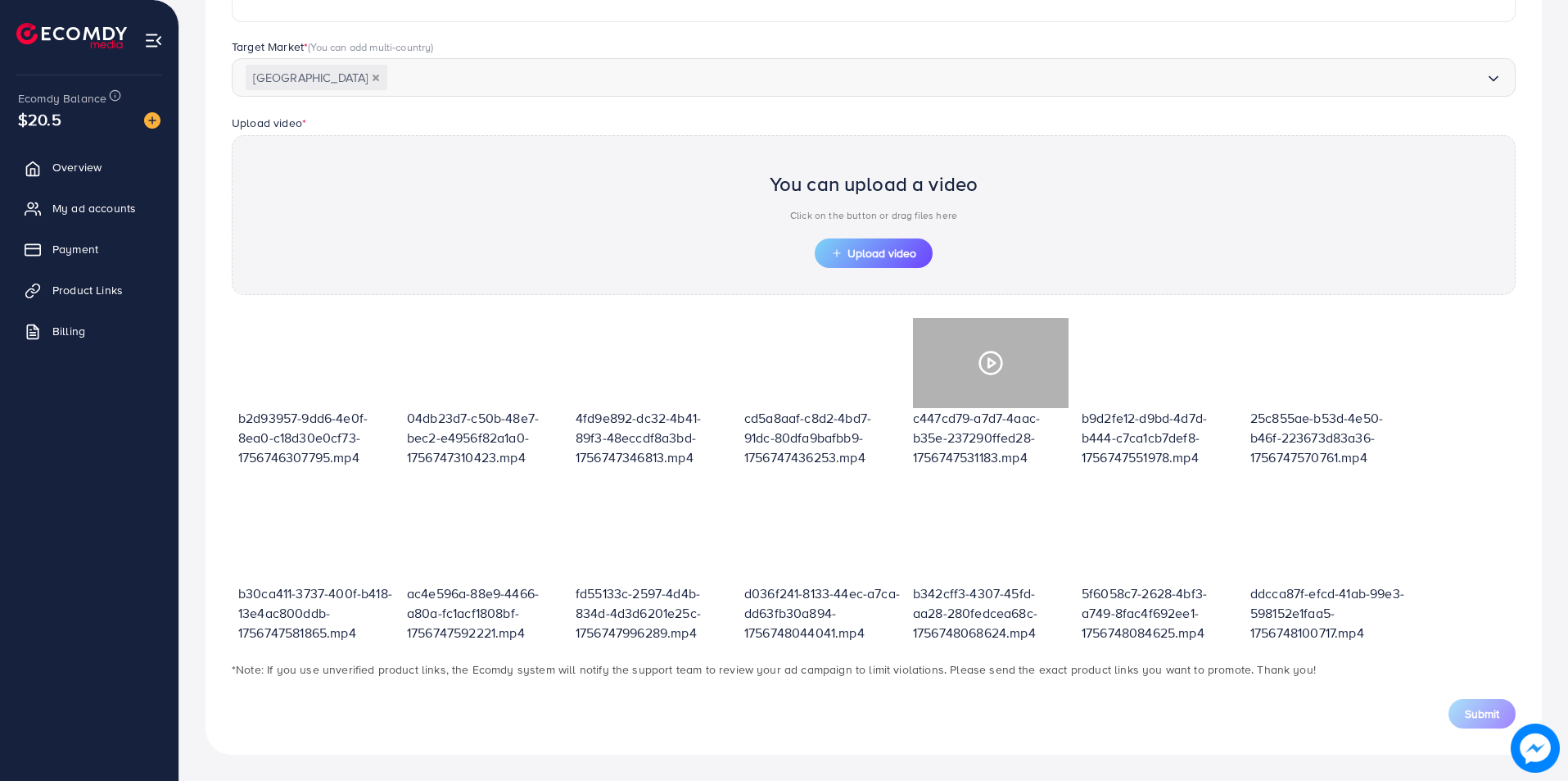
scroll to position [413, 0]
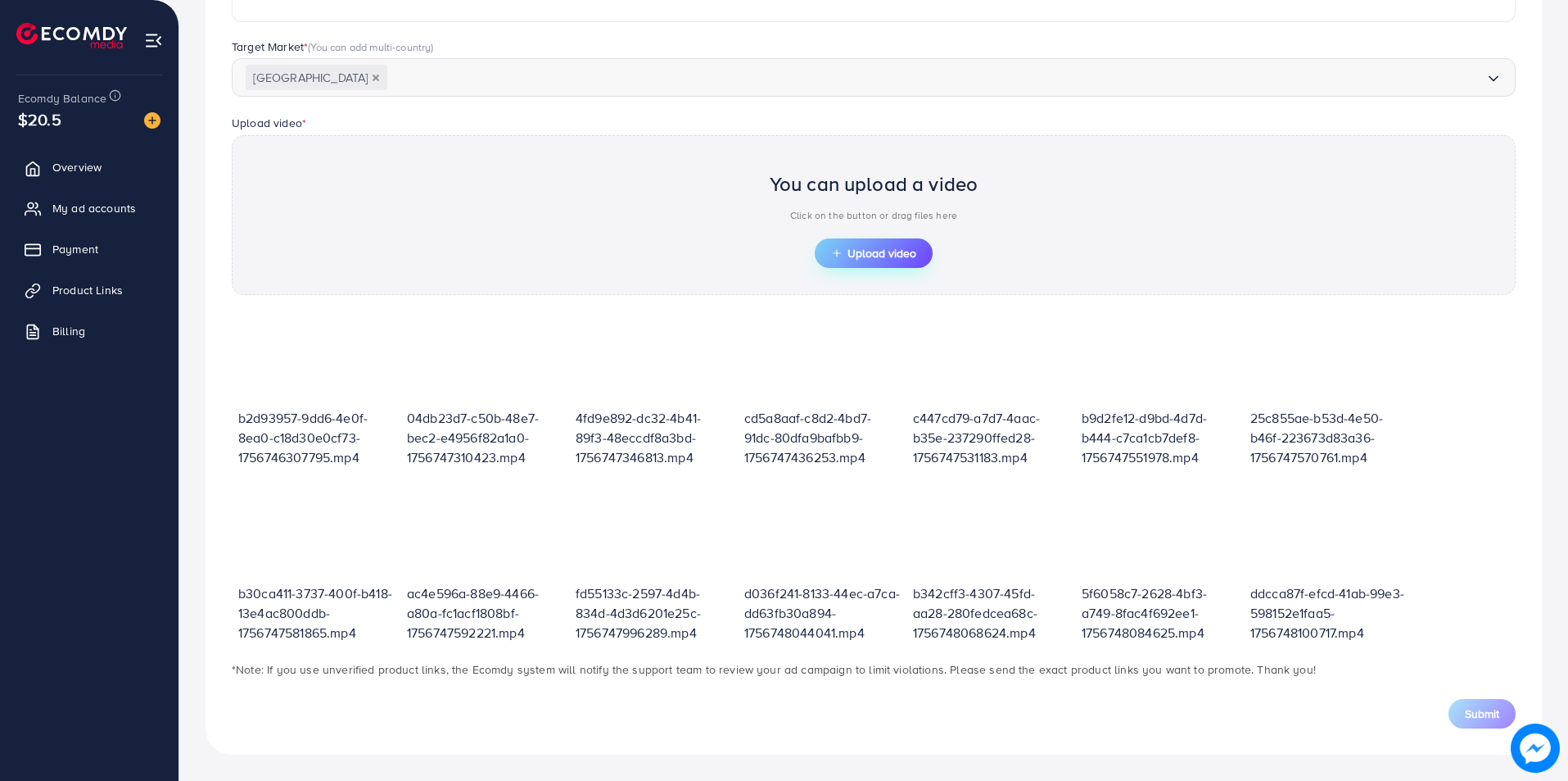
click at [891, 266] on button "Upload video" at bounding box center [873, 253] width 118 height 30
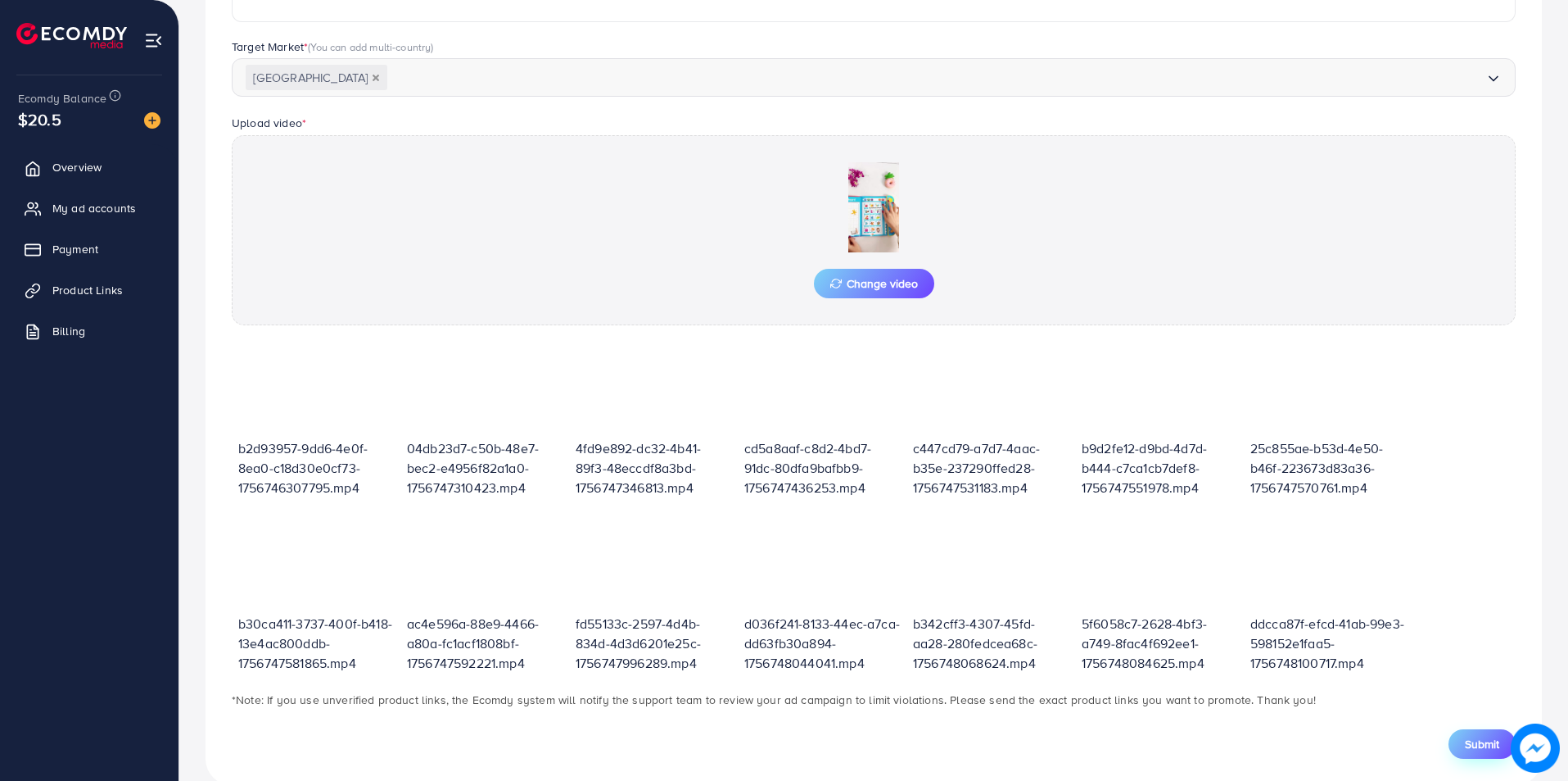
click at [1485, 737] on span "Submit" at bounding box center [1482, 743] width 34 height 16
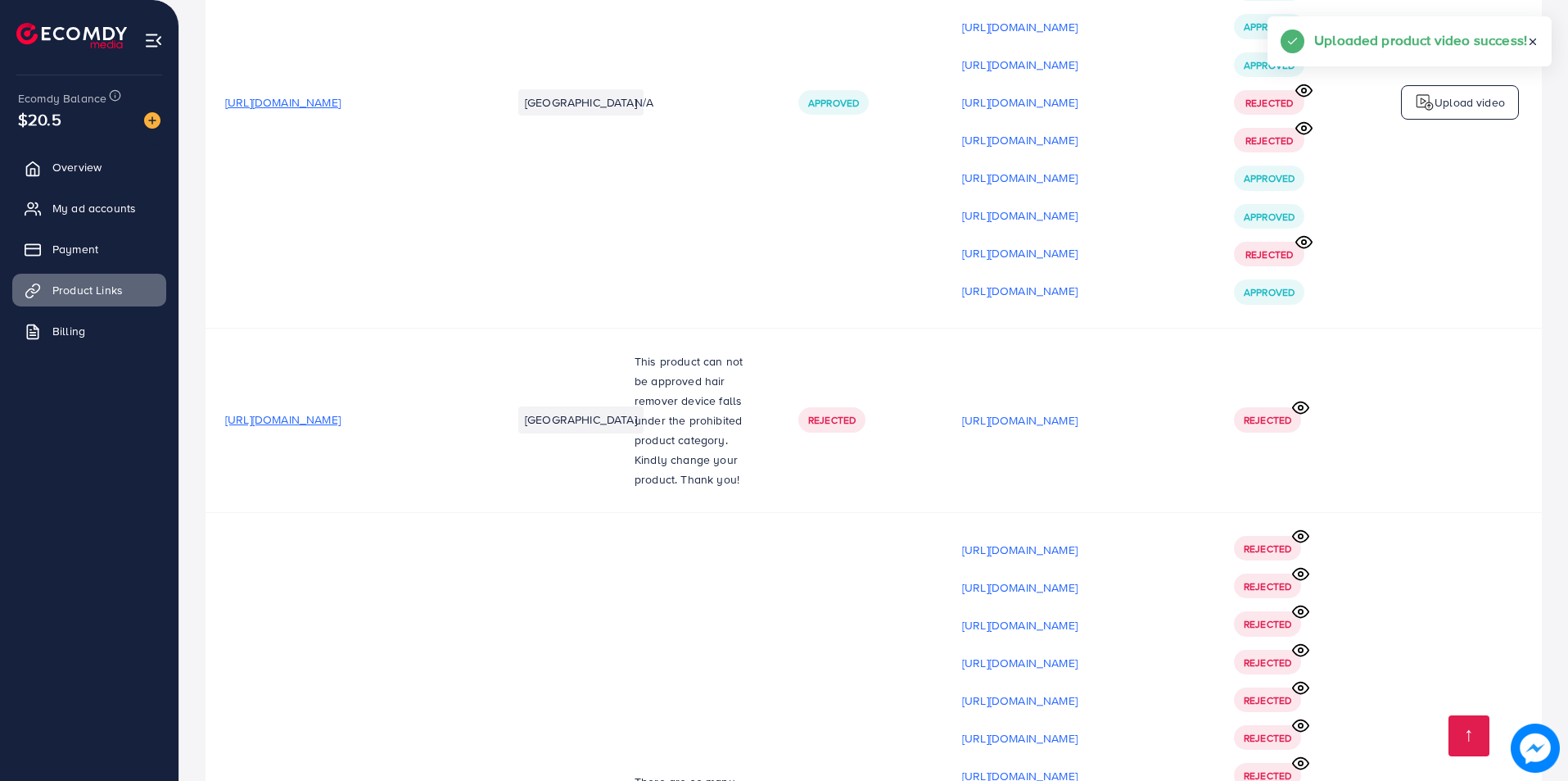
scroll to position [20426, 0]
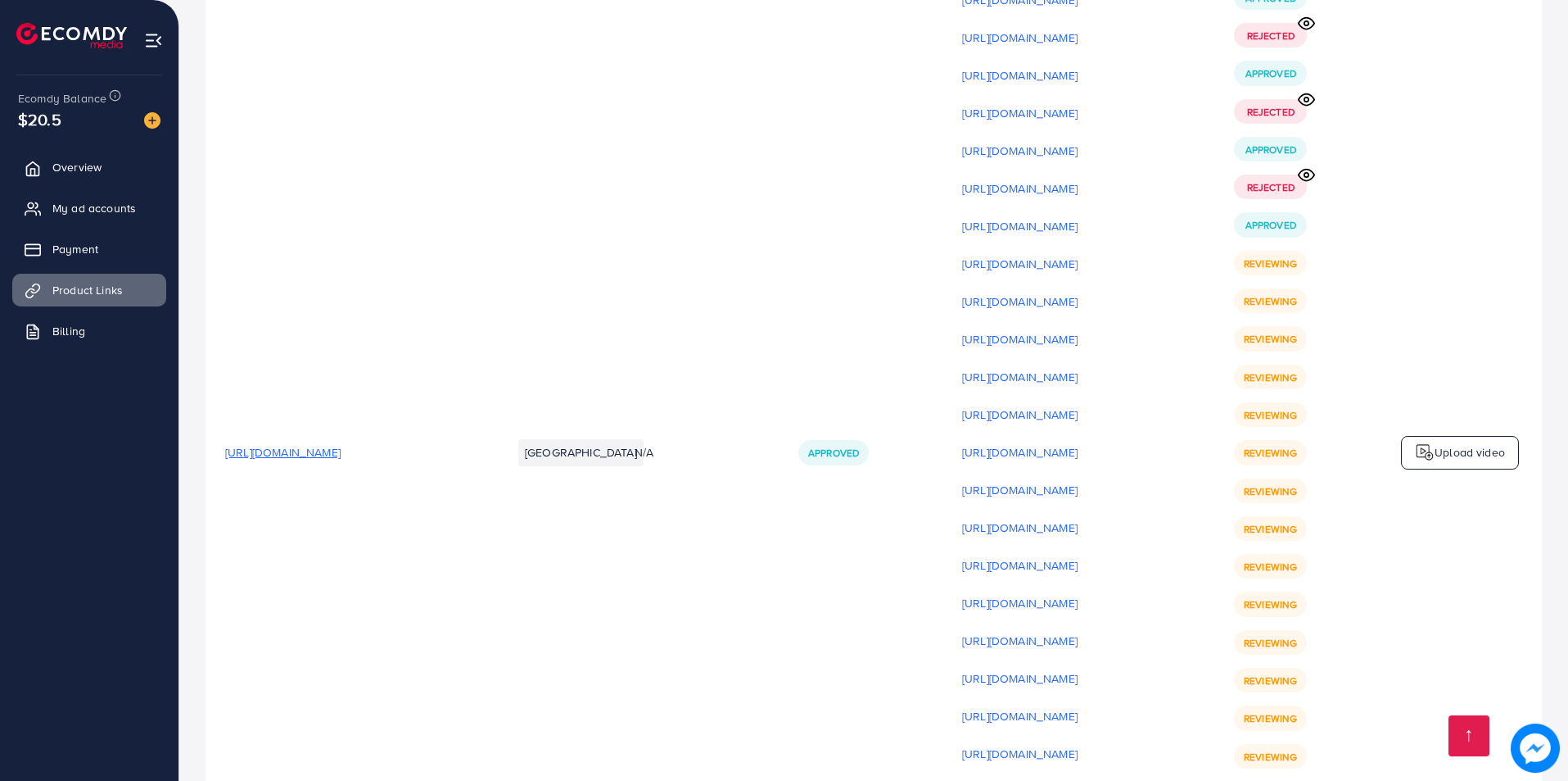
click at [1451, 442] on p "Upload video" at bounding box center [1470, 452] width 70 height 20
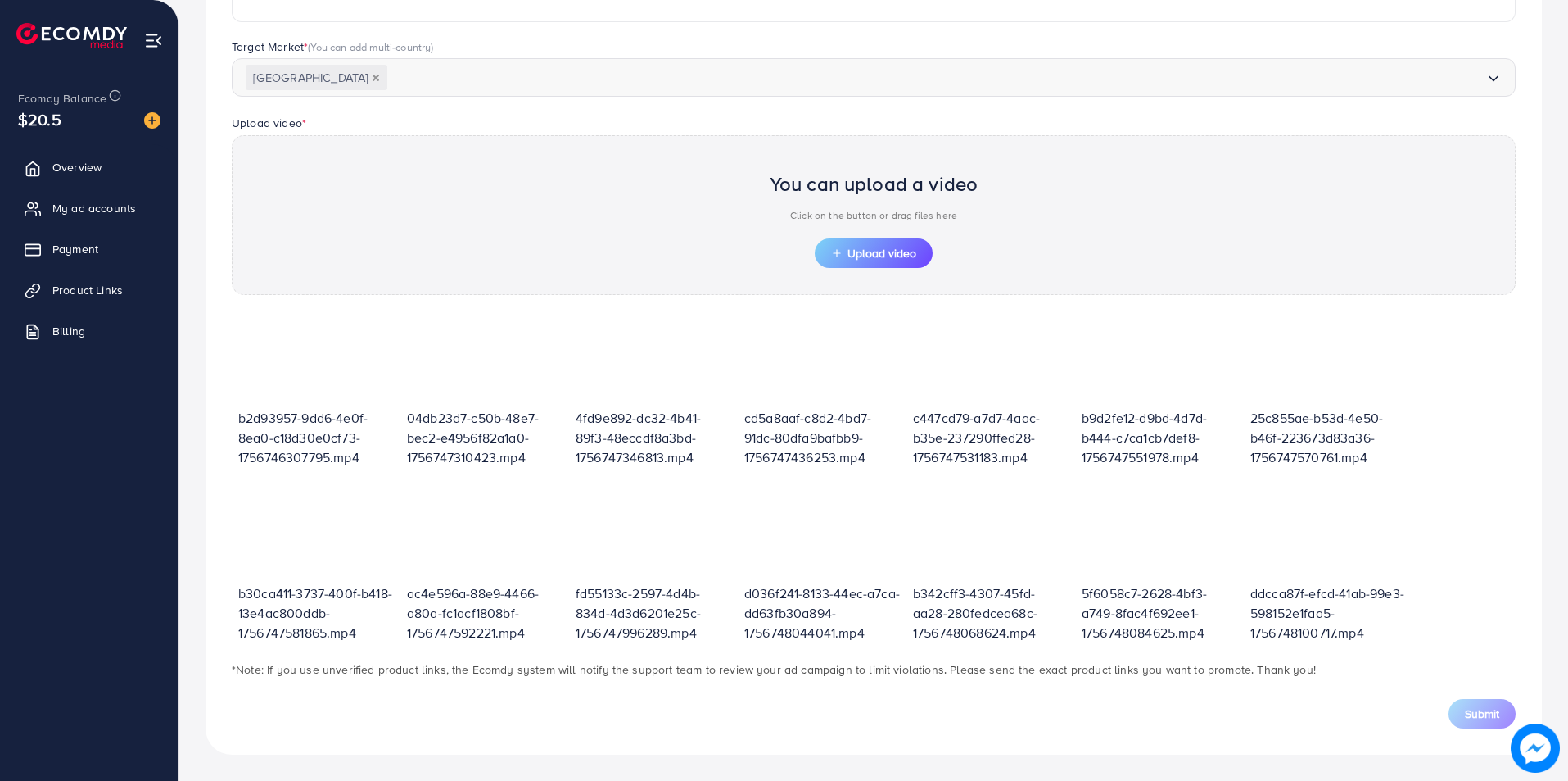
scroll to position [413, 0]
click at [911, 257] on span "Upload video" at bounding box center [873, 253] width 85 height 12
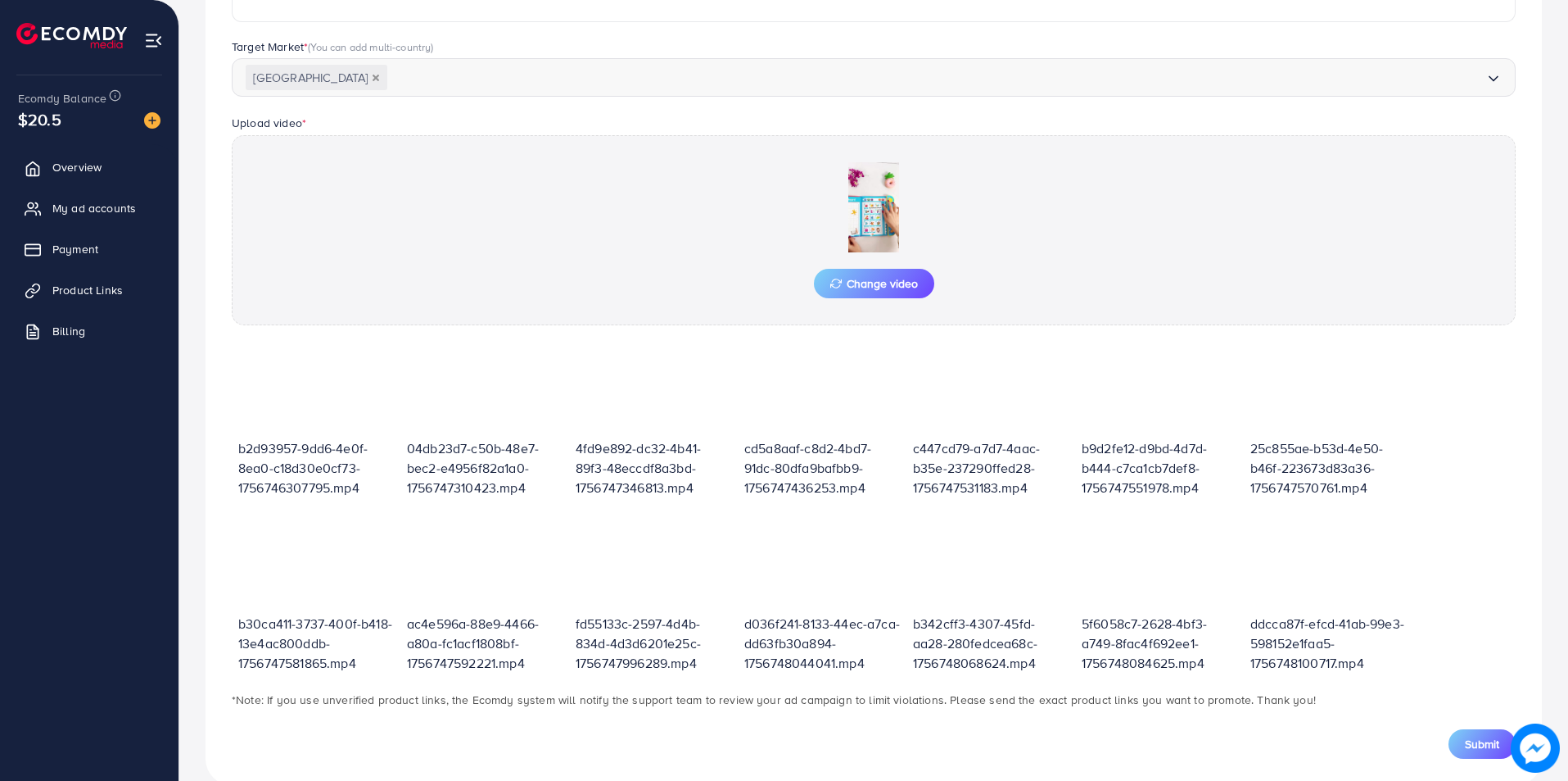
click at [1460, 737] on button "Submit" at bounding box center [1482, 743] width 67 height 30
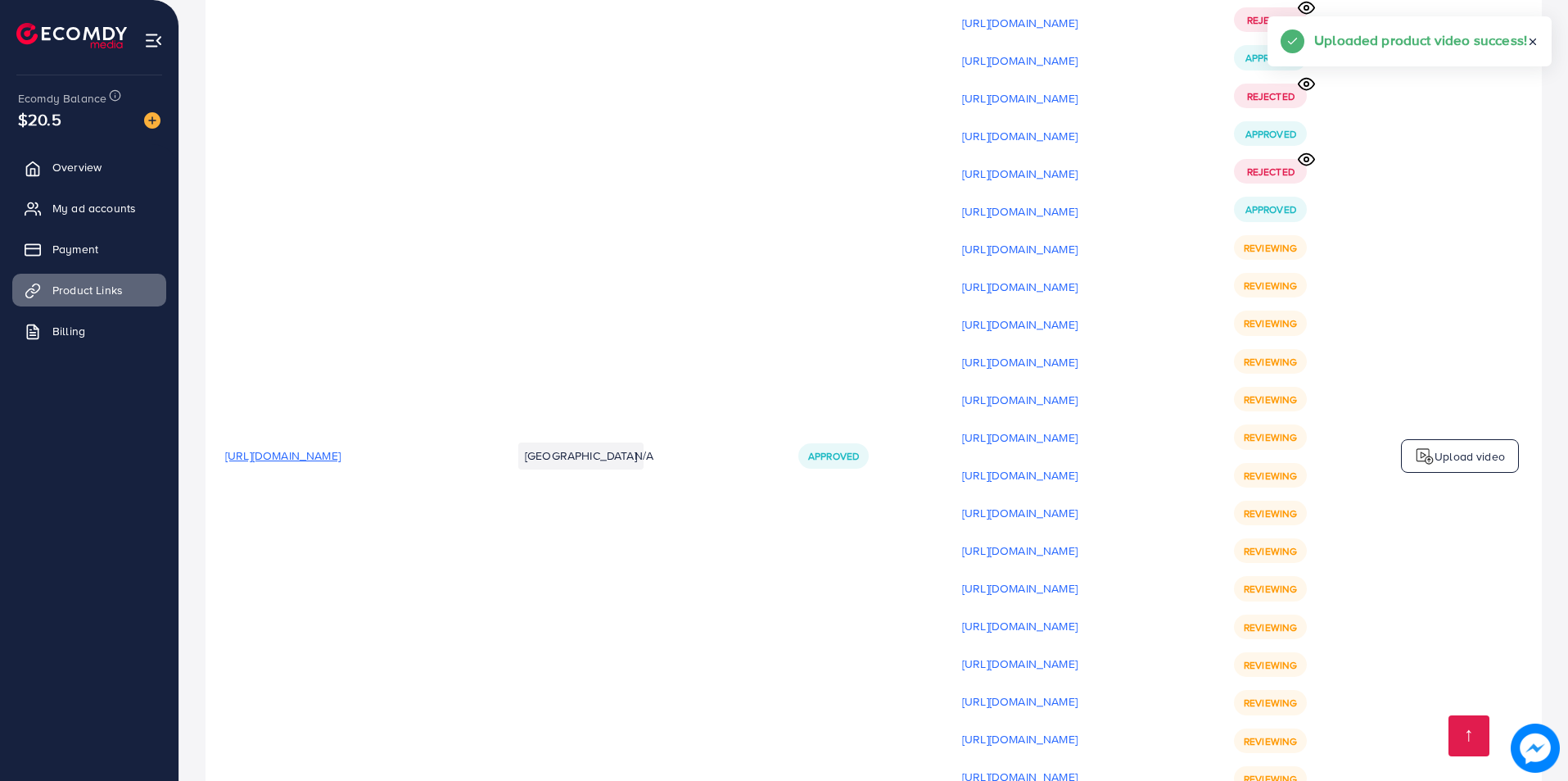
scroll to position [20464, 0]
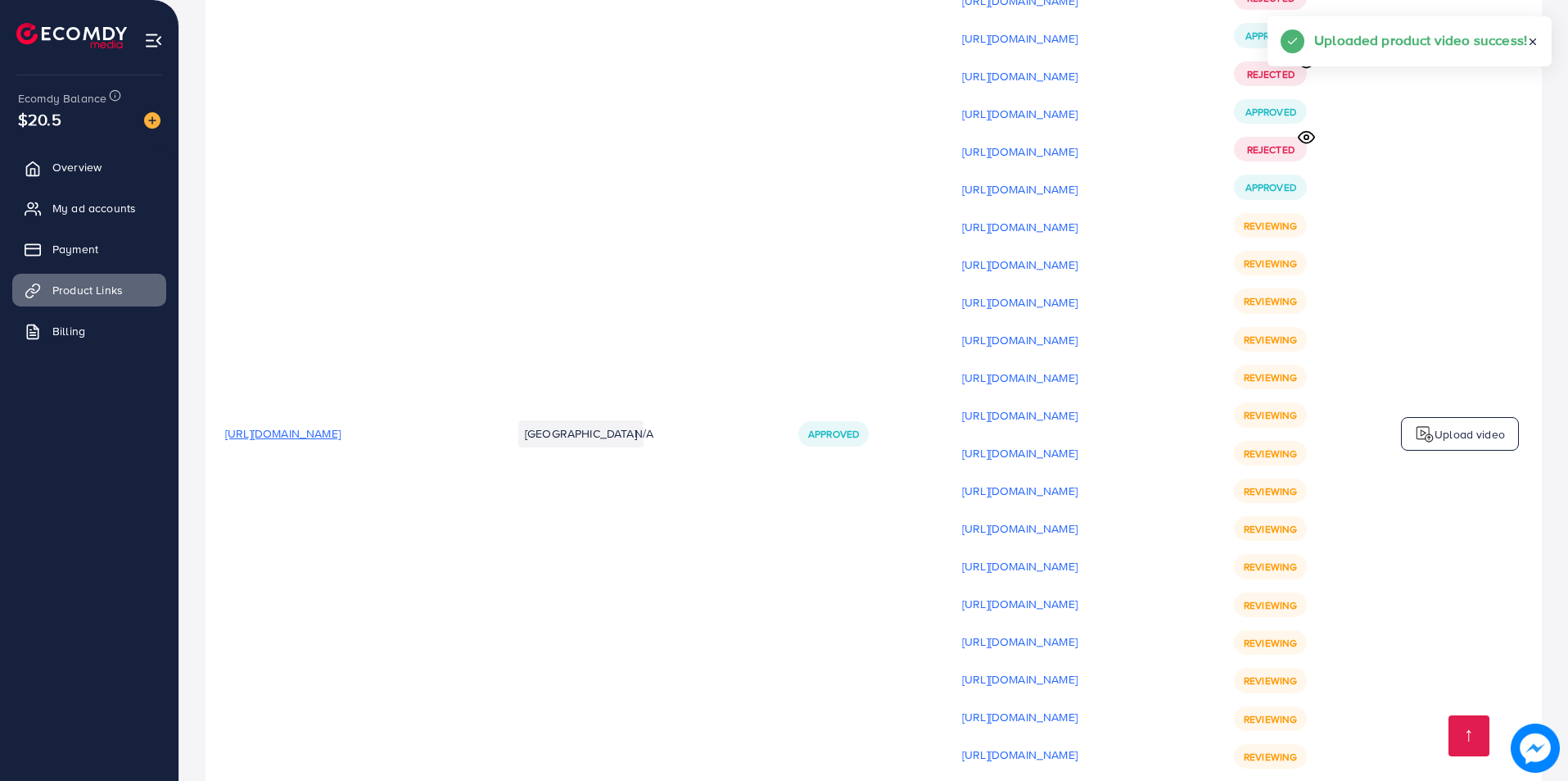
click at [1457, 215] on td "Upload video" at bounding box center [1460, 433] width 164 height 1020
click at [1461, 417] on div "Upload video" at bounding box center [1459, 434] width 118 height 34
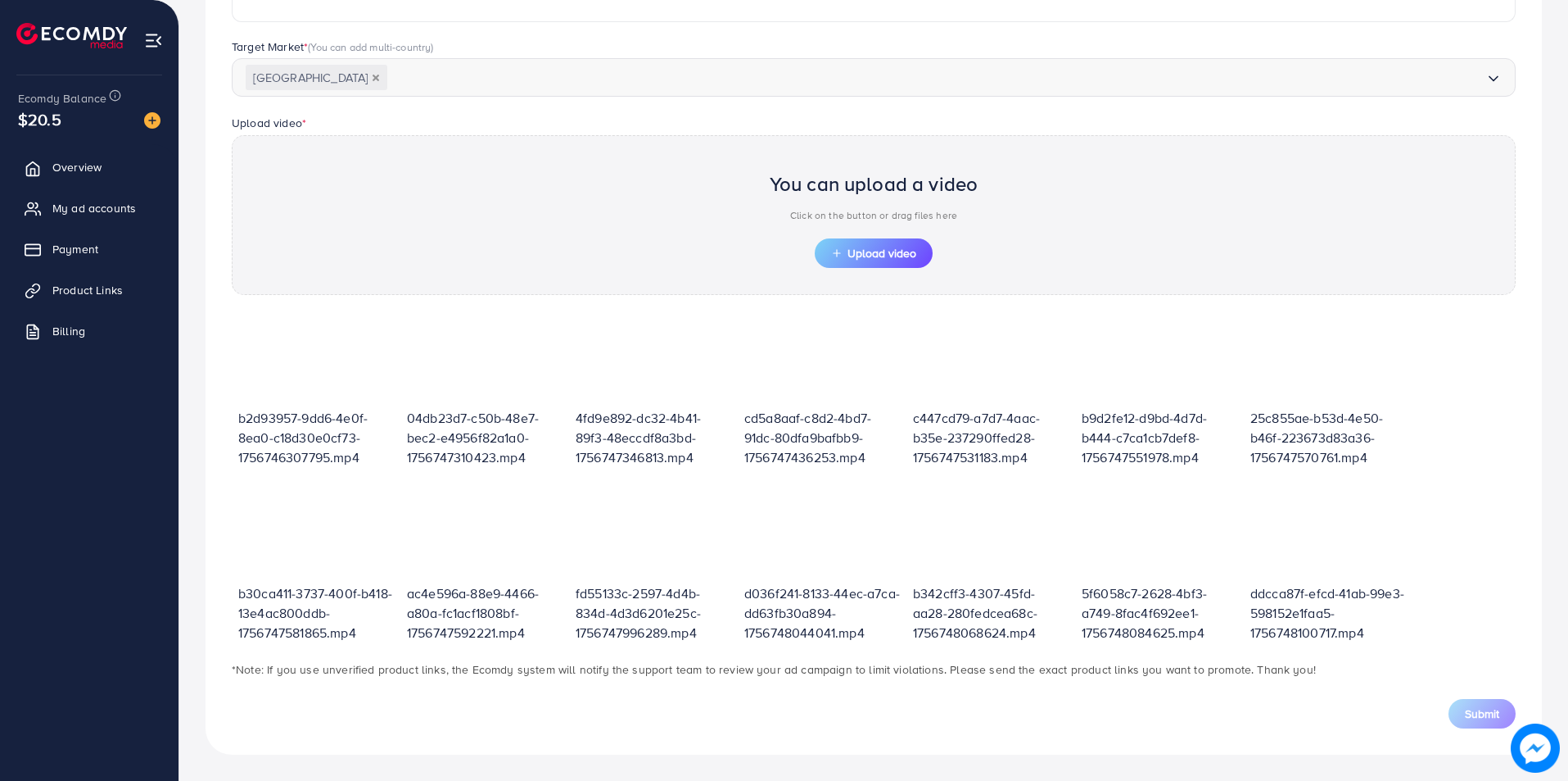
scroll to position [413, 0]
click at [899, 247] on span "Upload video" at bounding box center [873, 253] width 85 height 12
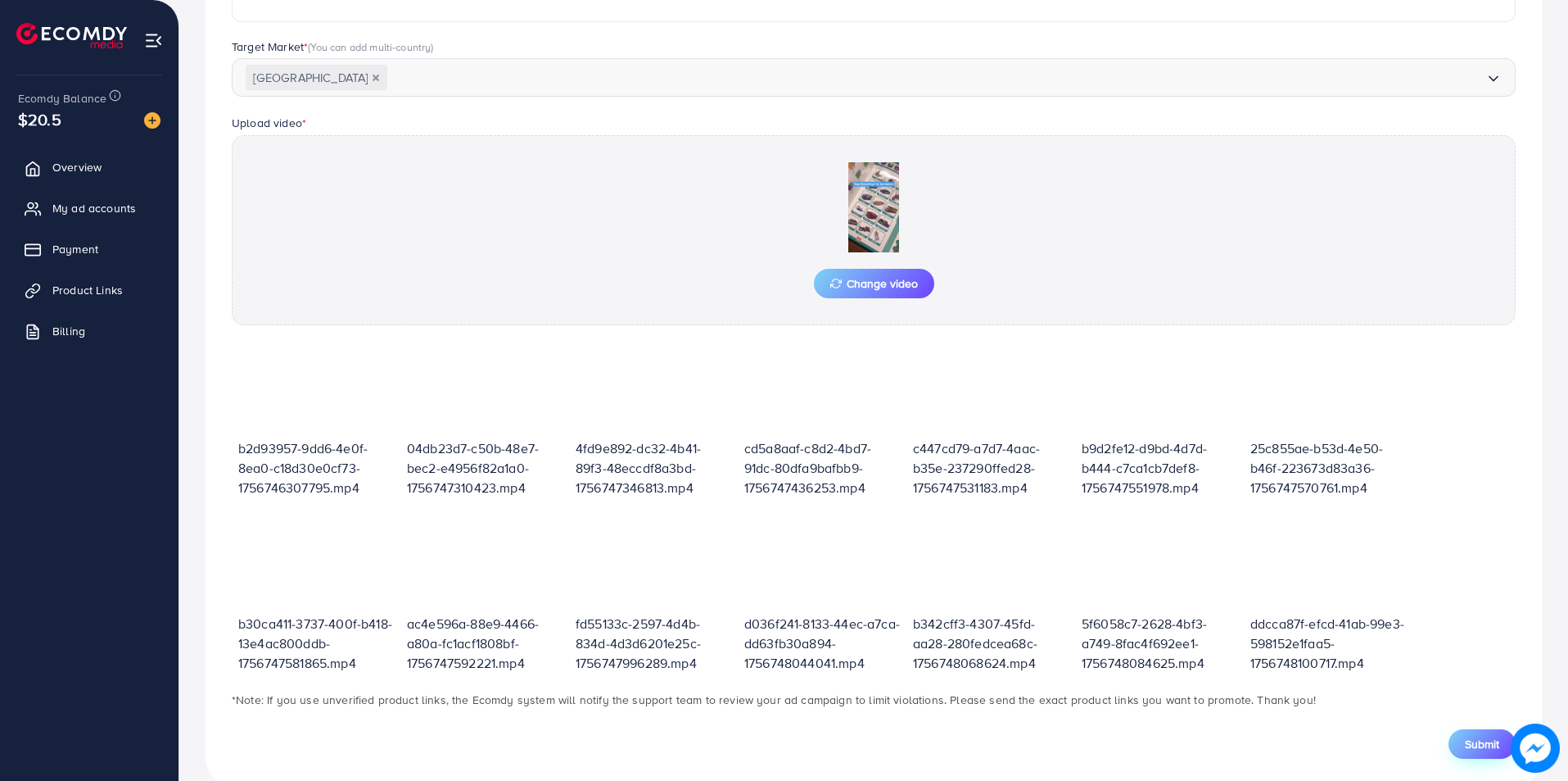
click at [1479, 740] on span "Submit" at bounding box center [1482, 743] width 34 height 16
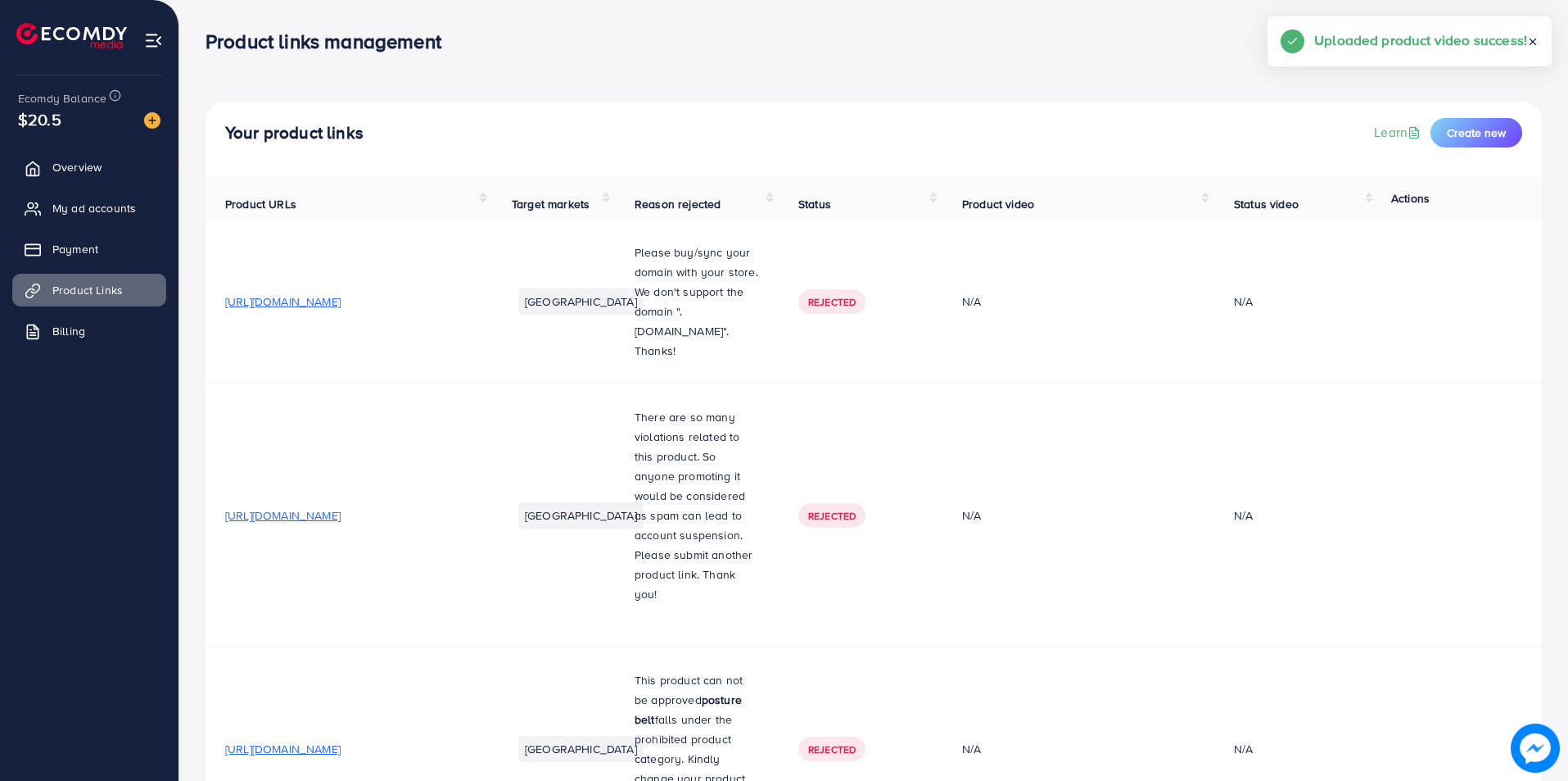
drag, startPoint x: 1567, startPoint y: 15, endPoint x: 1572, endPoint y: 153, distance: 138.1
click at [1567, 309] on html "Product links management adreach_new_package Help Center Contact Support Plans …" at bounding box center [784, 390] width 1568 height 781
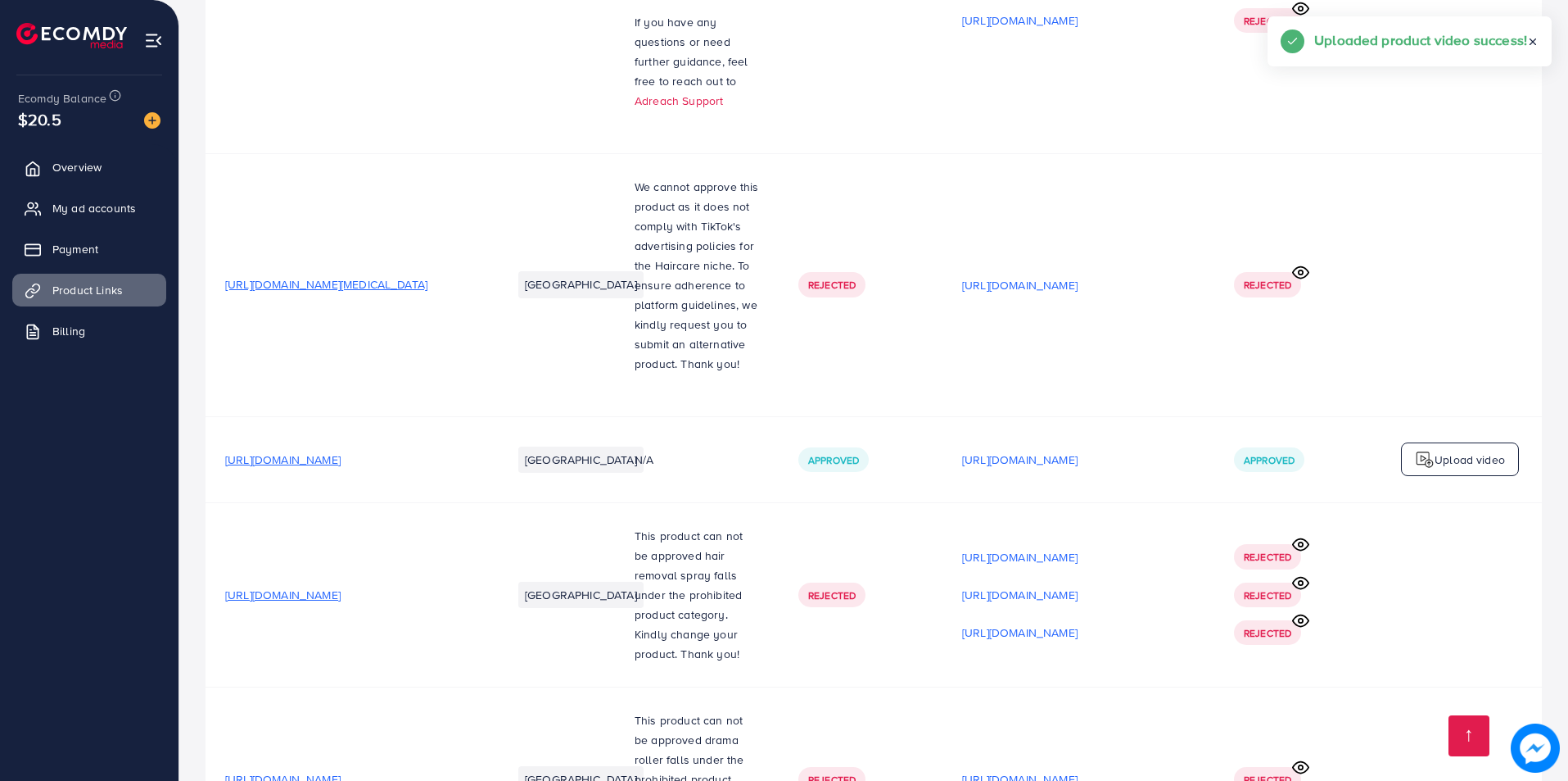
scroll to position [20503, 0]
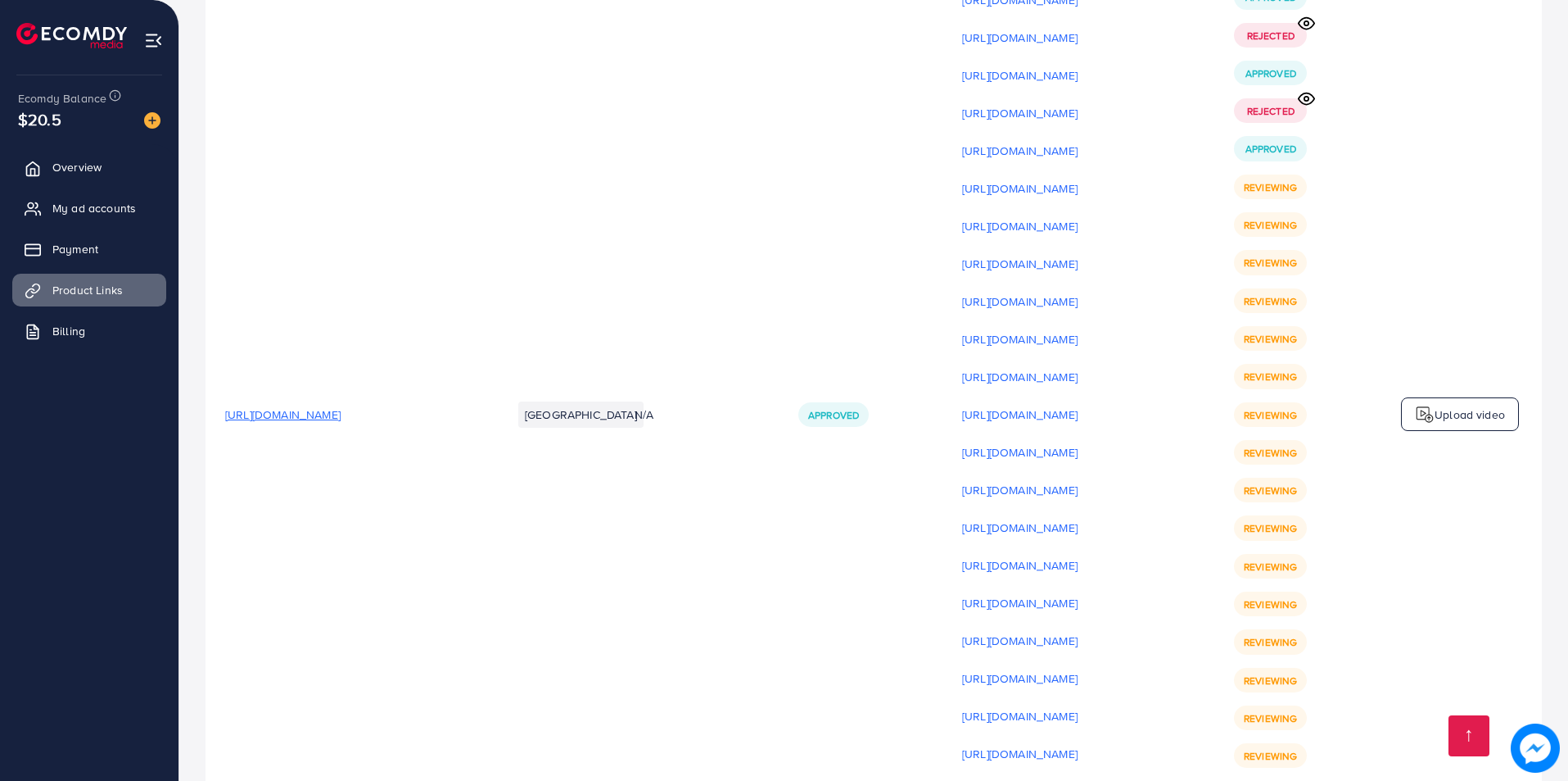
click at [1456, 404] on p "Upload video" at bounding box center [1470, 414] width 70 height 20
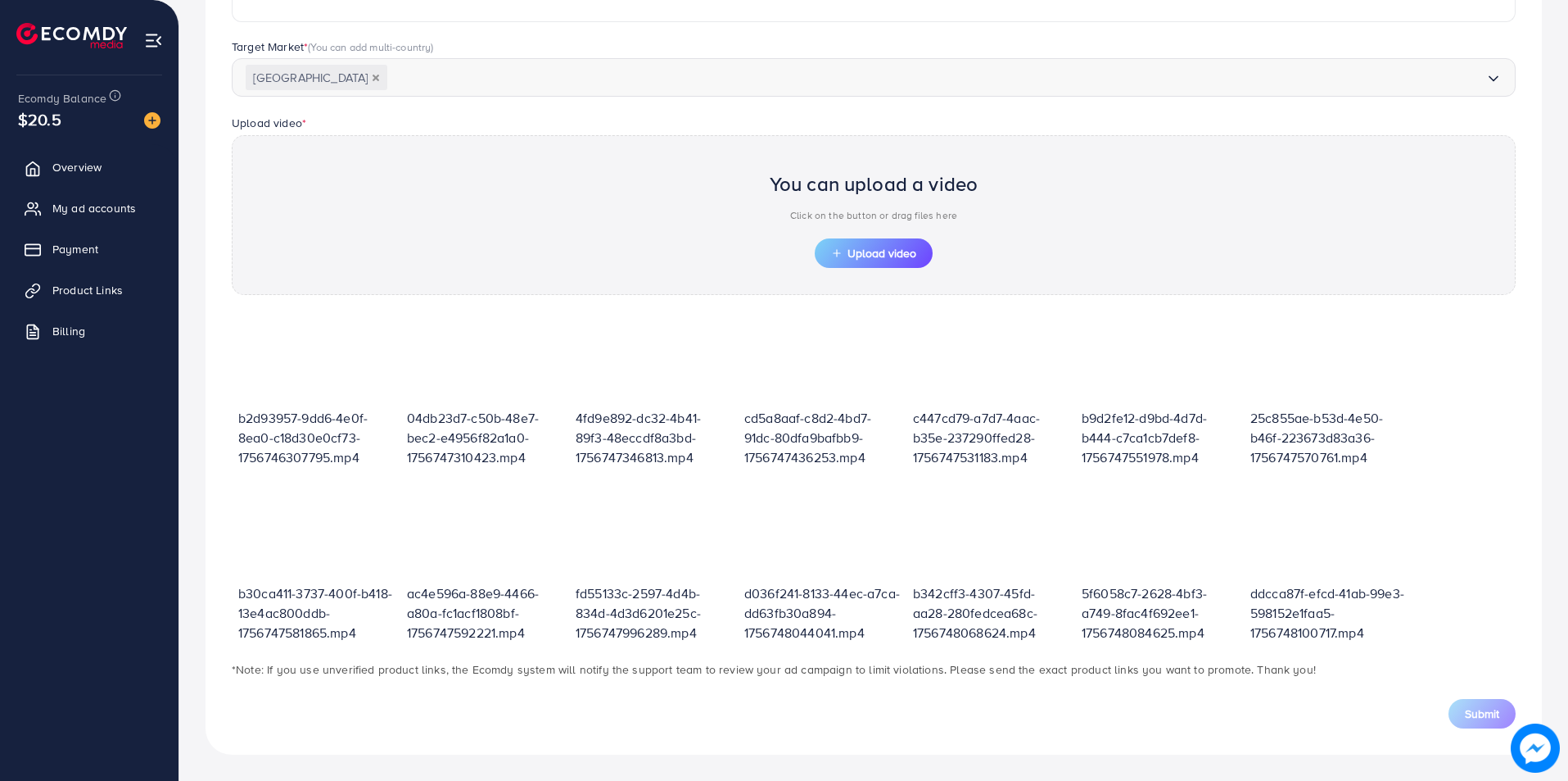
scroll to position [413, 0]
click at [864, 271] on div "You can upload a video Click on the button or drag files here Upload video" at bounding box center [873, 215] width 1284 height 160
click at [916, 259] on span "Upload video" at bounding box center [873, 253] width 85 height 12
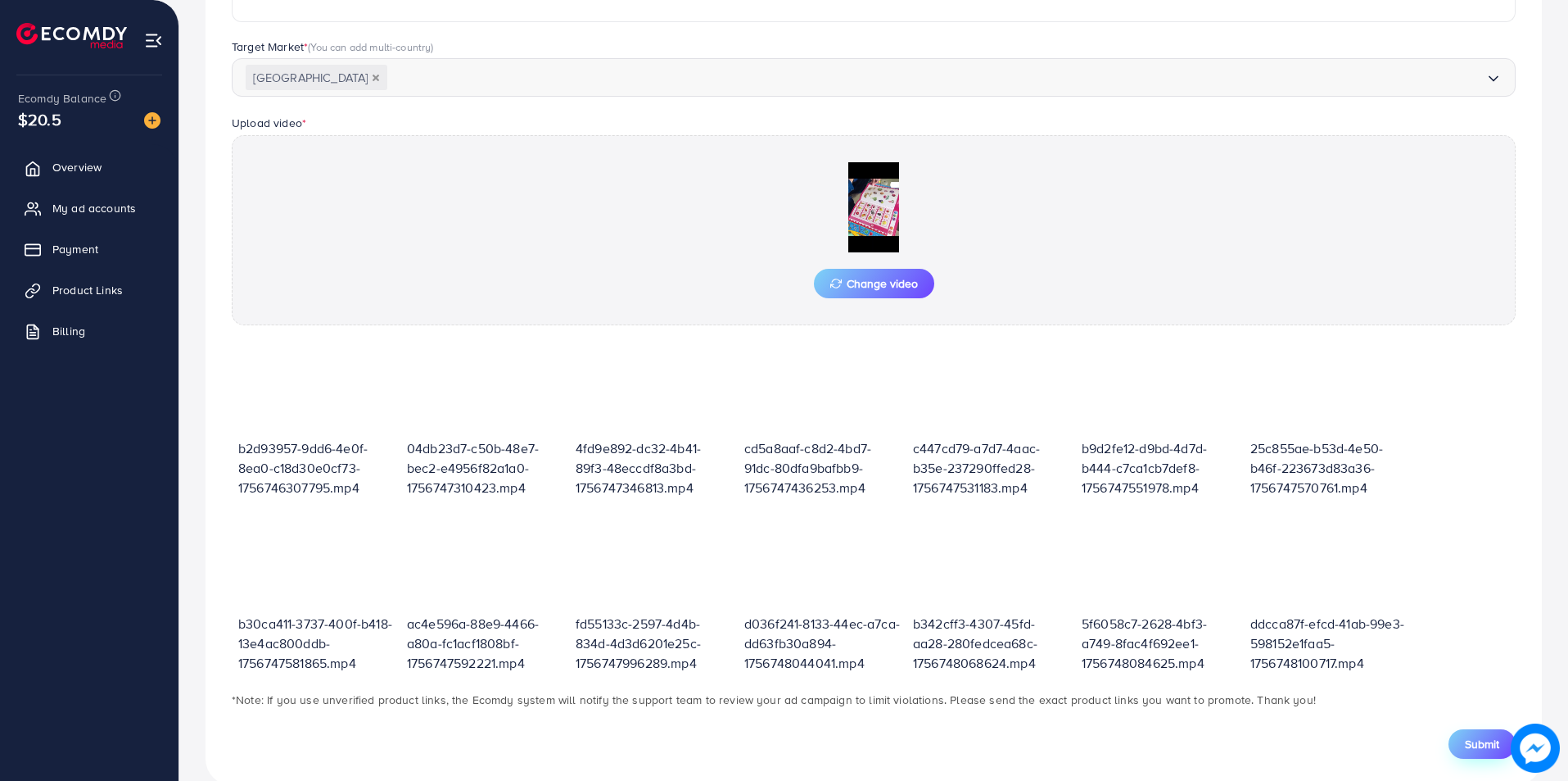
click at [1457, 750] on button "Submit" at bounding box center [1482, 743] width 67 height 30
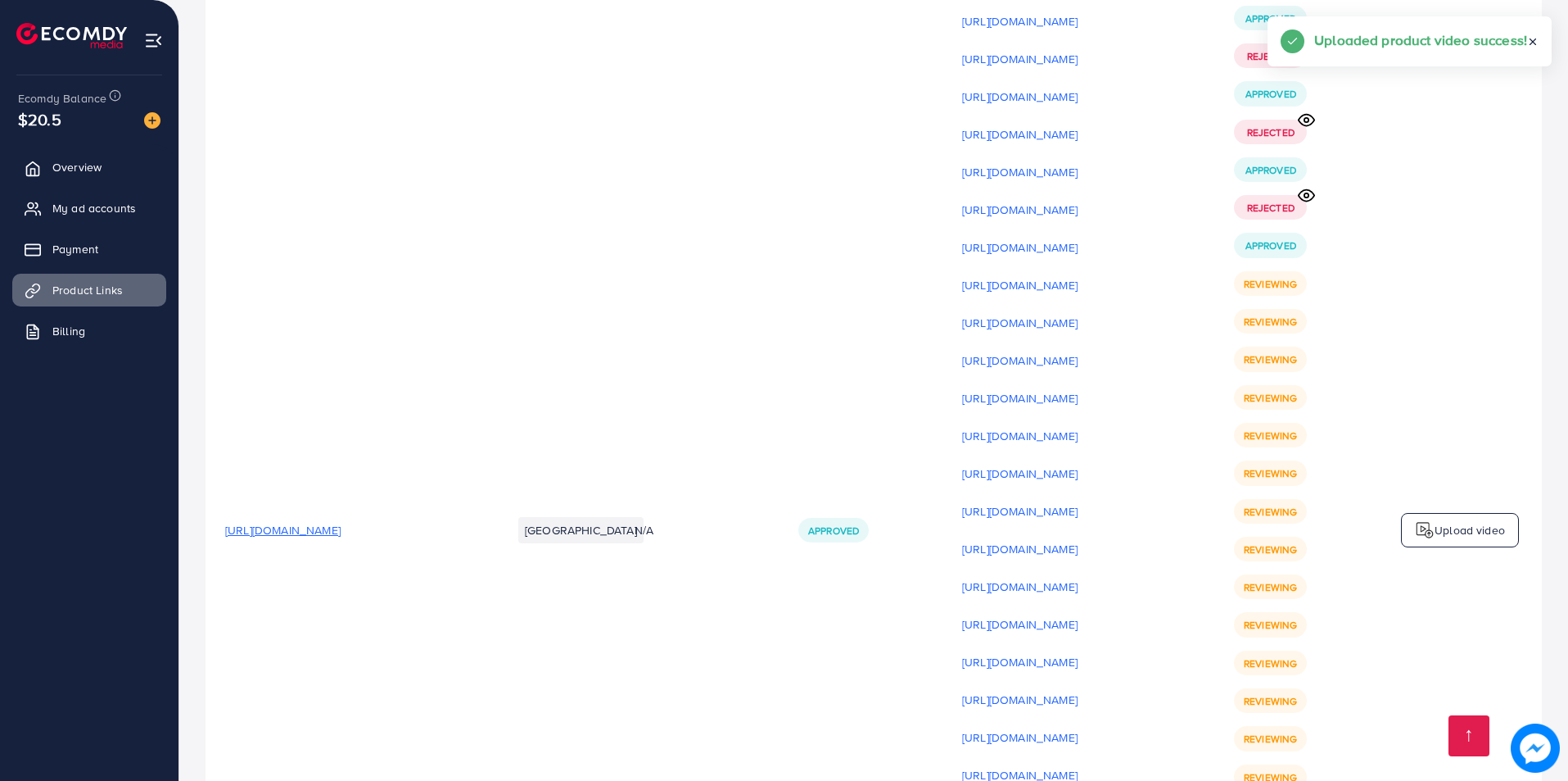
scroll to position [20518, 0]
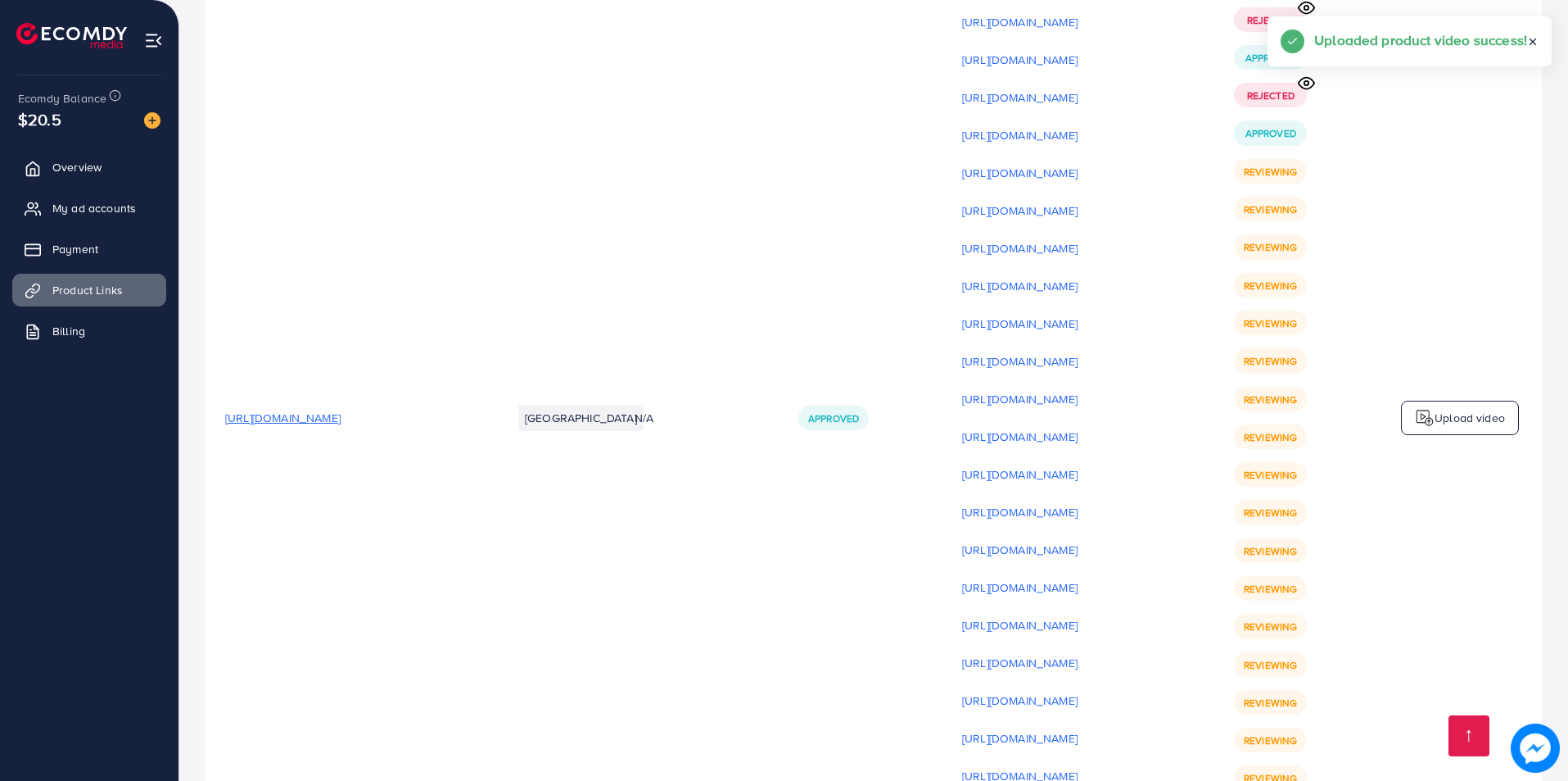
click at [1449, 408] on p "Upload video" at bounding box center [1470, 418] width 70 height 20
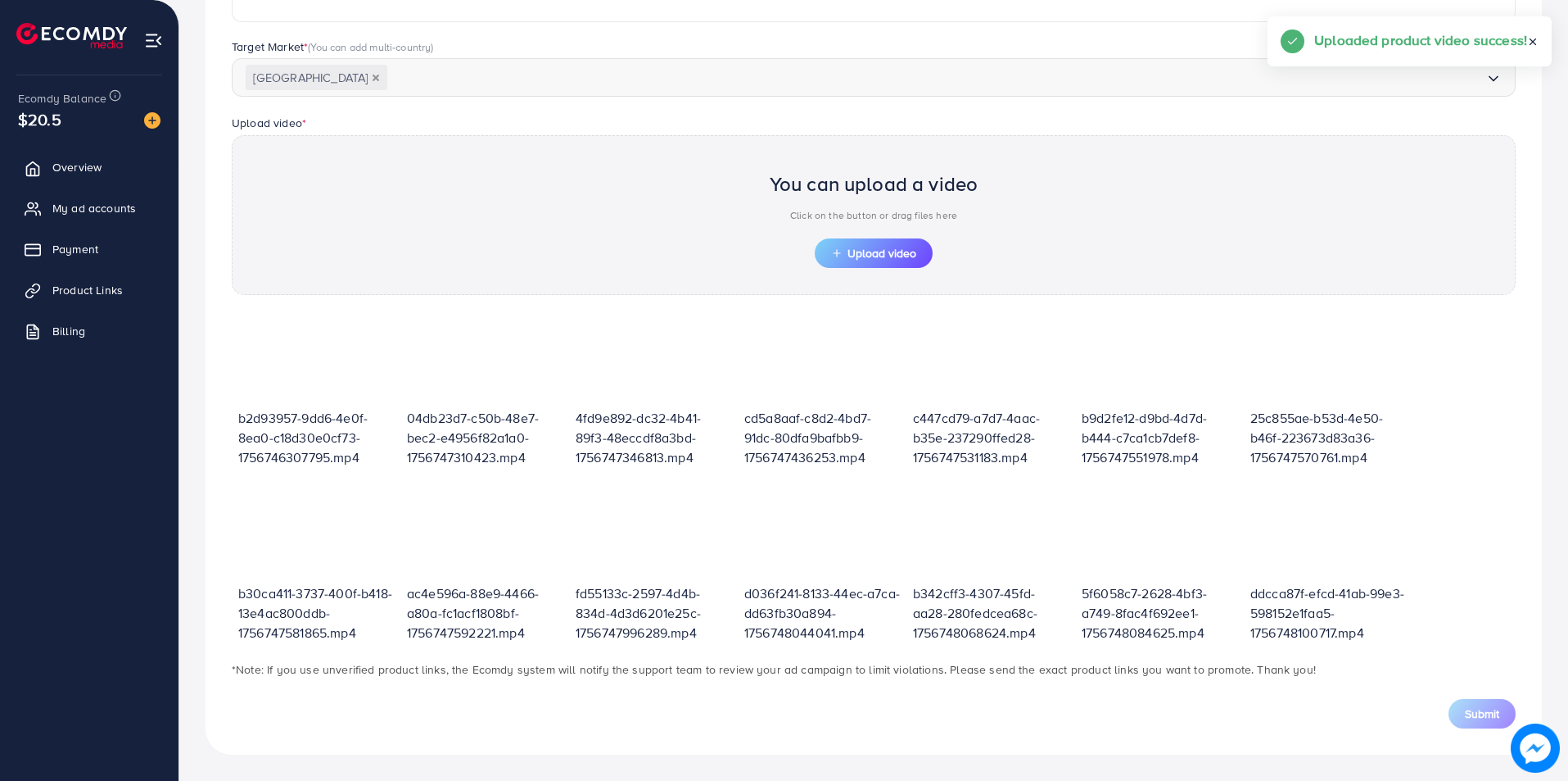
scroll to position [413, 0]
click at [902, 254] on span "Upload video" at bounding box center [873, 253] width 85 height 12
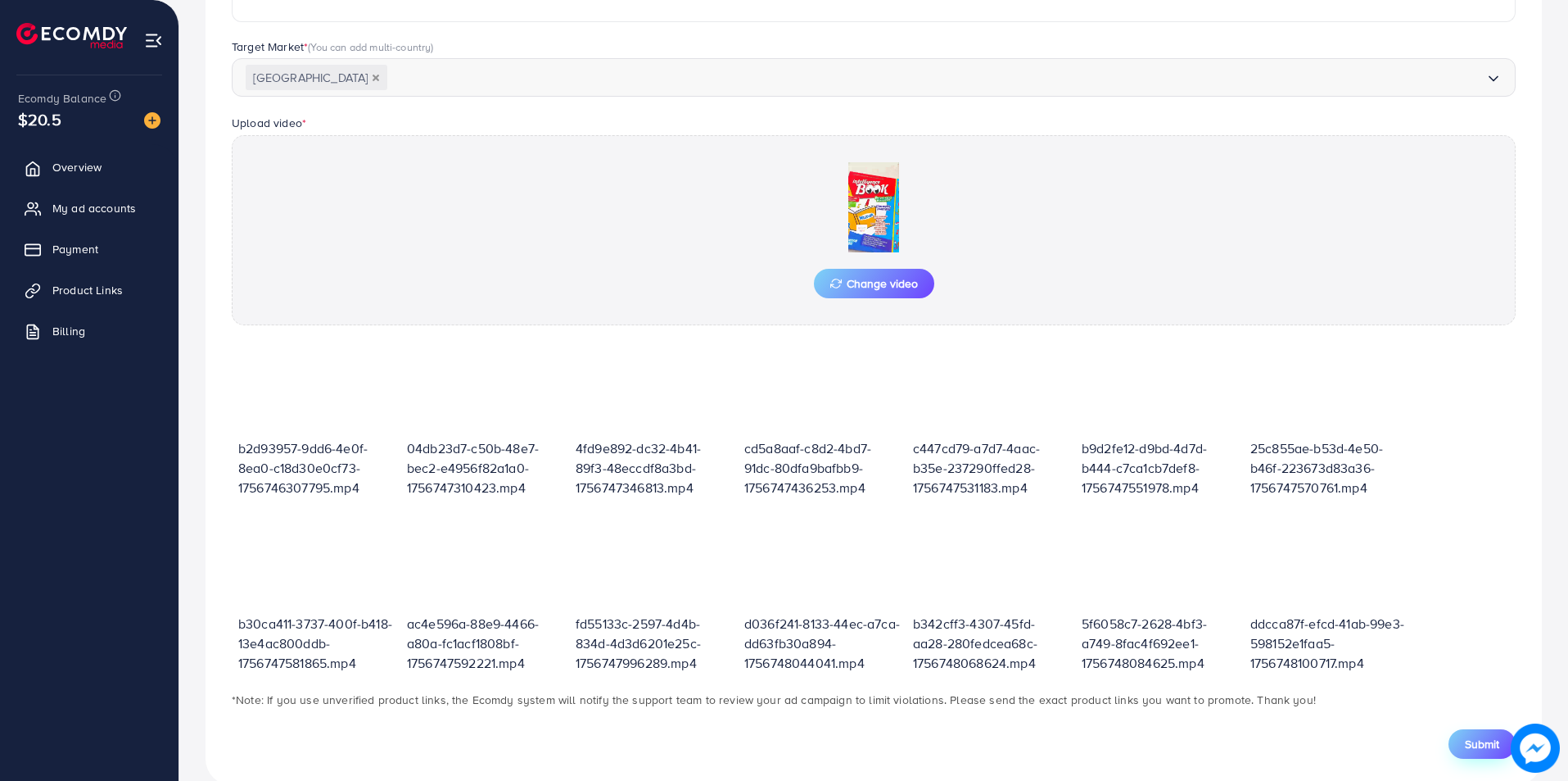
click at [1488, 741] on span "Submit" at bounding box center [1482, 743] width 34 height 16
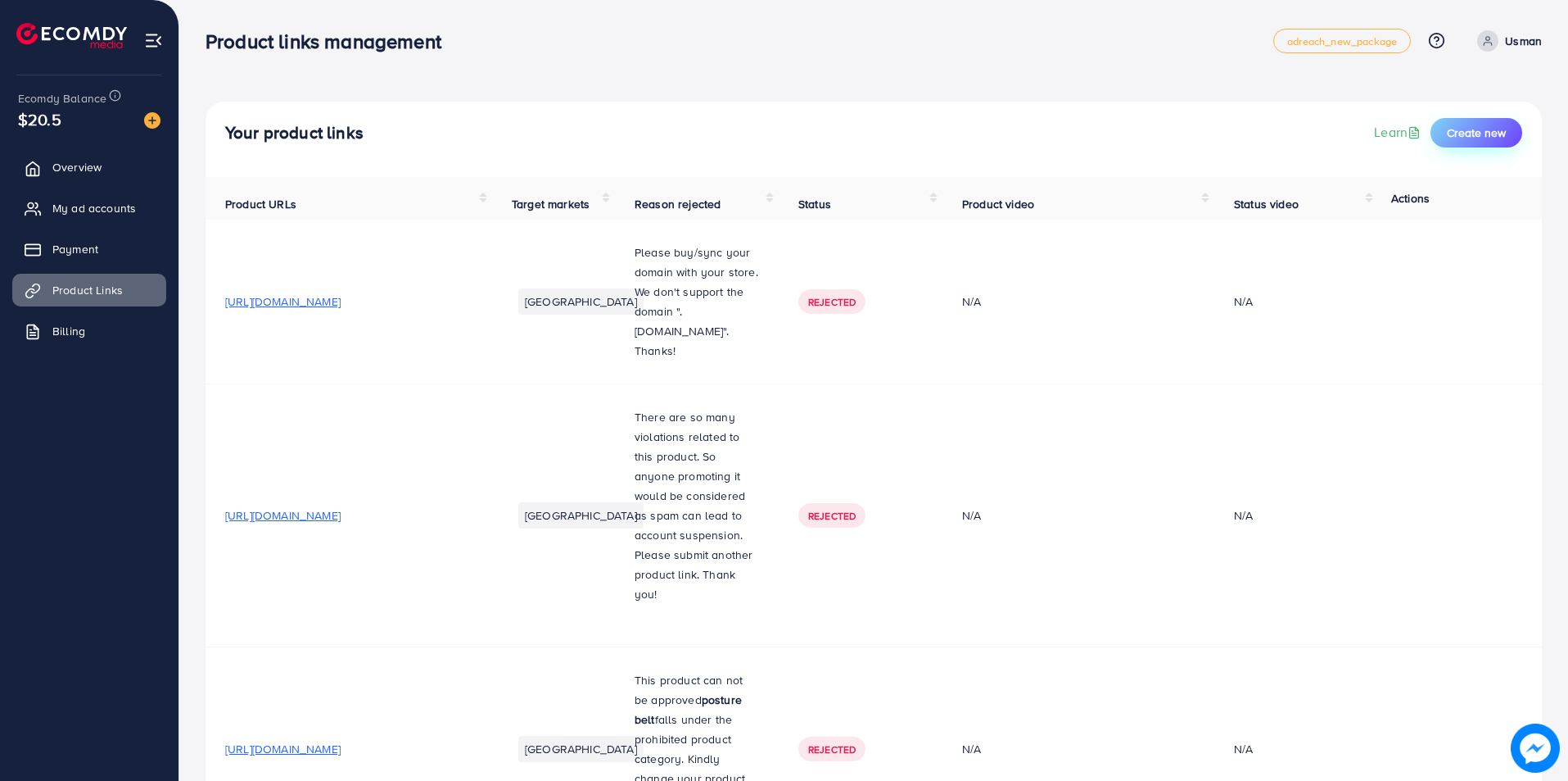
click at [1479, 135] on span "Create new" at bounding box center [1476, 133] width 59 height 16
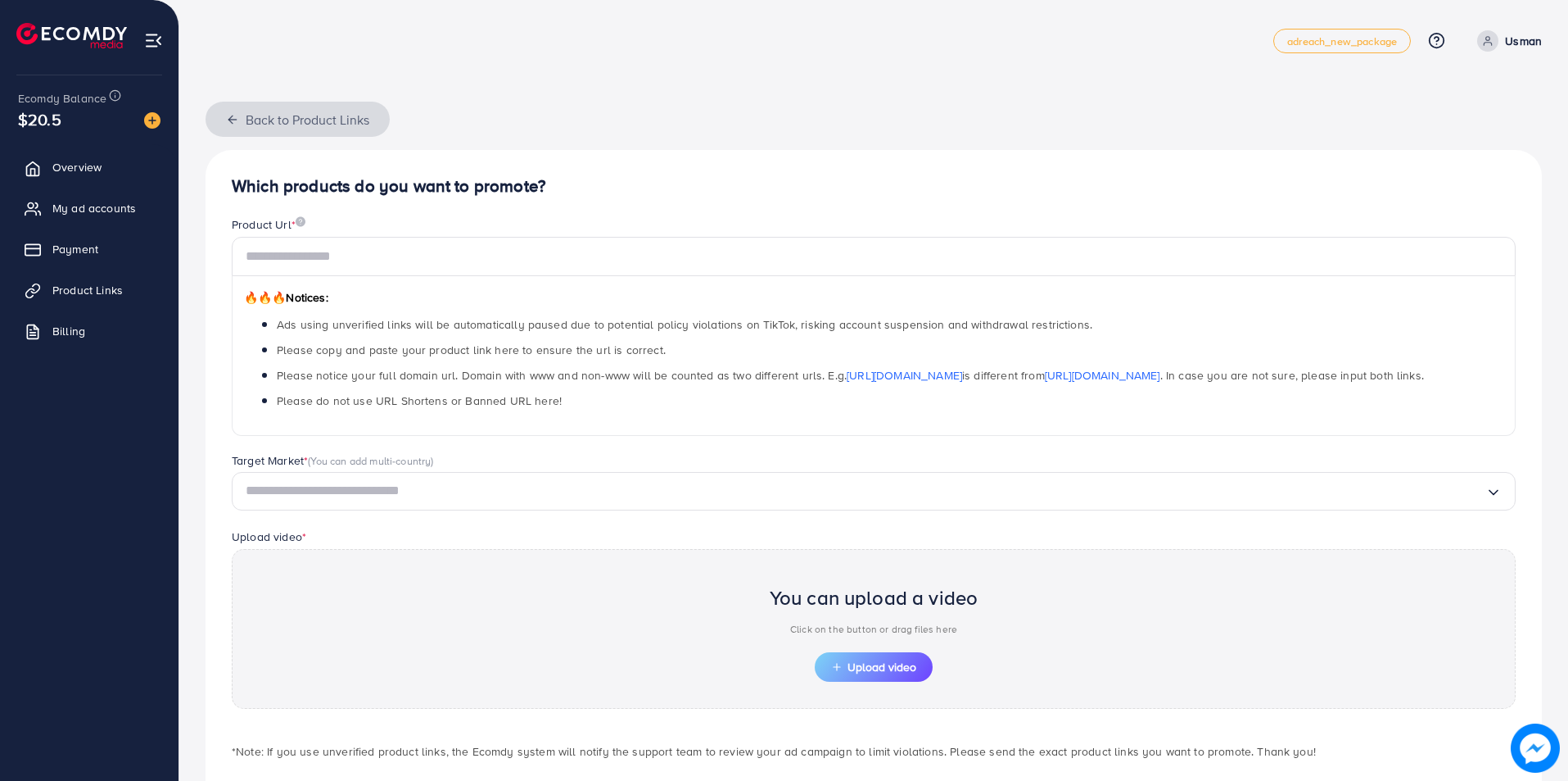
click at [390, 119] on button "Back to Product Links" at bounding box center [297, 119] width 184 height 35
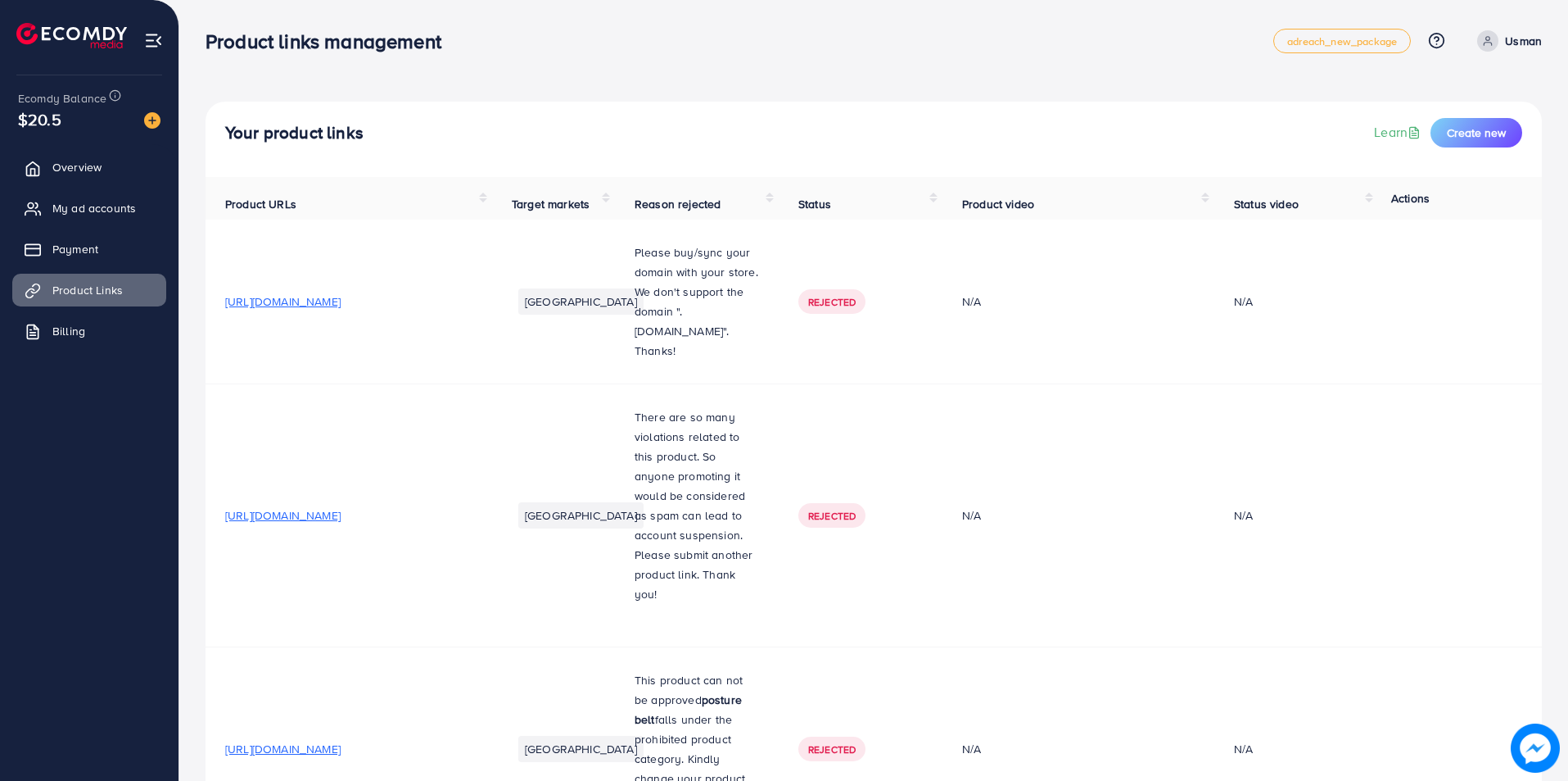
drag, startPoint x: 390, startPoint y: 119, endPoint x: 298, endPoint y: 239, distance: 151.2
click at [298, 239] on td "[URL][DOMAIN_NAME]" at bounding box center [349, 301] width 287 height 164
click at [1504, 114] on div "Your product links Learn Create new" at bounding box center [873, 139] width 1336 height 75
click at [1485, 129] on span "Create new" at bounding box center [1476, 133] width 59 height 16
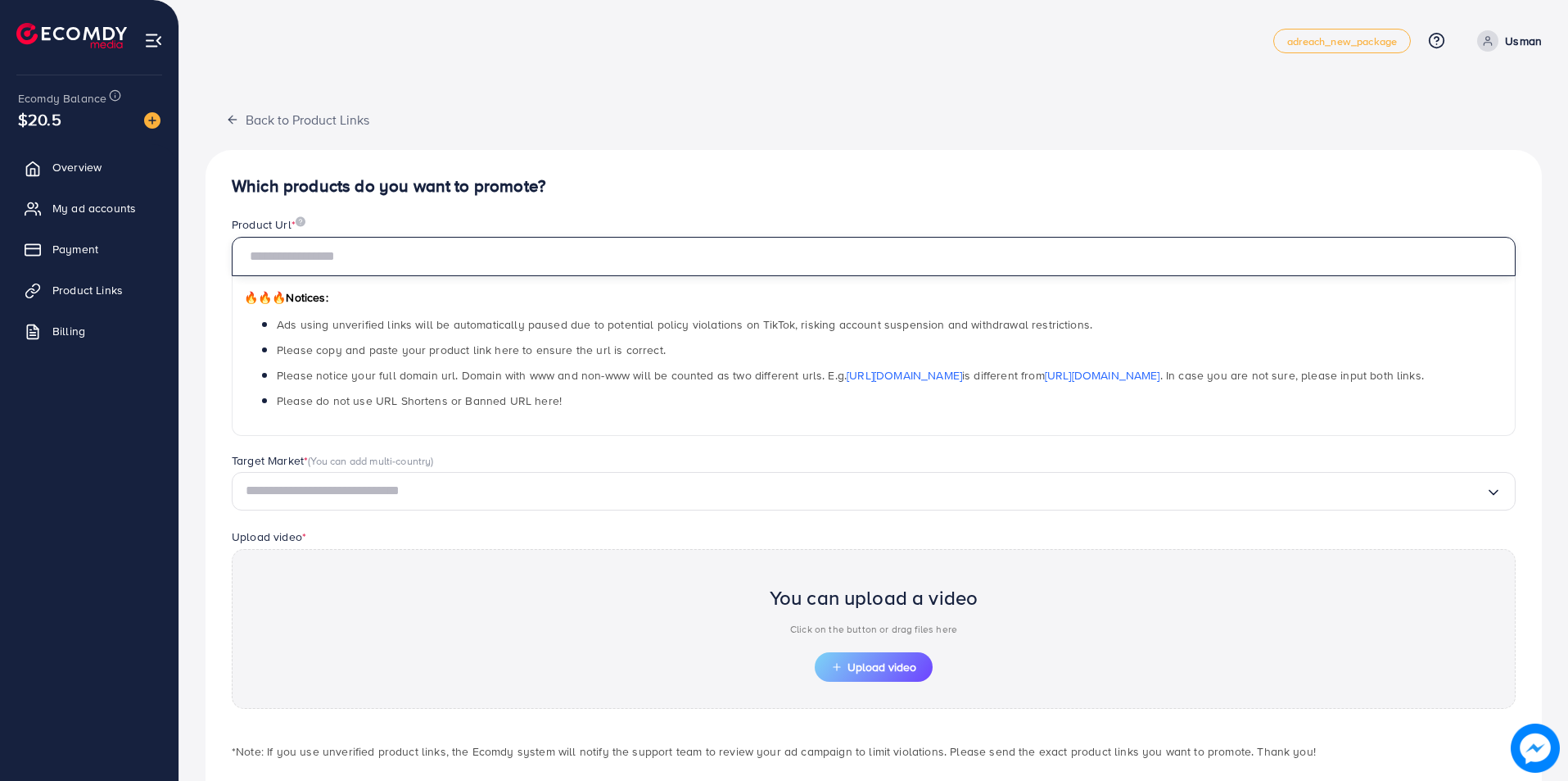
click at [297, 258] on input "text" at bounding box center [873, 256] width 1284 height 40
paste input "**********"
type input "**********"
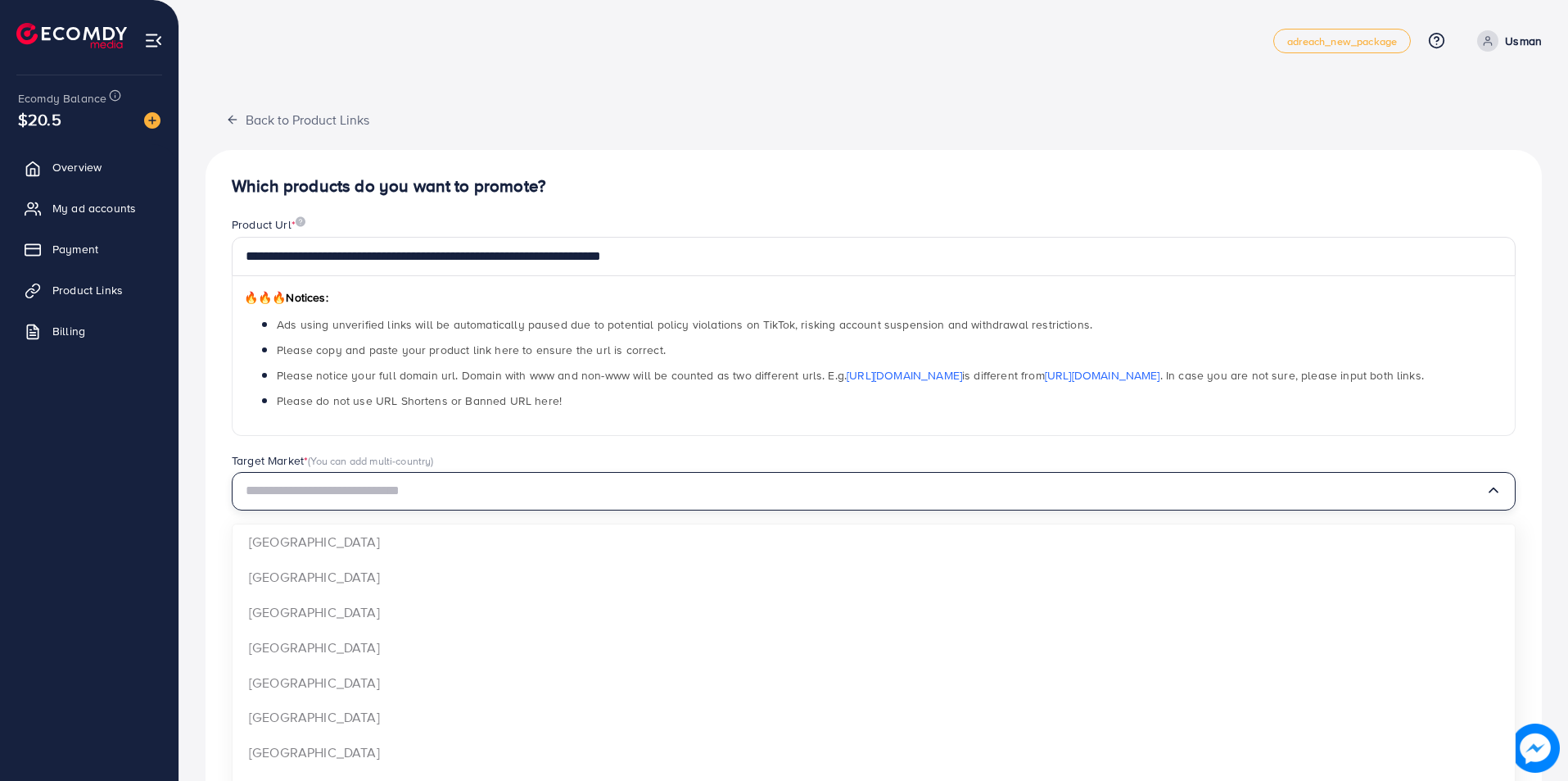
click at [333, 501] on input "Search for option" at bounding box center [865, 491] width 1240 height 25
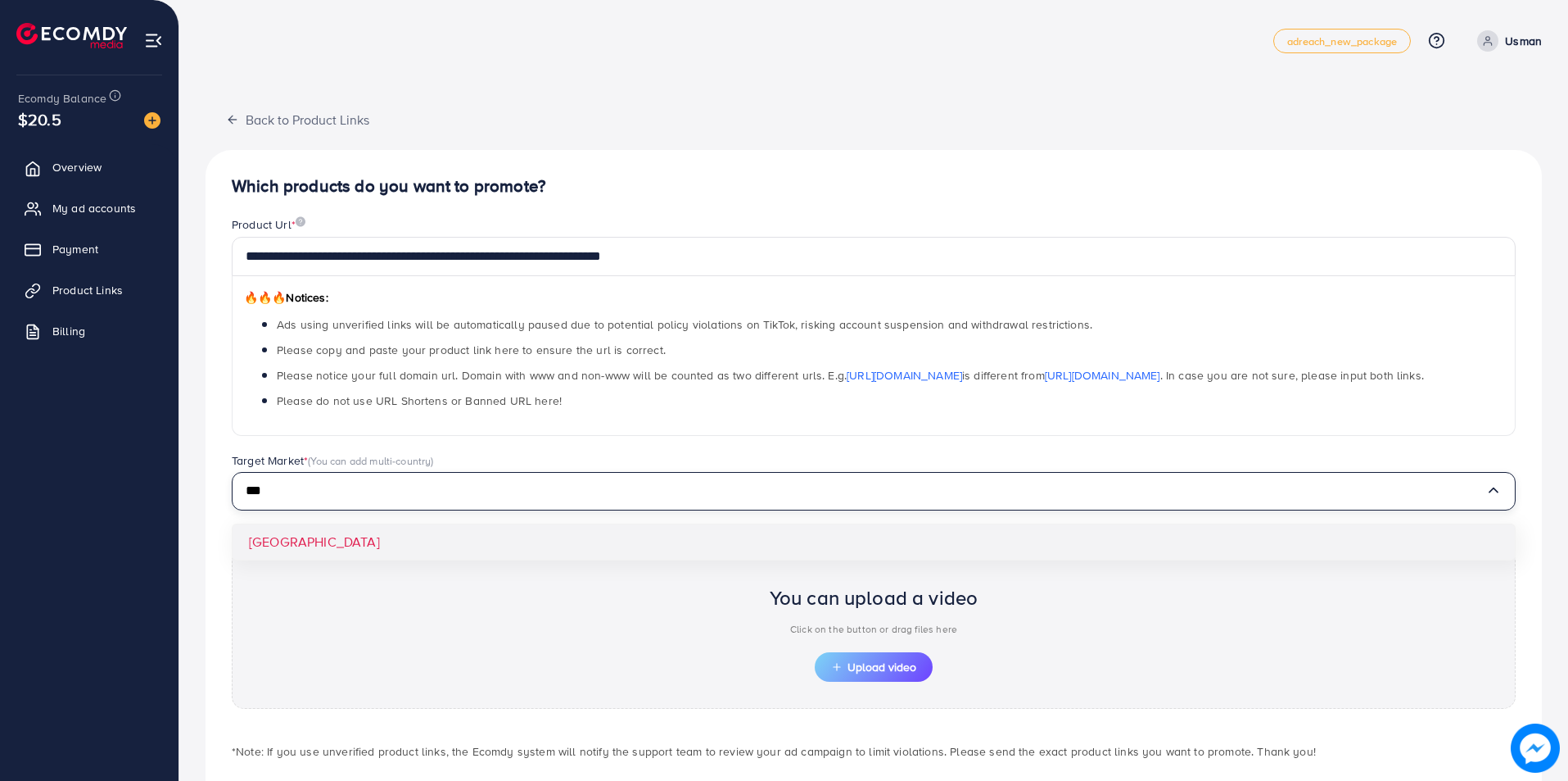
type input "***"
click at [319, 543] on div "**********" at bounding box center [873, 493] width 1336 height 687
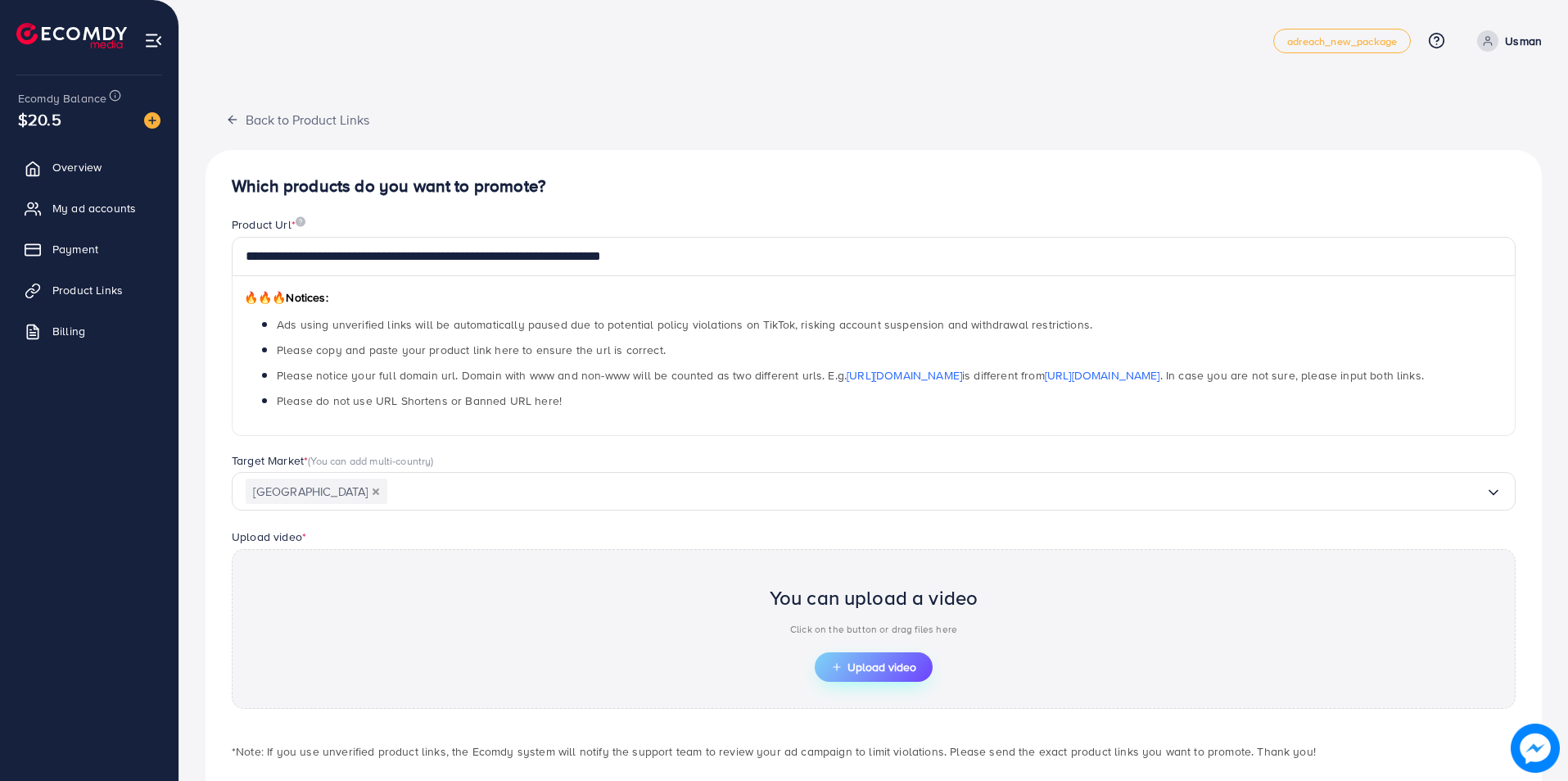
click at [862, 672] on span "Upload video" at bounding box center [873, 666] width 85 height 12
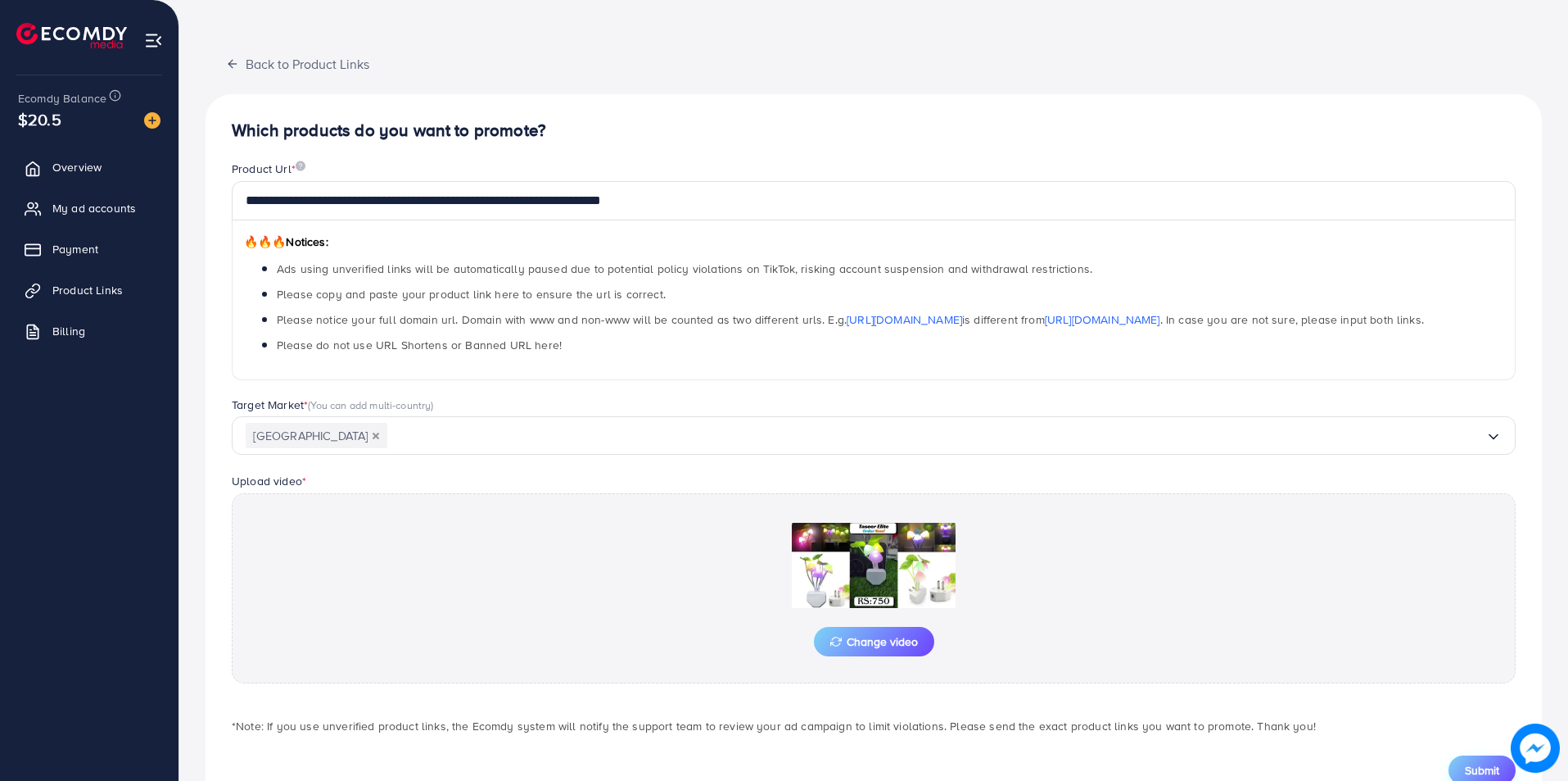
scroll to position [112, 0]
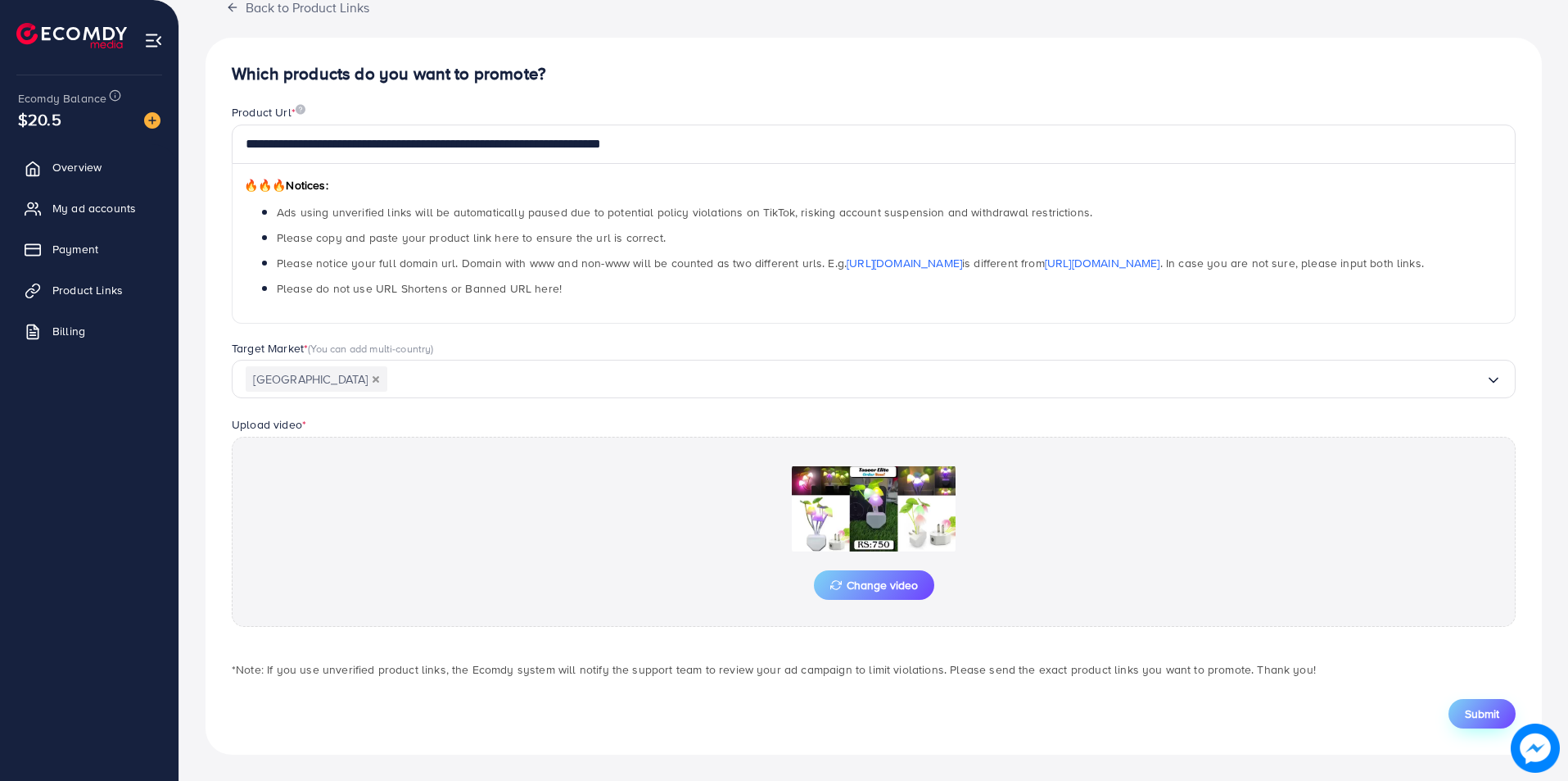
click at [1478, 721] on span "Submit" at bounding box center [1482, 714] width 34 height 16
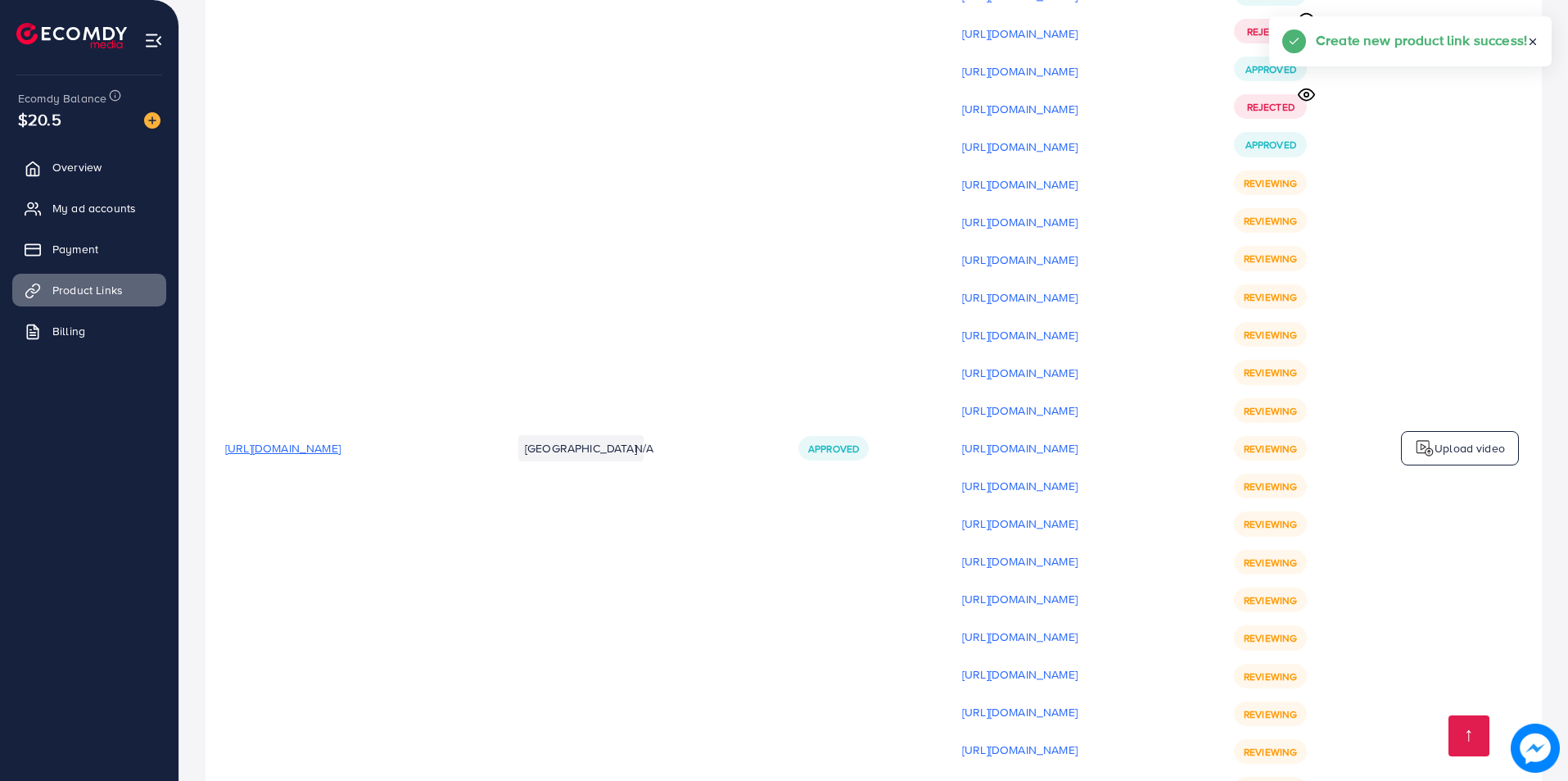
scroll to position [20665, 0]
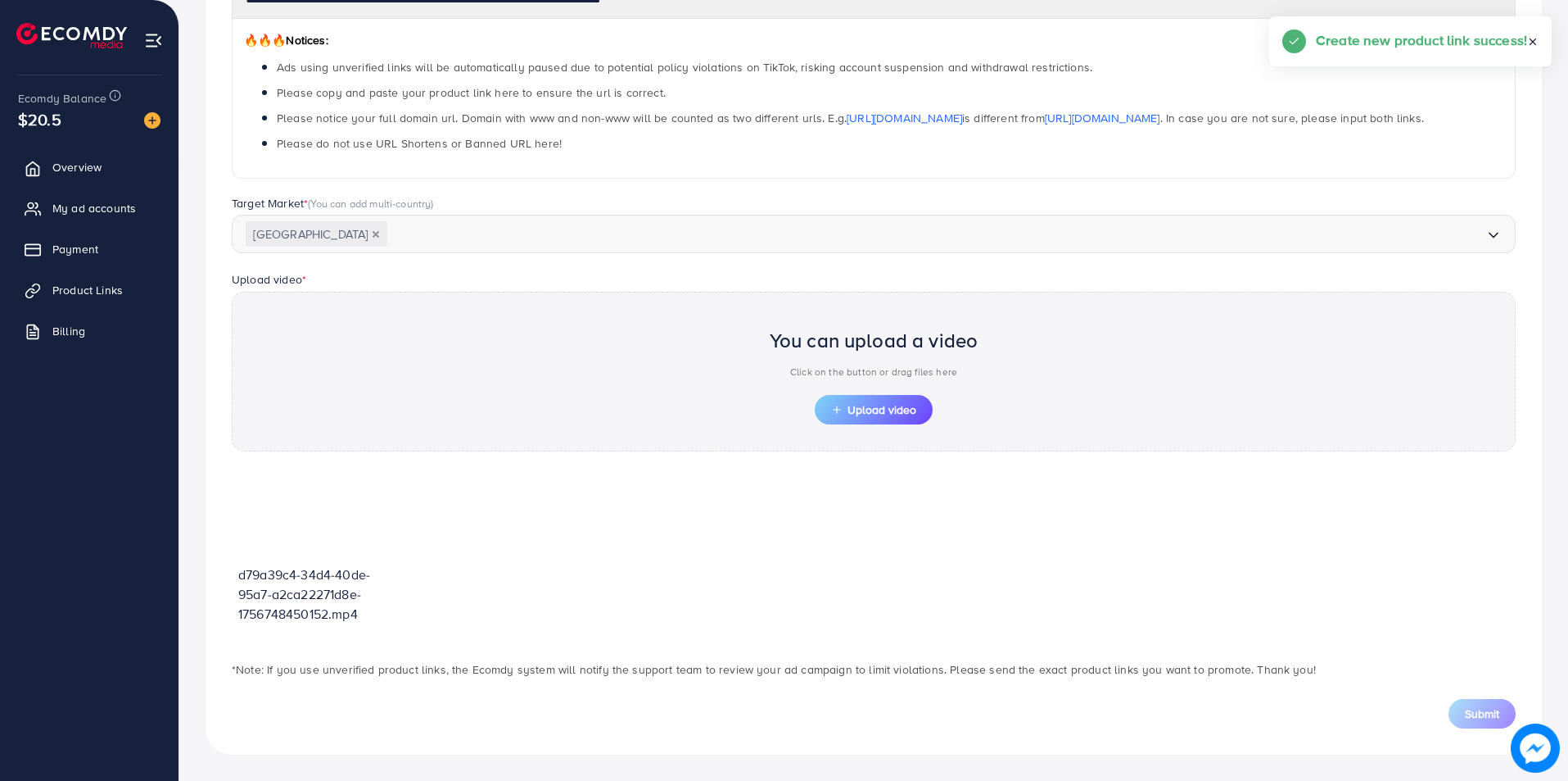
scroll to position [257, 0]
click at [894, 421] on button "Upload video" at bounding box center [873, 409] width 118 height 30
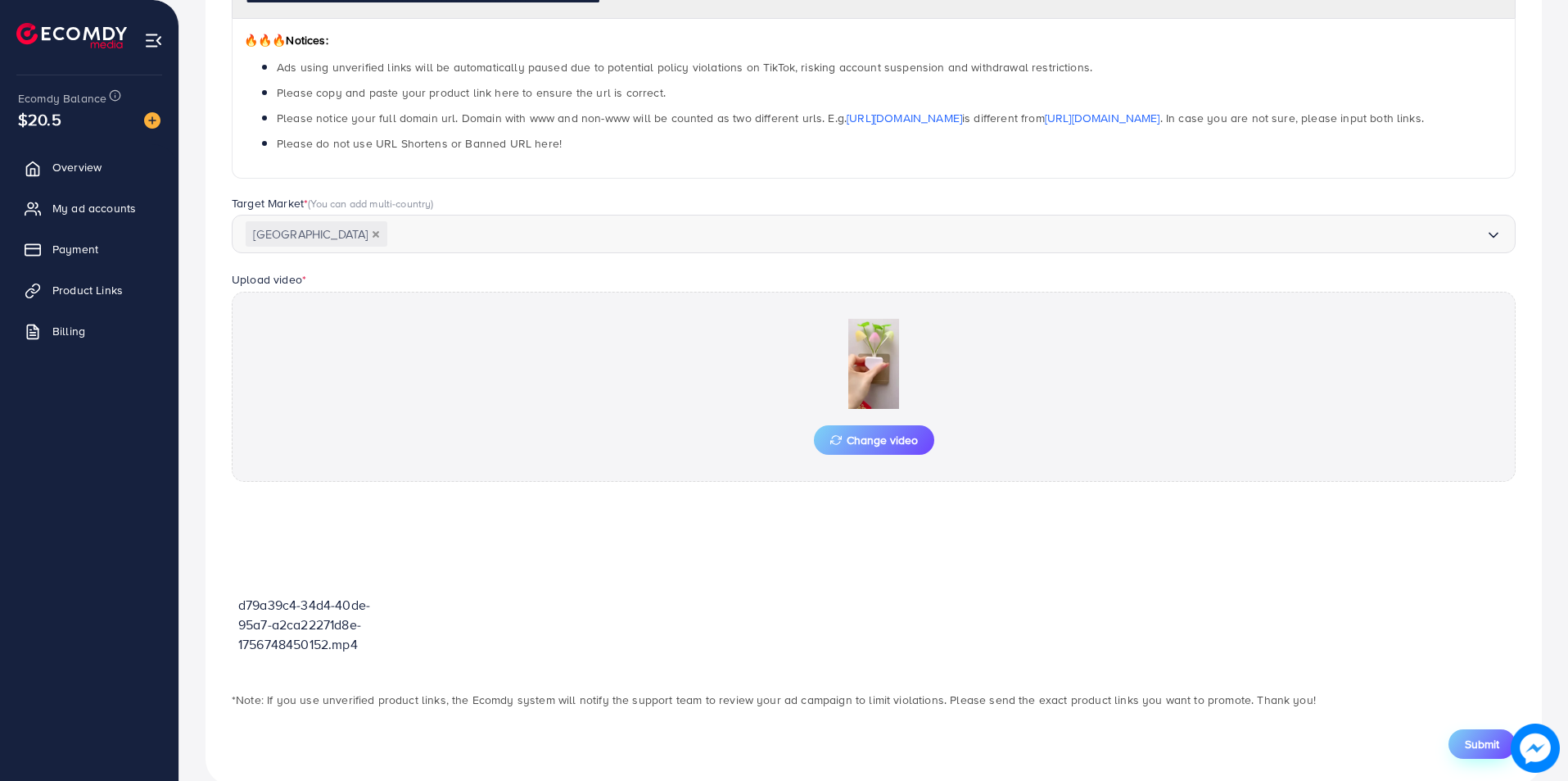
click at [1463, 750] on button "Submit" at bounding box center [1482, 743] width 67 height 30
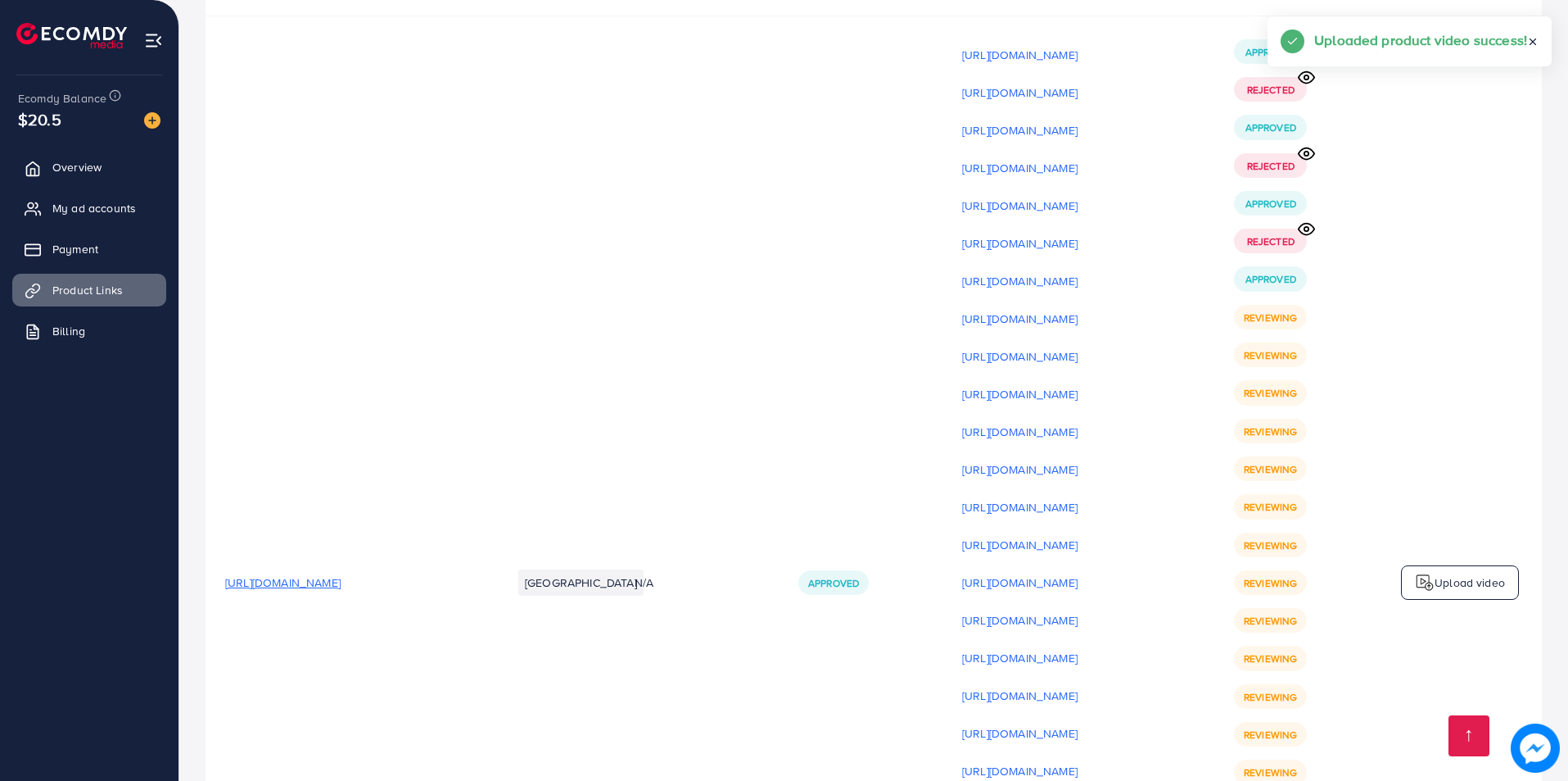
scroll to position [20688, 0]
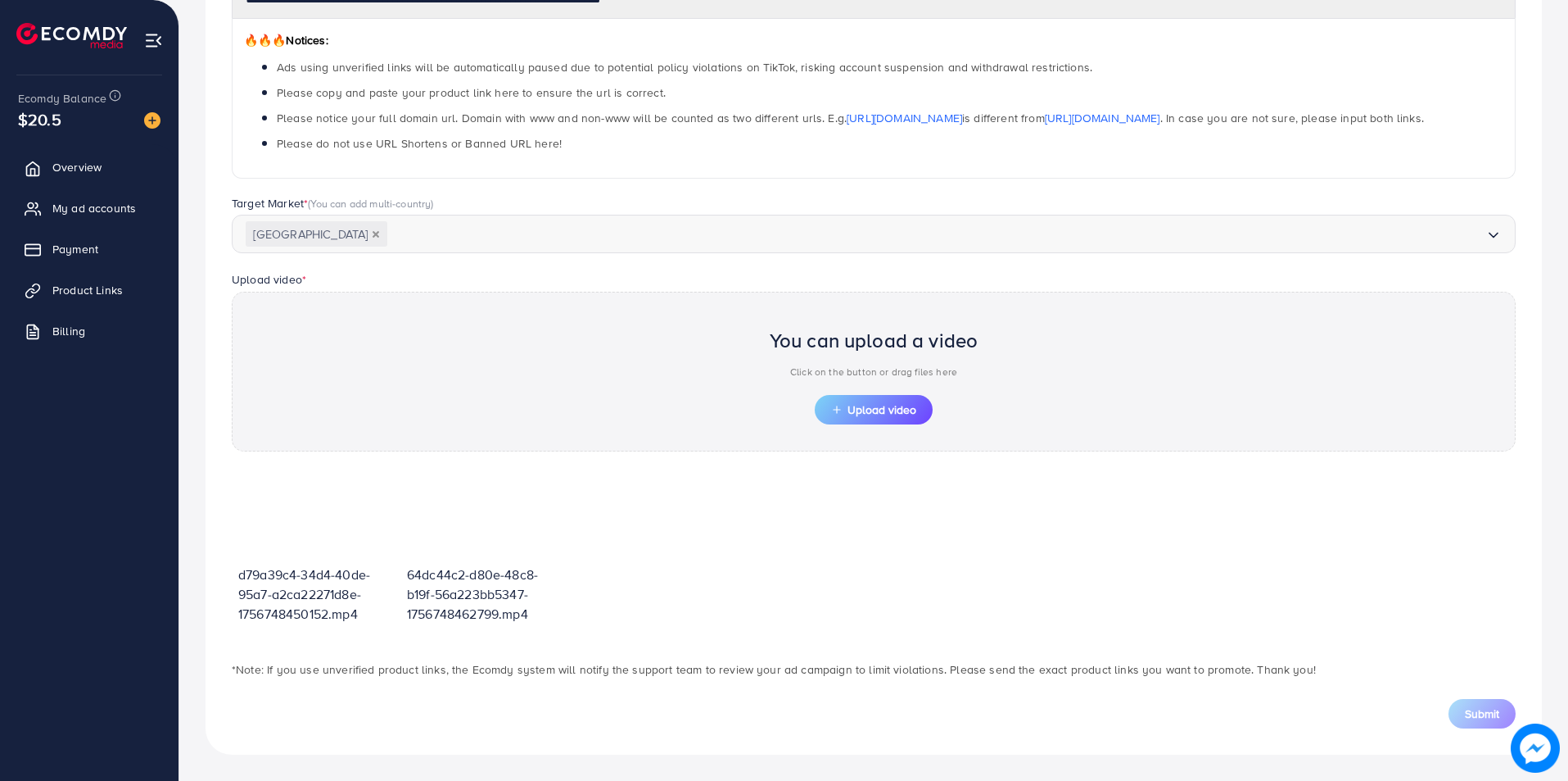
scroll to position [257, 0]
click at [883, 395] on button "Upload video" at bounding box center [873, 409] width 118 height 30
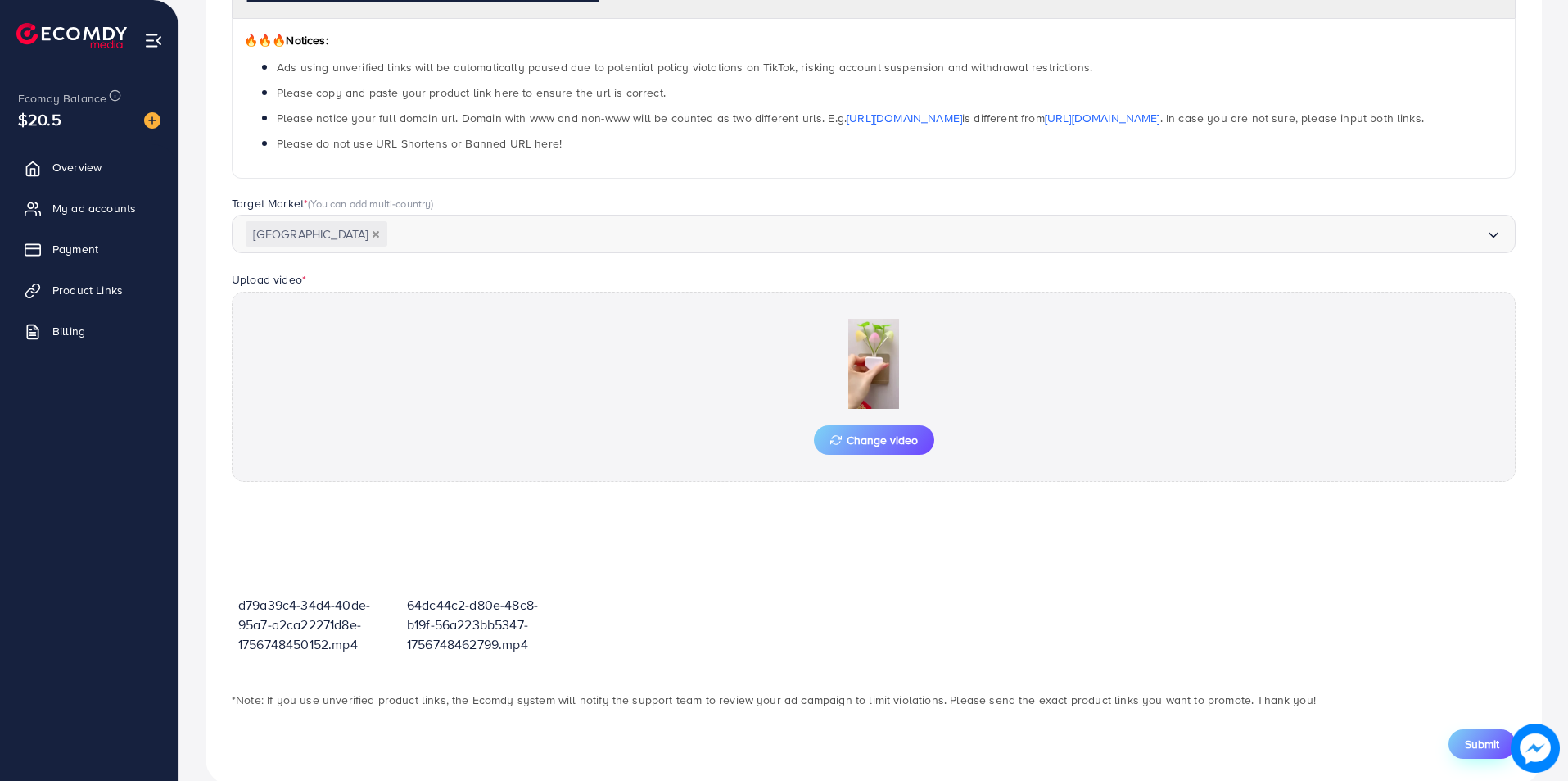
click at [1490, 743] on span "Submit" at bounding box center [1482, 743] width 34 height 16
